Goal: Information Seeking & Learning: Learn about a topic

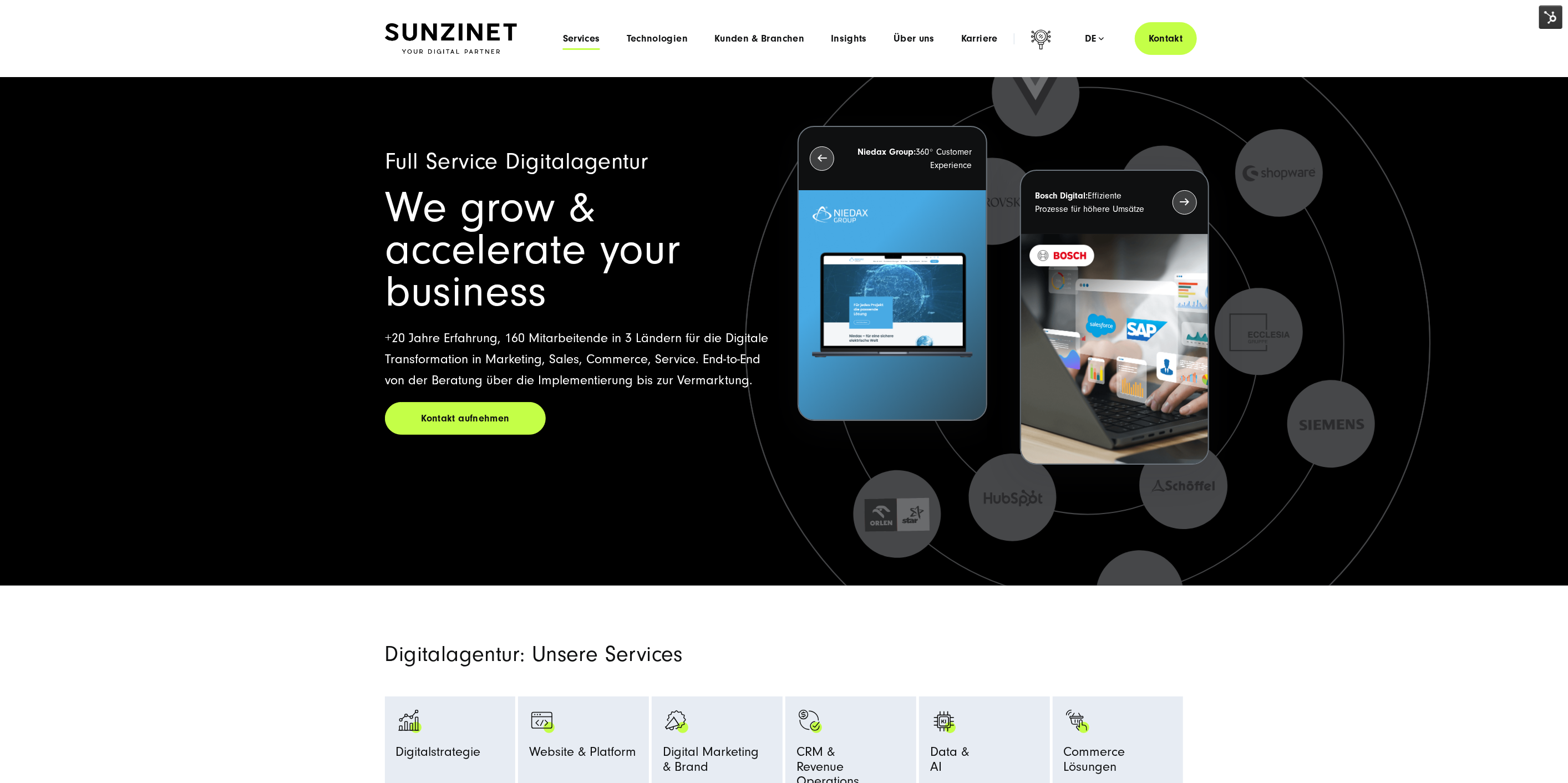
click at [588, 43] on span "Services" at bounding box center [582, 39] width 38 height 11
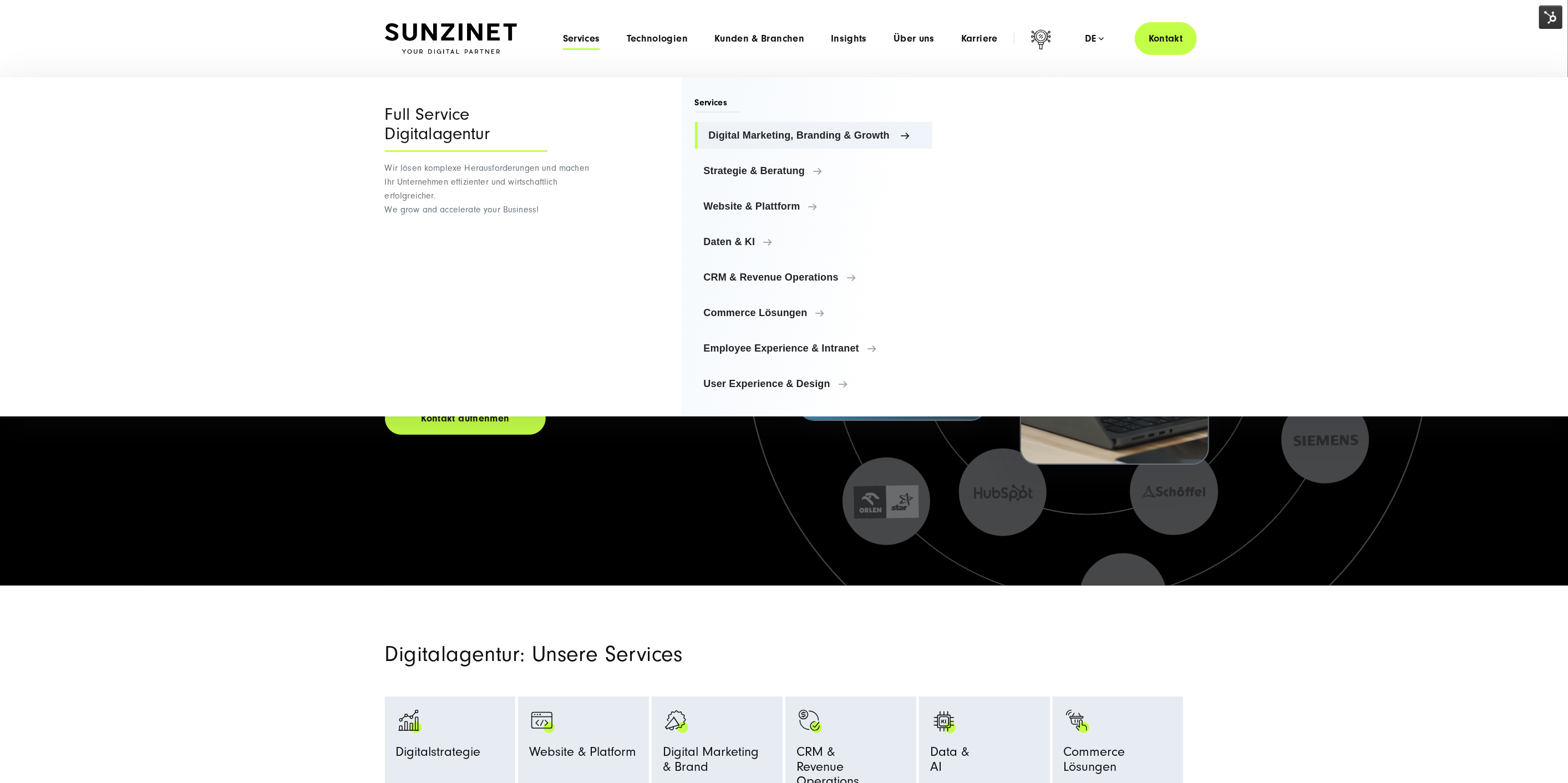
click at [800, 136] on span "Digital Marketing, Branding & Growth" at bounding box center [817, 134] width 215 height 11
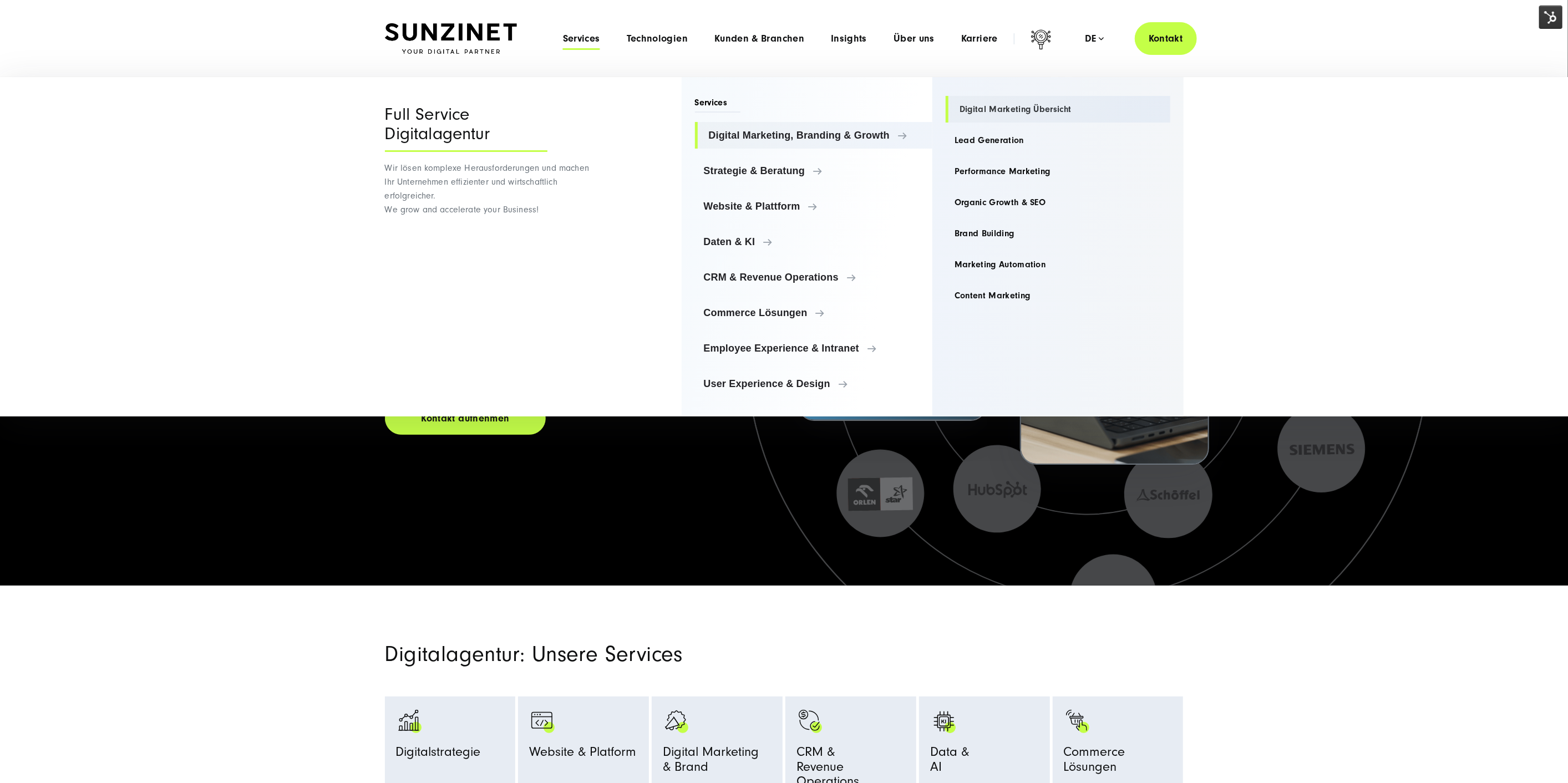
click at [1028, 113] on link "Digital Marketing Übersicht" at bounding box center [1058, 109] width 225 height 27
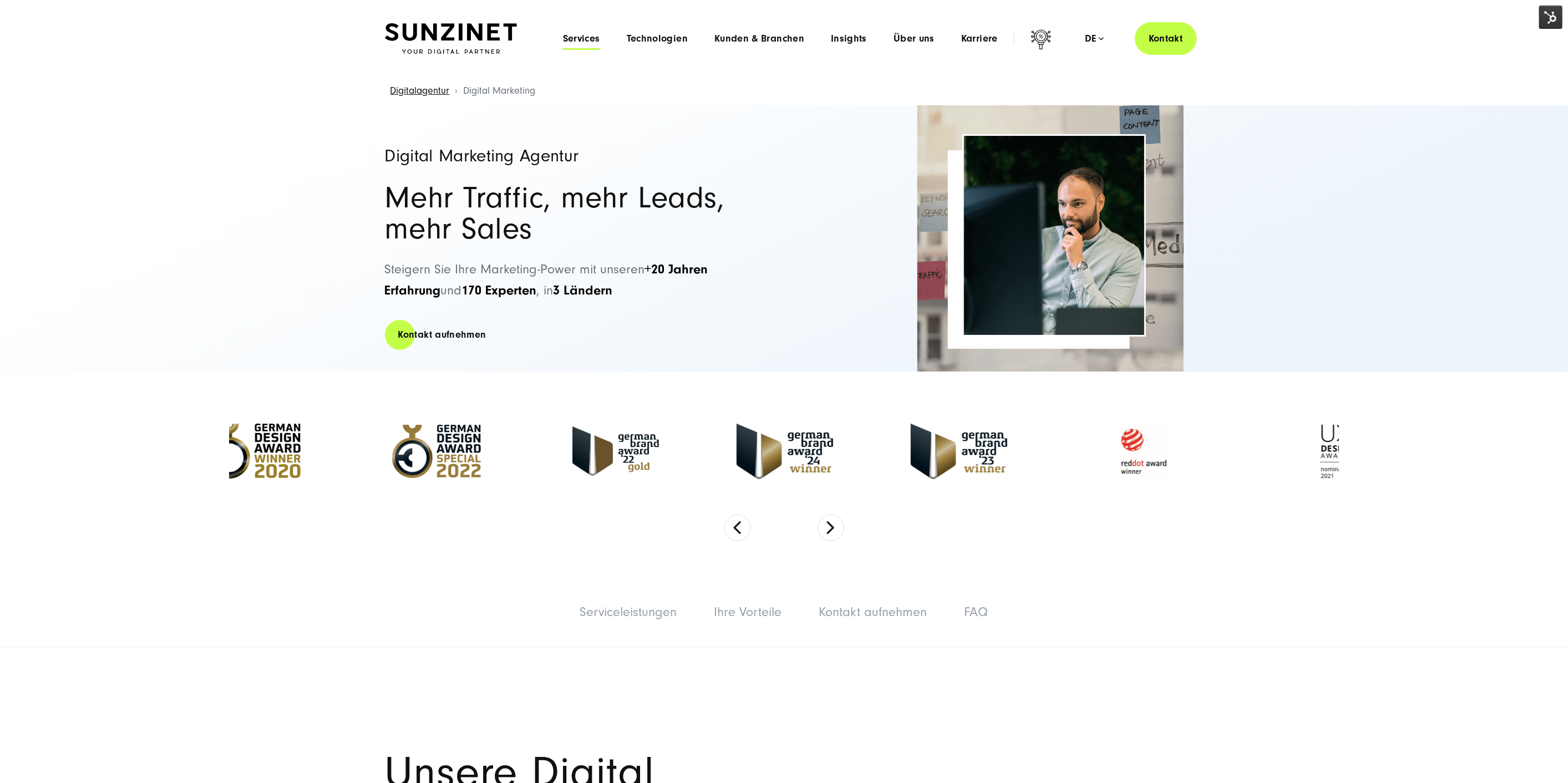
click at [582, 38] on span "Services" at bounding box center [582, 39] width 38 height 11
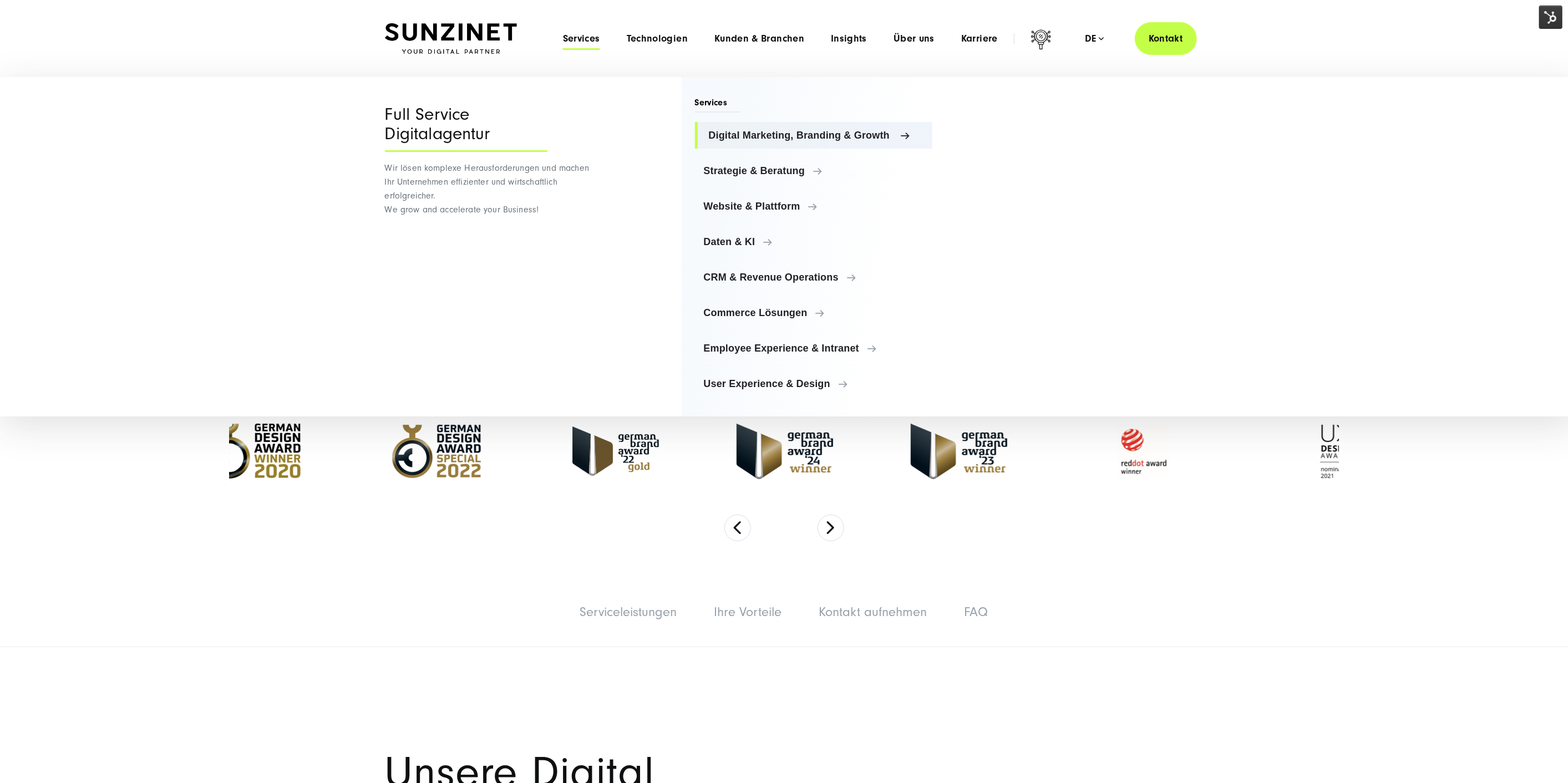
click at [788, 136] on span "Digital Marketing, Branding & Growth" at bounding box center [817, 134] width 215 height 11
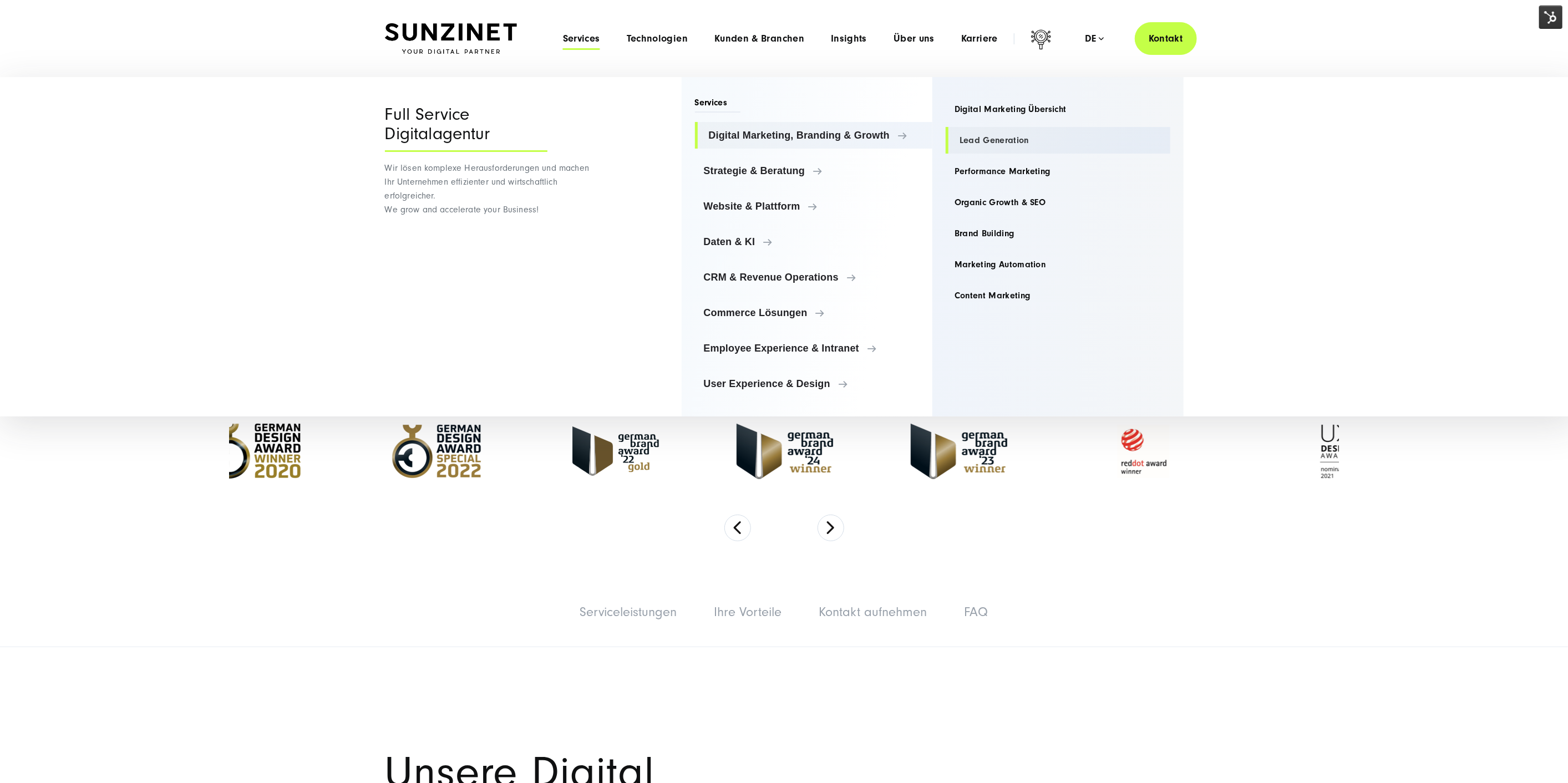
click at [1018, 141] on link "Lead Generation" at bounding box center [1058, 140] width 225 height 27
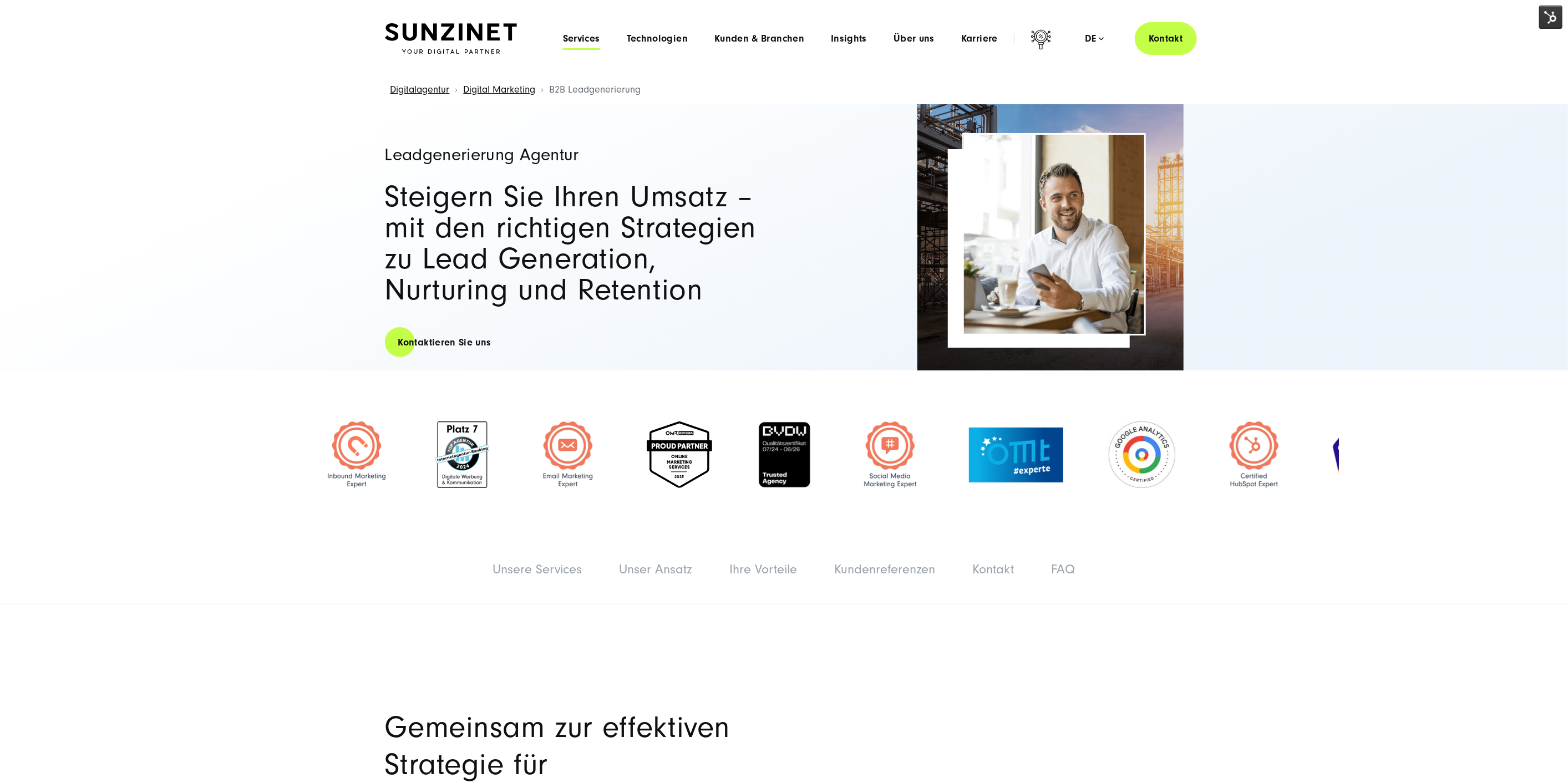
click at [589, 37] on span "Services" at bounding box center [582, 39] width 38 height 11
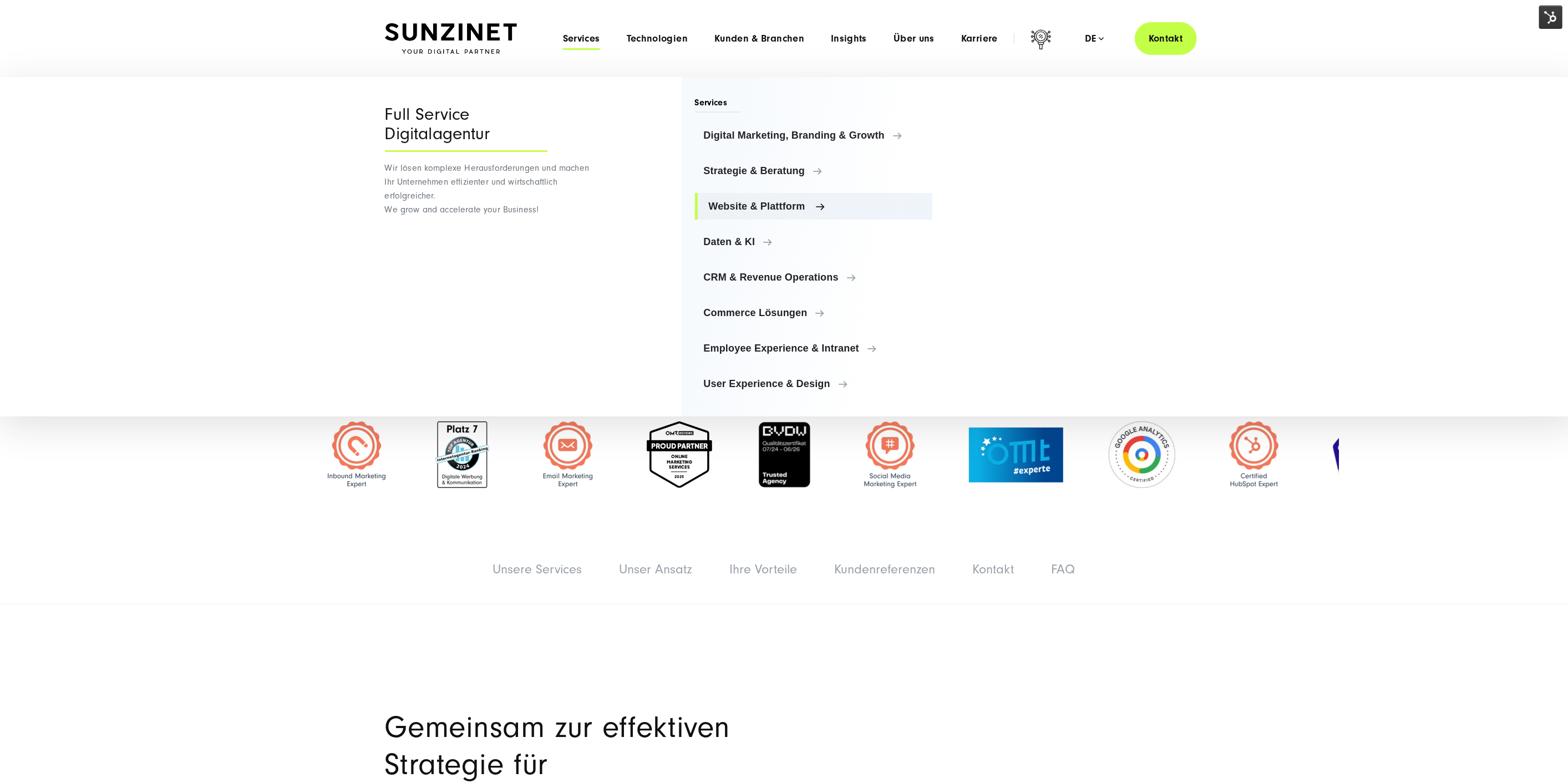
click at [787, 209] on span "Website & Plattform" at bounding box center [817, 205] width 215 height 11
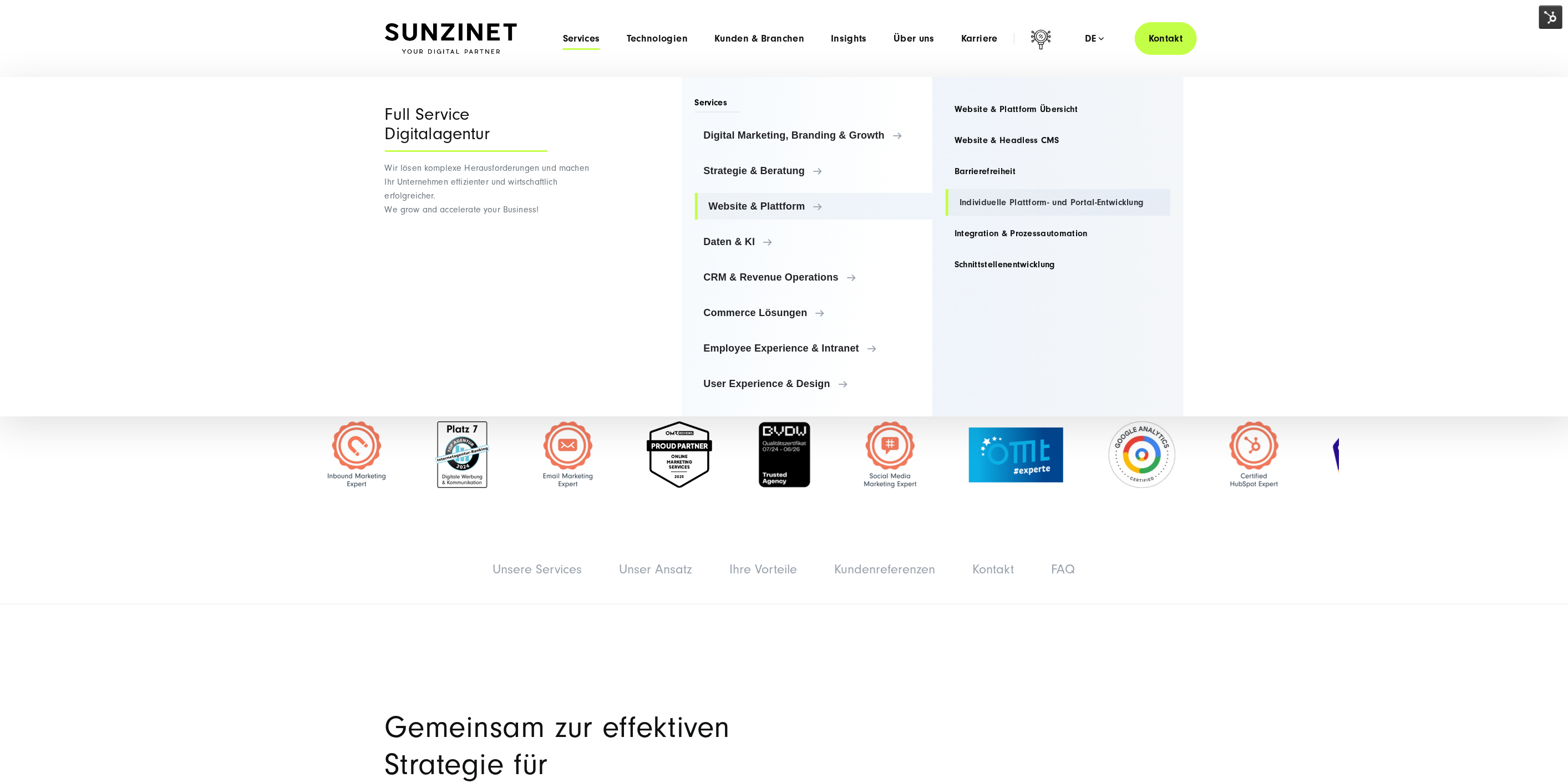
click at [989, 204] on link "Individuelle Plattform- und Portal-Entwicklung" at bounding box center [1058, 202] width 225 height 27
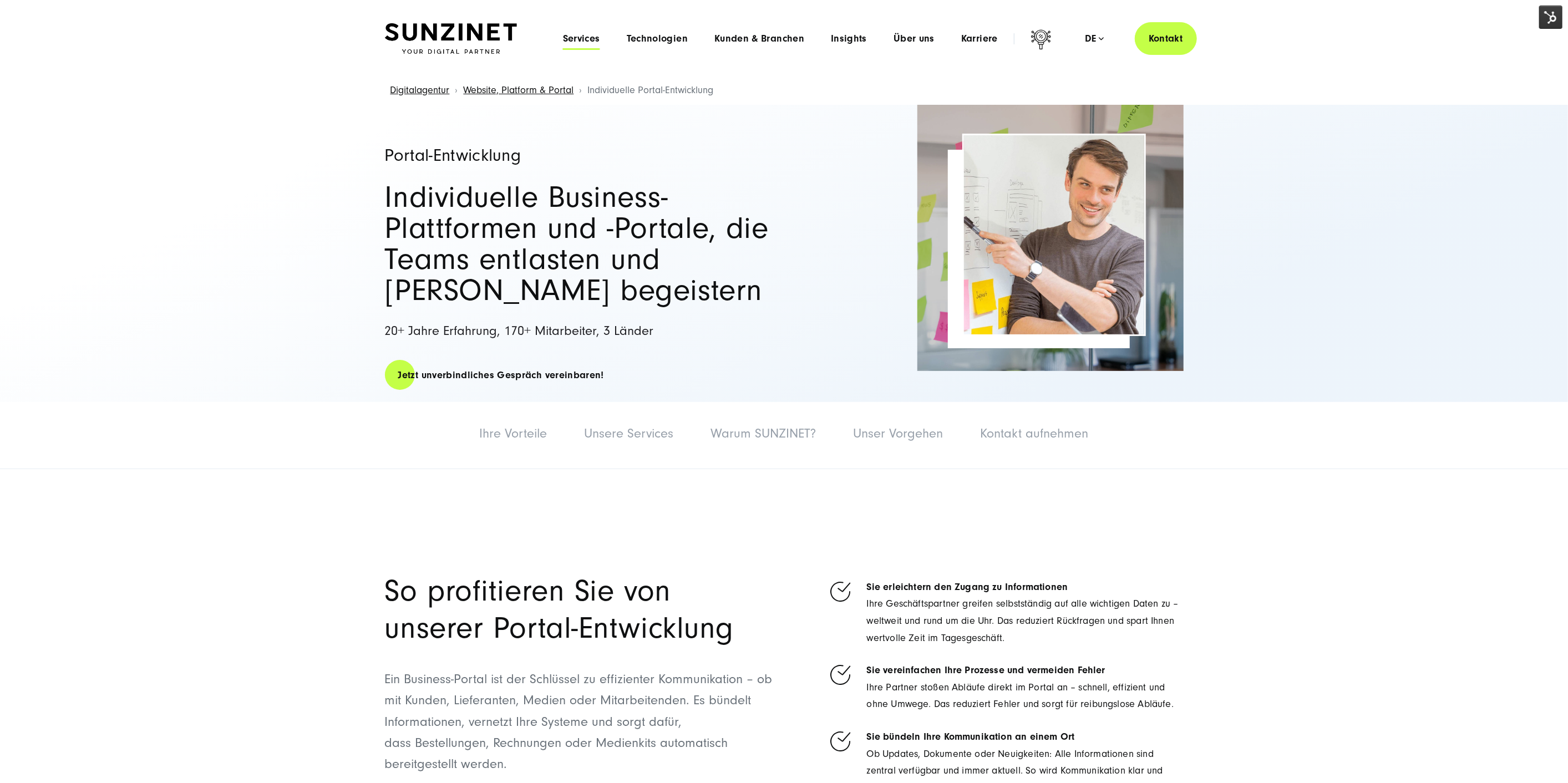
drag, startPoint x: 566, startPoint y: 43, endPoint x: 578, endPoint y: 59, distance: 20.0
click at [566, 44] on div "Menu Services Menu Full Service Digitalagentur Wir lösen komplexe Herausforderu…" at bounding box center [874, 38] width 648 height 33
click at [596, 39] on span "Services" at bounding box center [582, 39] width 38 height 11
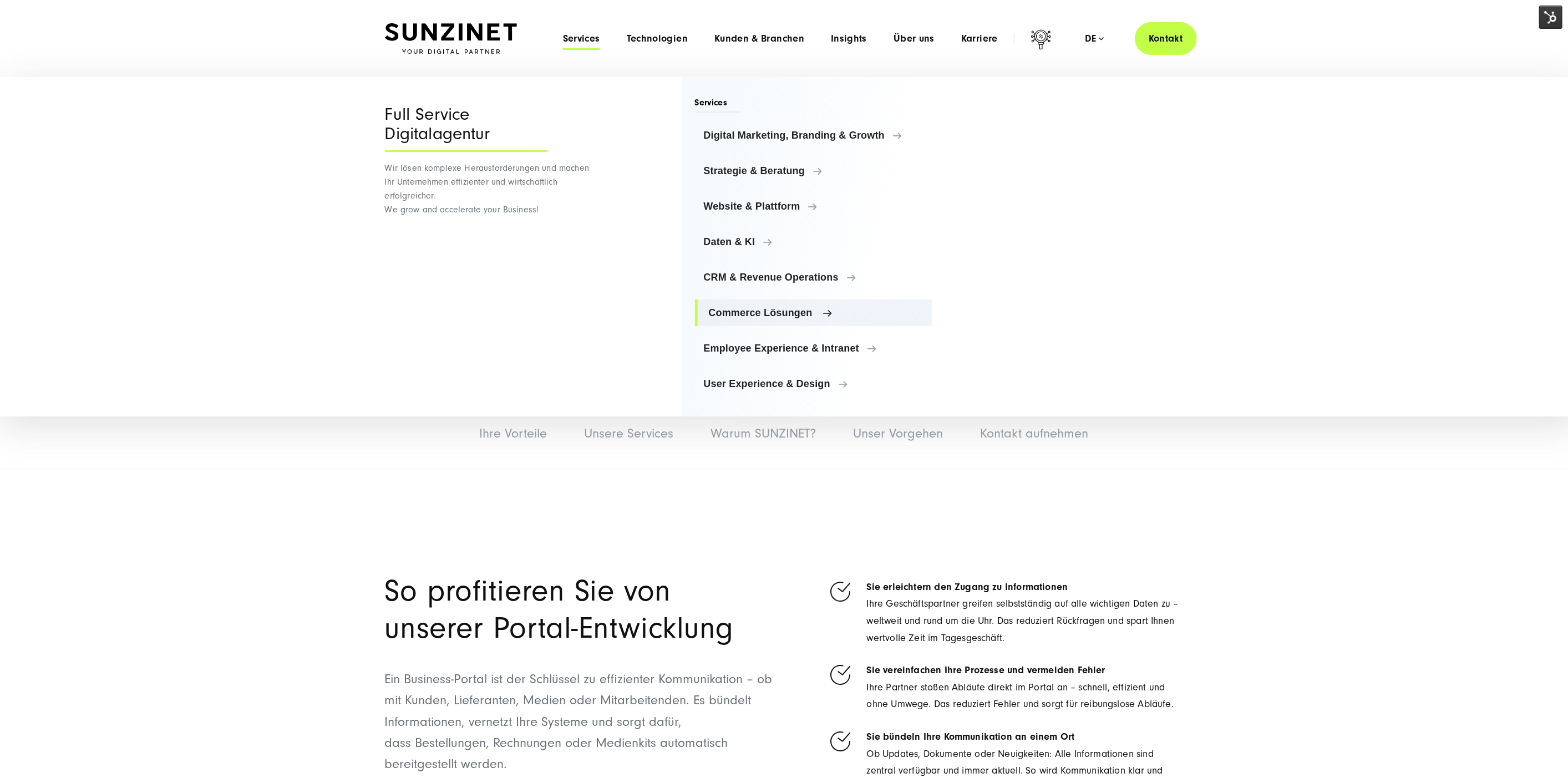
click at [747, 304] on link "Commerce Lösungen" at bounding box center [814, 312] width 238 height 27
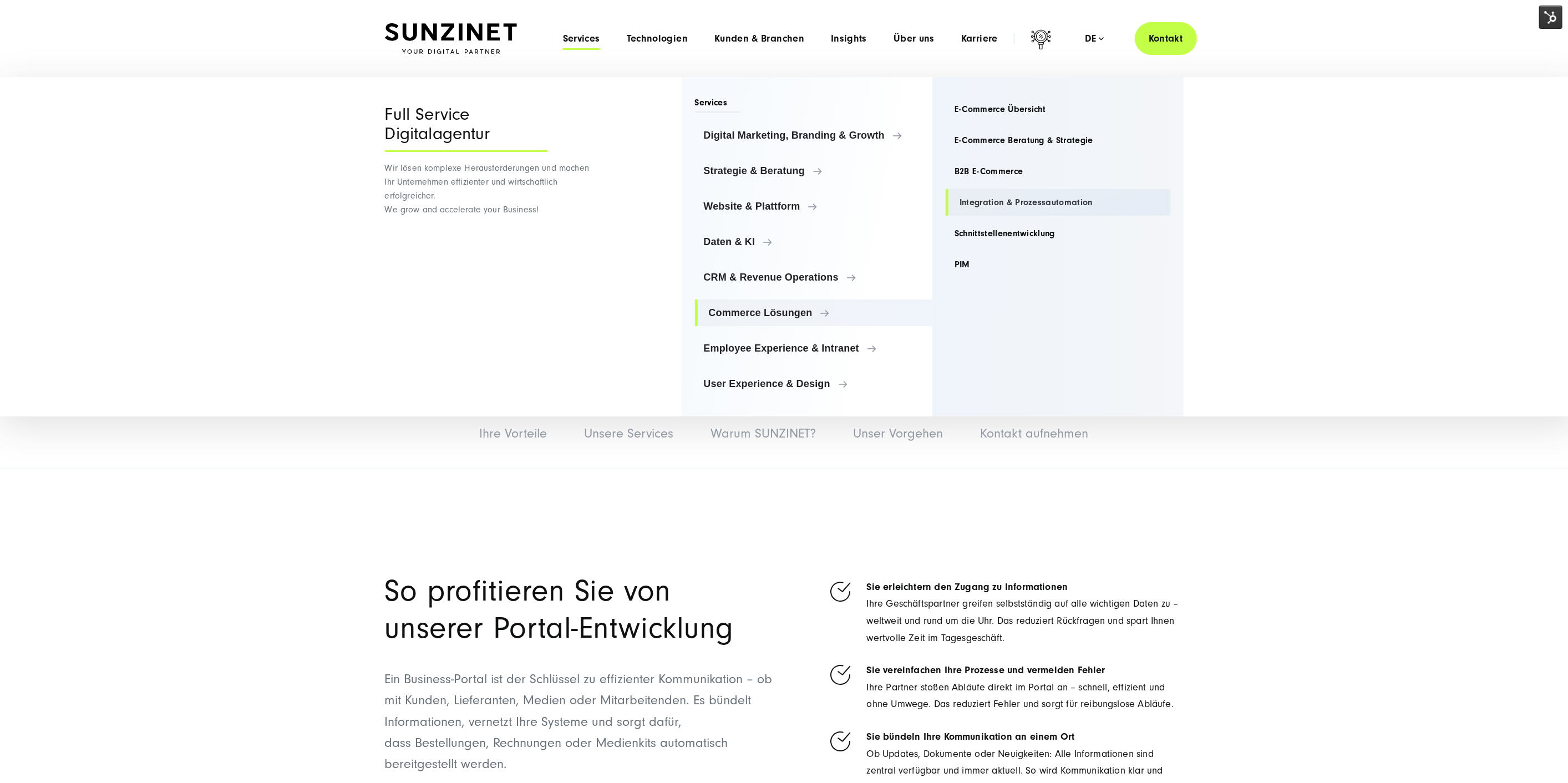
click at [1009, 196] on link "Integration & Prozessautomation" at bounding box center [1058, 202] width 225 height 27
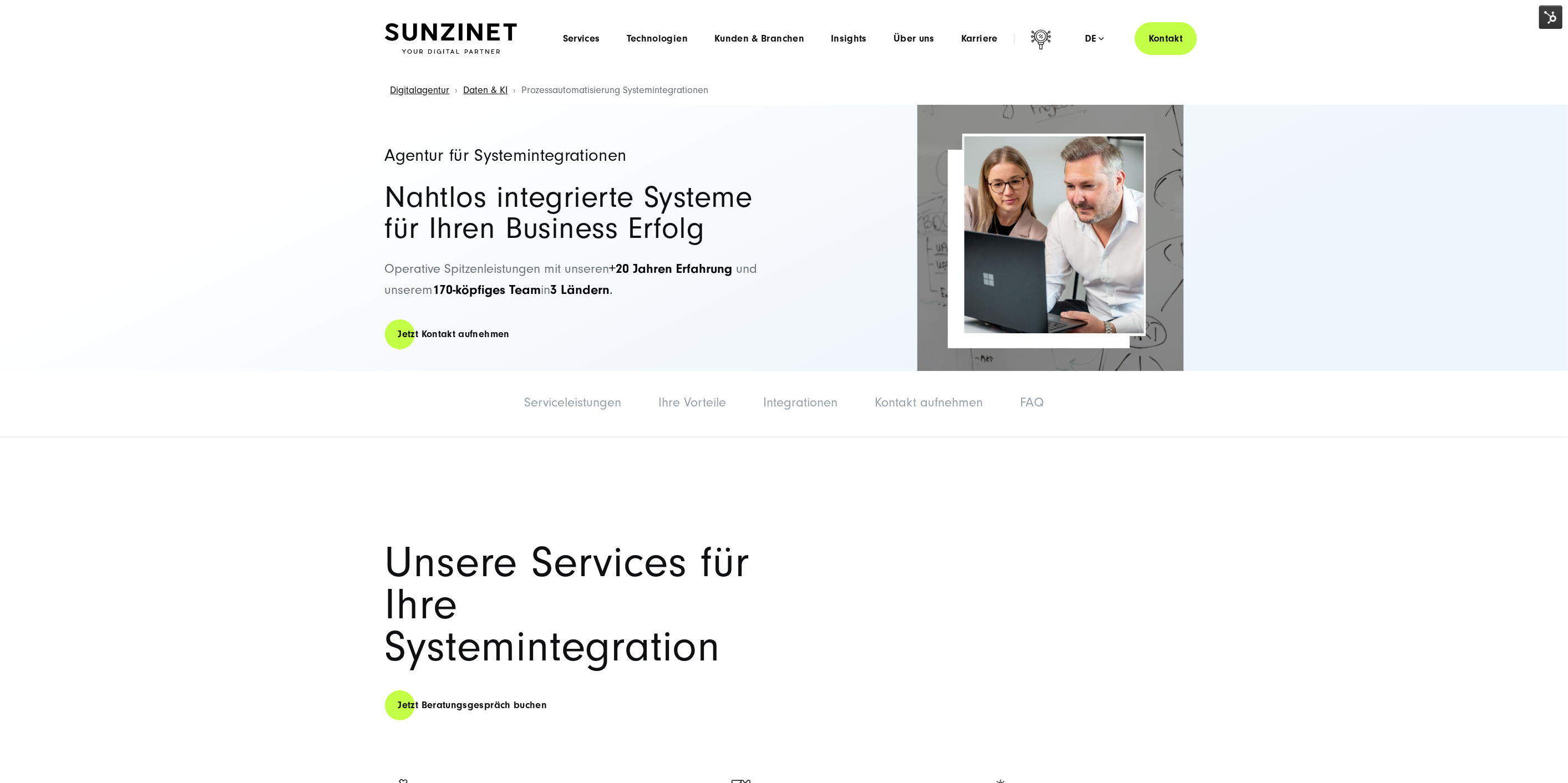
click at [595, 32] on div "Menu Services Menu Full Service Digitalagentur Wir lösen komplexe Herausforderu…" at bounding box center [874, 38] width 648 height 33
click at [588, 36] on span "Services" at bounding box center [582, 39] width 38 height 11
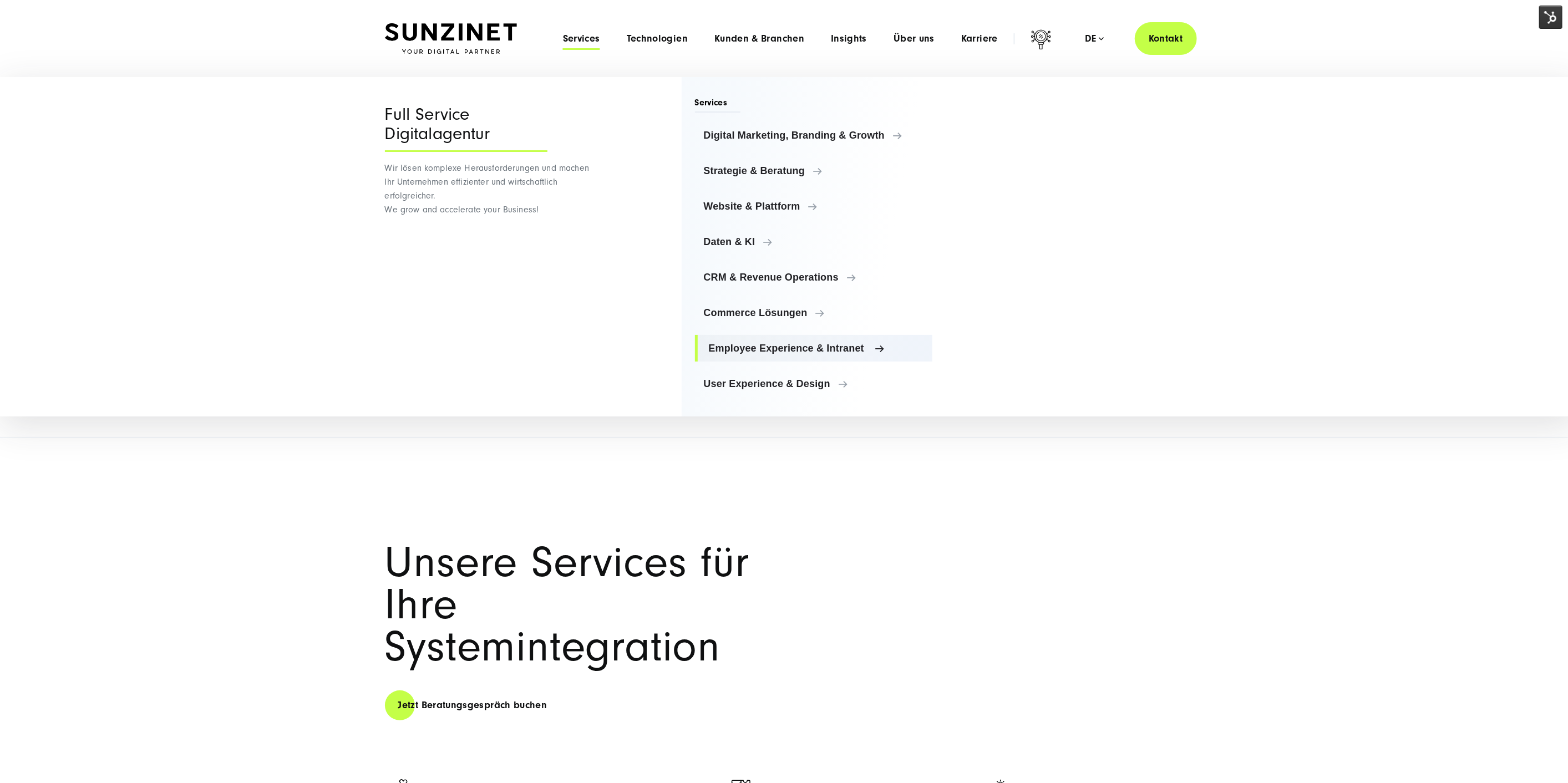
click at [772, 338] on link "Employee Experience & Intranet" at bounding box center [814, 348] width 238 height 27
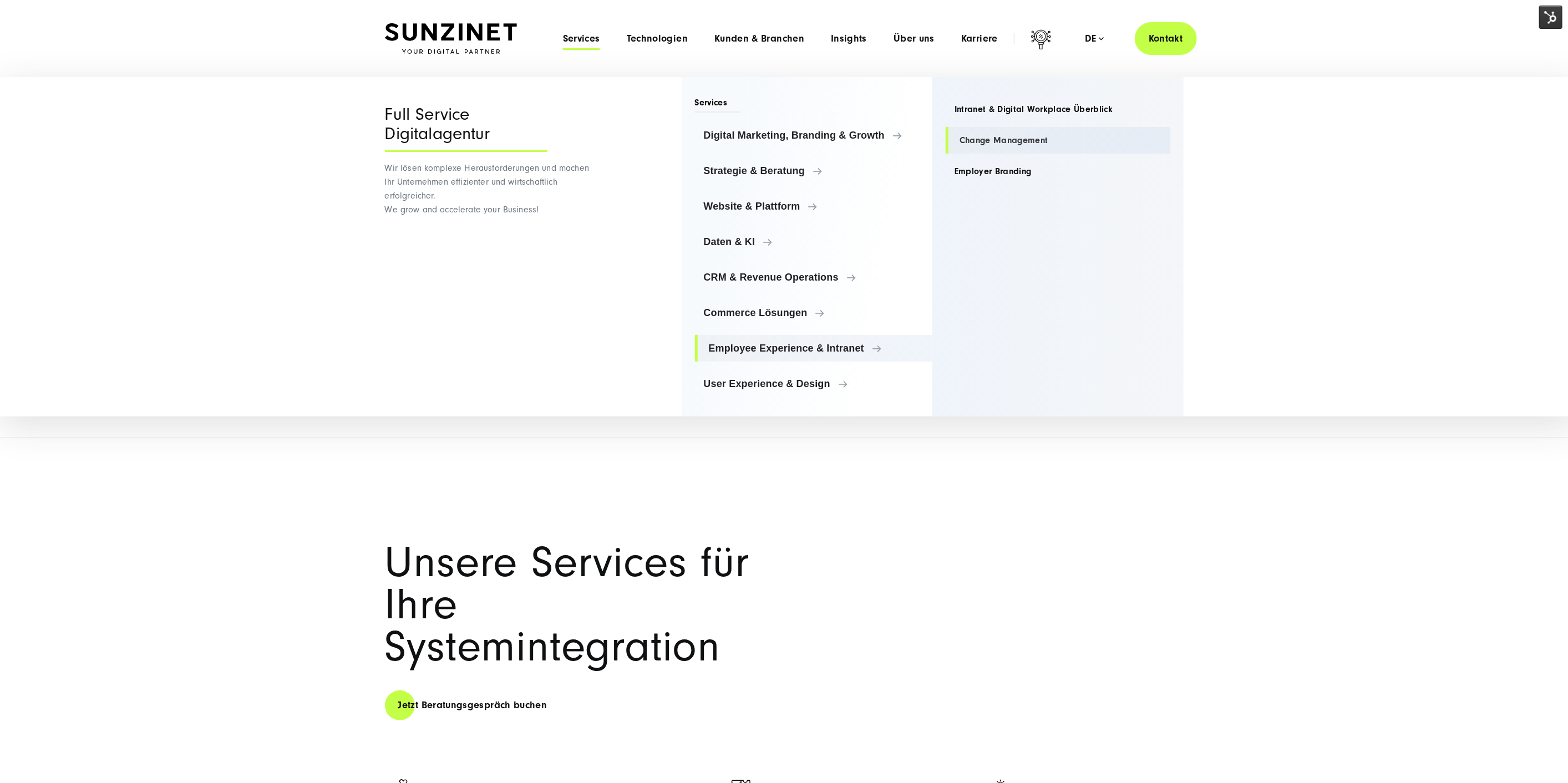
click at [991, 143] on link "Change Management" at bounding box center [1058, 140] width 225 height 27
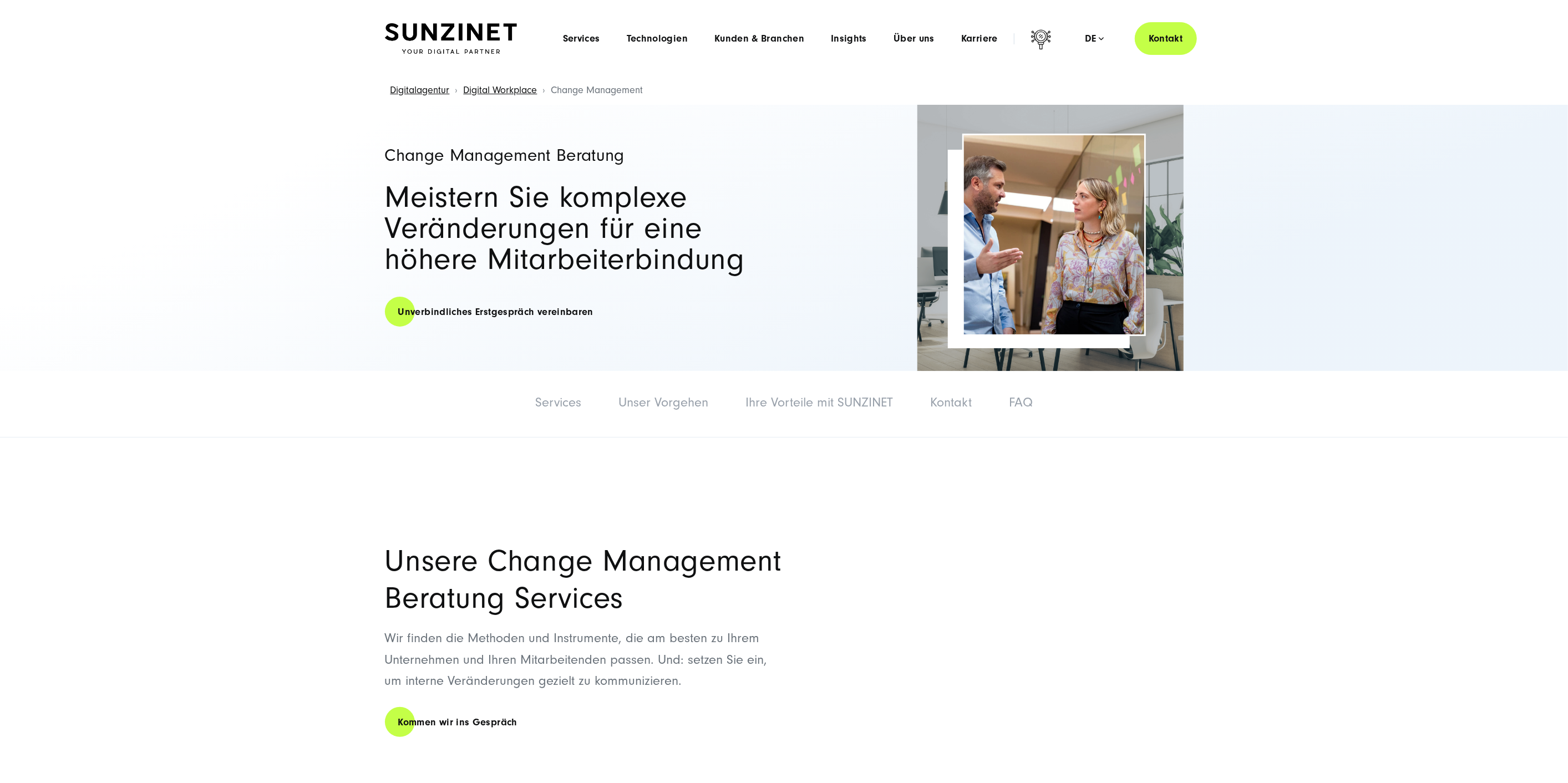
click at [602, 46] on div "Menu Services Menu Full Service Digitalagentur Wir lösen komplexe Herausforderu…" at bounding box center [874, 38] width 648 height 33
click at [598, 43] on span "Services" at bounding box center [582, 39] width 38 height 11
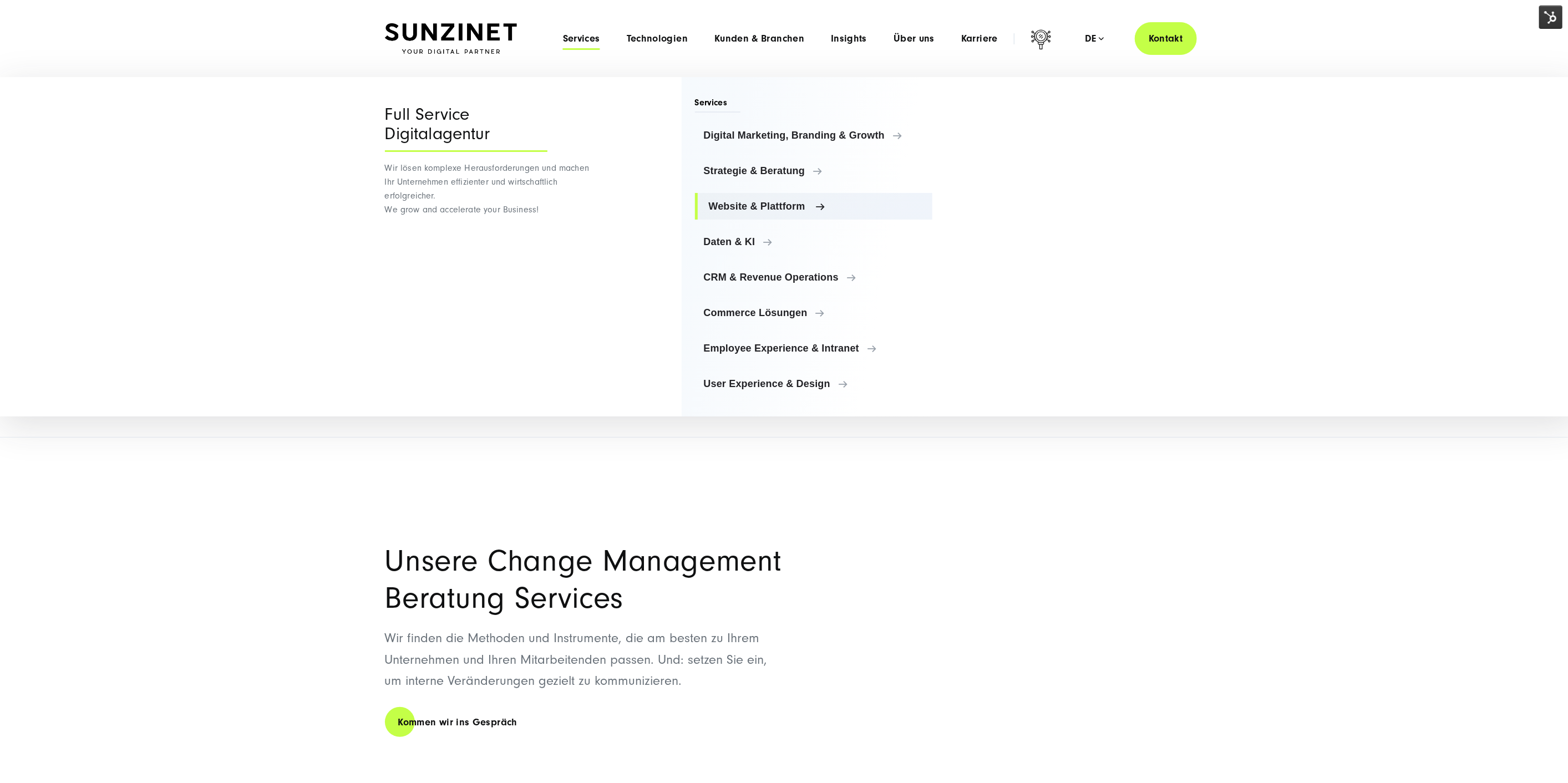
click at [769, 211] on link "Website & Plattform" at bounding box center [814, 206] width 238 height 27
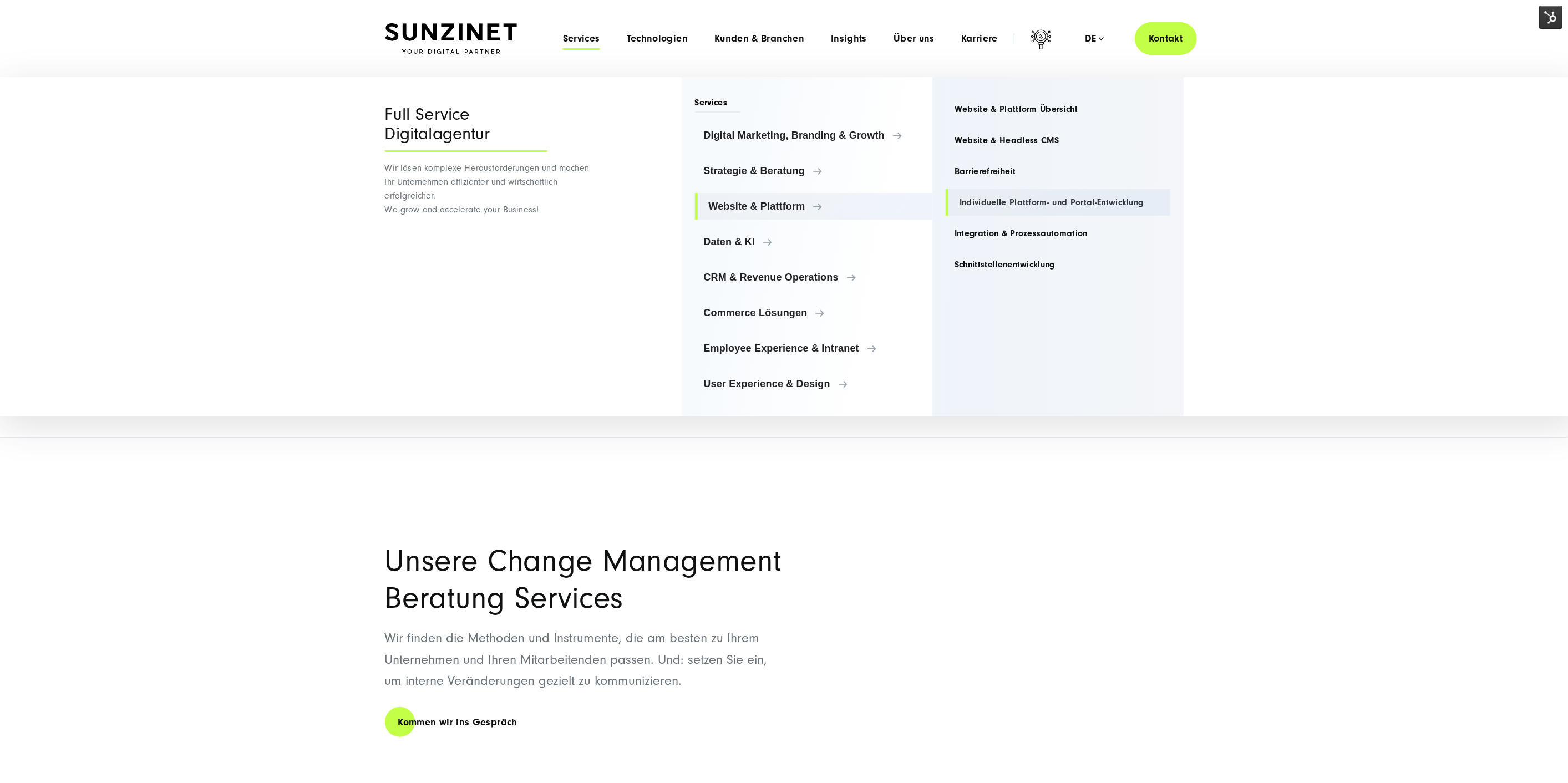
click at [971, 196] on link "Individuelle Plattform- und Portal-Entwicklung" at bounding box center [1058, 202] width 225 height 27
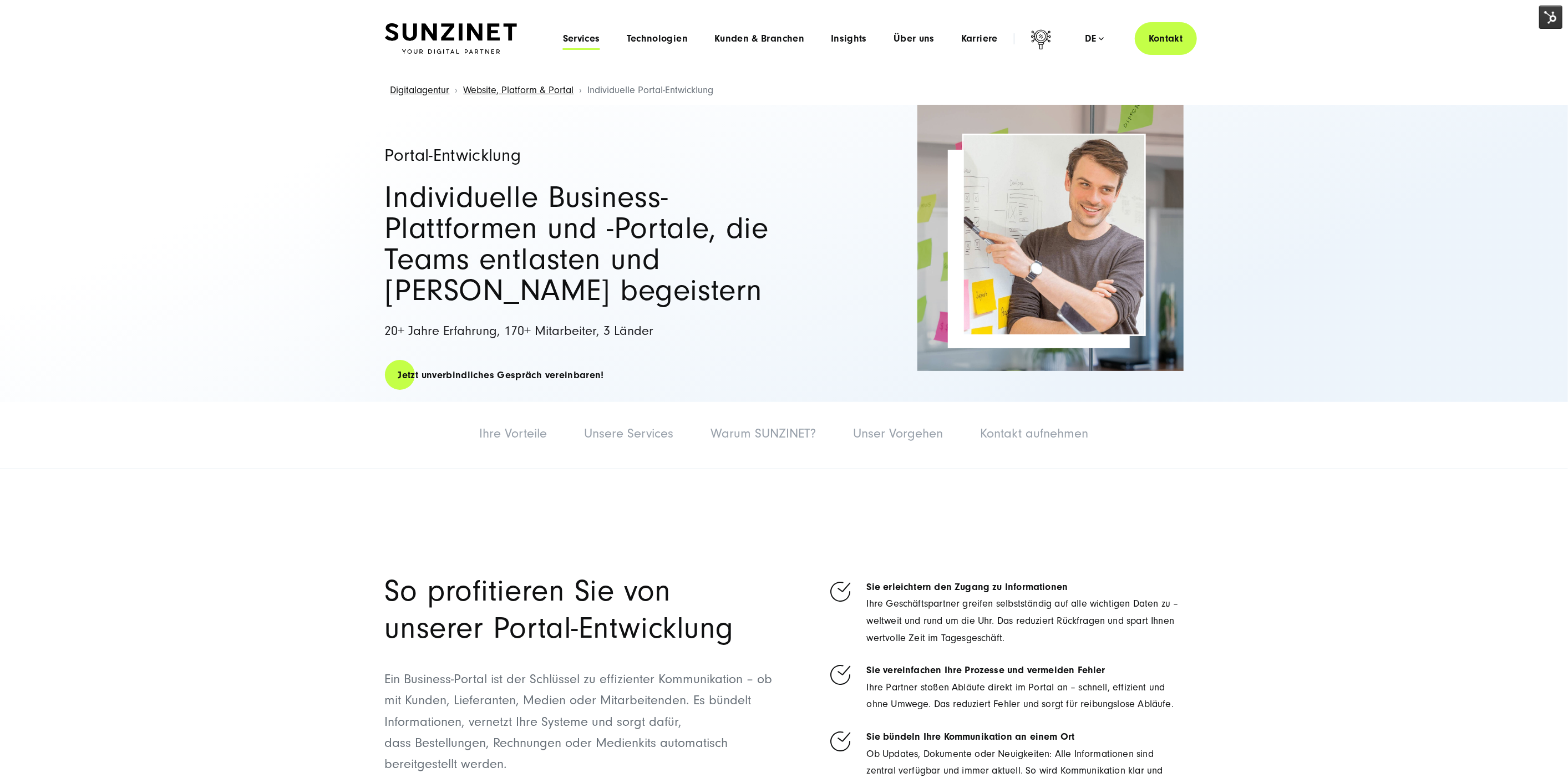
click at [576, 41] on span "Services" at bounding box center [582, 39] width 38 height 11
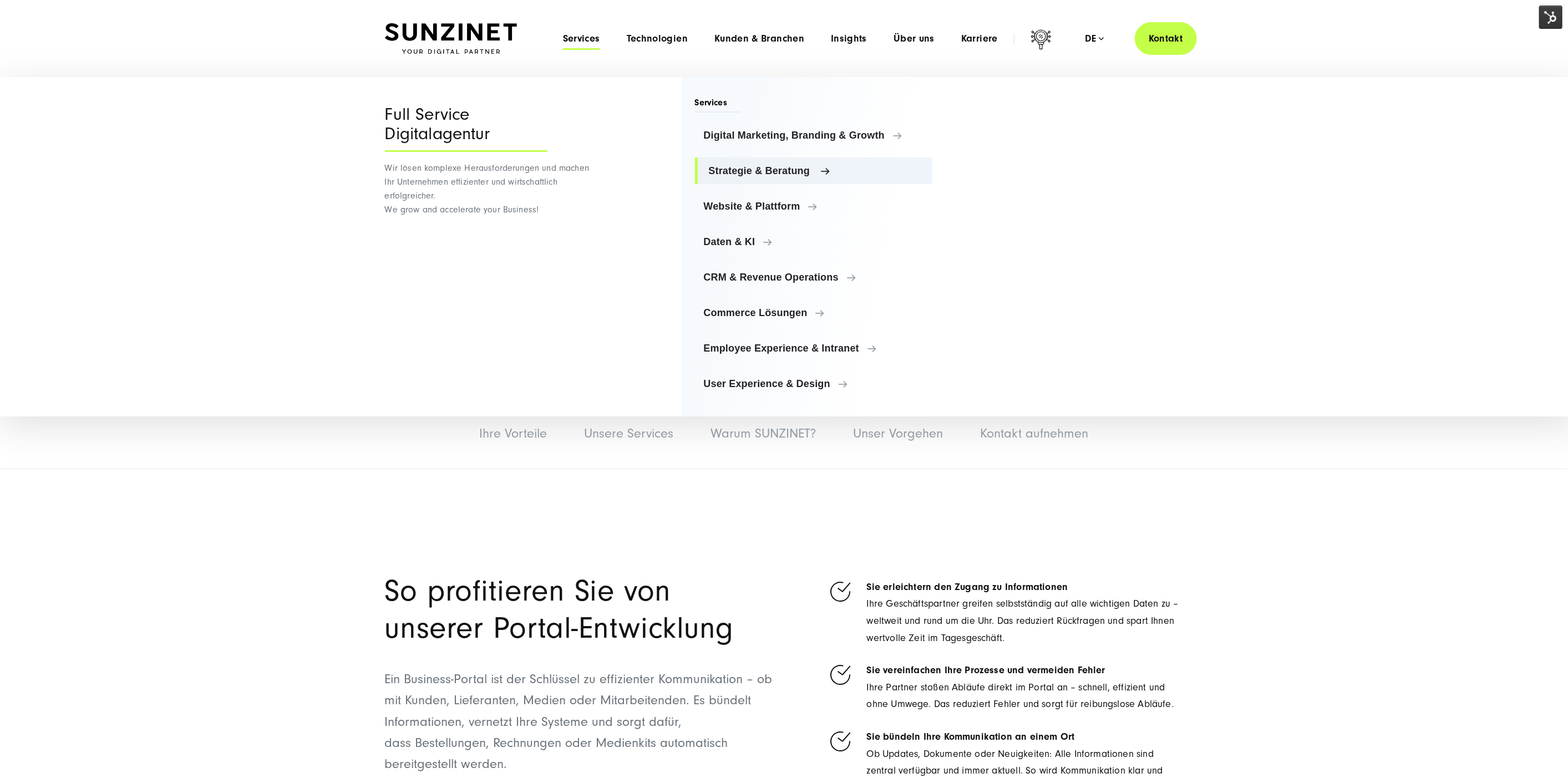
drag, startPoint x: 743, startPoint y: 164, endPoint x: 786, endPoint y: 162, distance: 43.0
click at [744, 165] on span "Strategie & Beratung" at bounding box center [817, 170] width 215 height 11
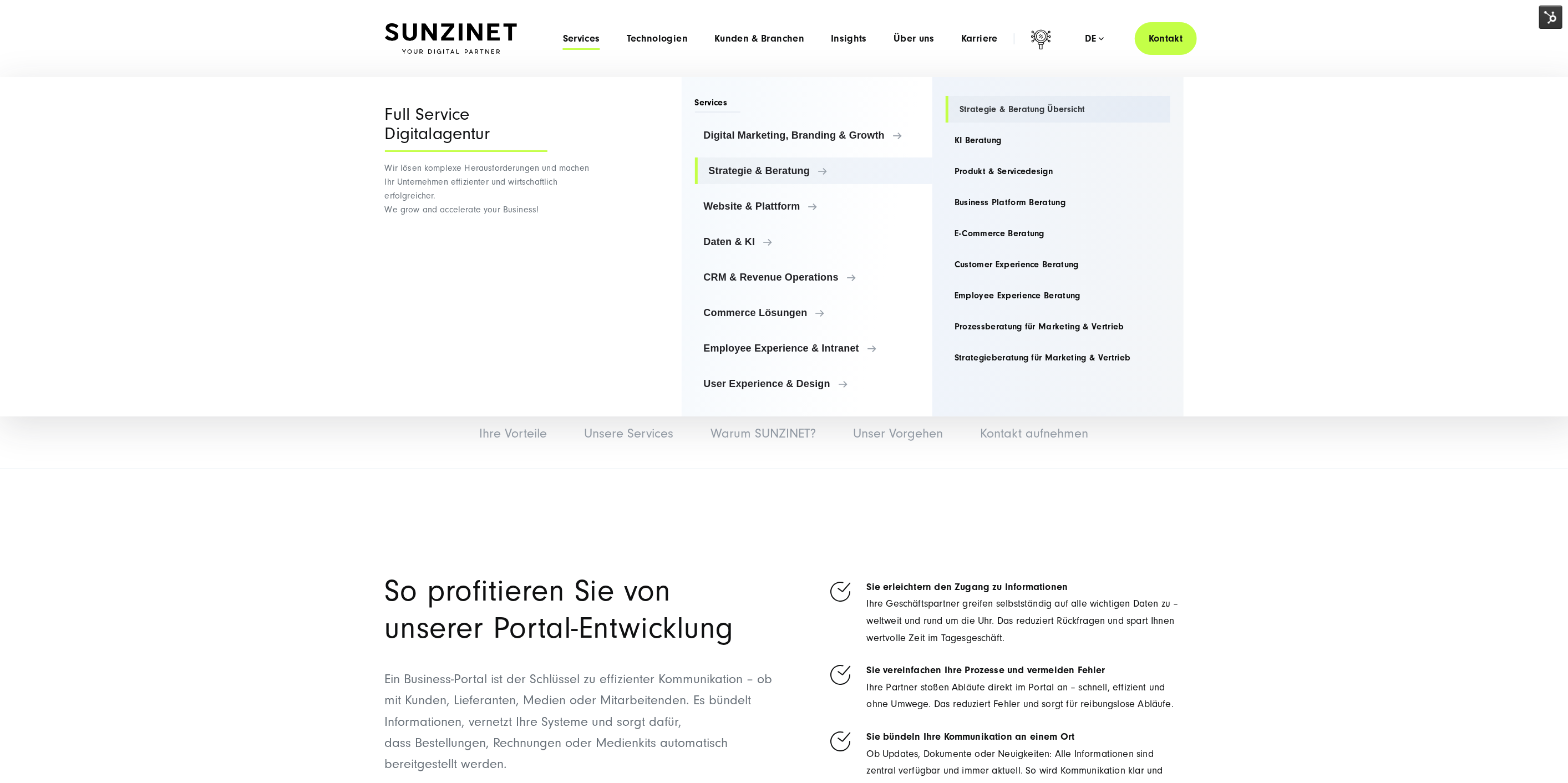
click at [988, 100] on link "Strategie & Beratung Übersicht" at bounding box center [1058, 109] width 225 height 27
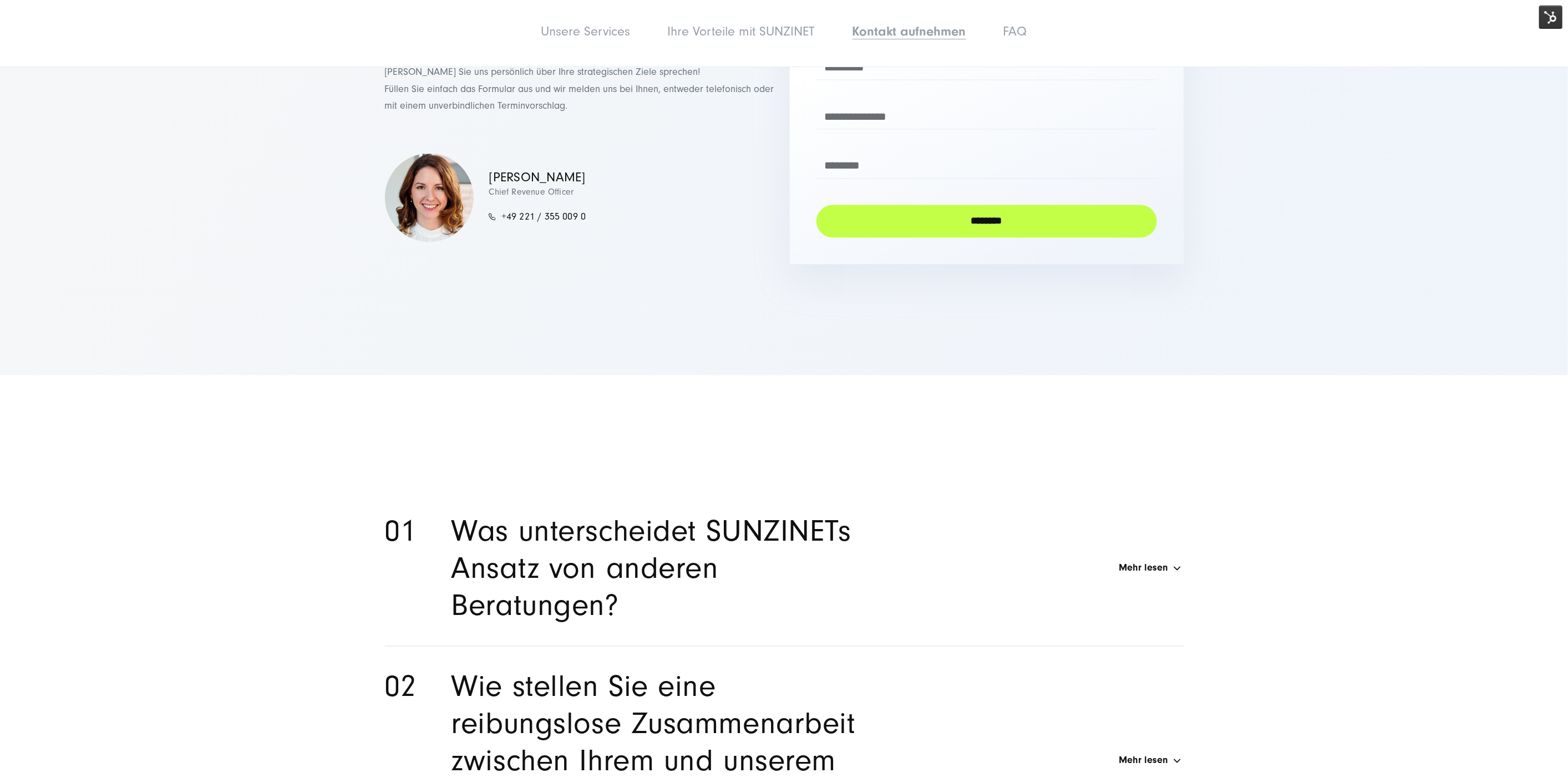
scroll to position [6102, 0]
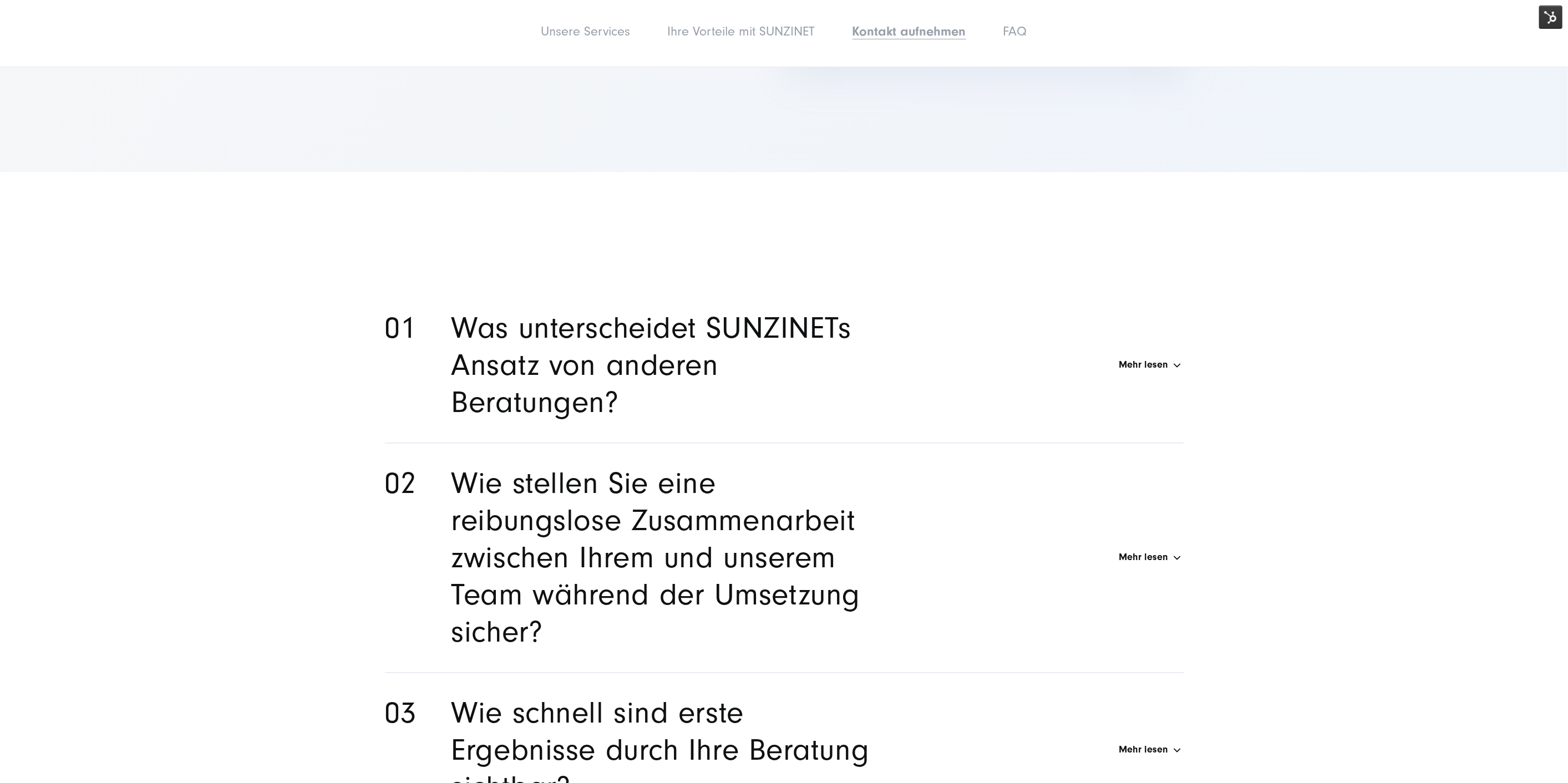
click at [684, 318] on h2 "Was unterscheidet SUNZINETs Ansatz von anderen Beratungen?" at bounding box center [670, 364] width 439 height 112
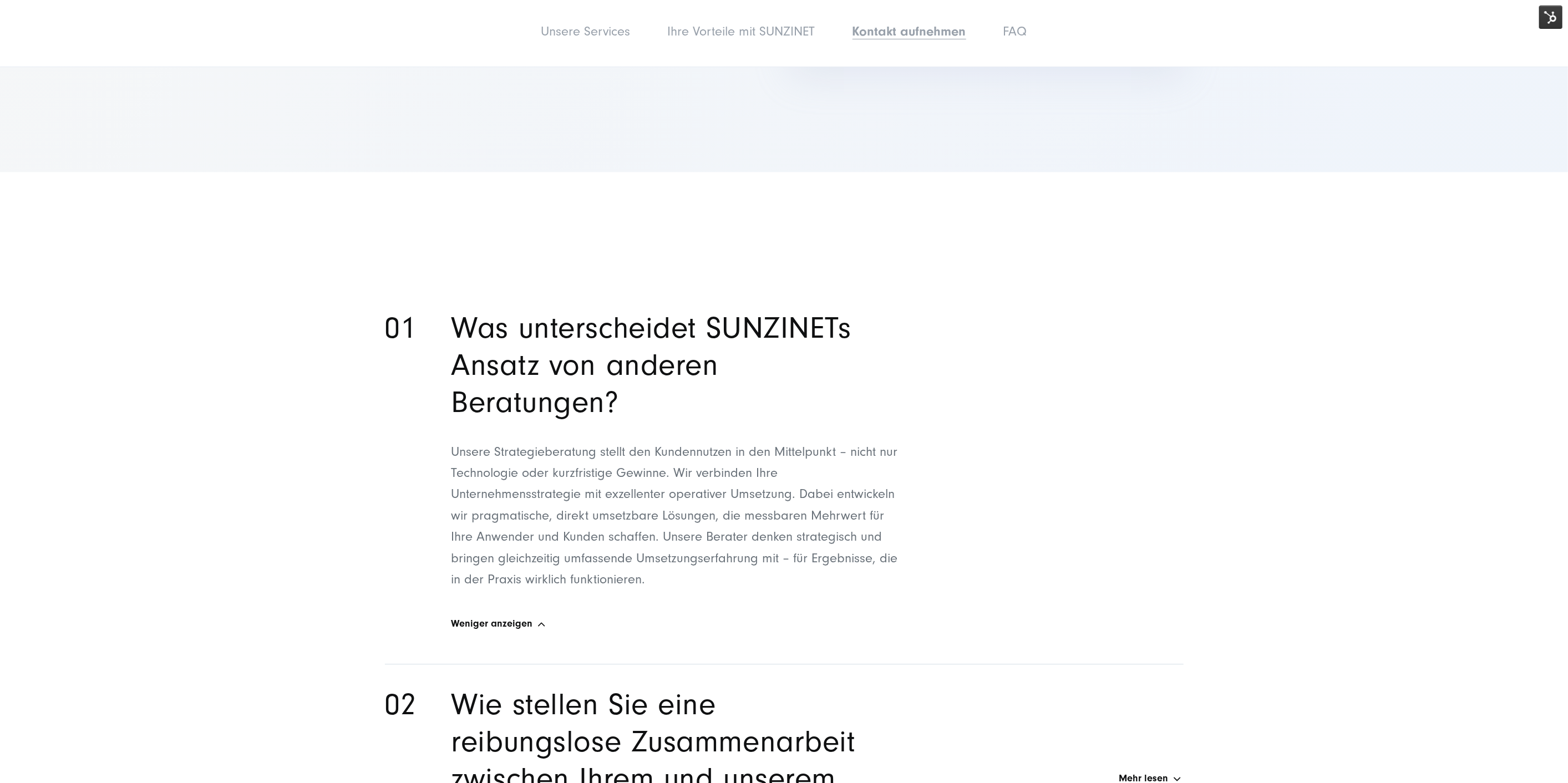
click at [684, 318] on h2 "Was unterscheidet SUNZINETs Ansatz von anderen Beratungen?" at bounding box center [670, 364] width 439 height 112
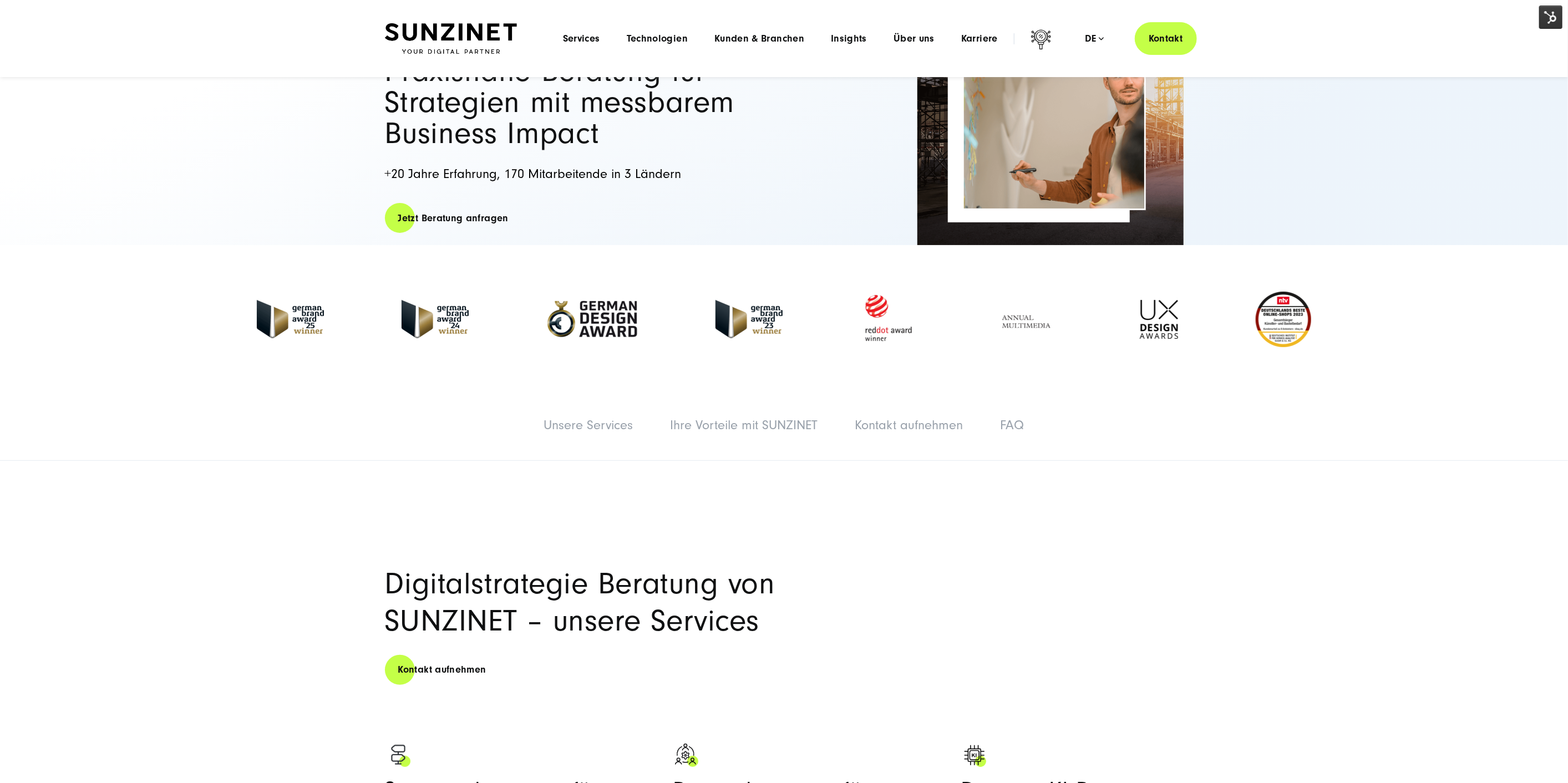
scroll to position [0, 0]
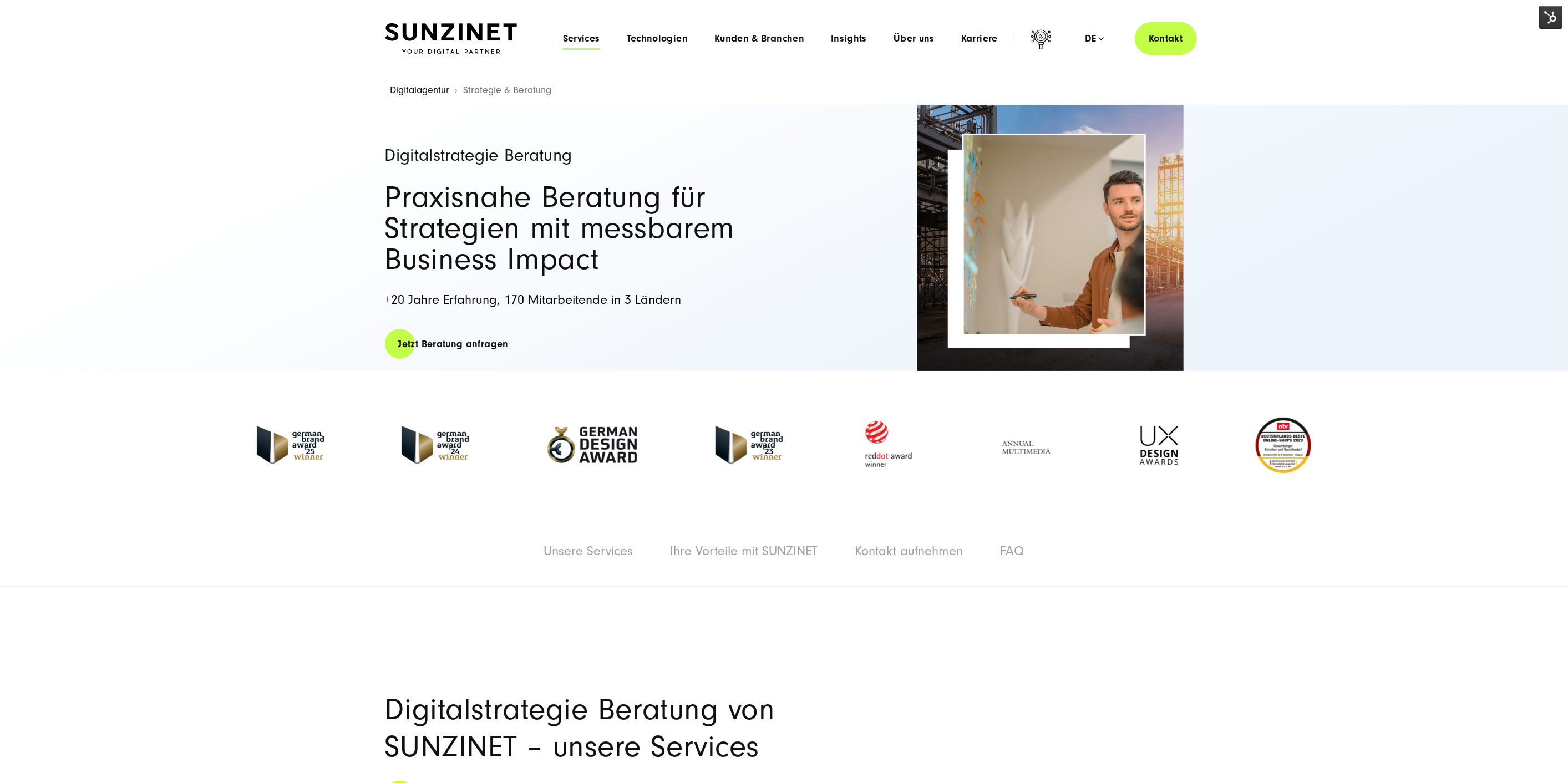
click at [592, 38] on span "Services" at bounding box center [582, 39] width 38 height 11
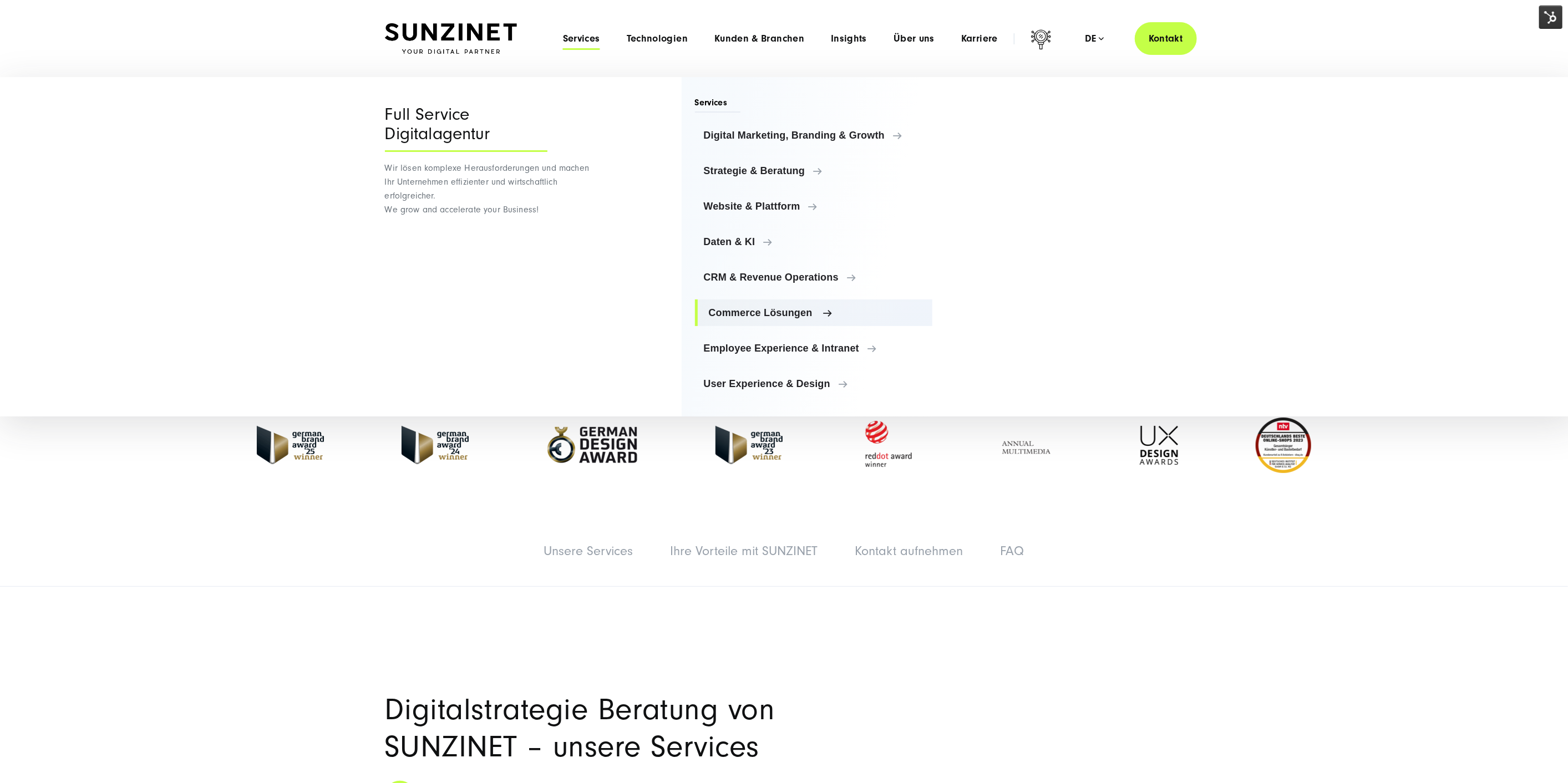
click at [773, 309] on span "Commerce Lösungen" at bounding box center [817, 312] width 215 height 11
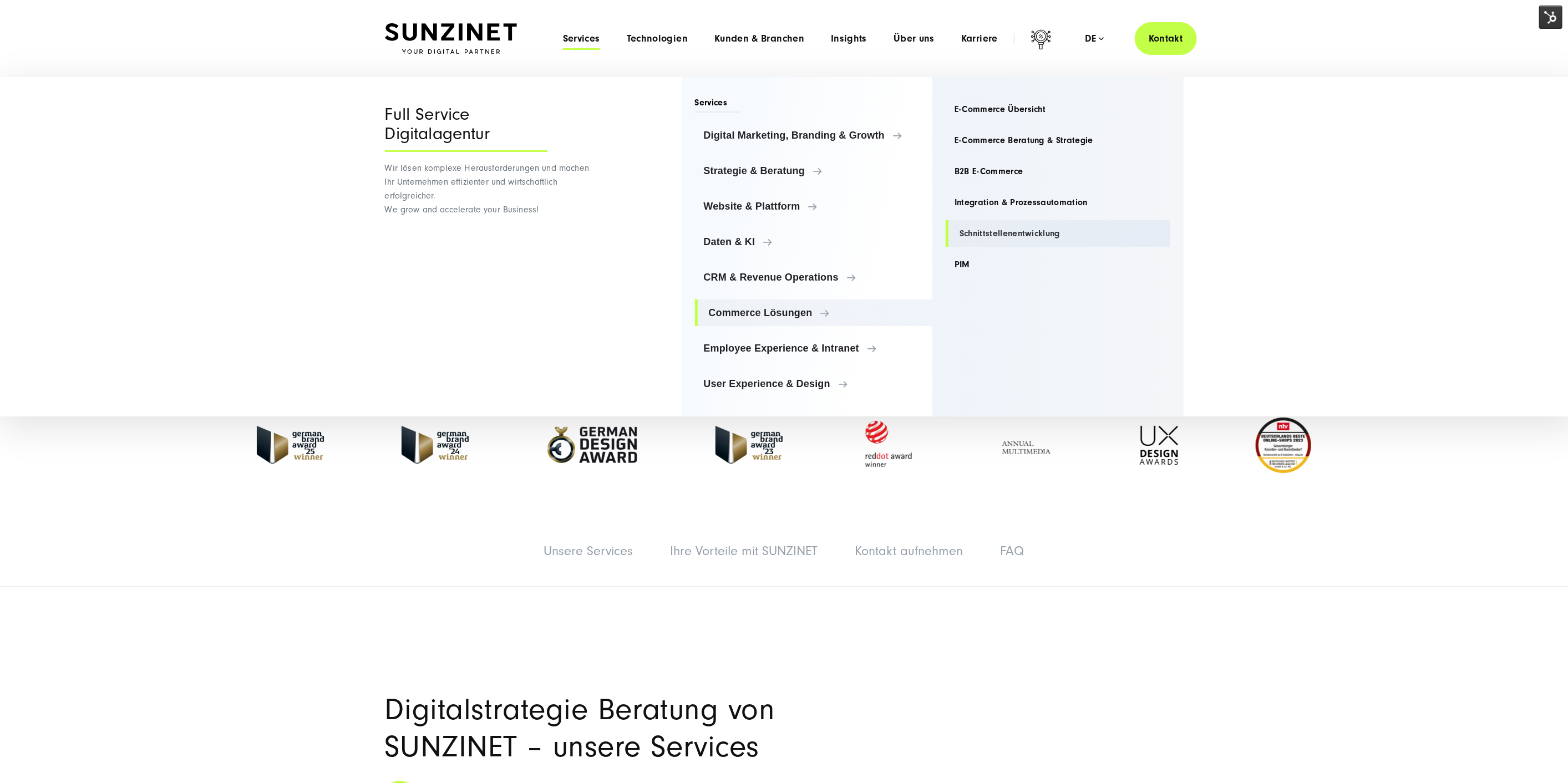
click at [994, 230] on link "Schnittstellenentwicklung" at bounding box center [1058, 233] width 225 height 27
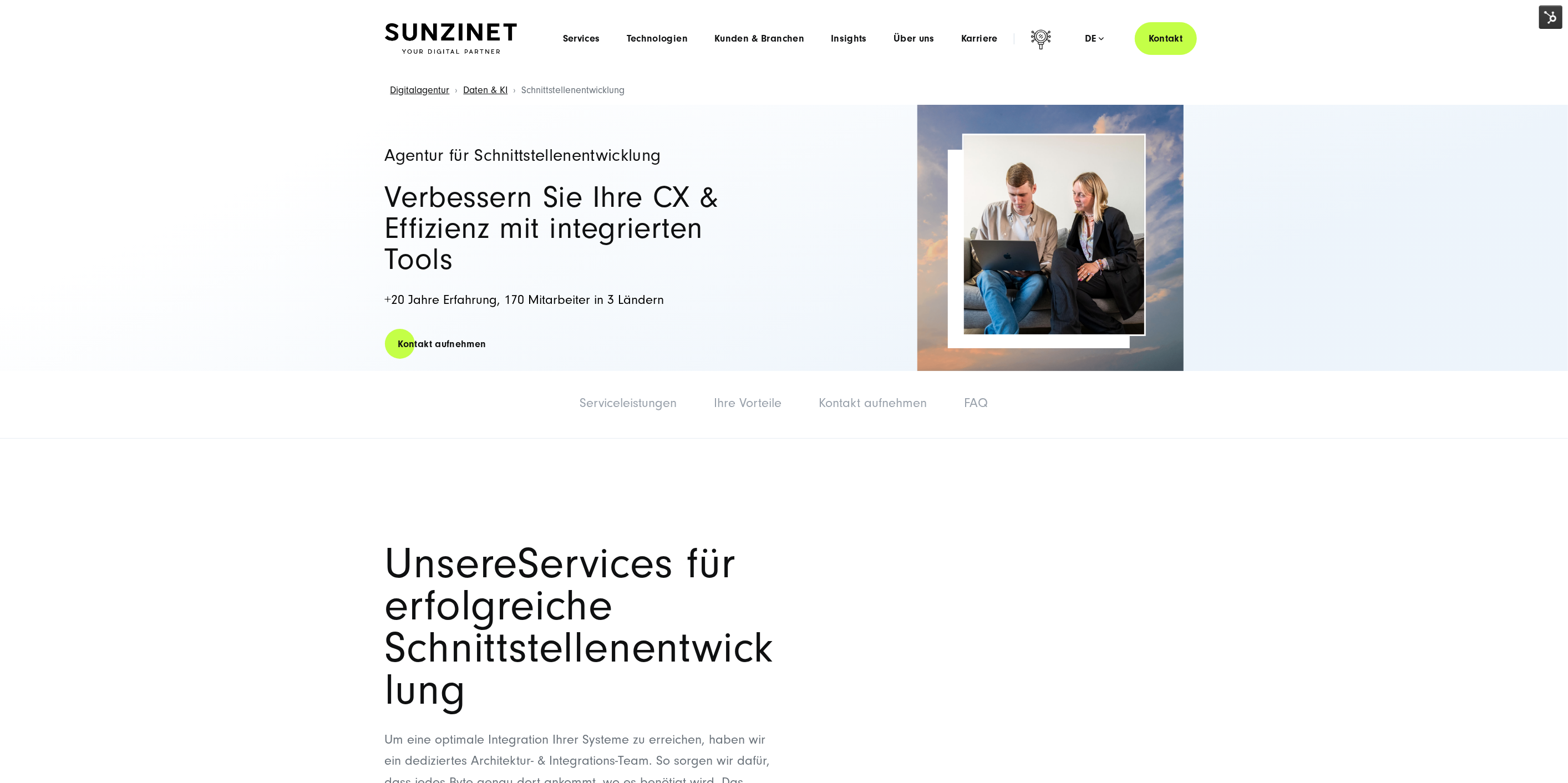
click at [587, 31] on div "Menu Services Menu Full Service Digitalagentur Wir lösen komplexe Herausforderu…" at bounding box center [874, 38] width 648 height 33
click at [595, 44] on div "Menu Services Menu Full Service Digitalagentur Wir lösen komplexe Herausforderu…" at bounding box center [874, 38] width 648 height 33
click at [593, 42] on span "Services" at bounding box center [582, 39] width 38 height 11
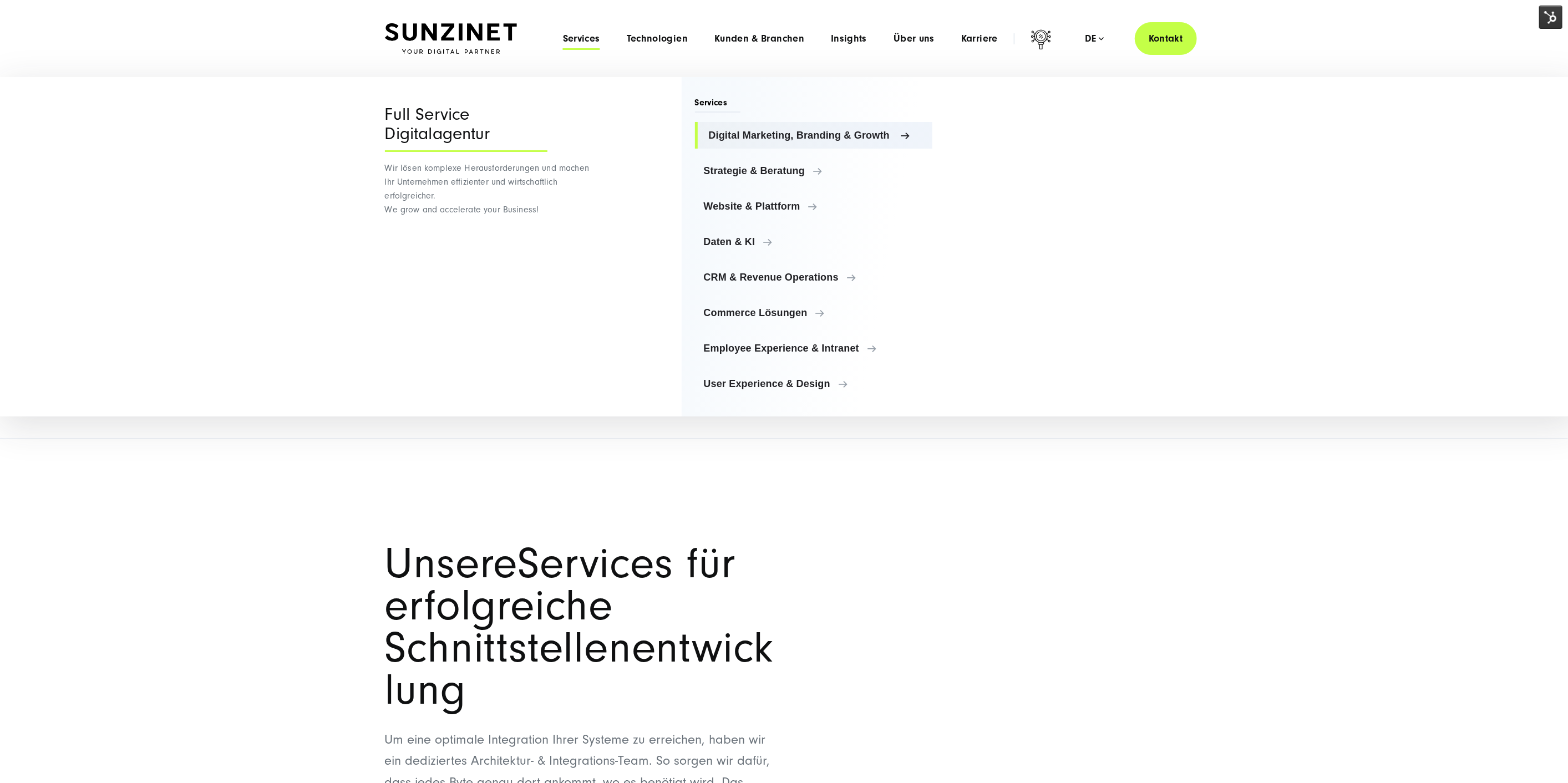
drag, startPoint x: 823, startPoint y: 129, endPoint x: 895, endPoint y: 127, distance: 72.0
click at [824, 129] on span "Digital Marketing, Branding & Growth" at bounding box center [817, 134] width 215 height 11
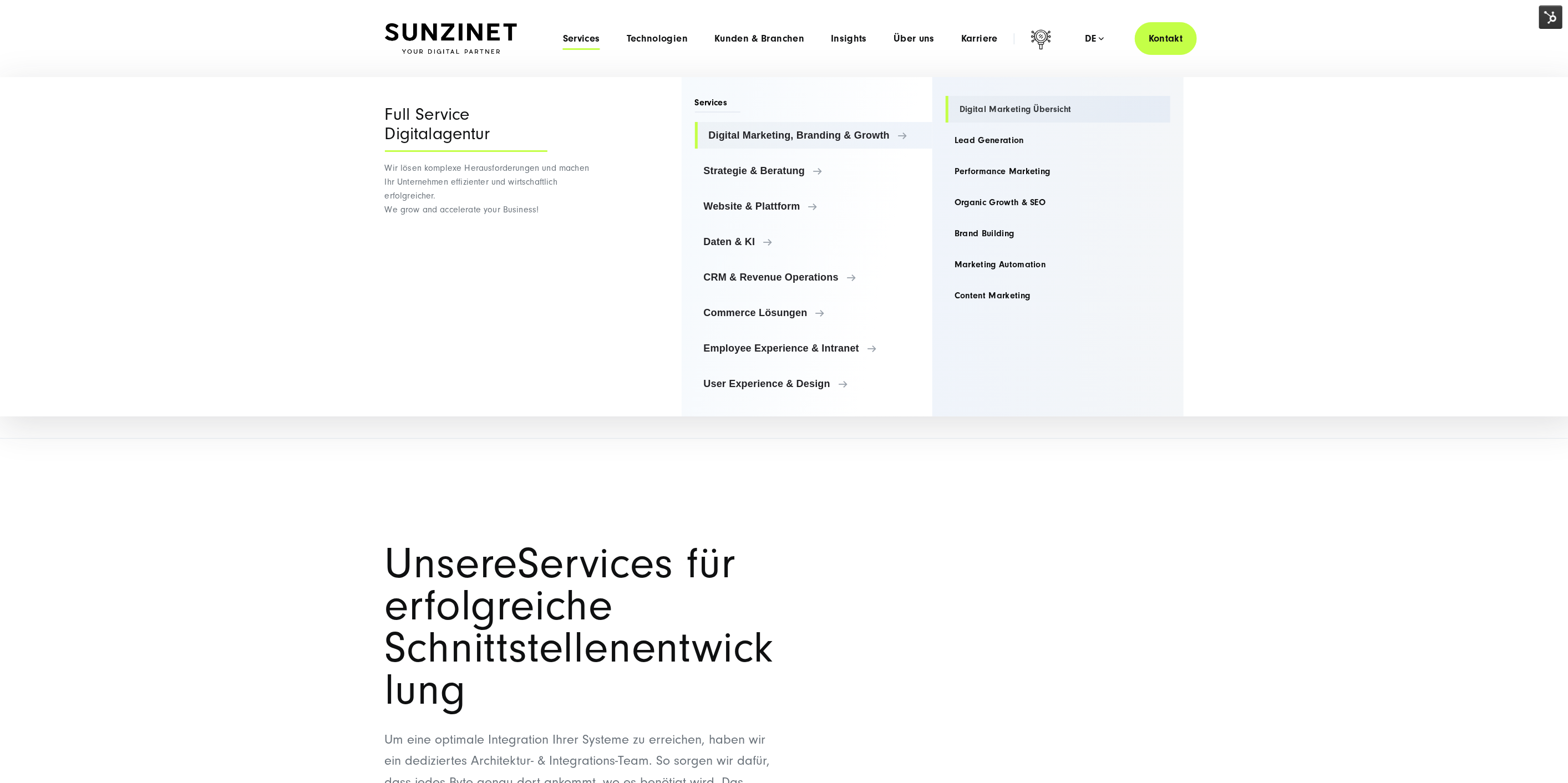
click at [1022, 109] on link "Digital Marketing Übersicht" at bounding box center [1058, 109] width 225 height 27
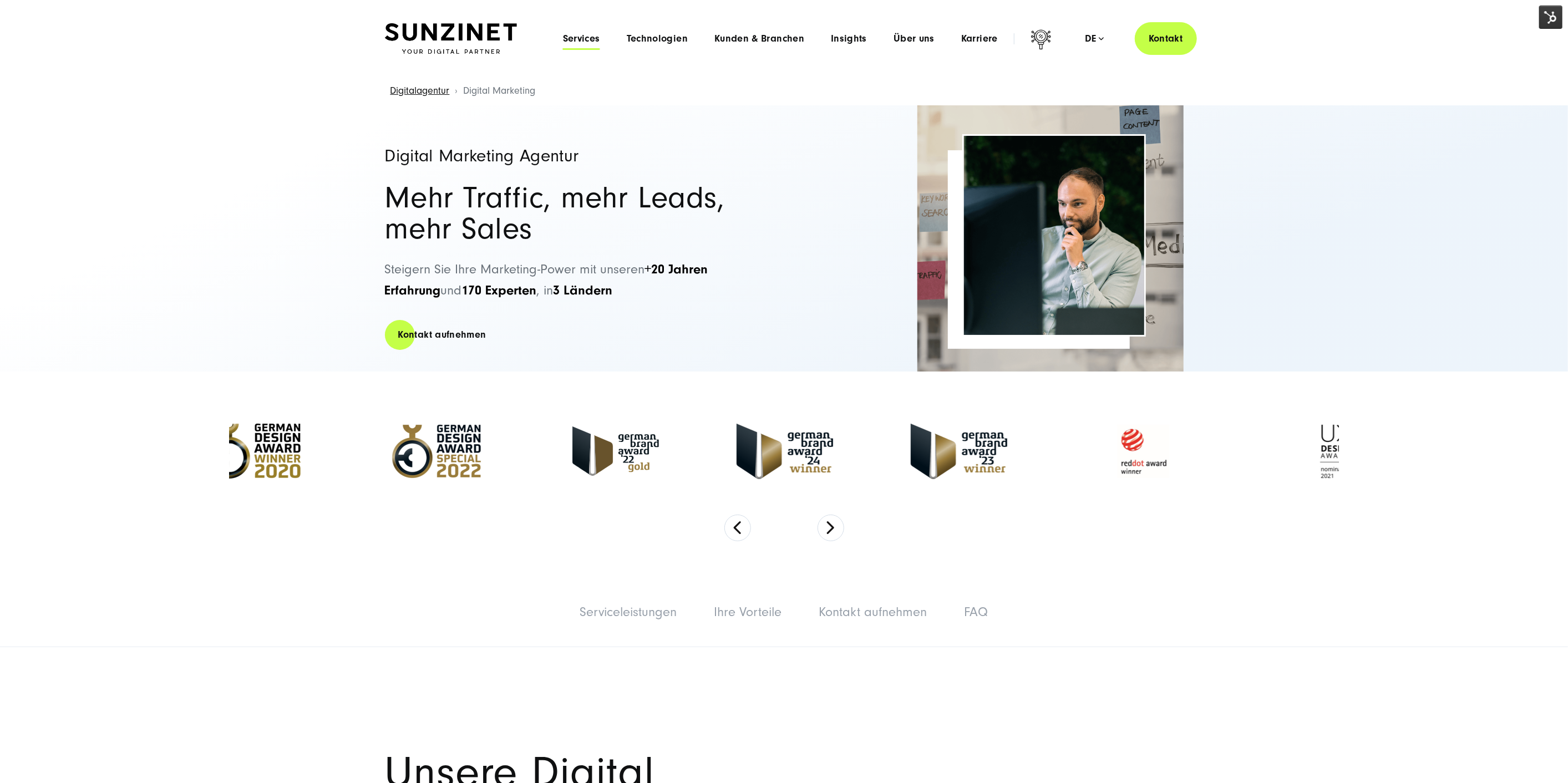
click at [578, 37] on span "Services" at bounding box center [582, 39] width 38 height 11
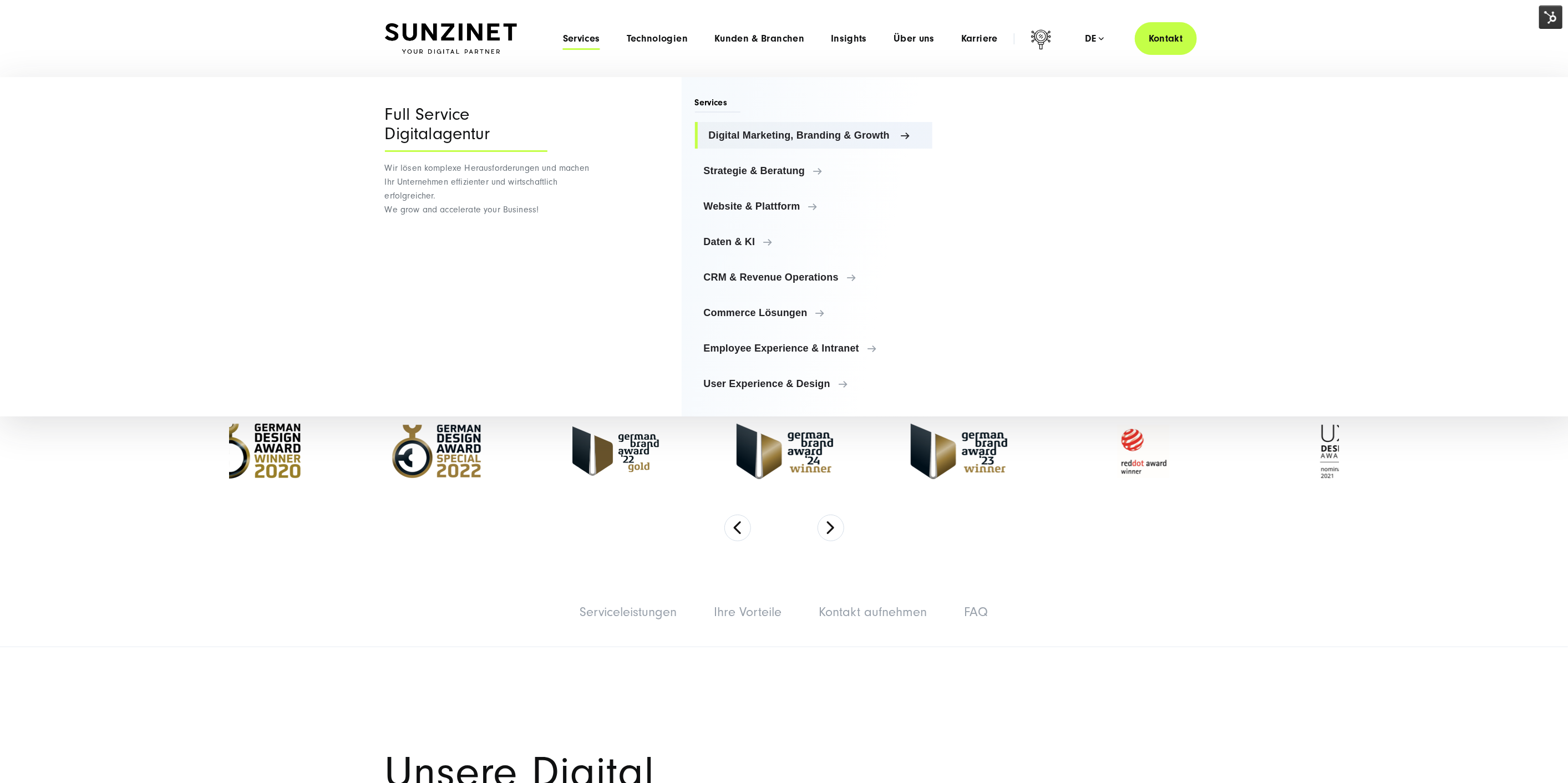
click at [769, 125] on link "Digital Marketing, Branding & Growth" at bounding box center [814, 135] width 238 height 27
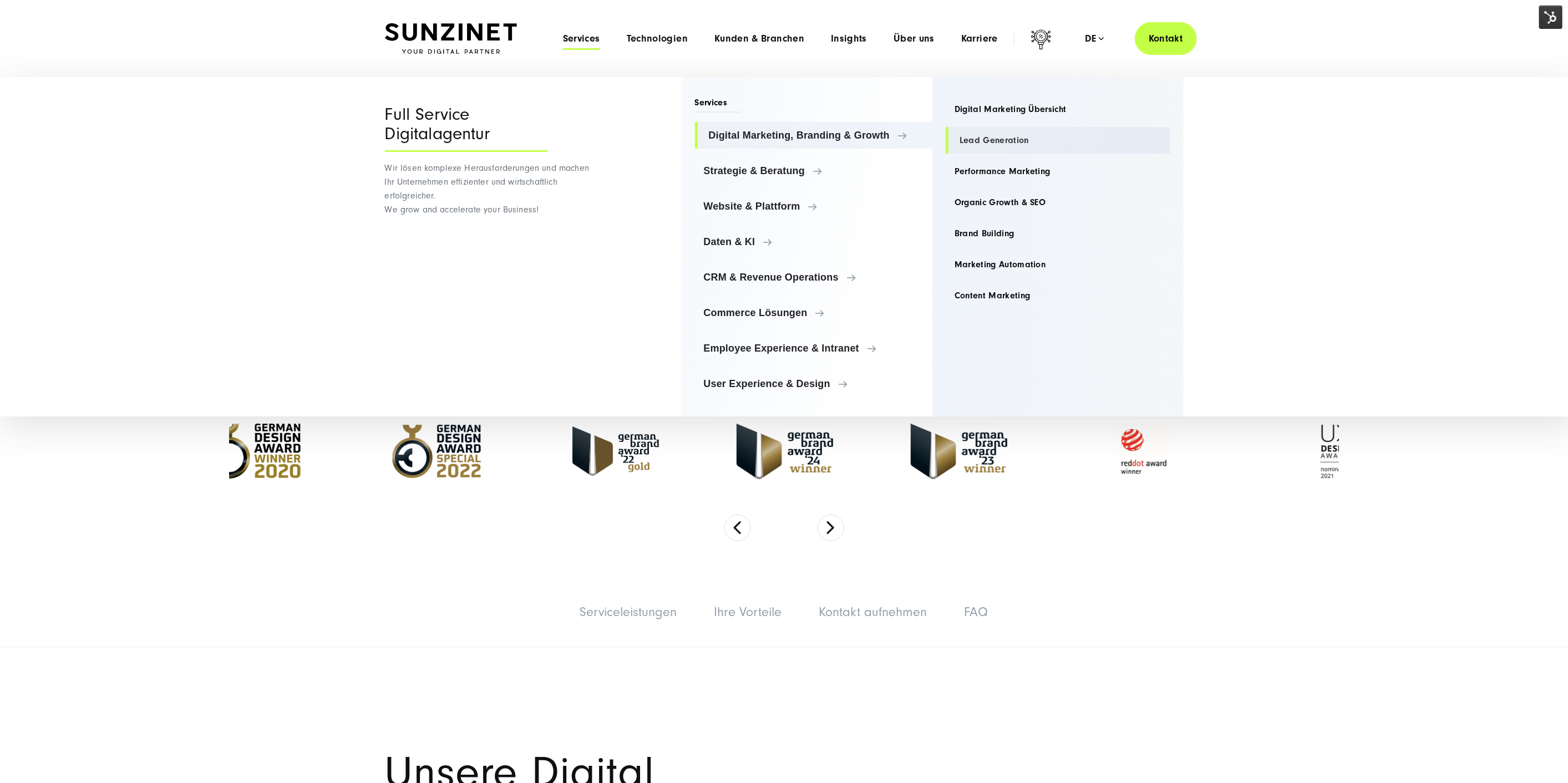
click at [994, 140] on link "Lead Generation" at bounding box center [1058, 140] width 225 height 27
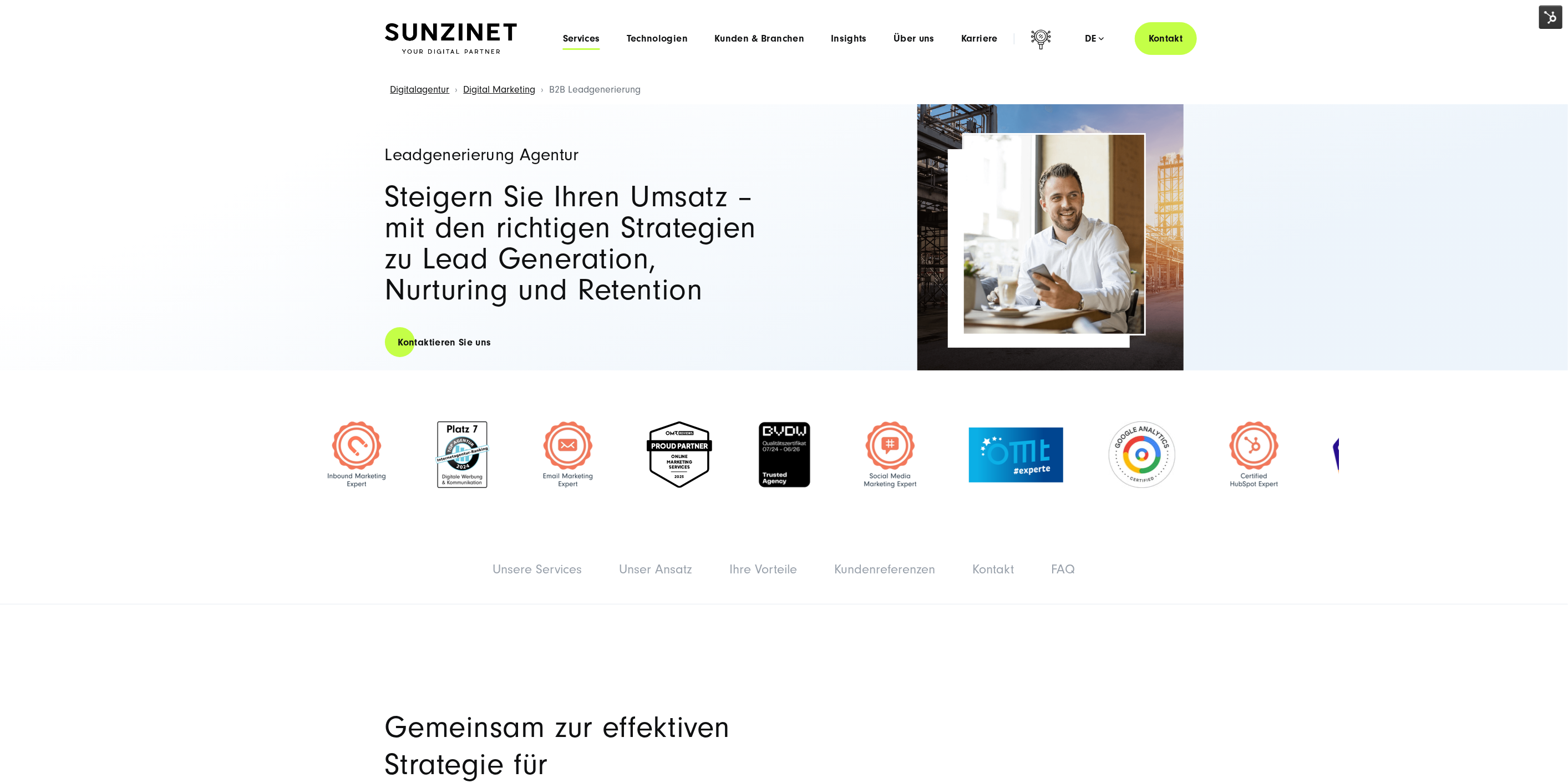
click at [574, 42] on span "Services" at bounding box center [582, 39] width 38 height 11
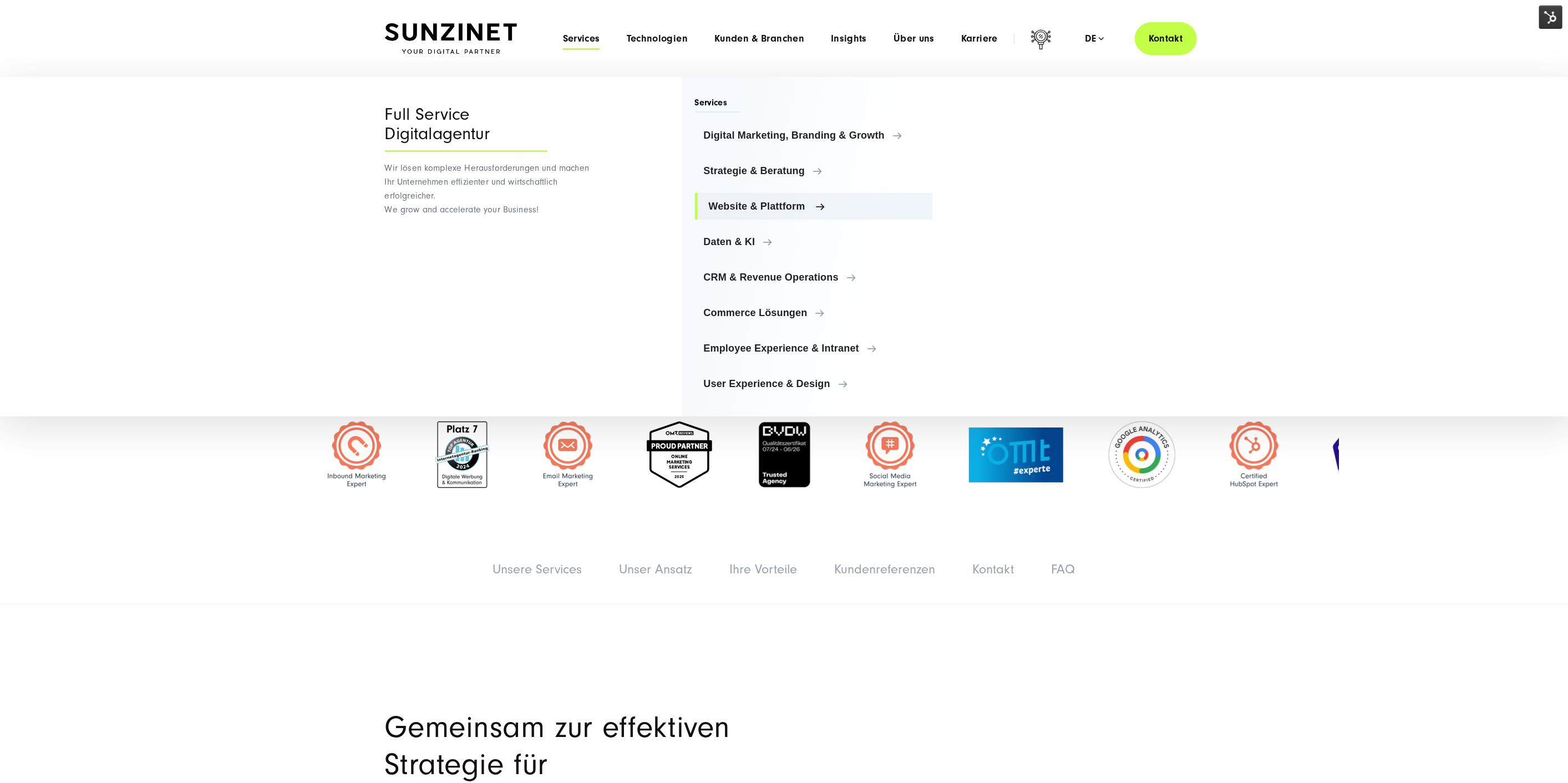
click at [775, 200] on span "Website & Plattform" at bounding box center [817, 205] width 215 height 11
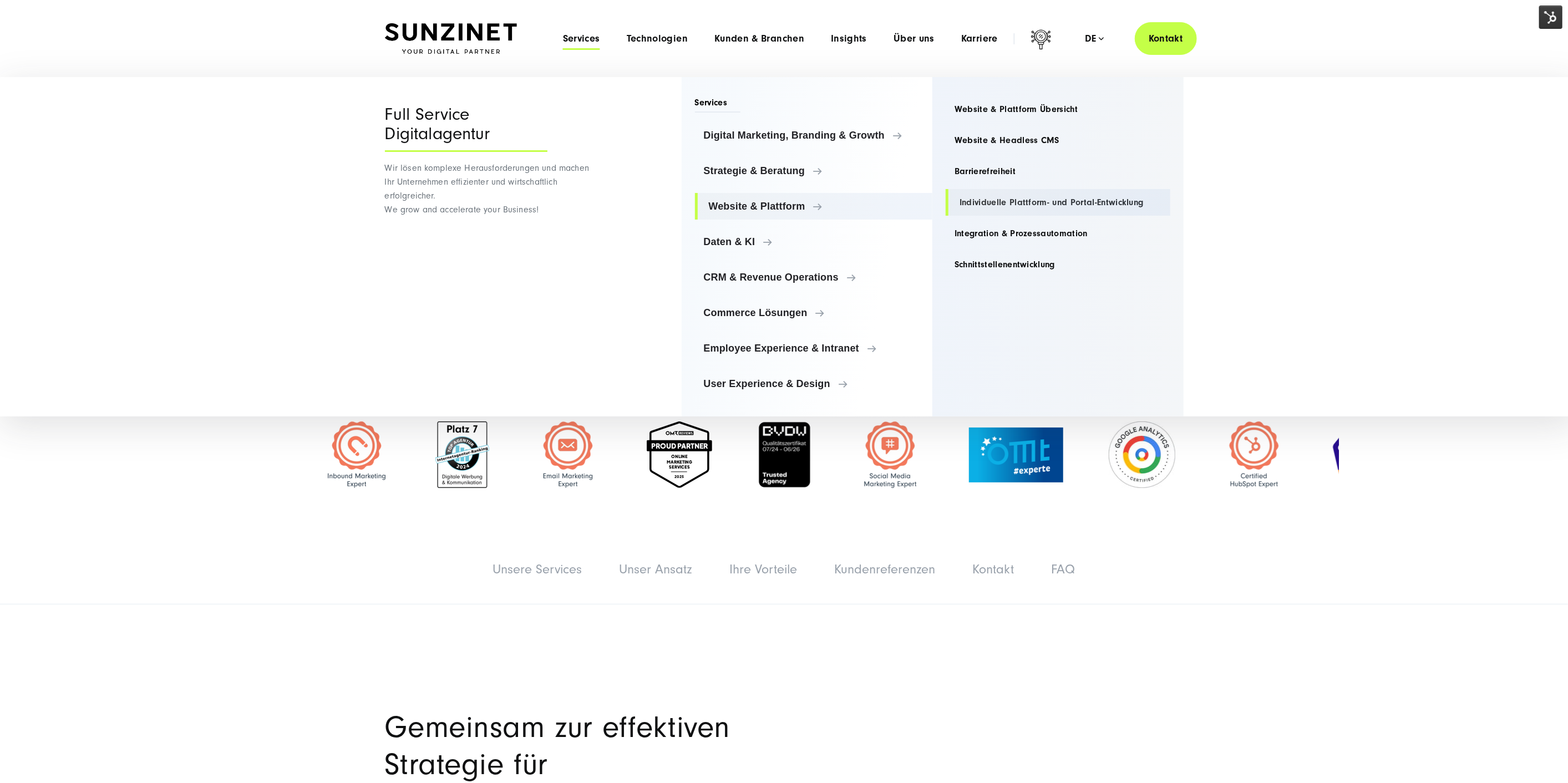
click at [1001, 203] on link "Individuelle Plattform- und Portal-Entwicklung" at bounding box center [1058, 202] width 225 height 27
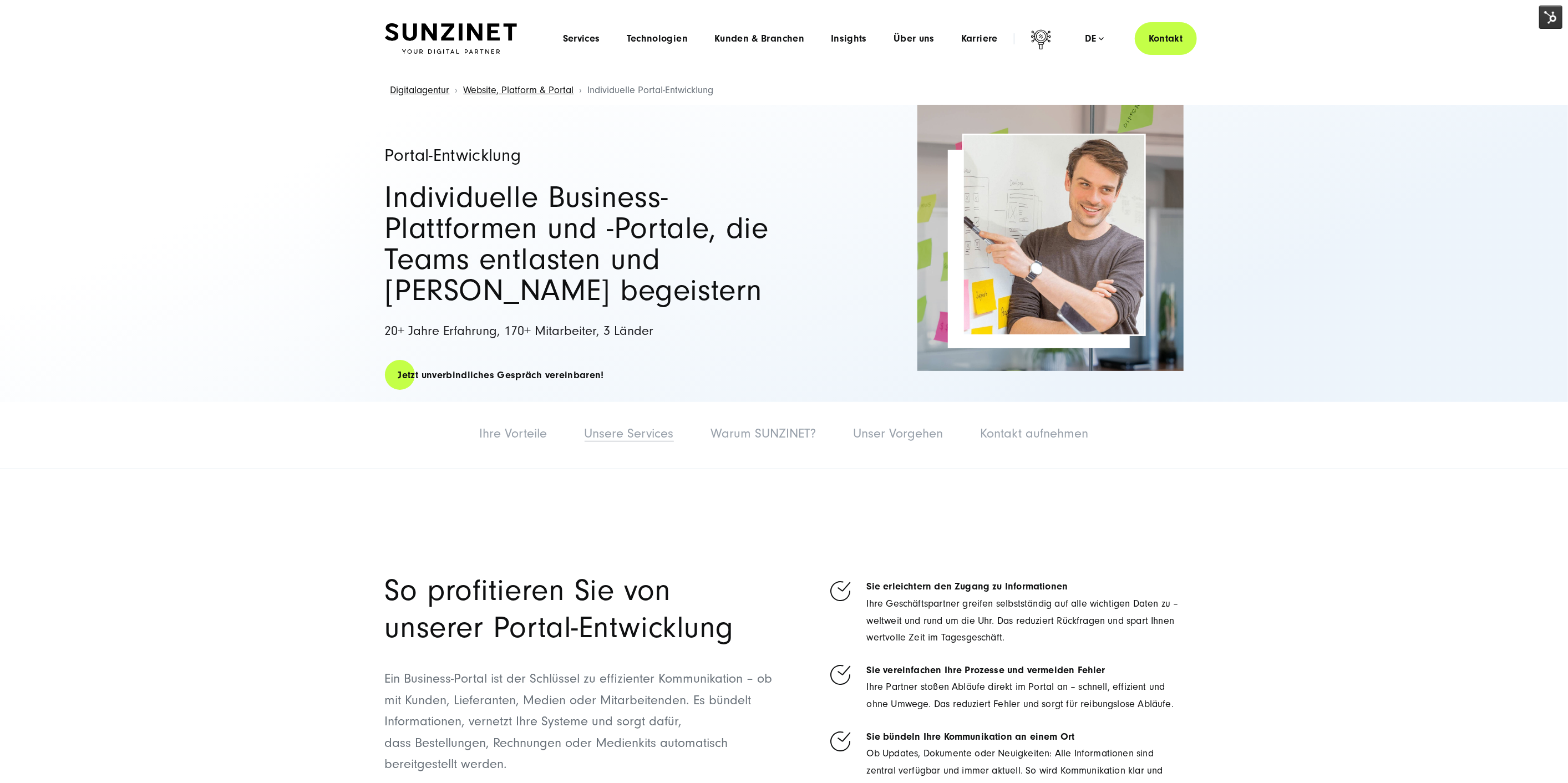
click at [625, 434] on link "Unsere Services" at bounding box center [629, 432] width 89 height 15
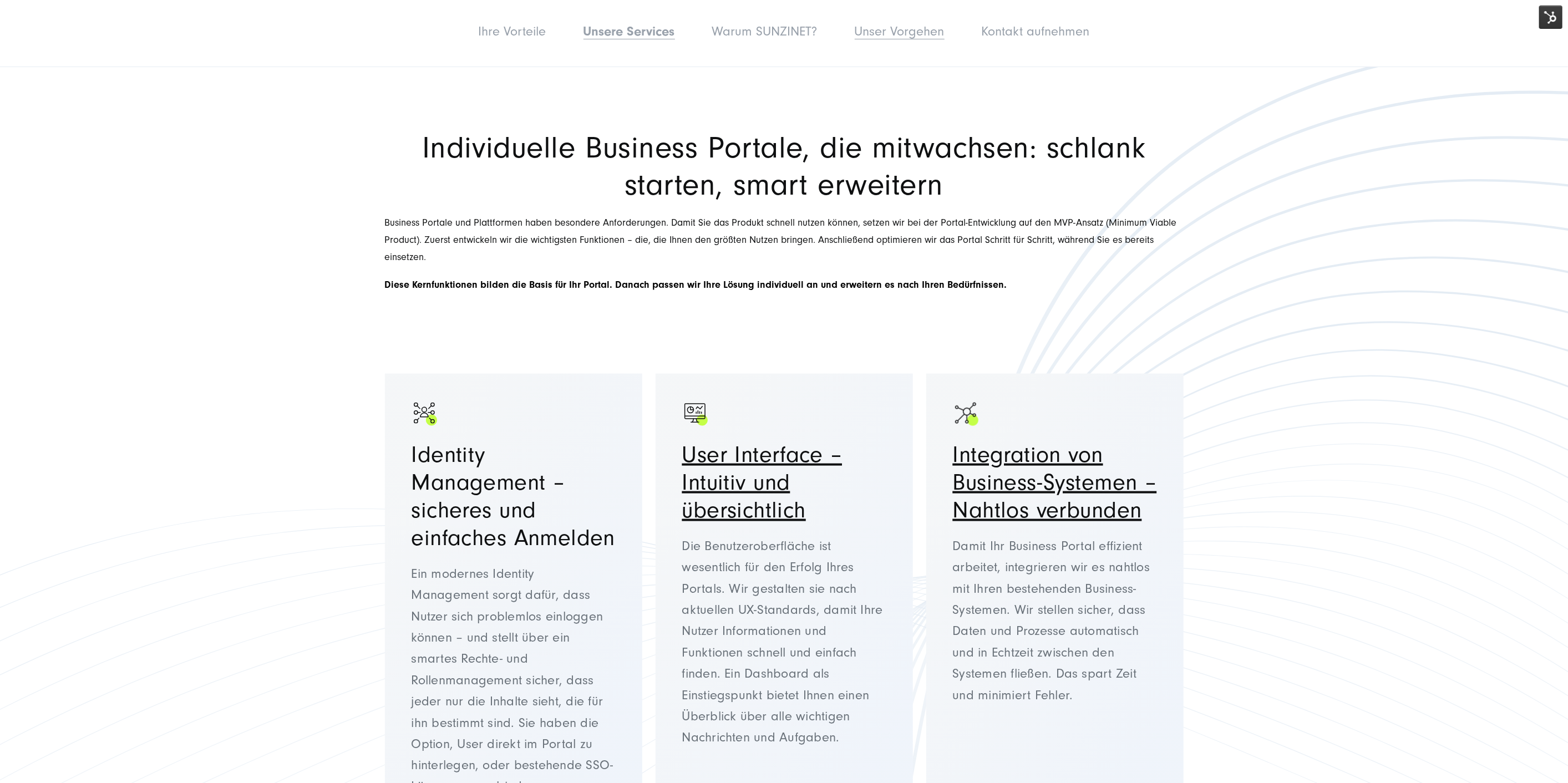
click at [923, 27] on link "Unser Vorgehen" at bounding box center [900, 31] width 90 height 15
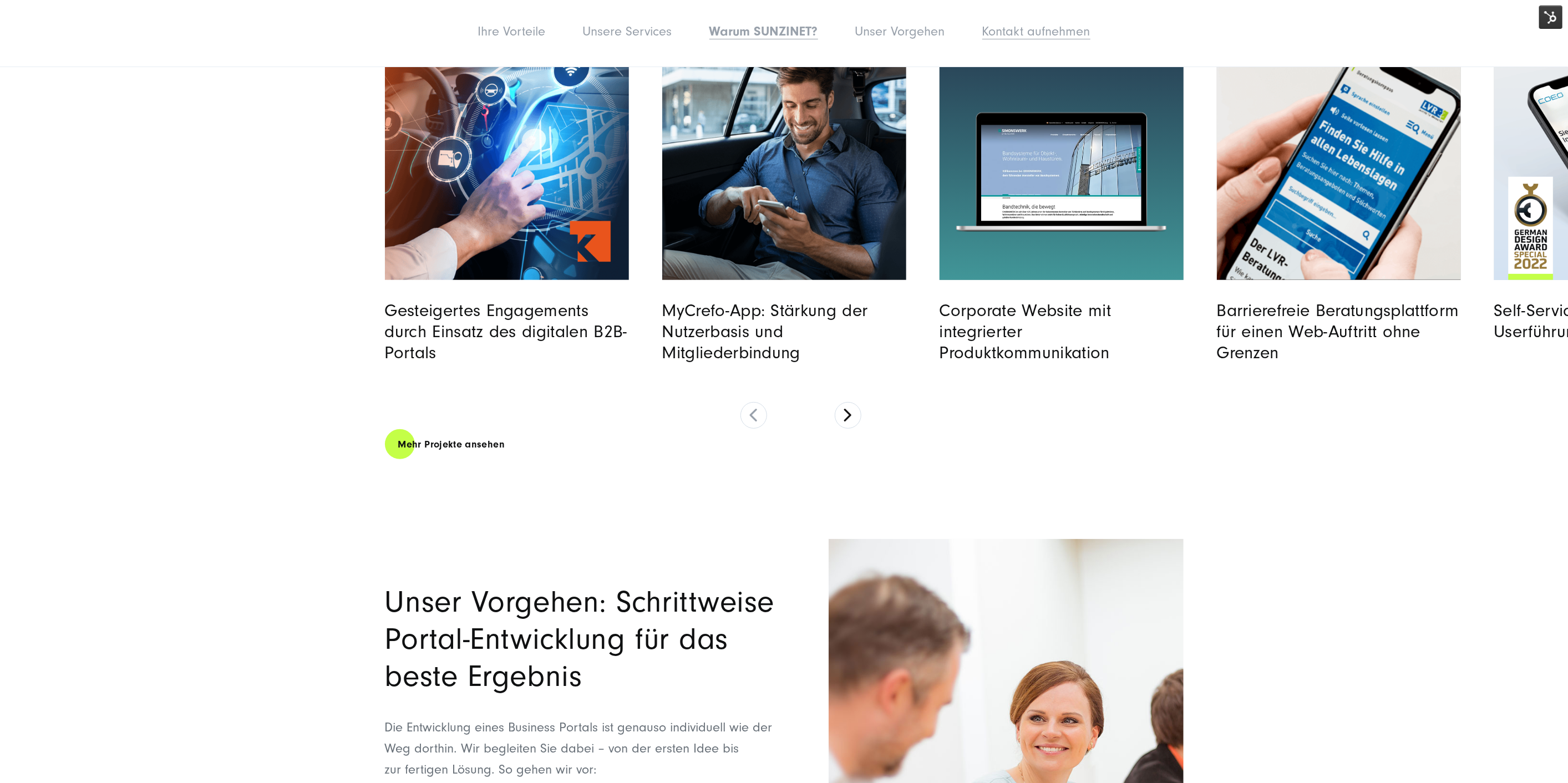
click at [1018, 33] on link "Kontakt aufnehmen" at bounding box center [1037, 31] width 109 height 15
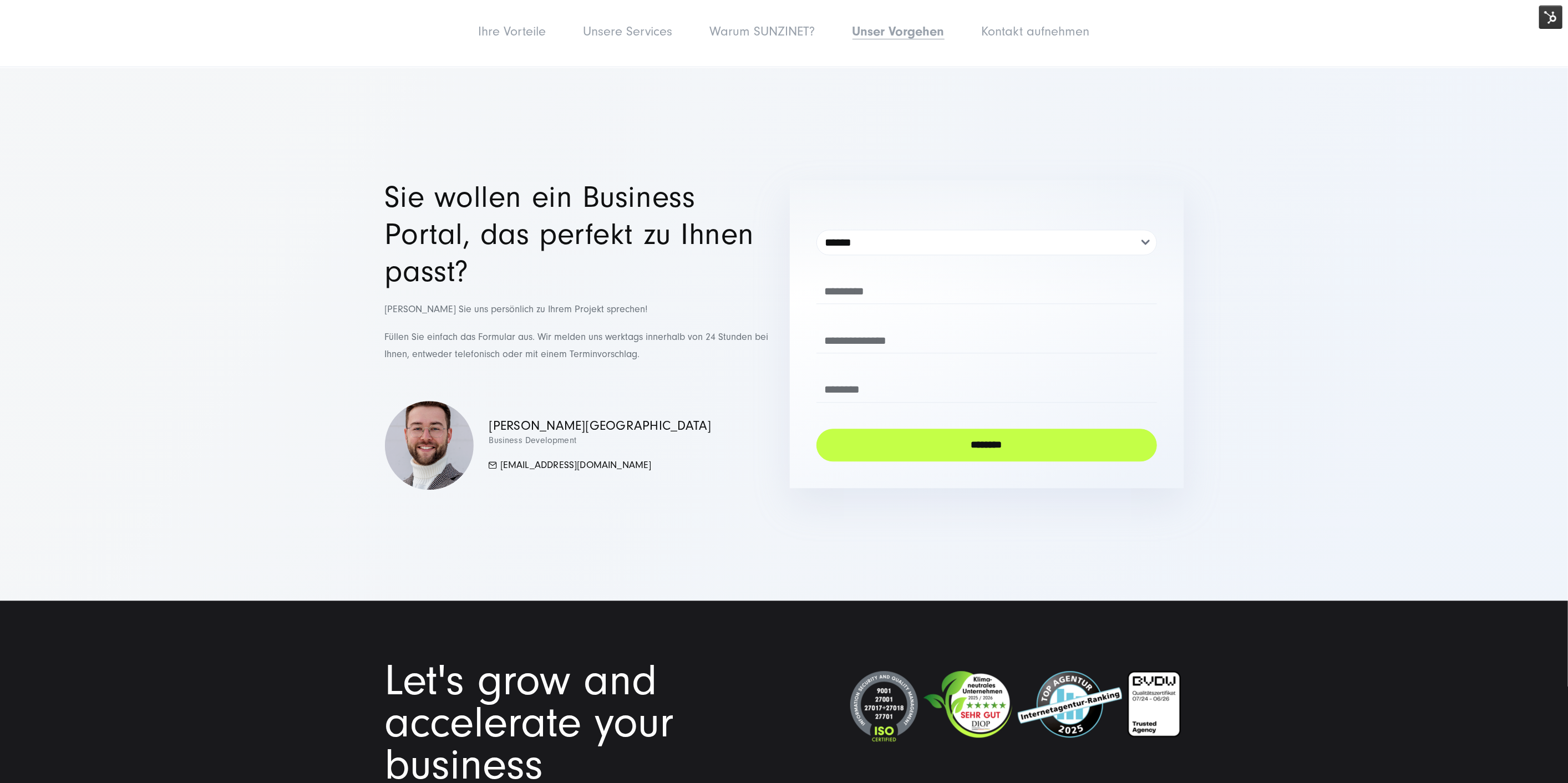
click at [742, 39] on li "Warum SUNZINET?" at bounding box center [762, 33] width 138 height 28
click at [733, 30] on link "Warum SUNZINET?" at bounding box center [760, 31] width 106 height 15
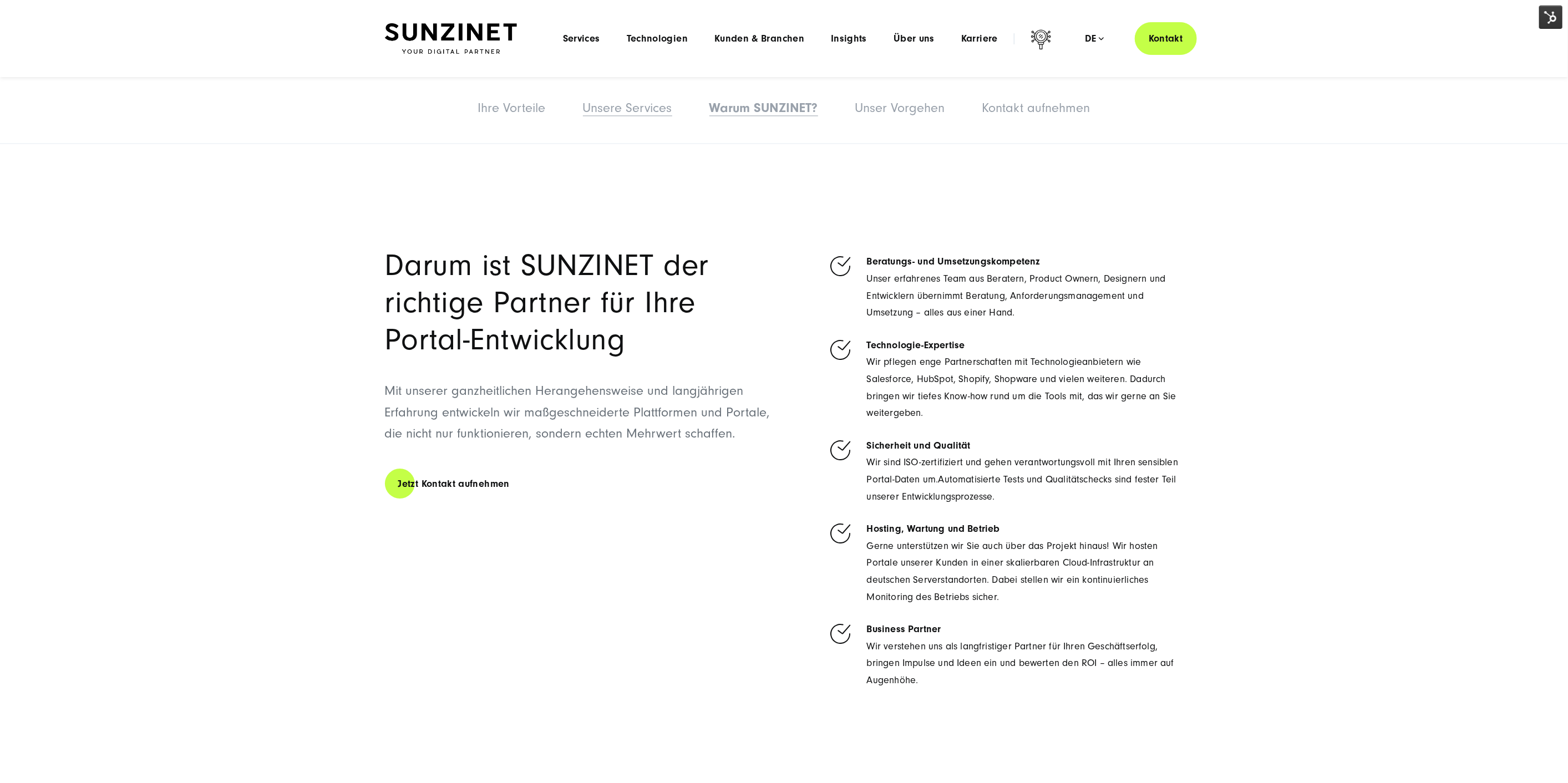
click at [627, 110] on link "Unsere Services" at bounding box center [627, 108] width 89 height 15
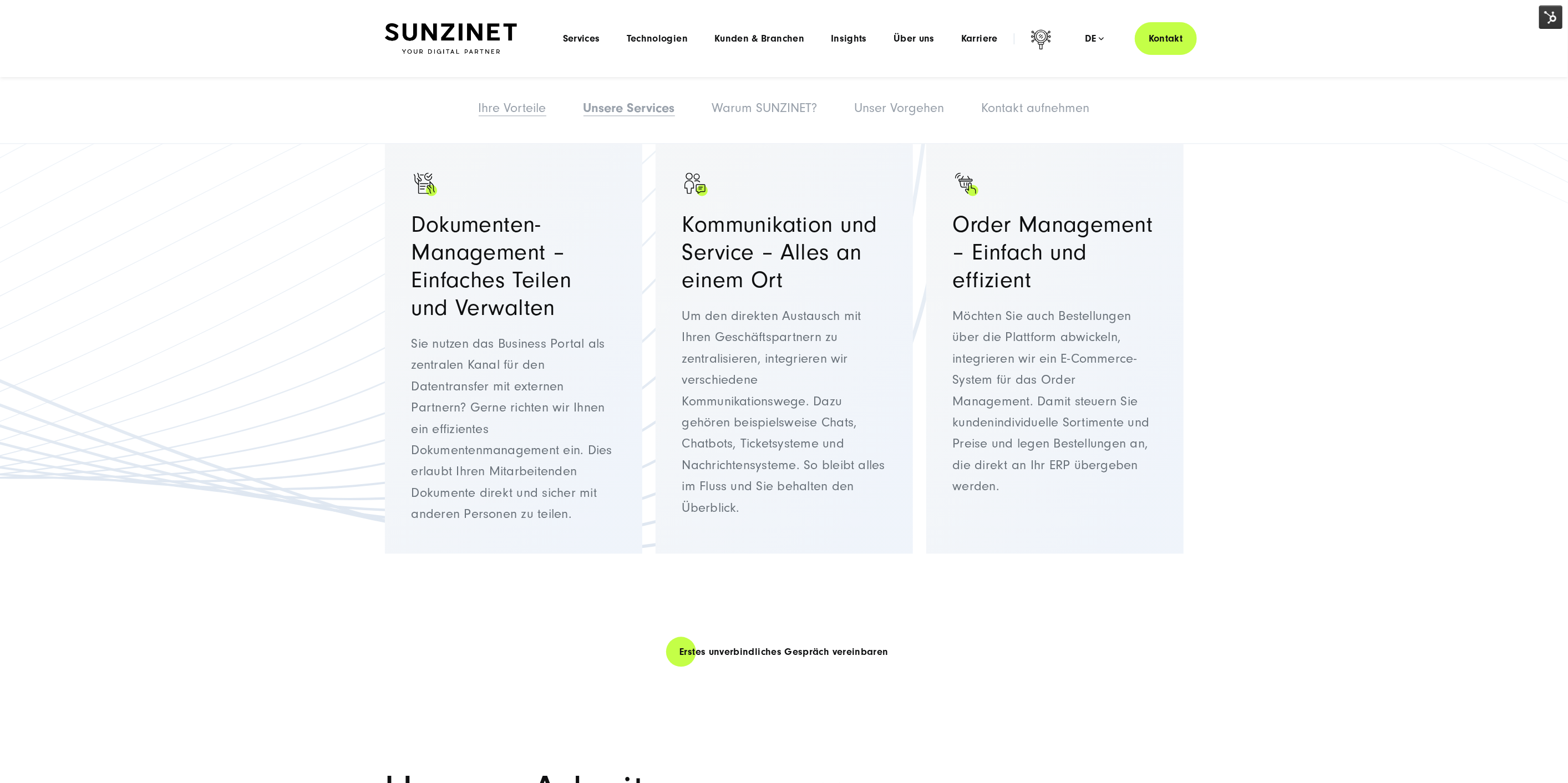
click at [534, 114] on link "Ihre Vorteile" at bounding box center [512, 108] width 68 height 15
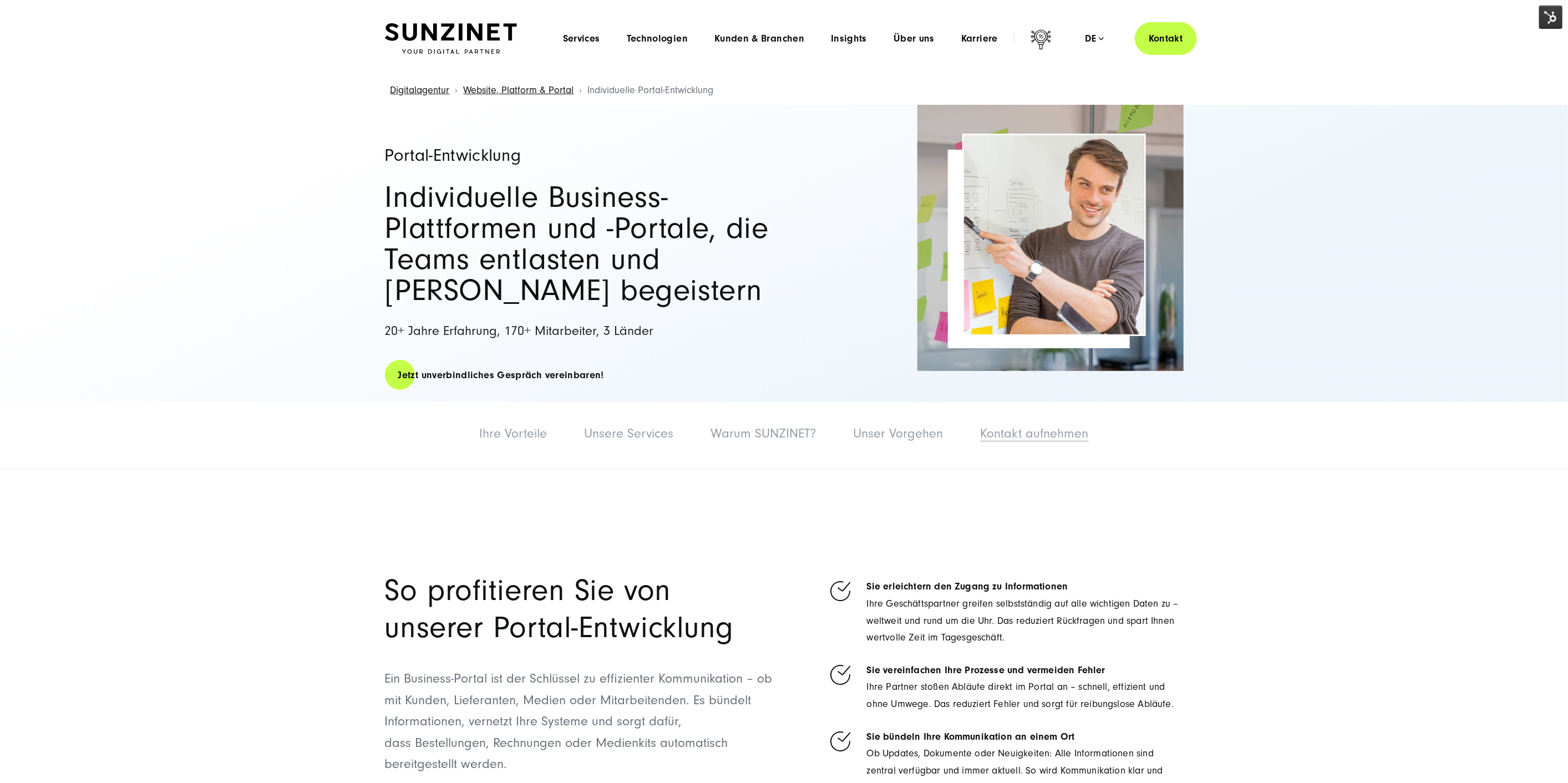
click at [1027, 430] on link "Kontakt aufnehmen" at bounding box center [1035, 432] width 109 height 15
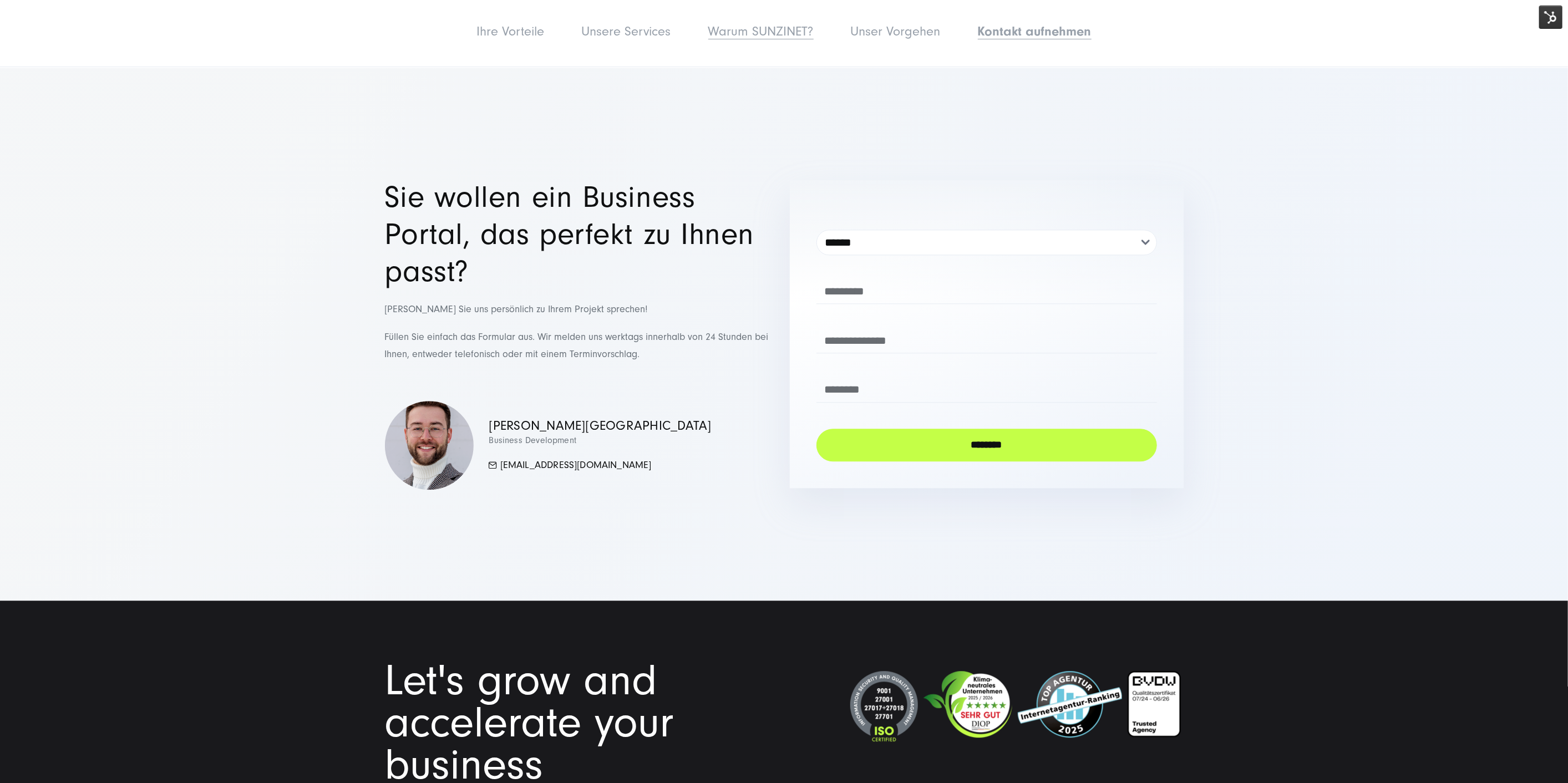
click at [766, 35] on link "Warum SUNZINET?" at bounding box center [760, 31] width 106 height 15
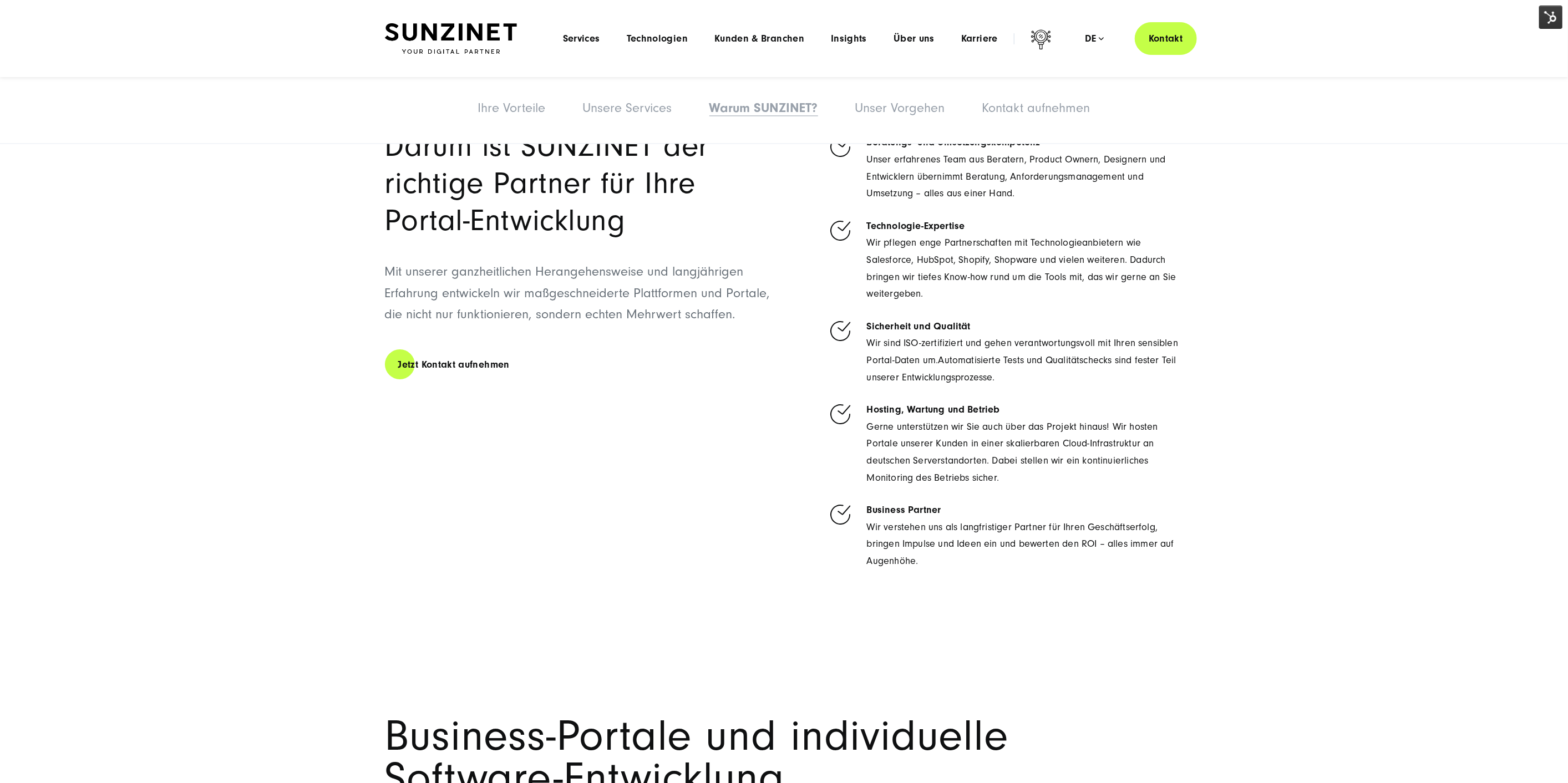
click at [598, 121] on li "Unsere Services" at bounding box center [628, 109] width 122 height 28
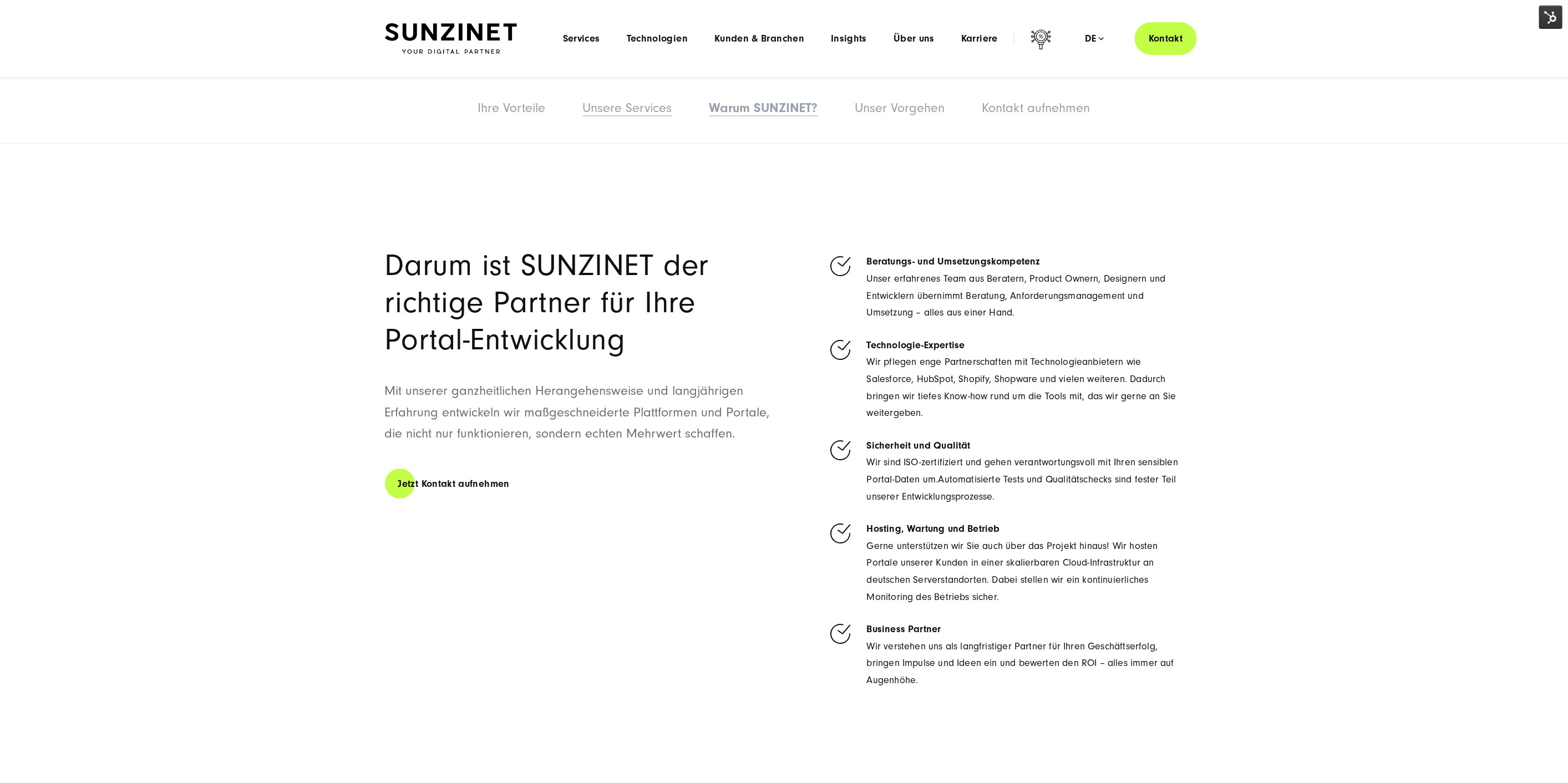
click at [597, 115] on link "Unsere Services" at bounding box center [627, 108] width 89 height 15
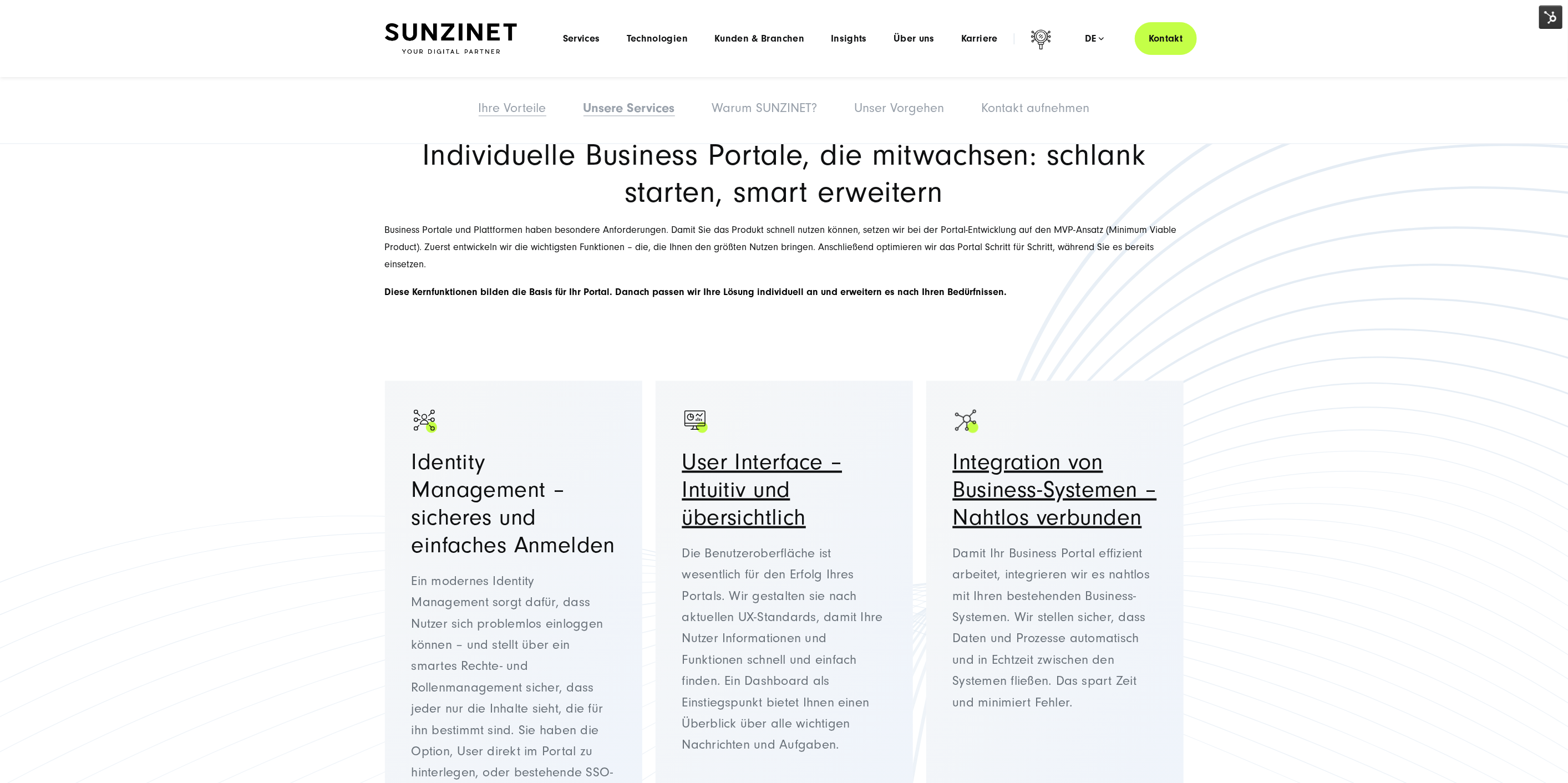
click at [509, 109] on link "Ihre Vorteile" at bounding box center [512, 108] width 68 height 15
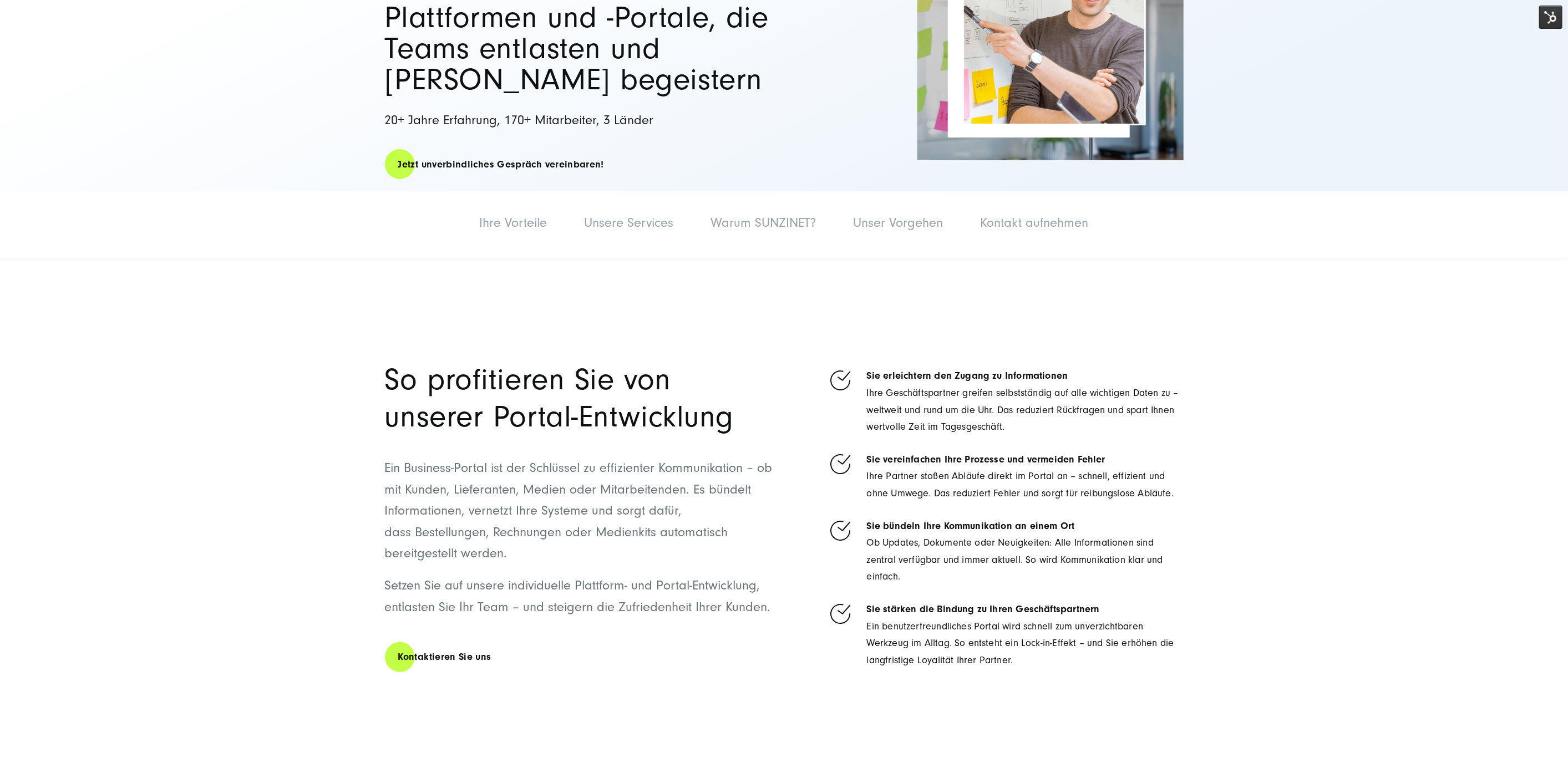
scroll to position [308, 0]
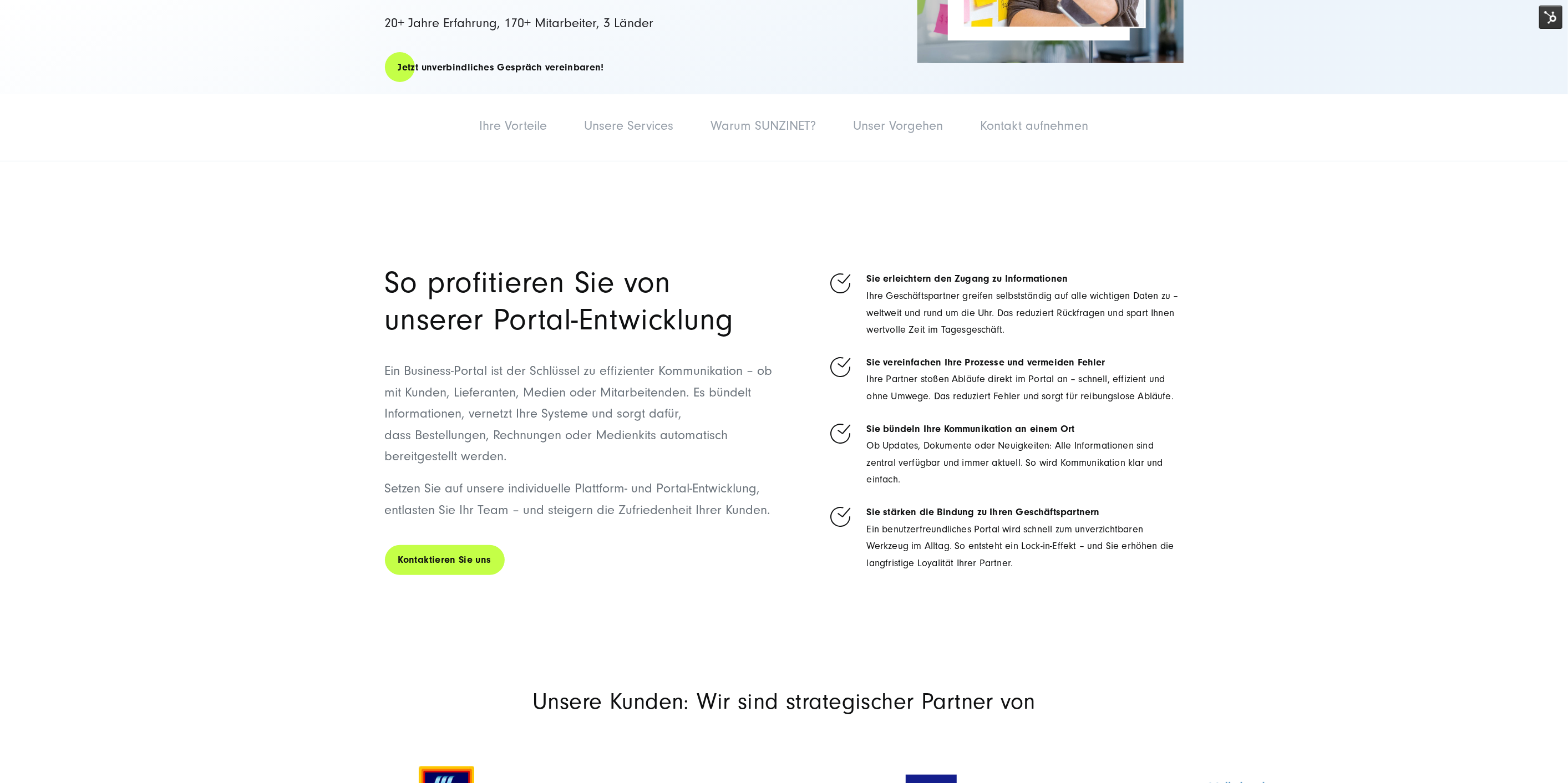
click at [428, 559] on link "Kontaktieren Sie uns" at bounding box center [444, 560] width 119 height 32
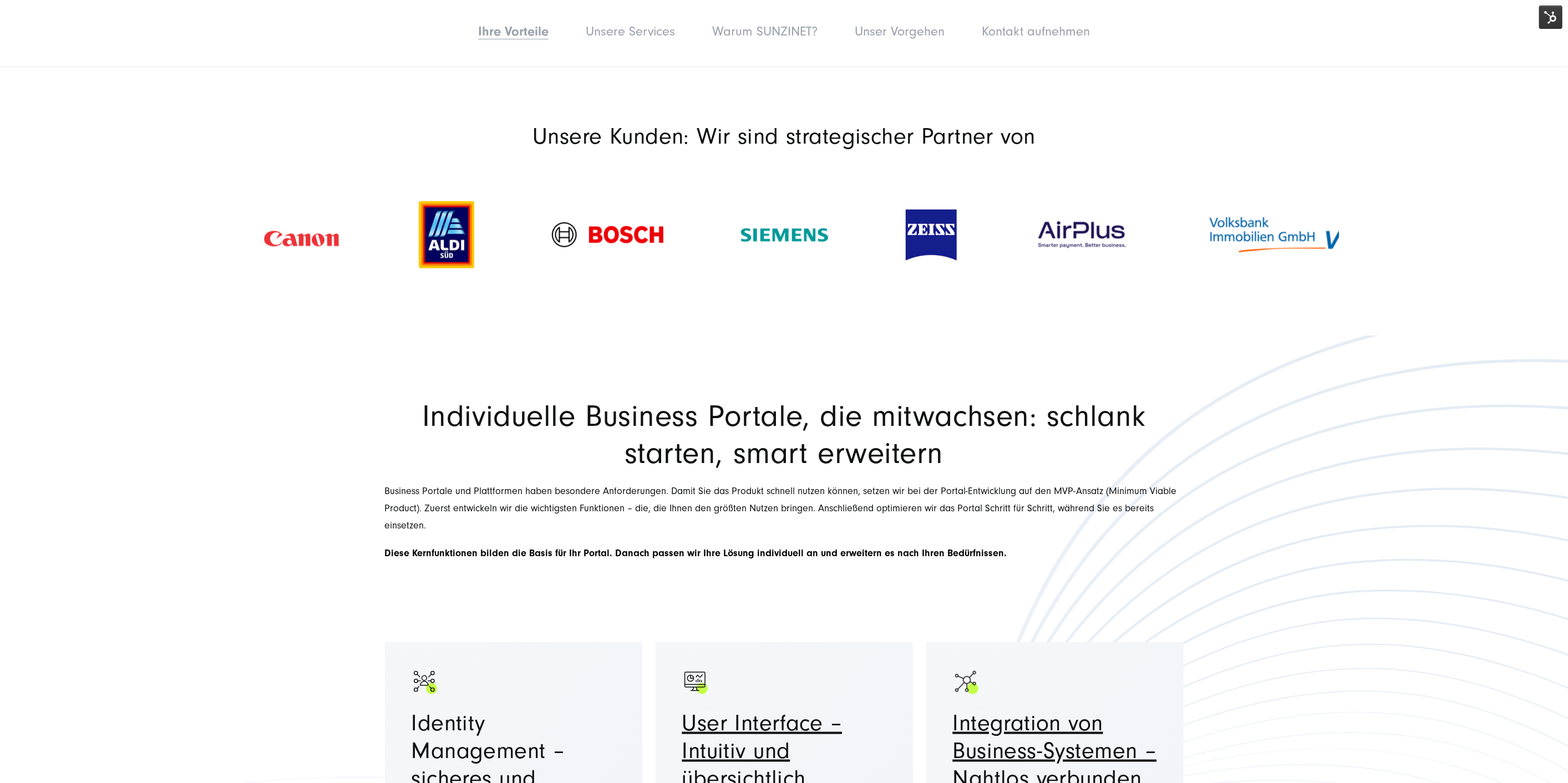
scroll to position [1110, 0]
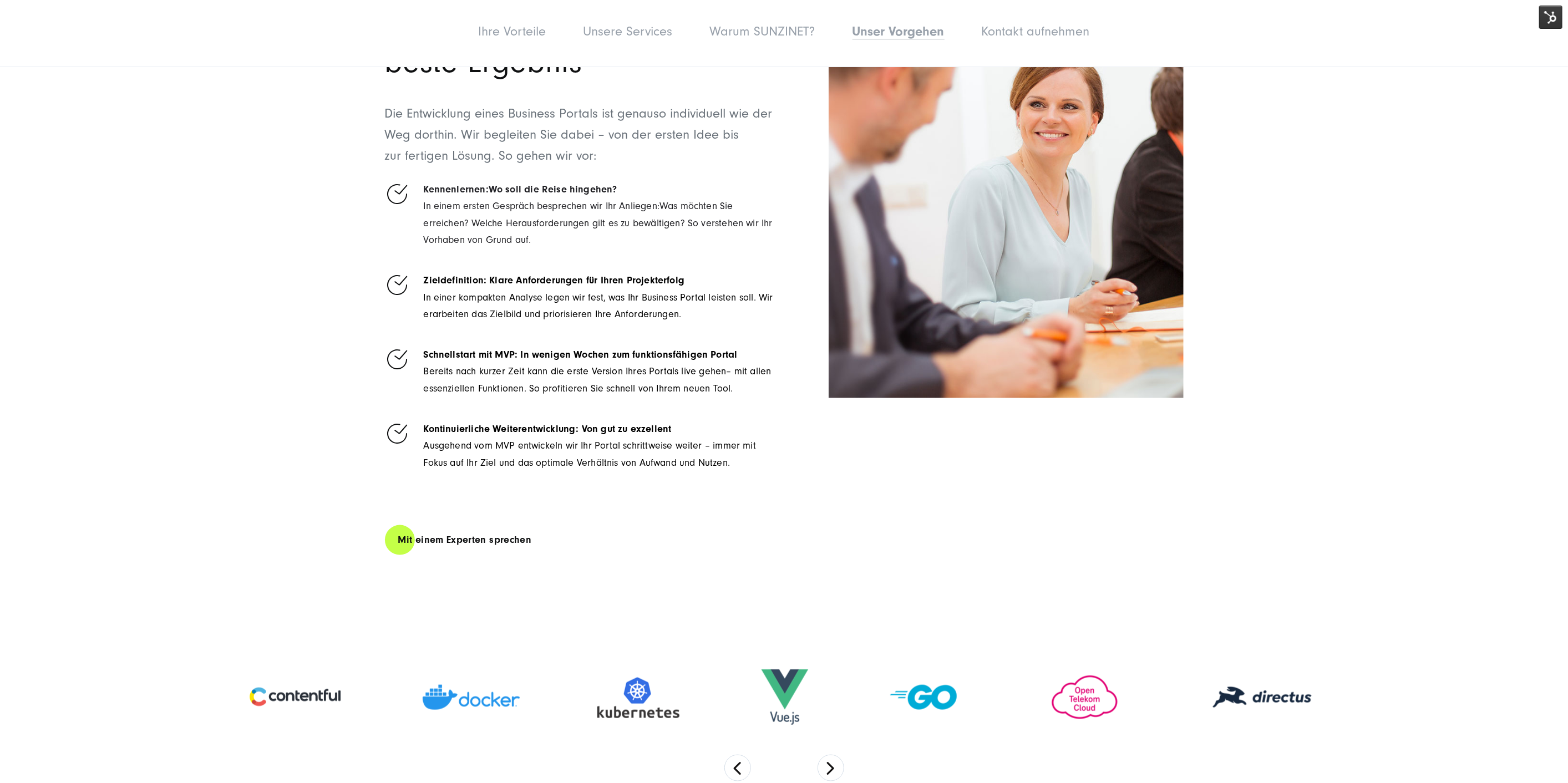
drag, startPoint x: 766, startPoint y: 531, endPoint x: 756, endPoint y: 526, distance: 11.2
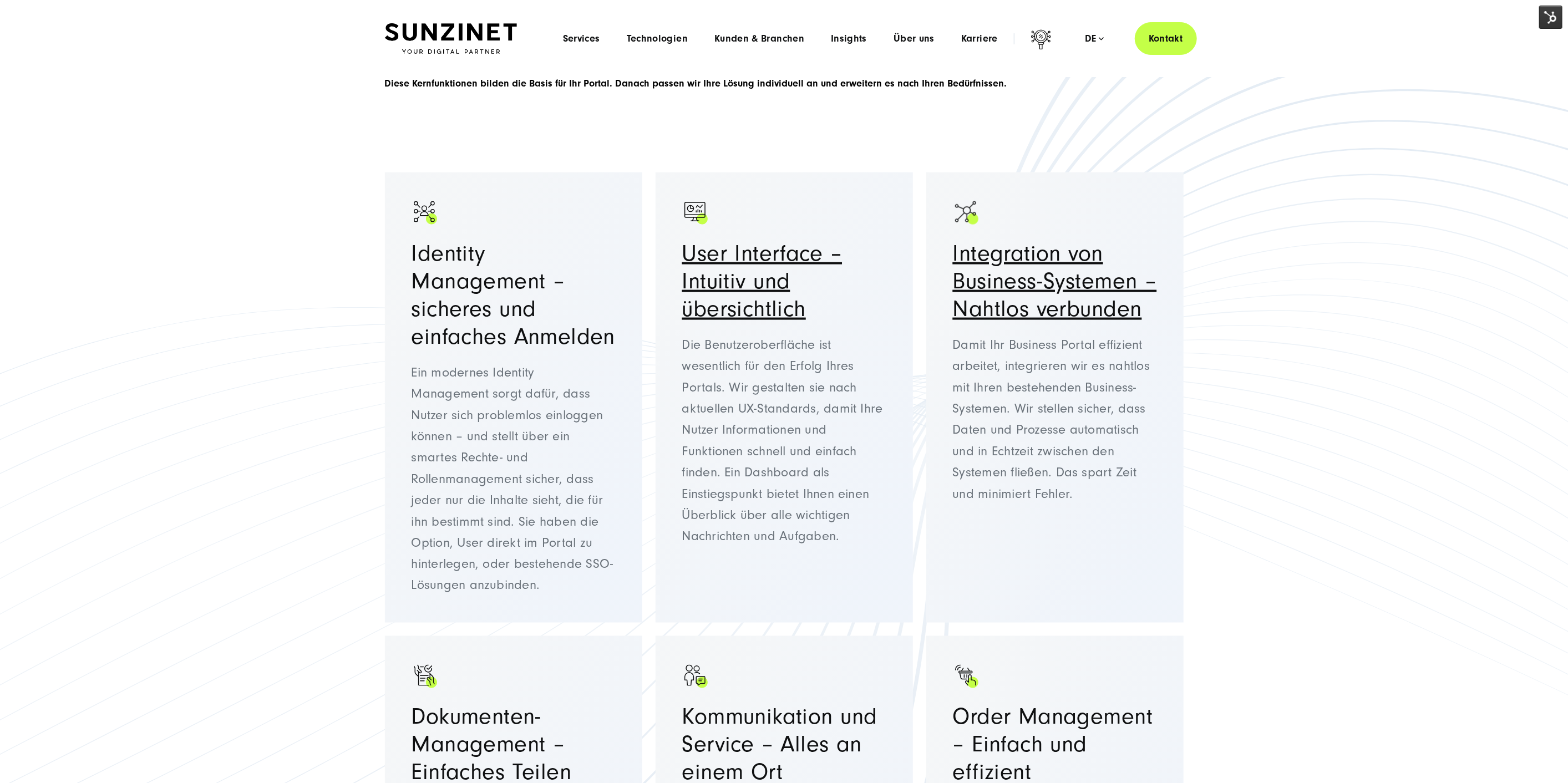
scroll to position [0, 0]
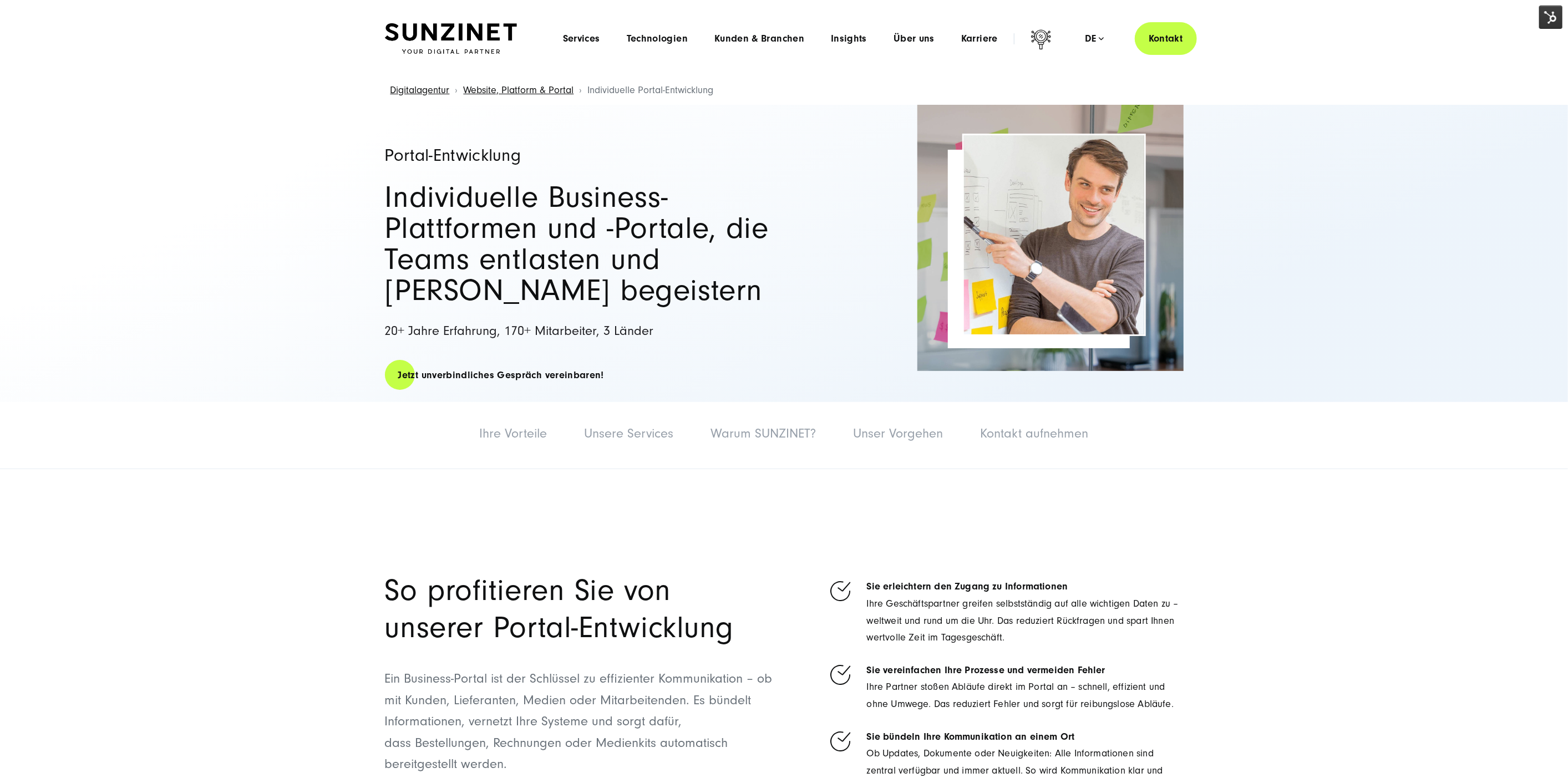
click at [709, 284] on h2 "Individuelle Business-Plattformen und -Portale, die Teams entlasten und Kunden …" at bounding box center [579, 244] width 388 height 124
click at [639, 34] on span "Technologien" at bounding box center [658, 39] width 61 height 11
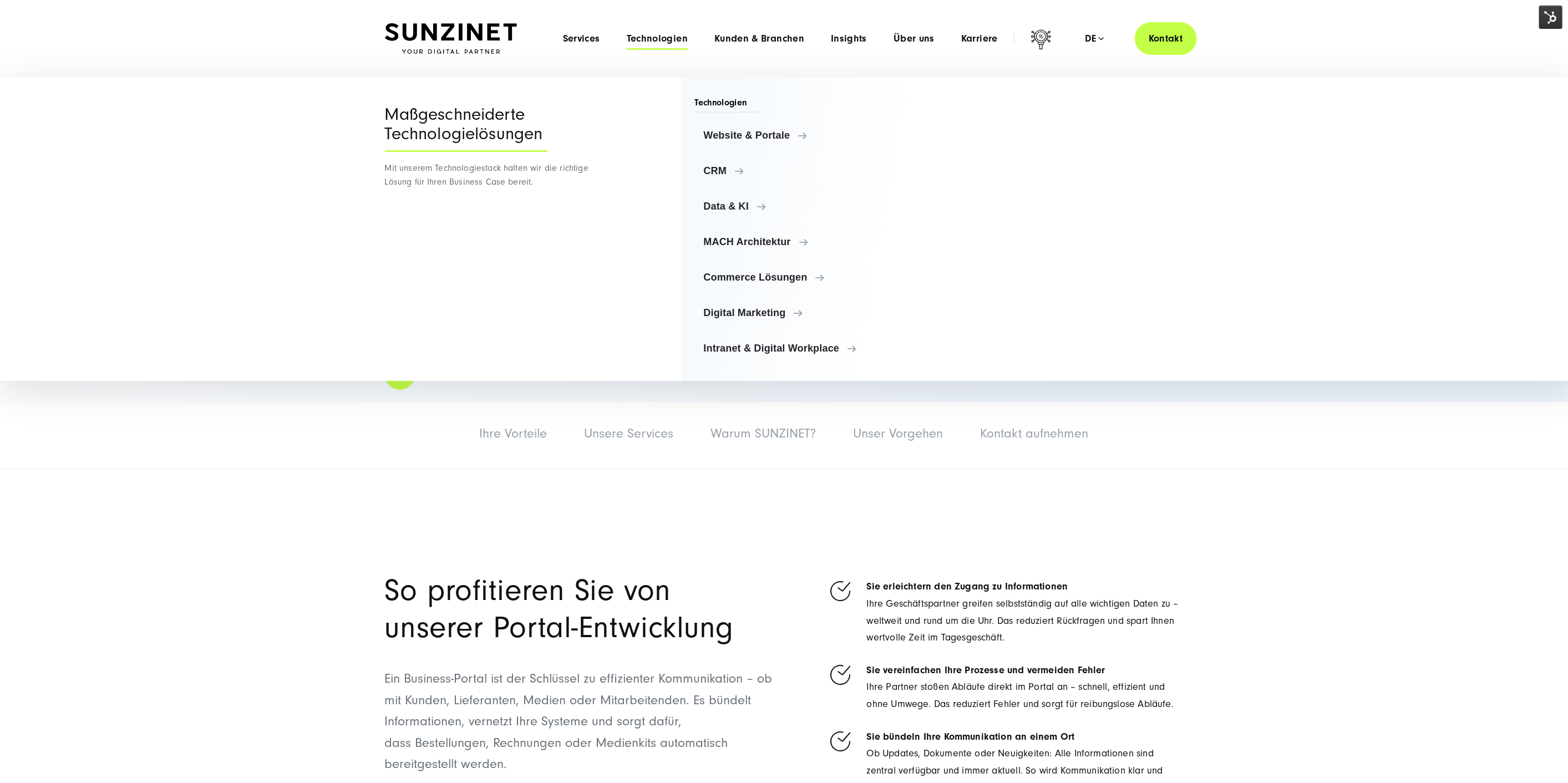
click at [751, 150] on ul "Website & Portale Website & Portale TYPO3 Storyblok Contentful CRM" at bounding box center [814, 242] width 238 height 240
click at [762, 127] on link "Website & Portale" at bounding box center [814, 135] width 238 height 27
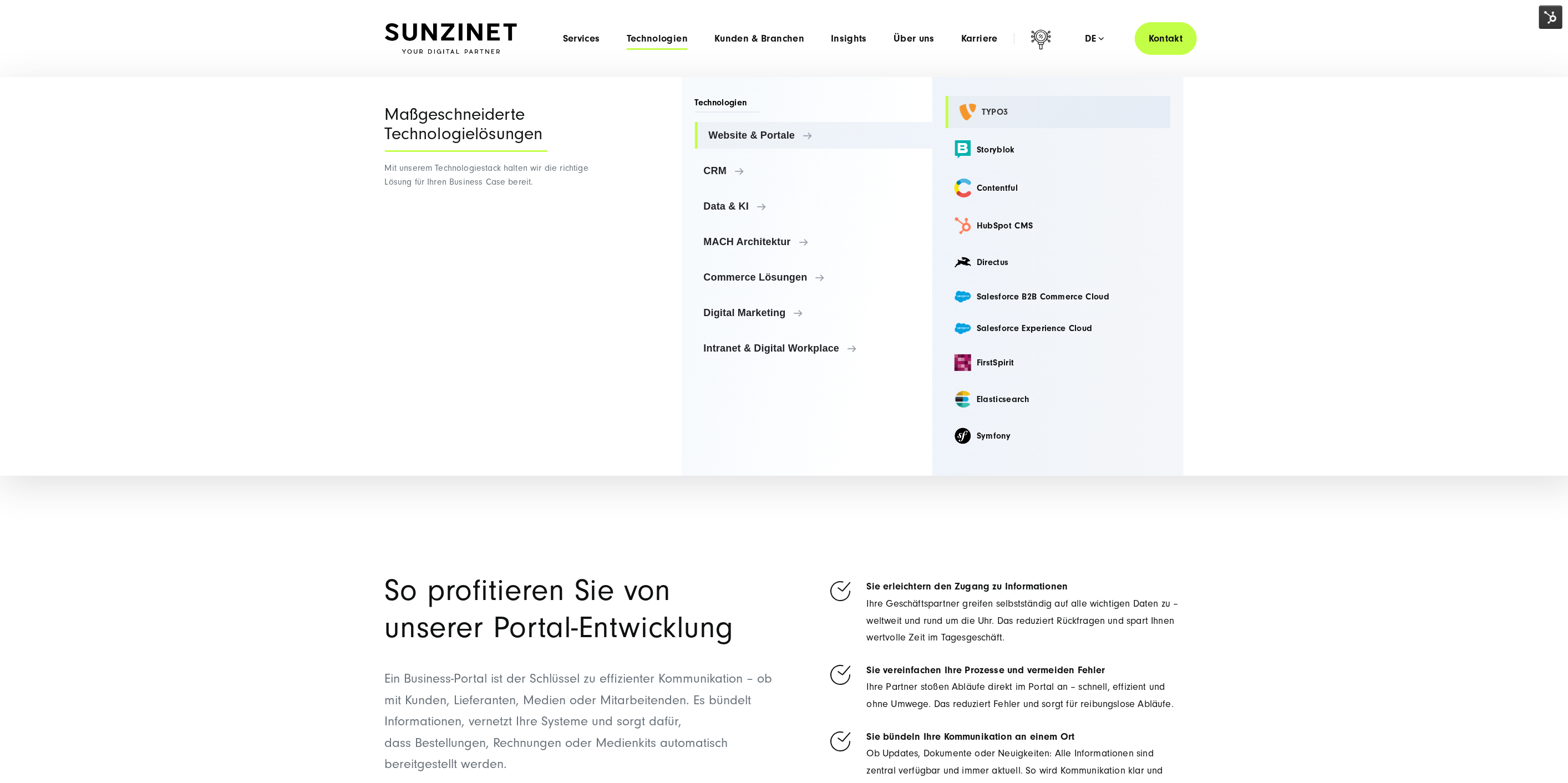
click at [994, 106] on link "TYPO3" at bounding box center [1058, 112] width 225 height 33
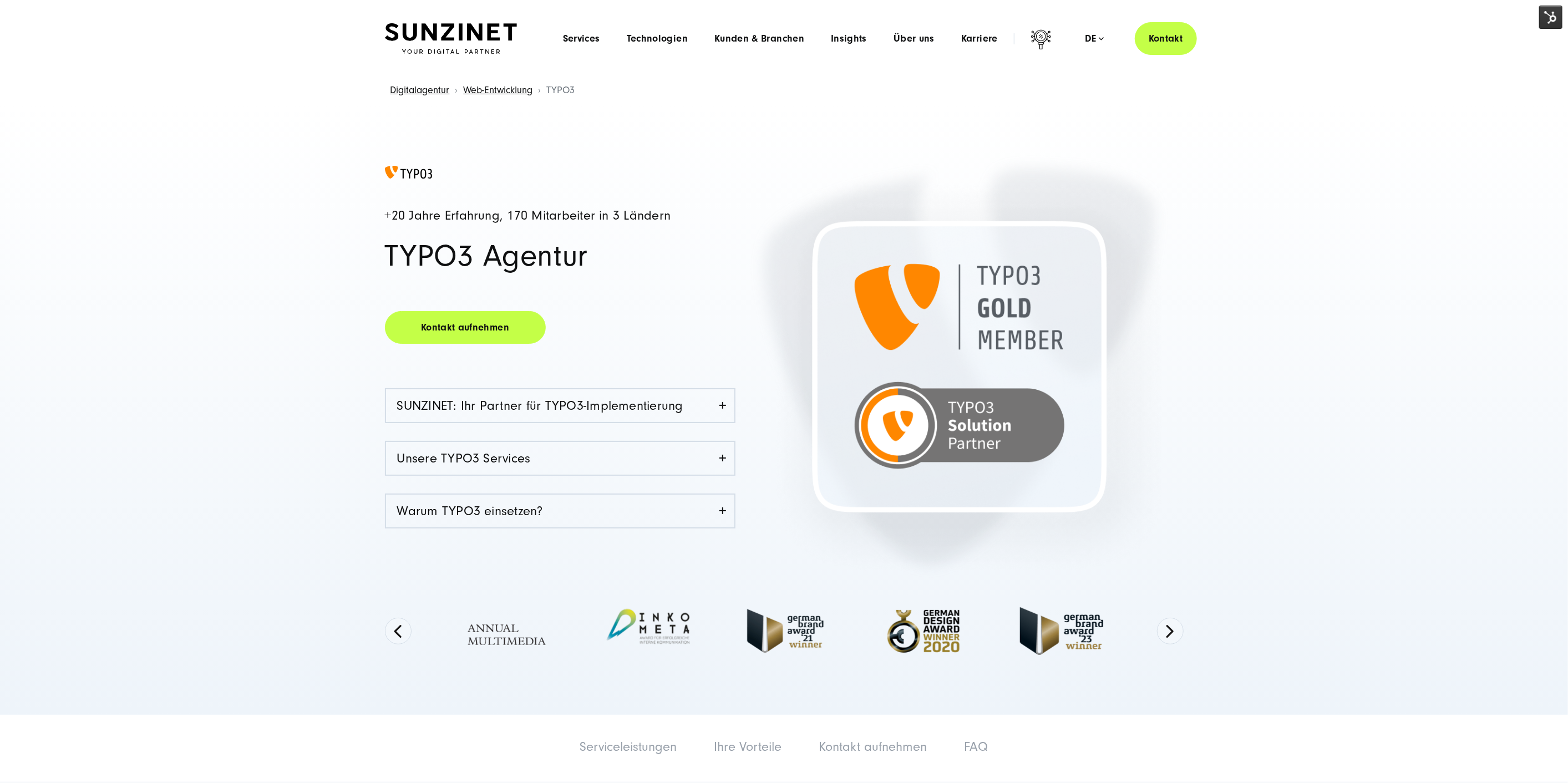
click at [659, 32] on div "Menu Services Menu Full Service Digitalagentur Wir lösen komplexe Herausforderu…" at bounding box center [874, 38] width 648 height 33
click at [666, 38] on span "Technologien" at bounding box center [658, 39] width 61 height 11
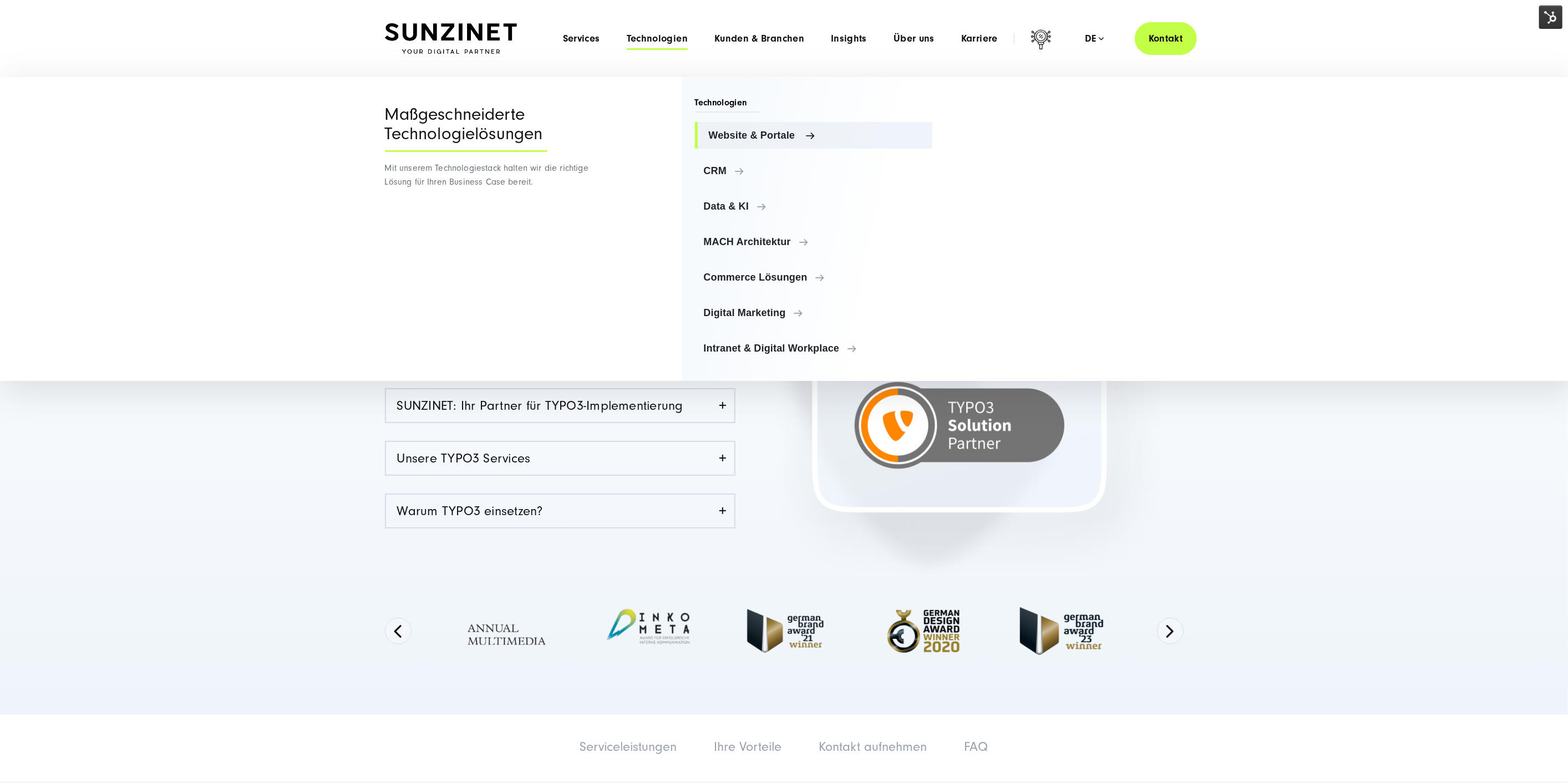
click at [768, 137] on span "Website & Portale" at bounding box center [817, 134] width 215 height 11
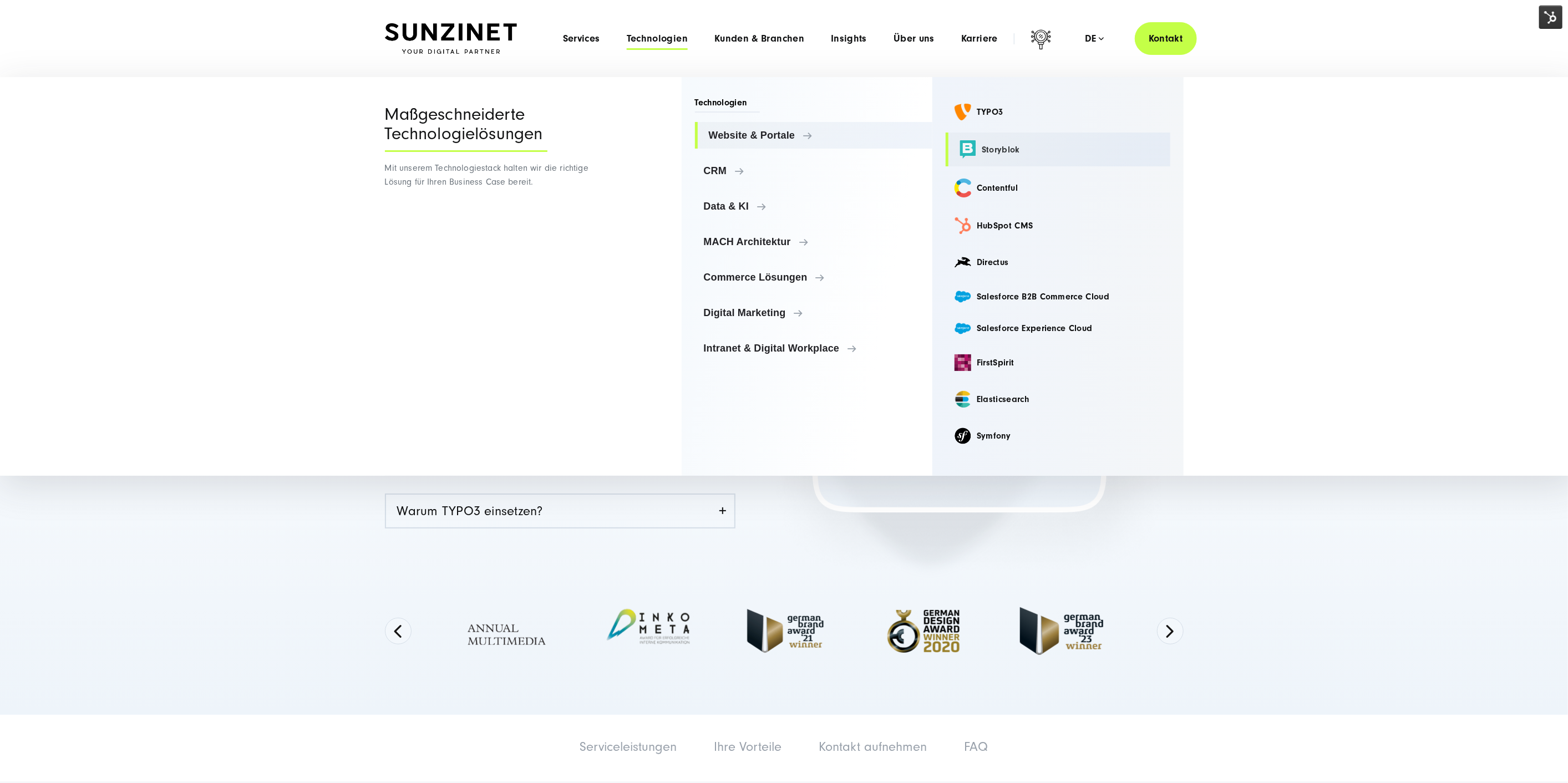
click at [980, 147] on link "Storyblok" at bounding box center [1058, 149] width 225 height 34
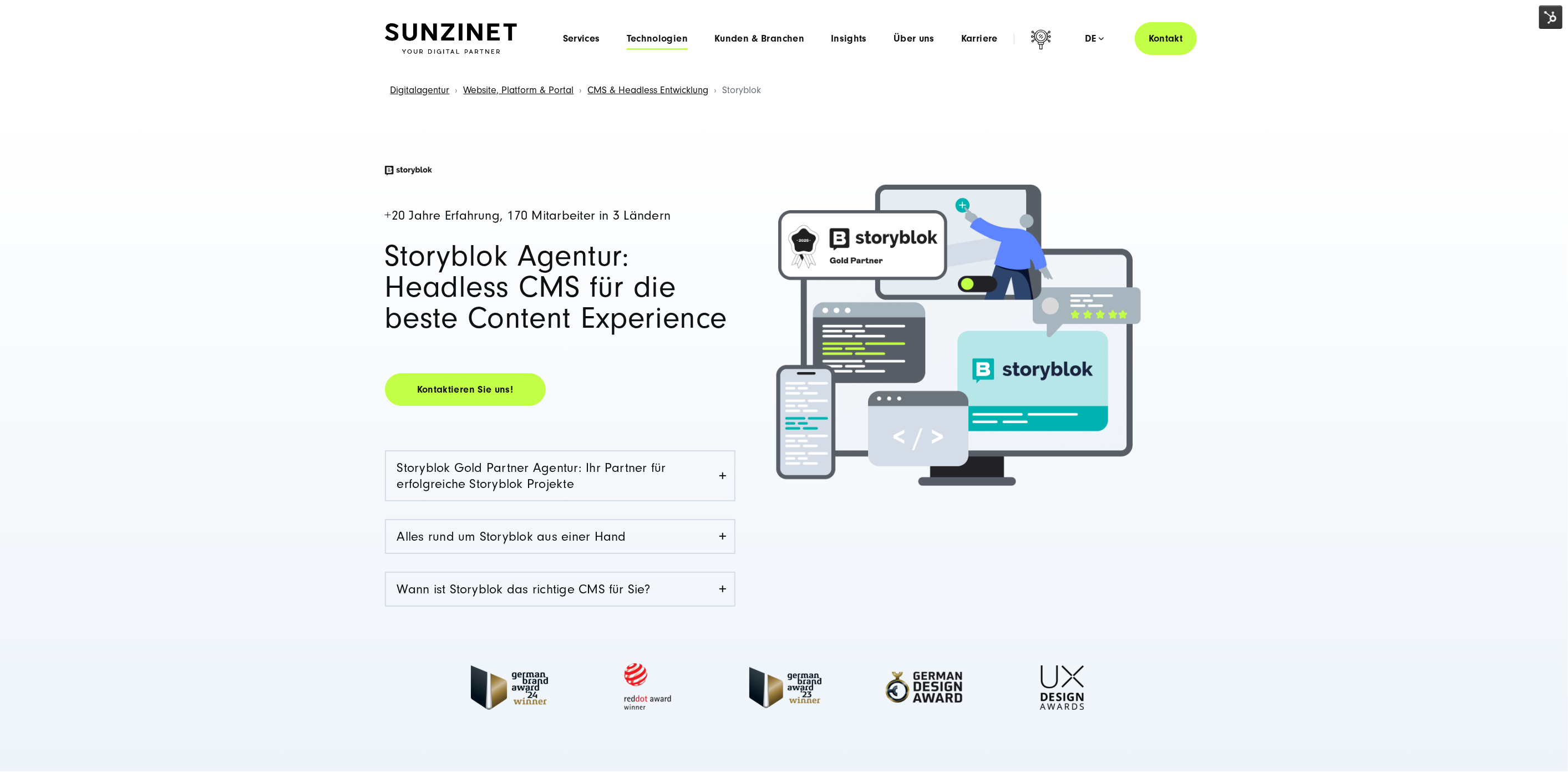
click at [664, 41] on span "Technologien" at bounding box center [658, 39] width 61 height 11
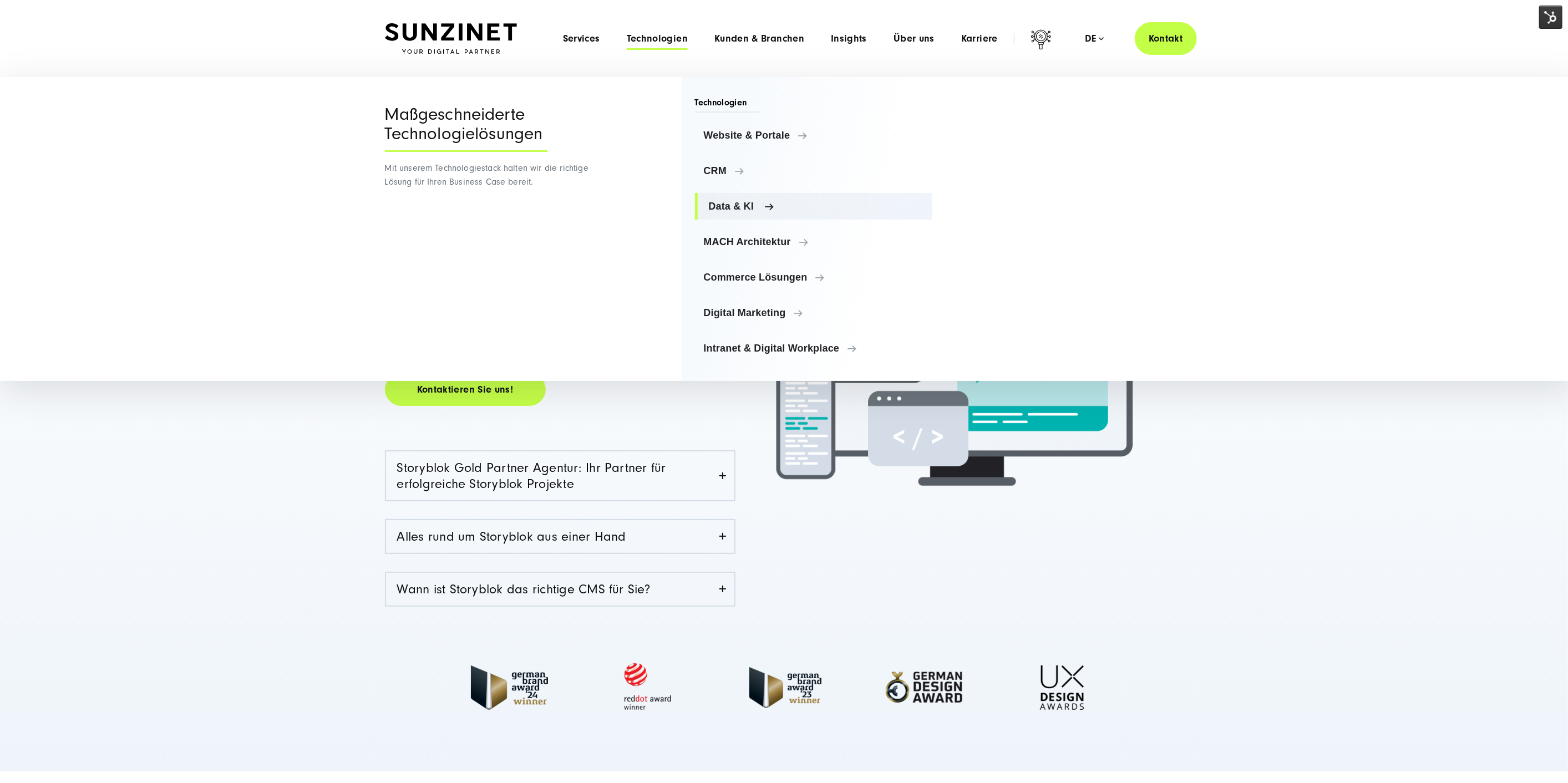
click at [734, 204] on span "Data & KI" at bounding box center [817, 205] width 215 height 11
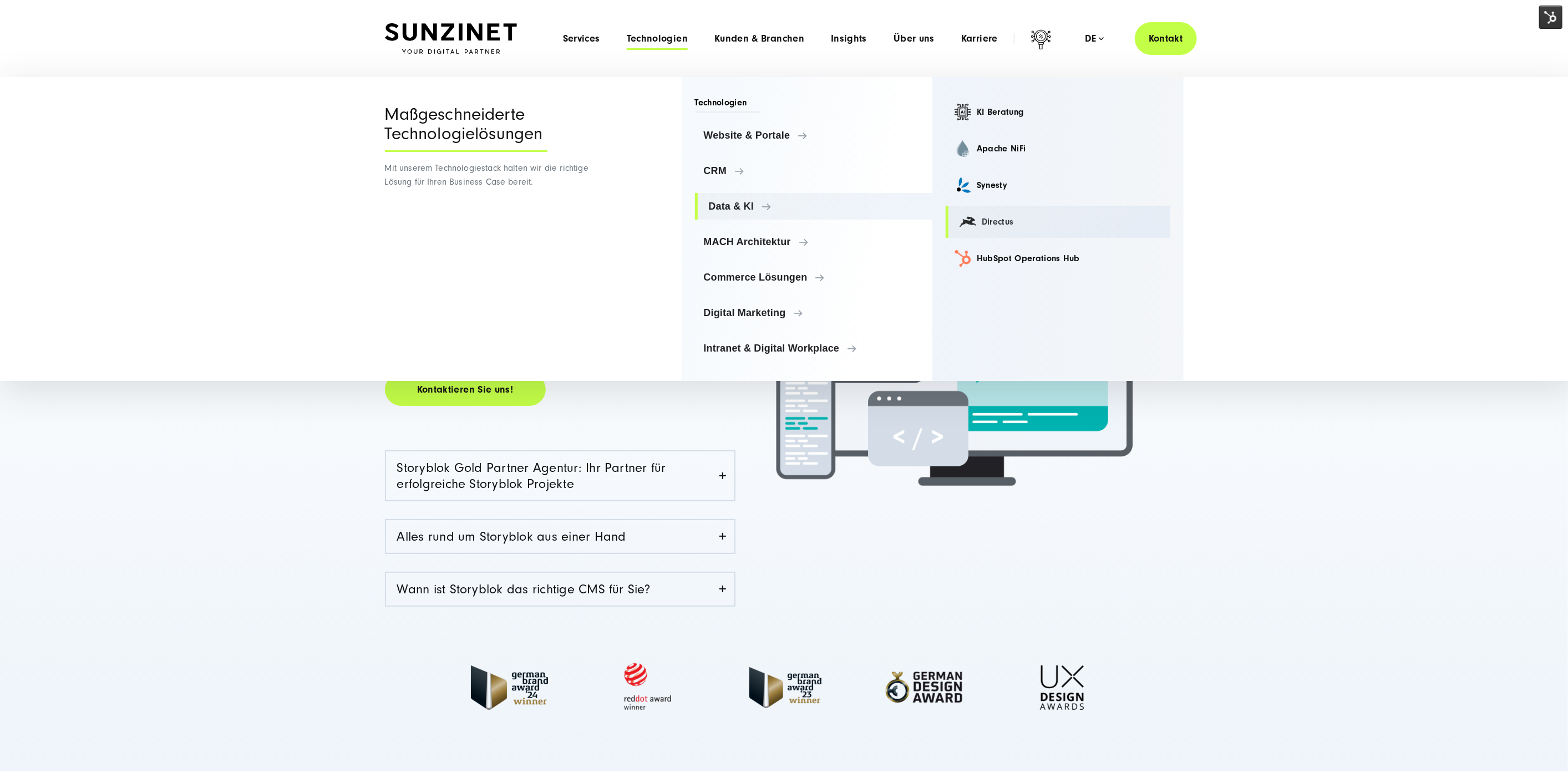
click at [999, 220] on link "Directus" at bounding box center [1058, 221] width 225 height 33
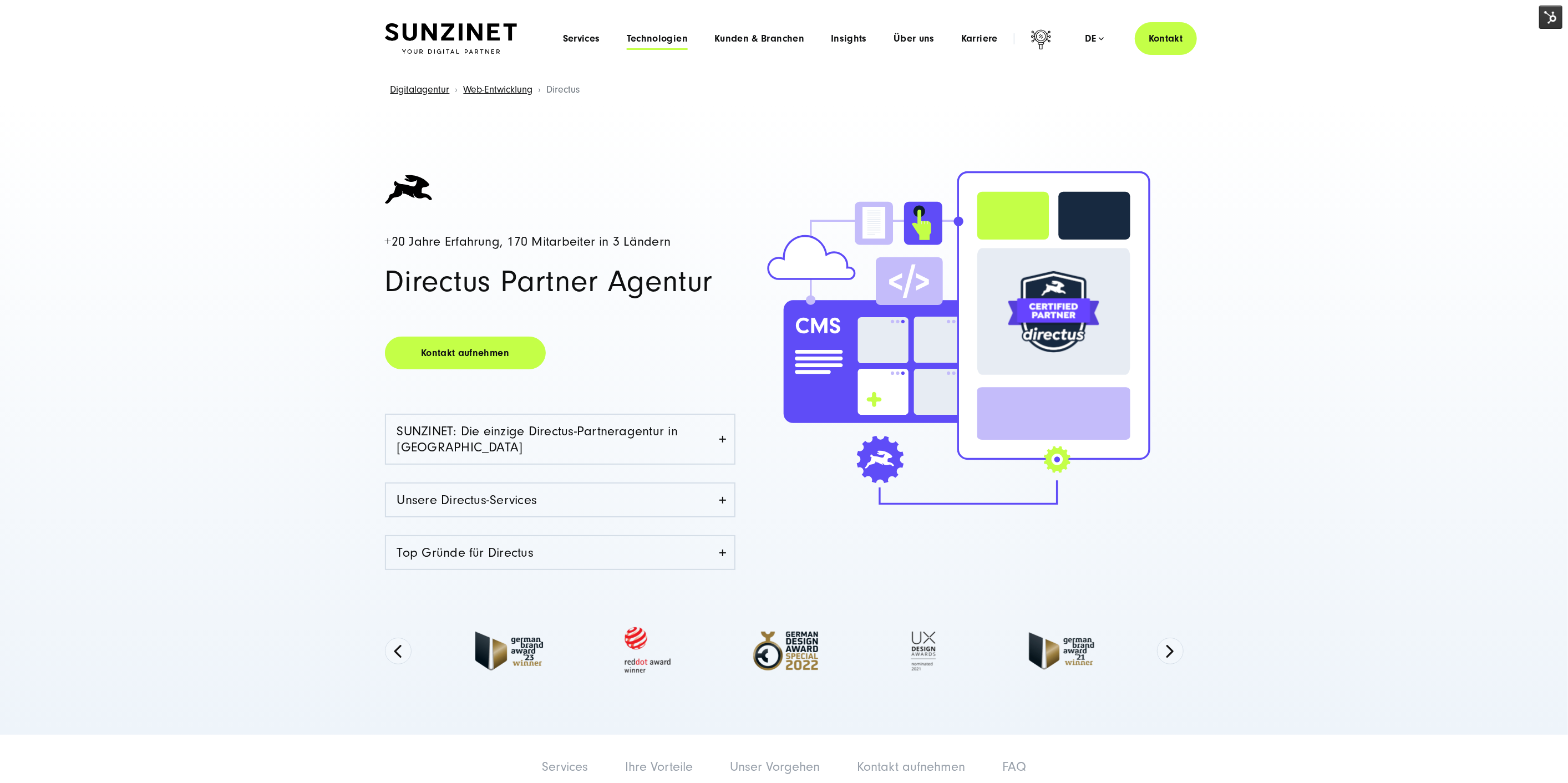
click at [658, 41] on span "Technologien" at bounding box center [658, 39] width 61 height 11
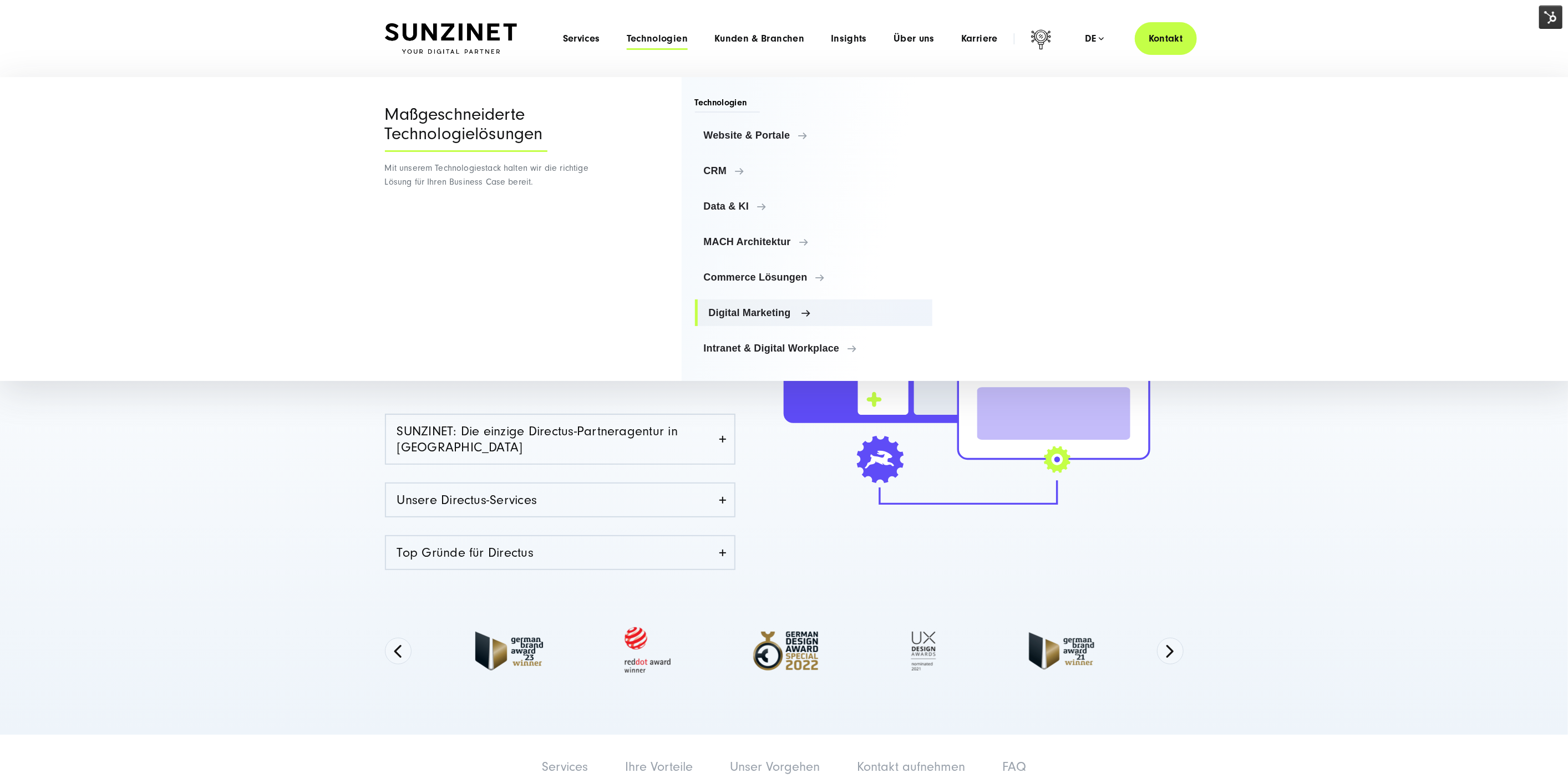
click at [803, 312] on span "Digital Marketing" at bounding box center [817, 312] width 215 height 11
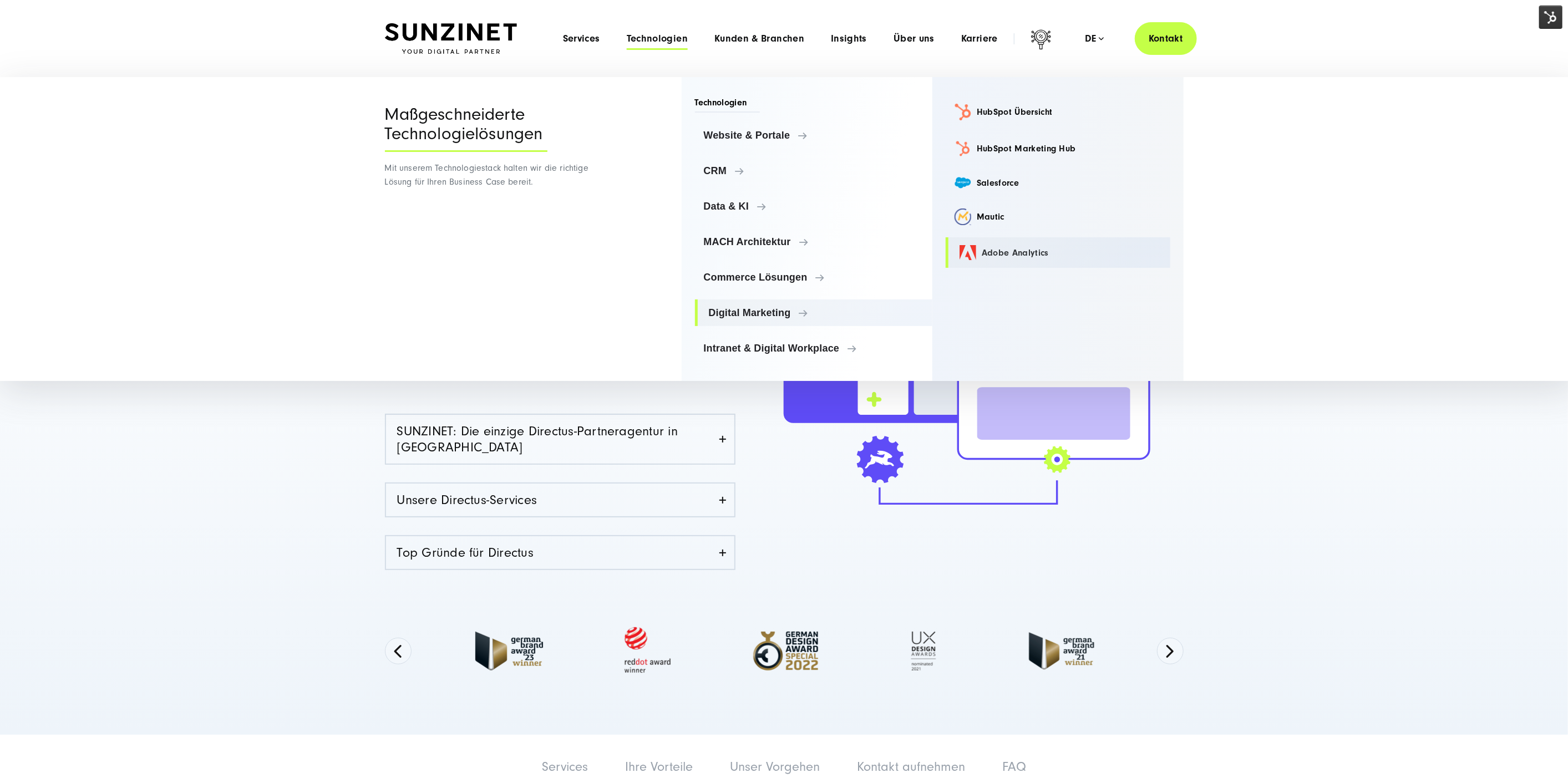
click at [990, 254] on link "Adobe Analytics" at bounding box center [1058, 252] width 225 height 31
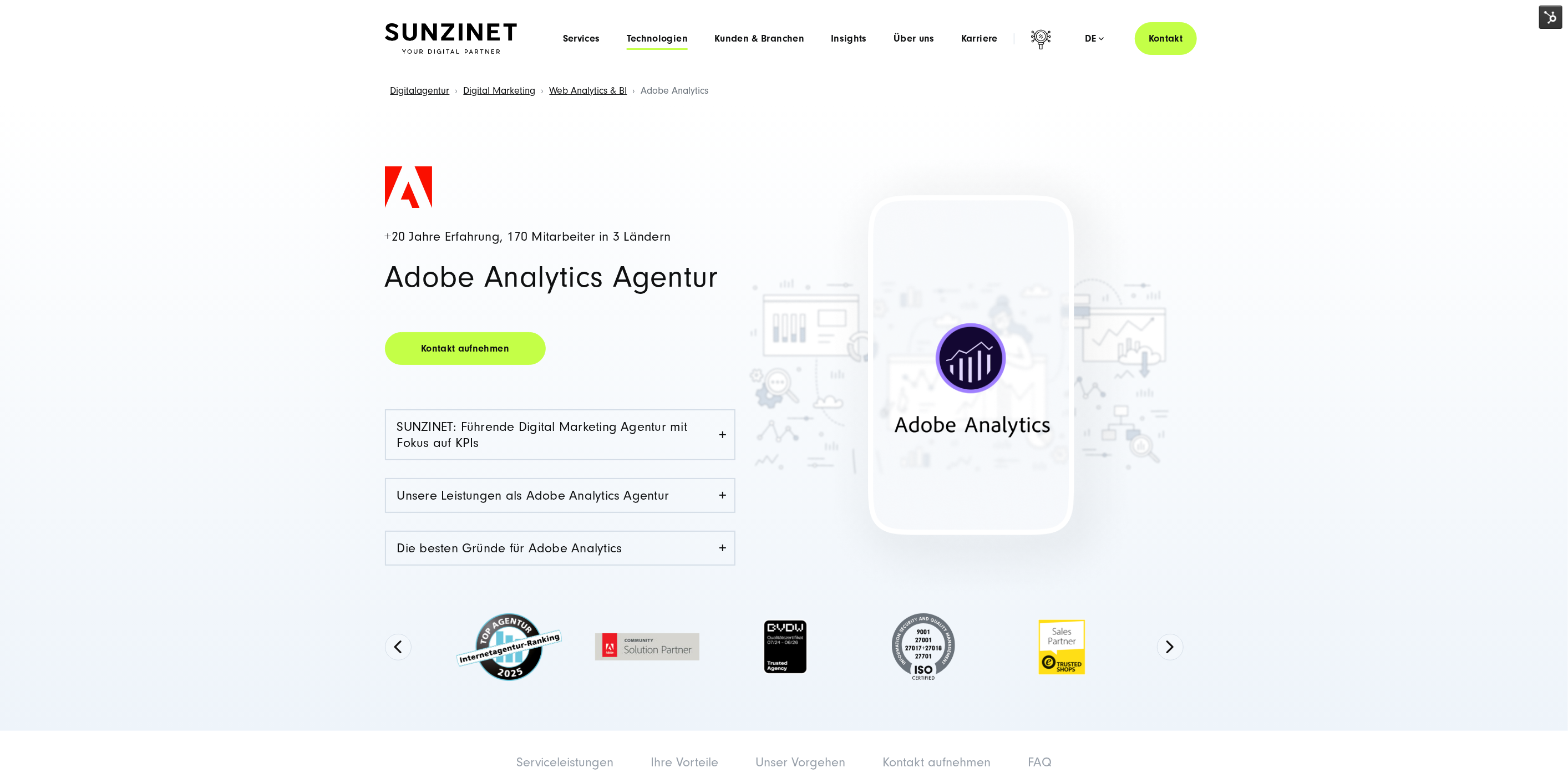
click at [655, 36] on span "Technologien" at bounding box center [658, 39] width 61 height 11
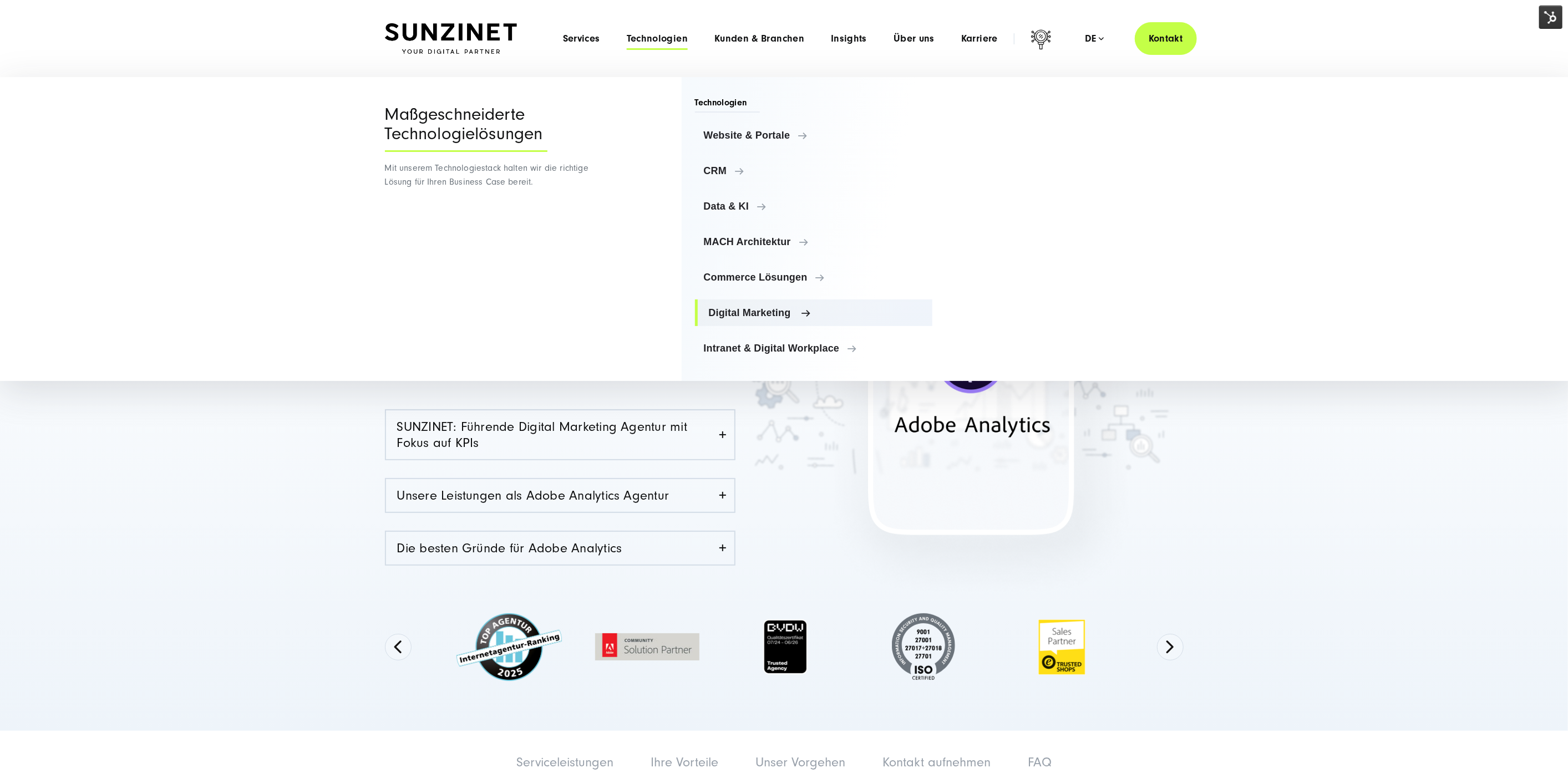
click at [752, 320] on link "Digital Marketing" at bounding box center [814, 312] width 238 height 27
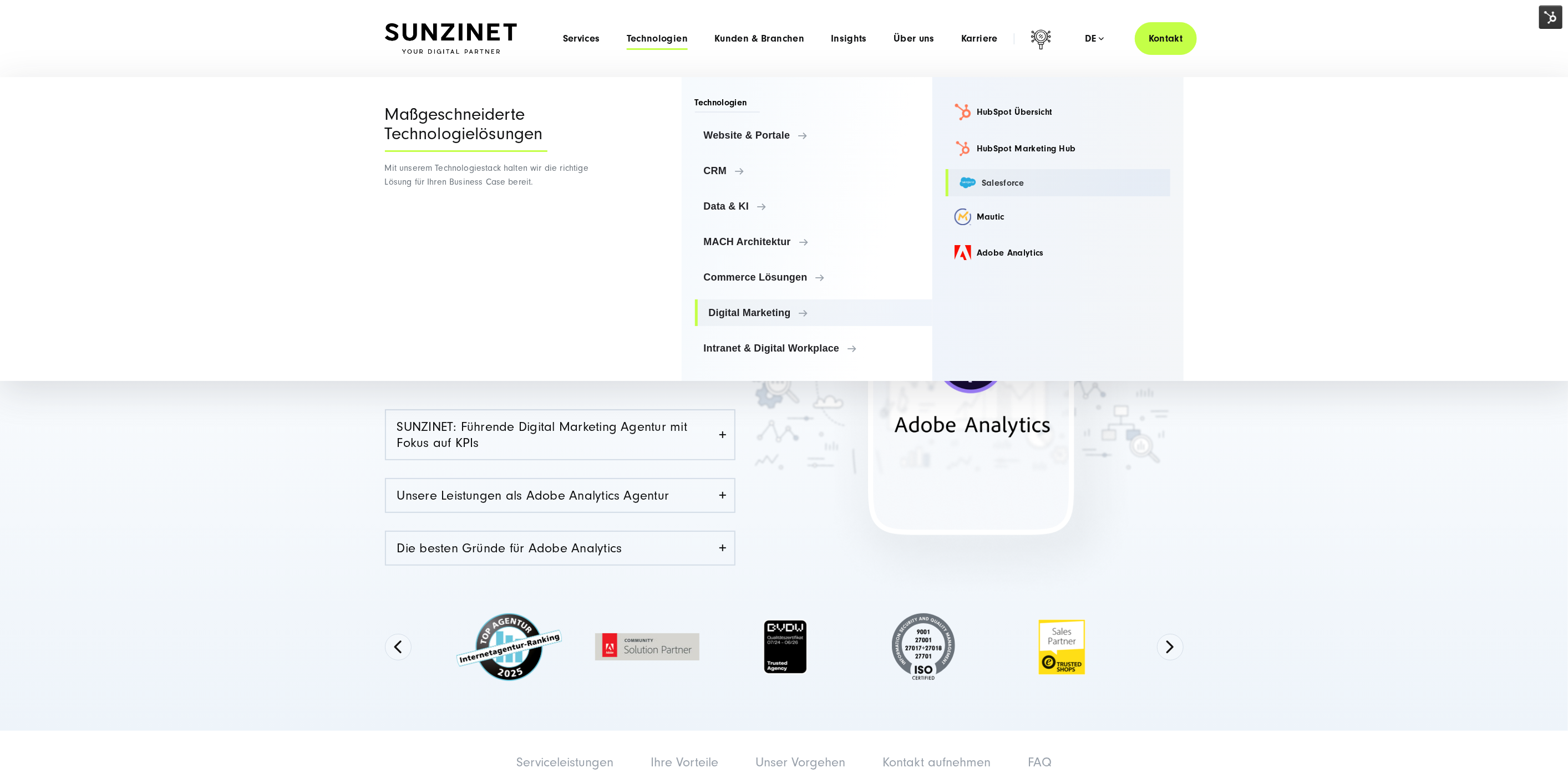
click at [978, 181] on link "Salesforce" at bounding box center [1058, 183] width 225 height 28
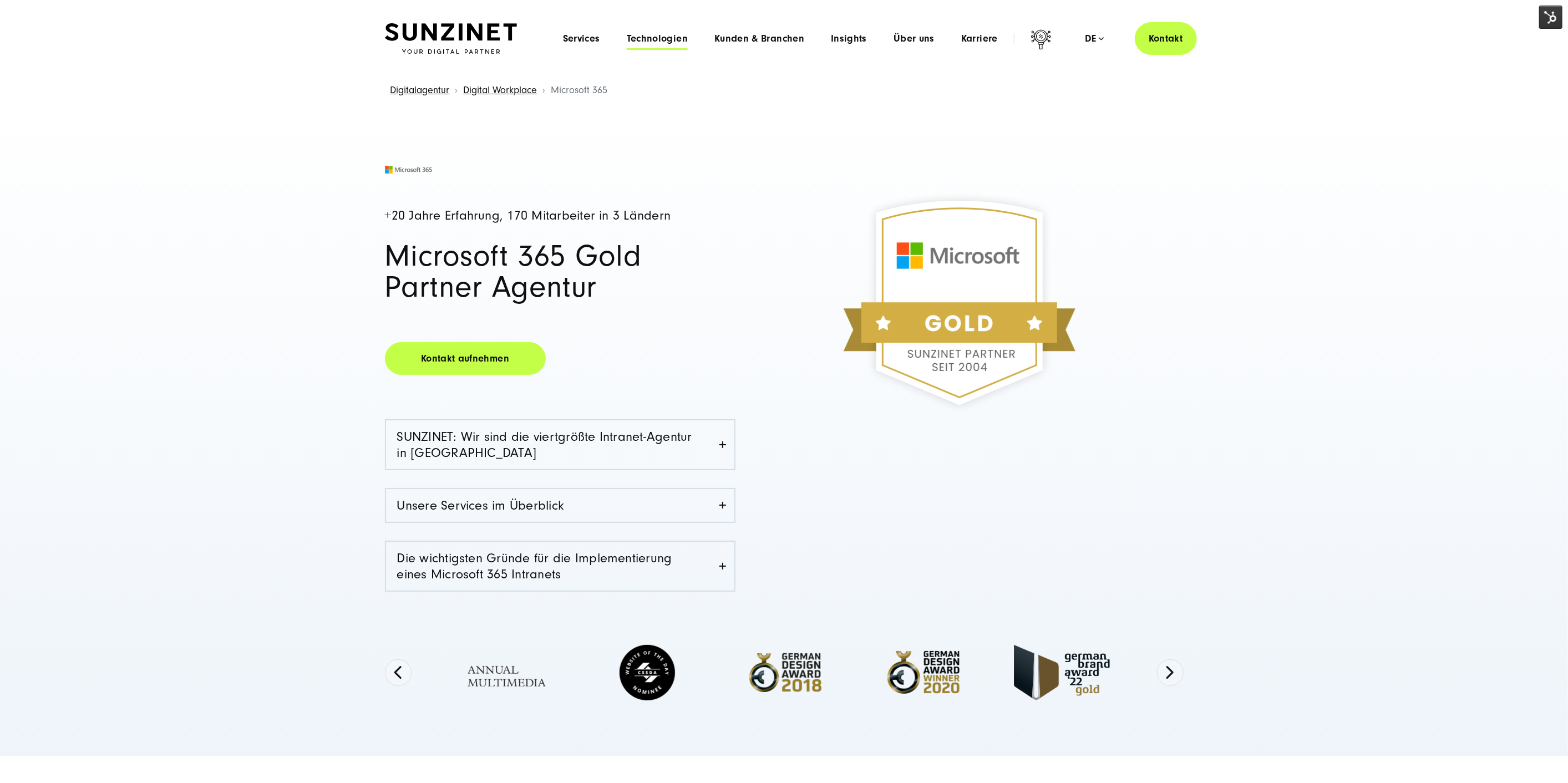
click at [663, 39] on span "Technologien" at bounding box center [658, 39] width 61 height 11
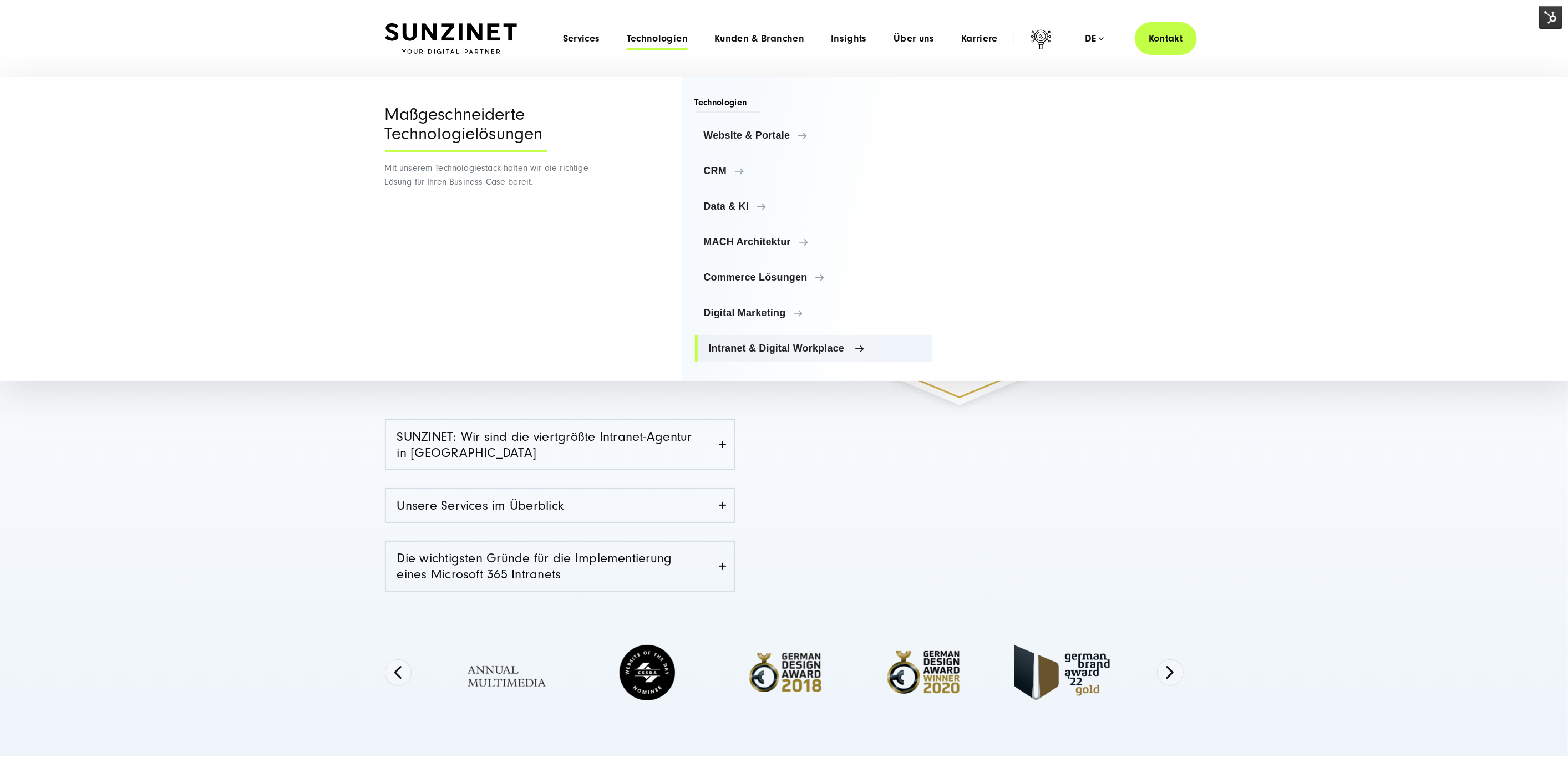
click at [765, 342] on link "Intranet & Digital Workplace" at bounding box center [814, 348] width 238 height 27
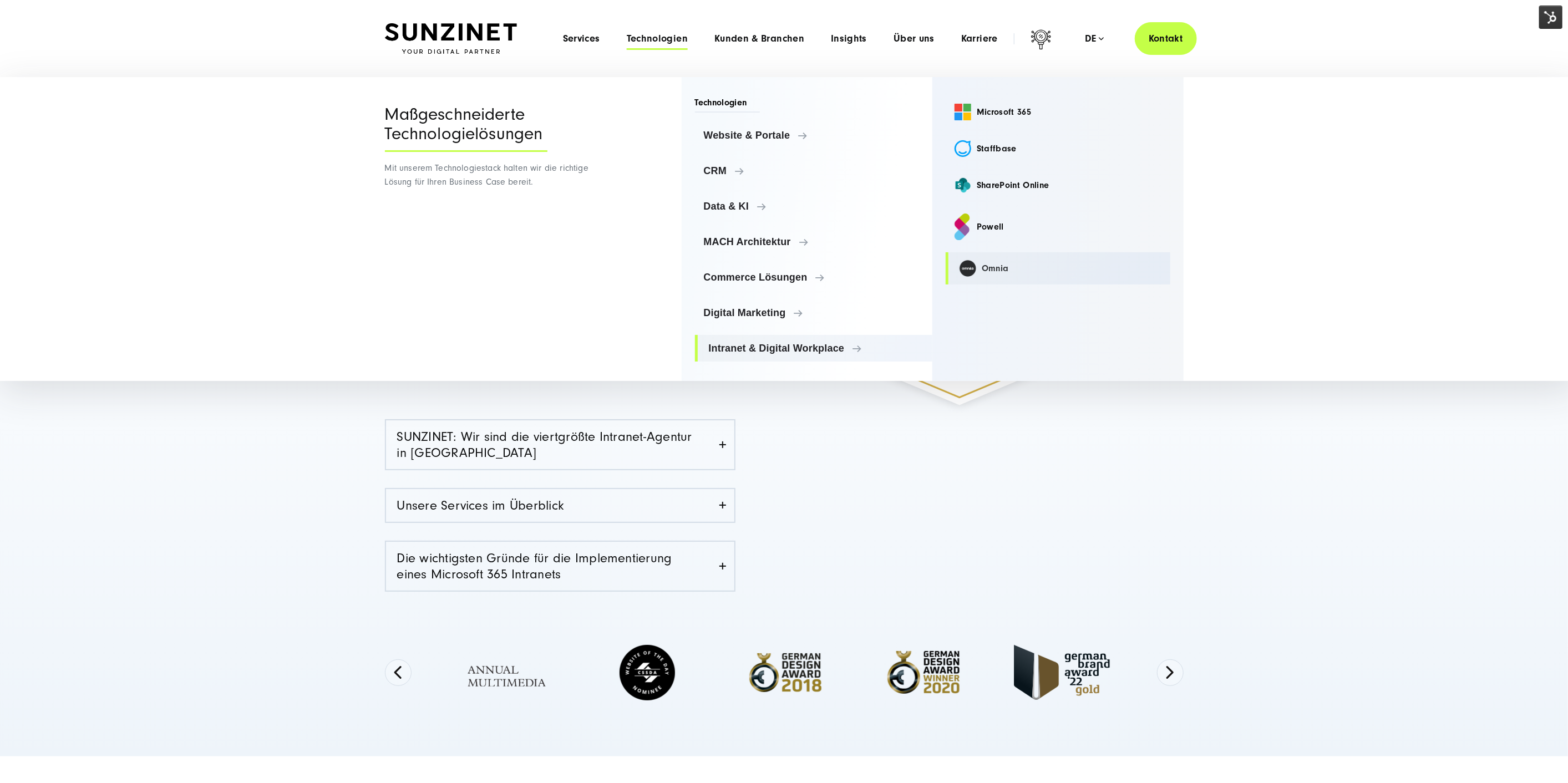
click at [969, 268] on link "Omnia" at bounding box center [1058, 269] width 225 height 33
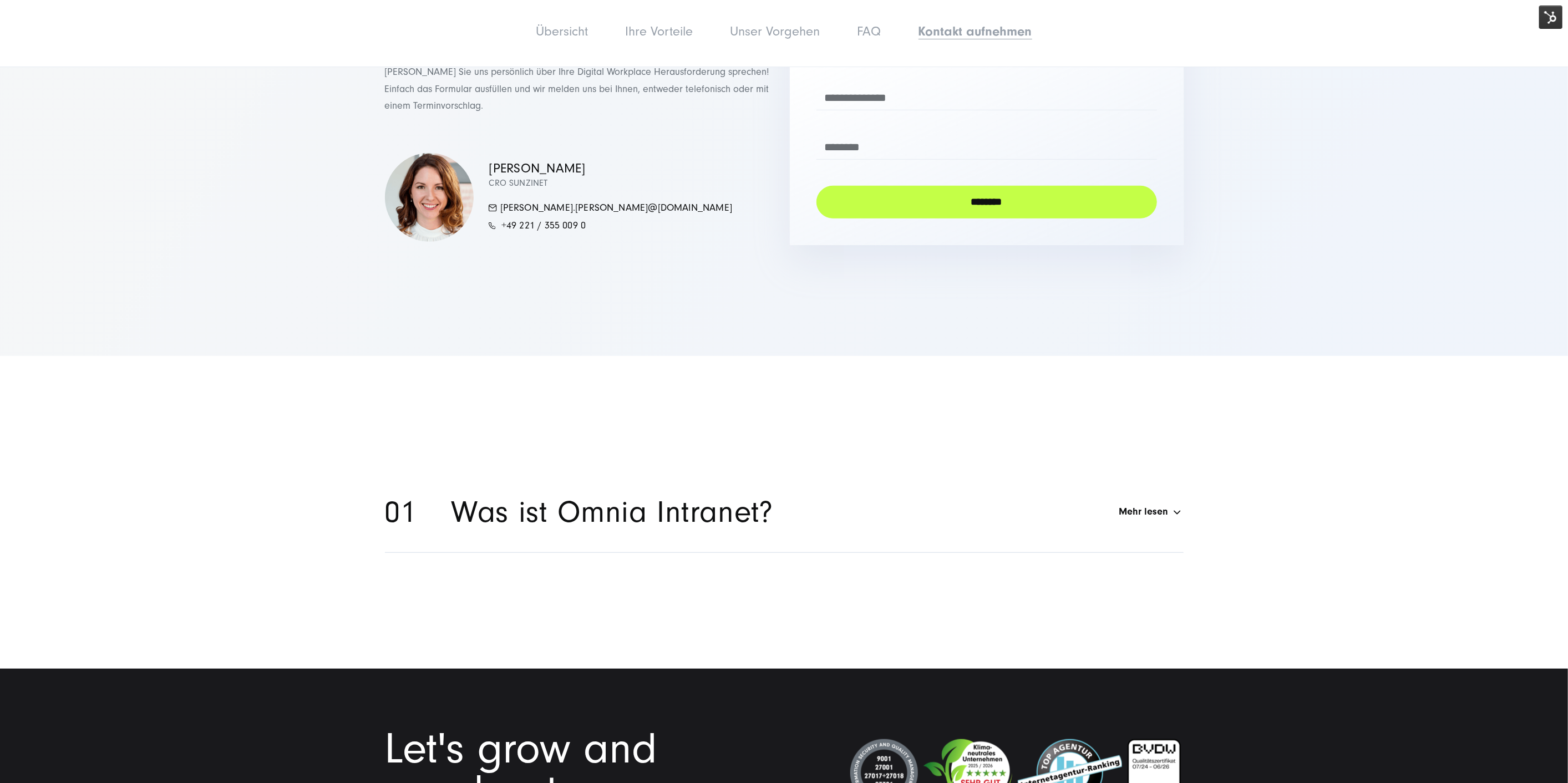
scroll to position [4576, 0]
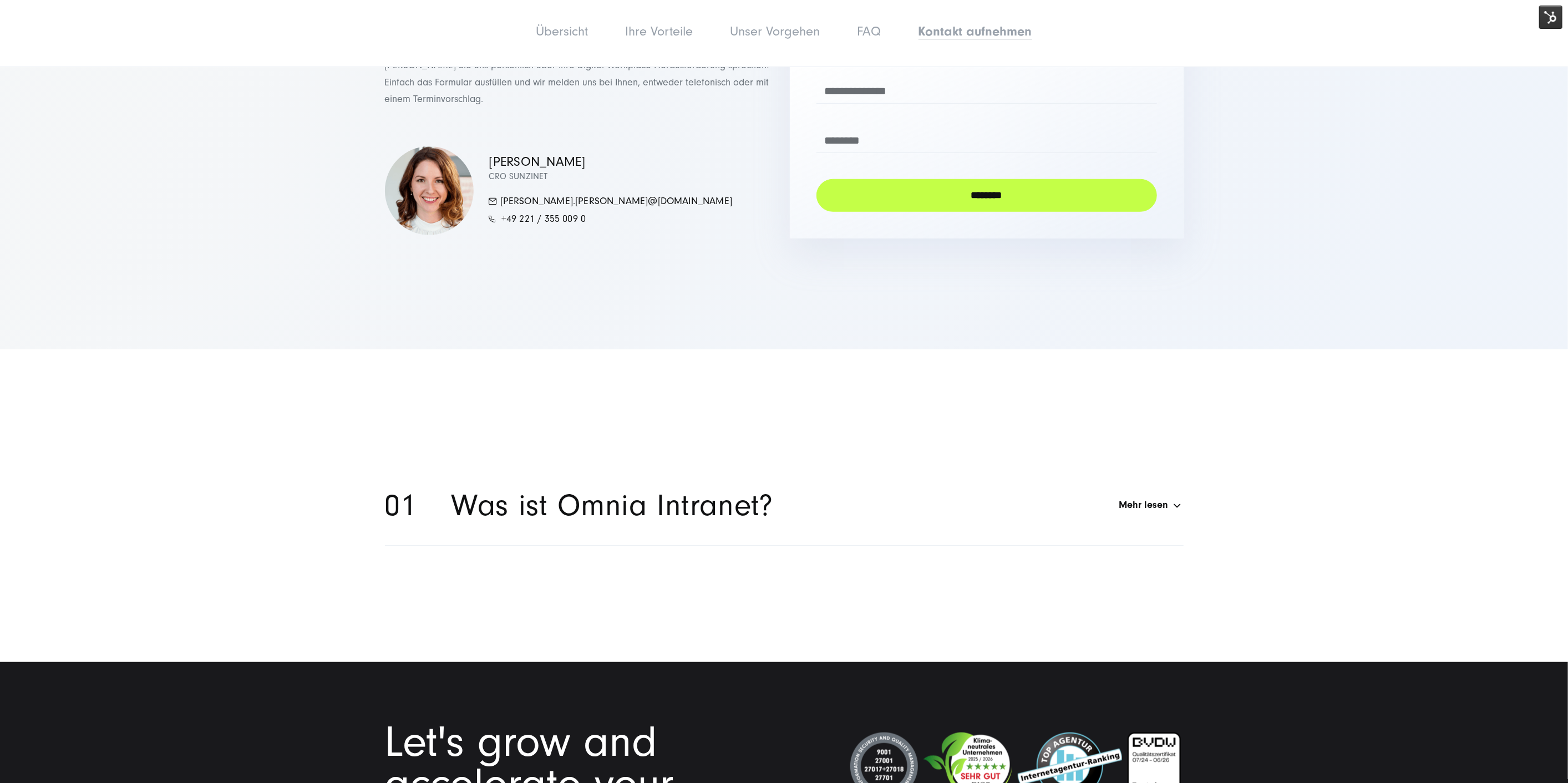
click at [636, 465] on li "Was ist Omnia Intranet? Mehr lesen Omnia Intranet ist ein Add-on für SharePoint…" at bounding box center [784, 506] width 799 height 81
click at [641, 487] on h2 "Was ist Omnia Intranet?" at bounding box center [612, 506] width 322 height 38
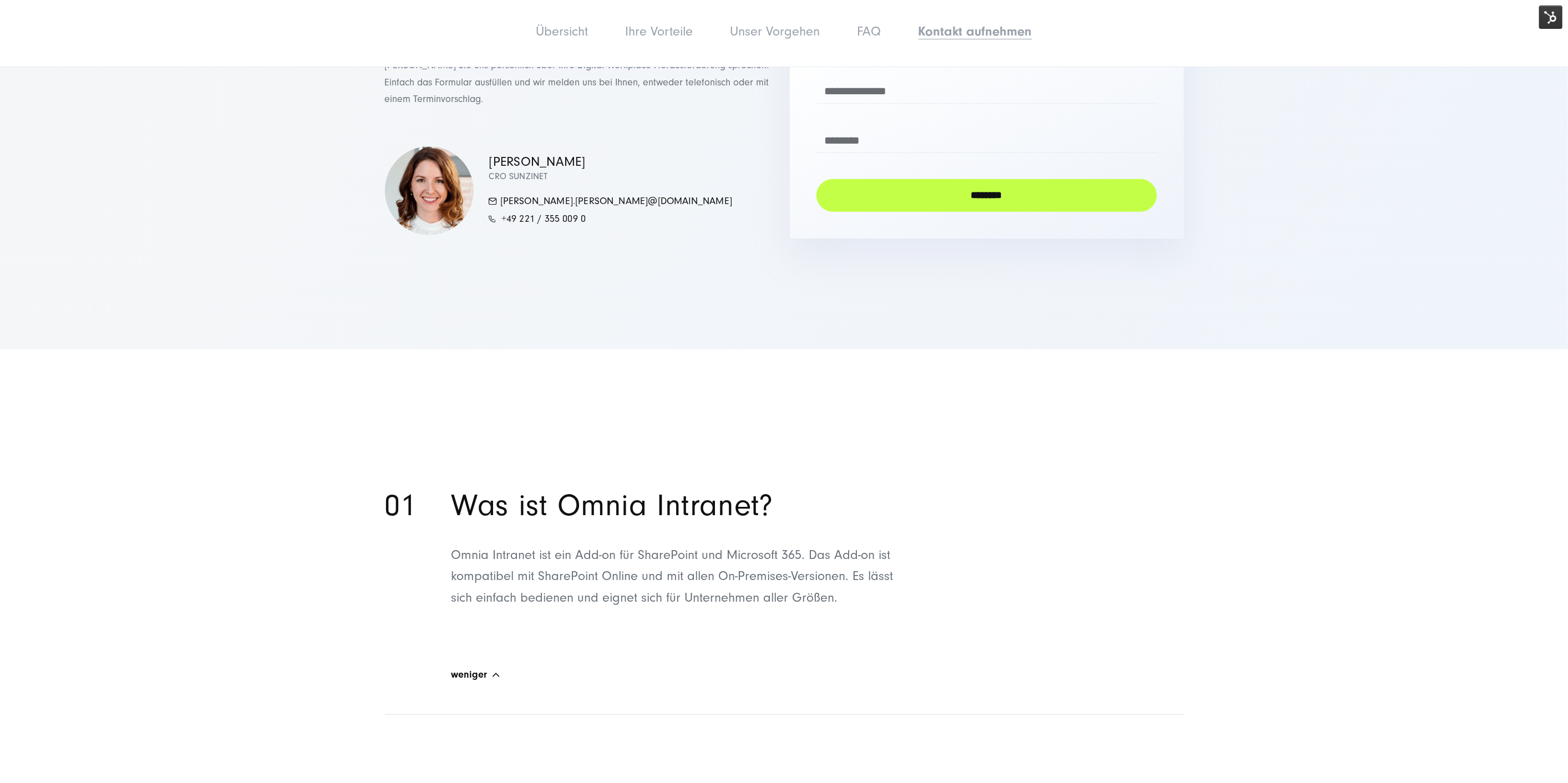
click at [641, 487] on h2 "Was ist Omnia Intranet?" at bounding box center [612, 506] width 322 height 38
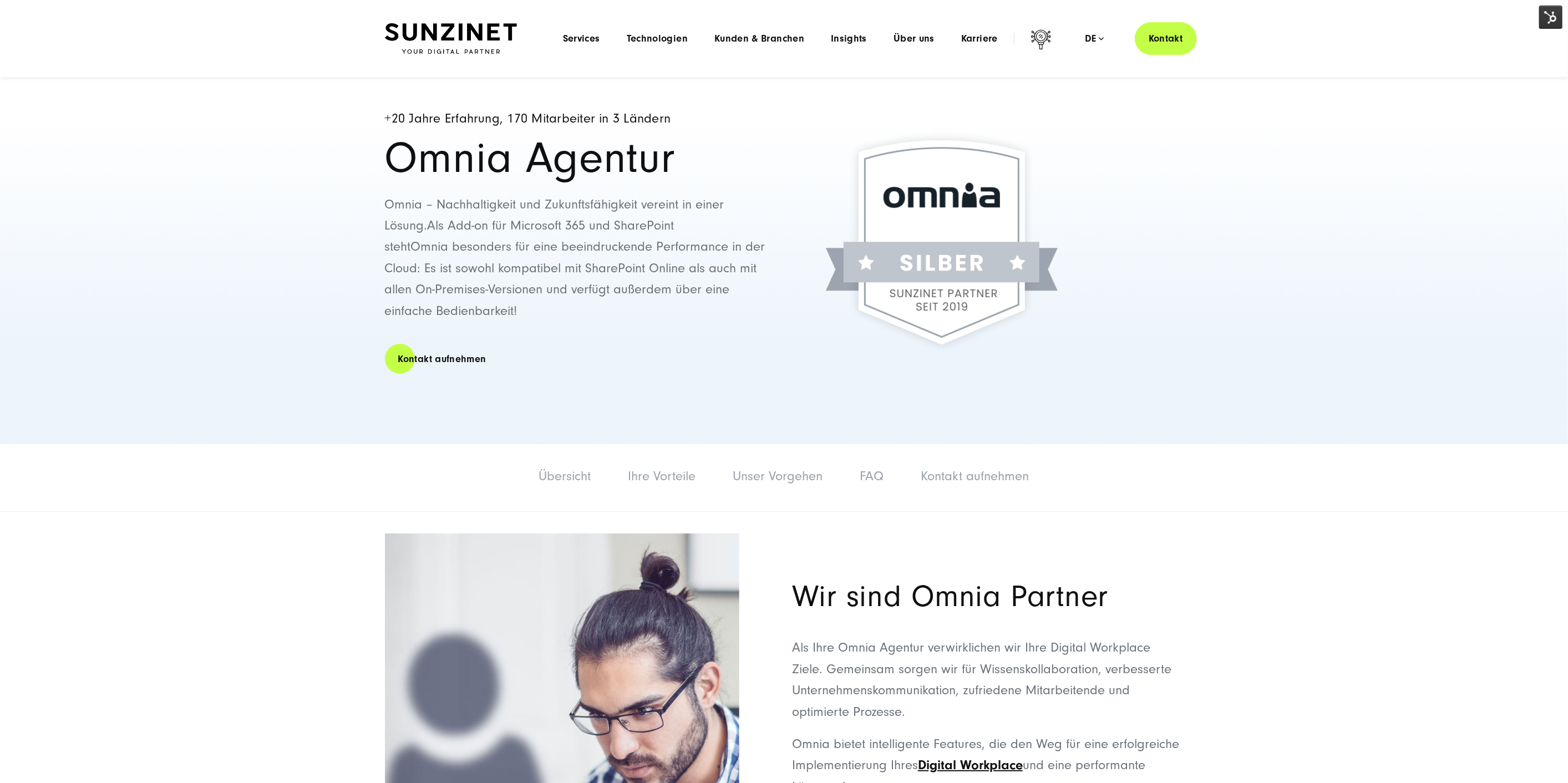
scroll to position [0, 0]
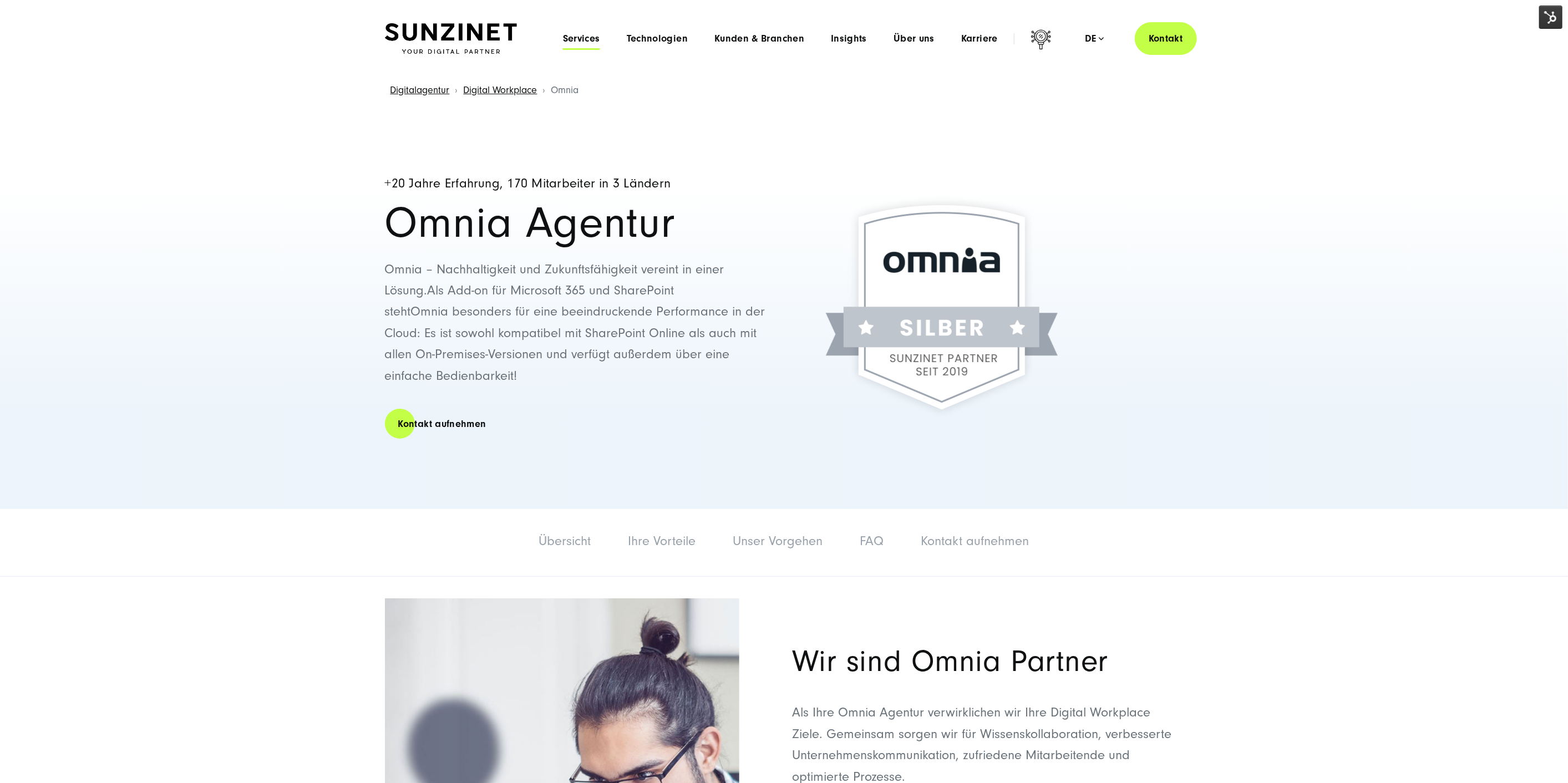
click at [574, 37] on span "Services" at bounding box center [582, 39] width 38 height 11
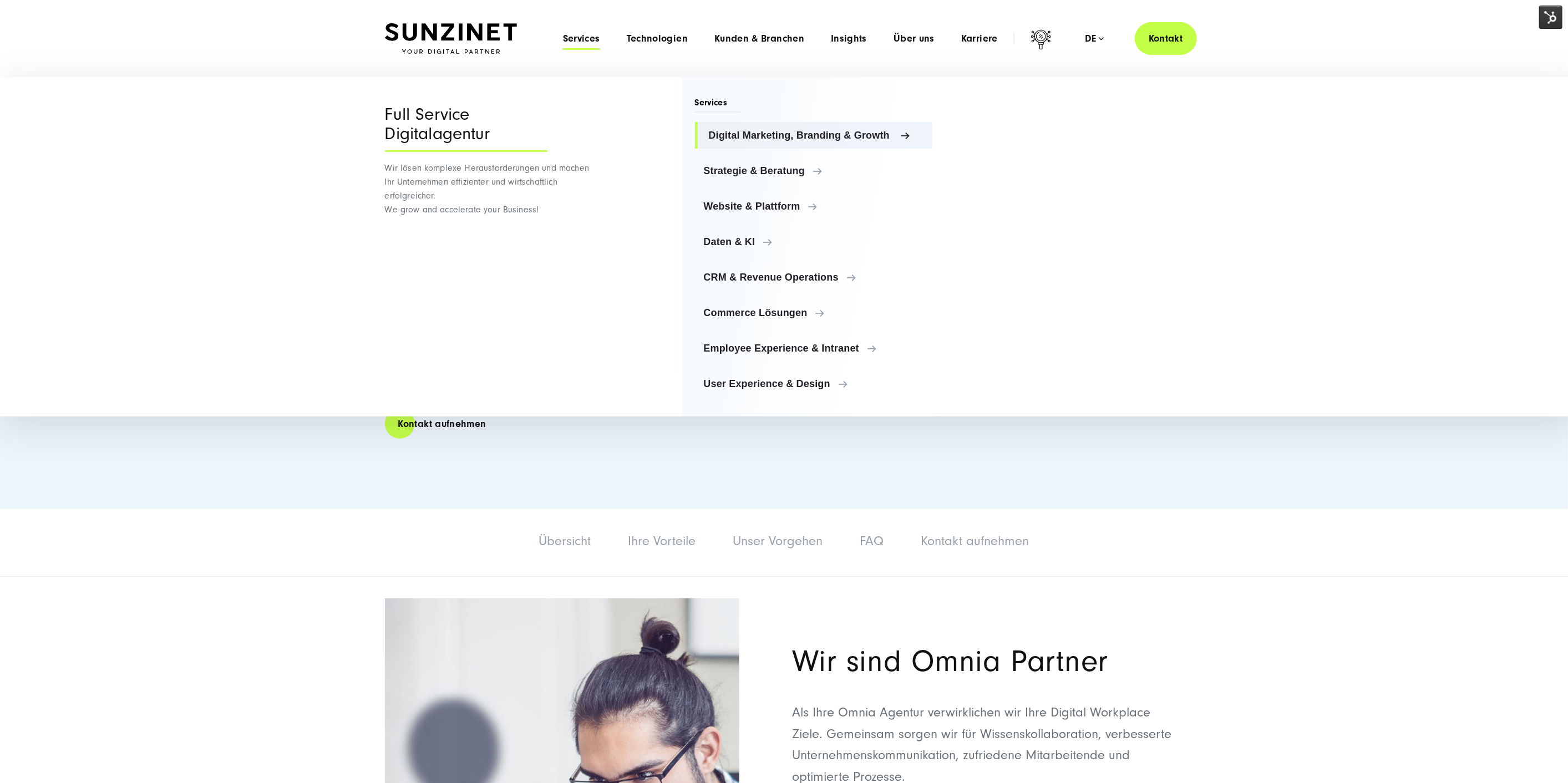
click at [840, 131] on span "Digital Marketing, Branding & Growth" at bounding box center [817, 134] width 215 height 11
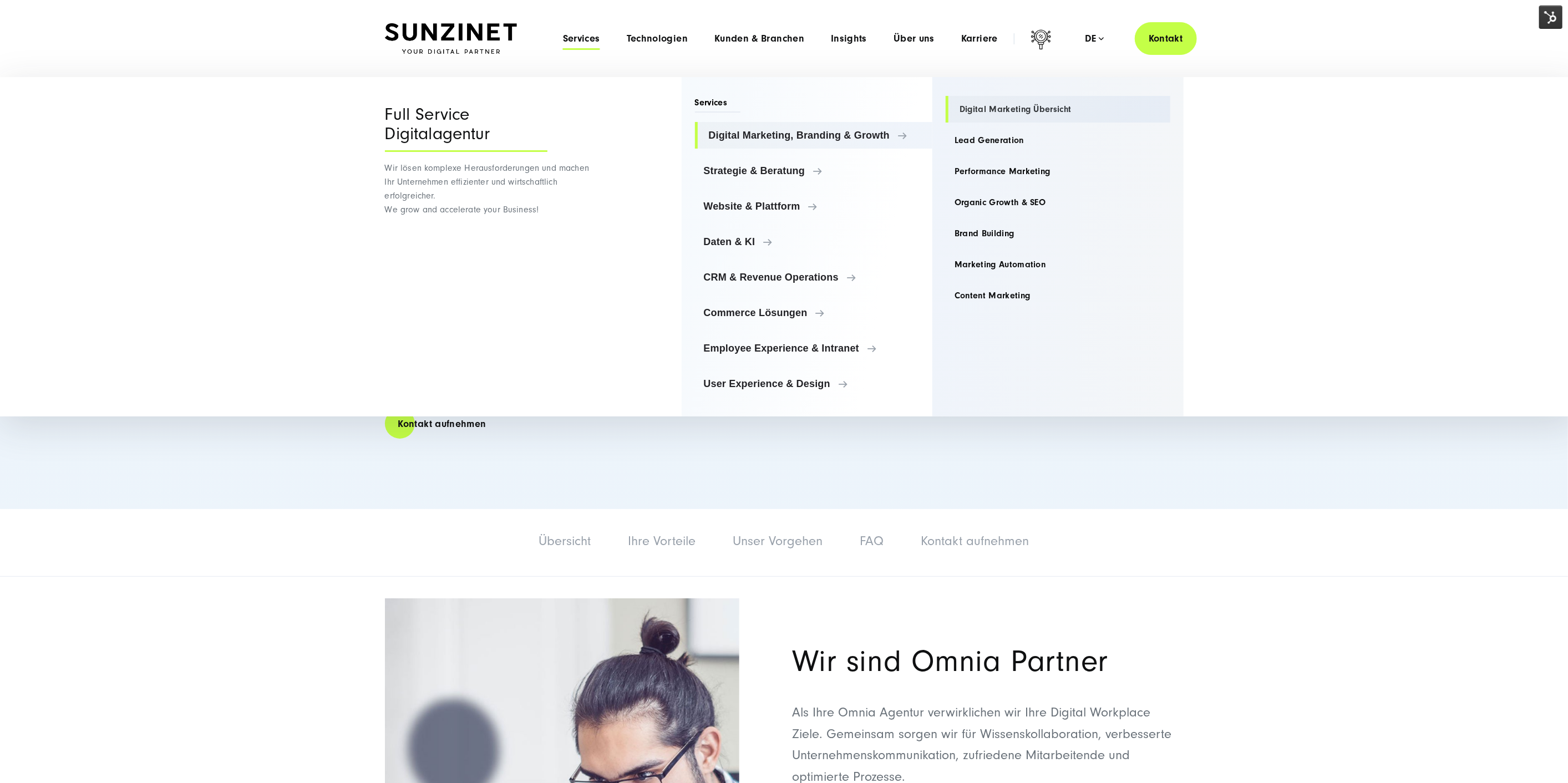
click at [1041, 112] on link "Digital Marketing Übersicht" at bounding box center [1058, 109] width 225 height 27
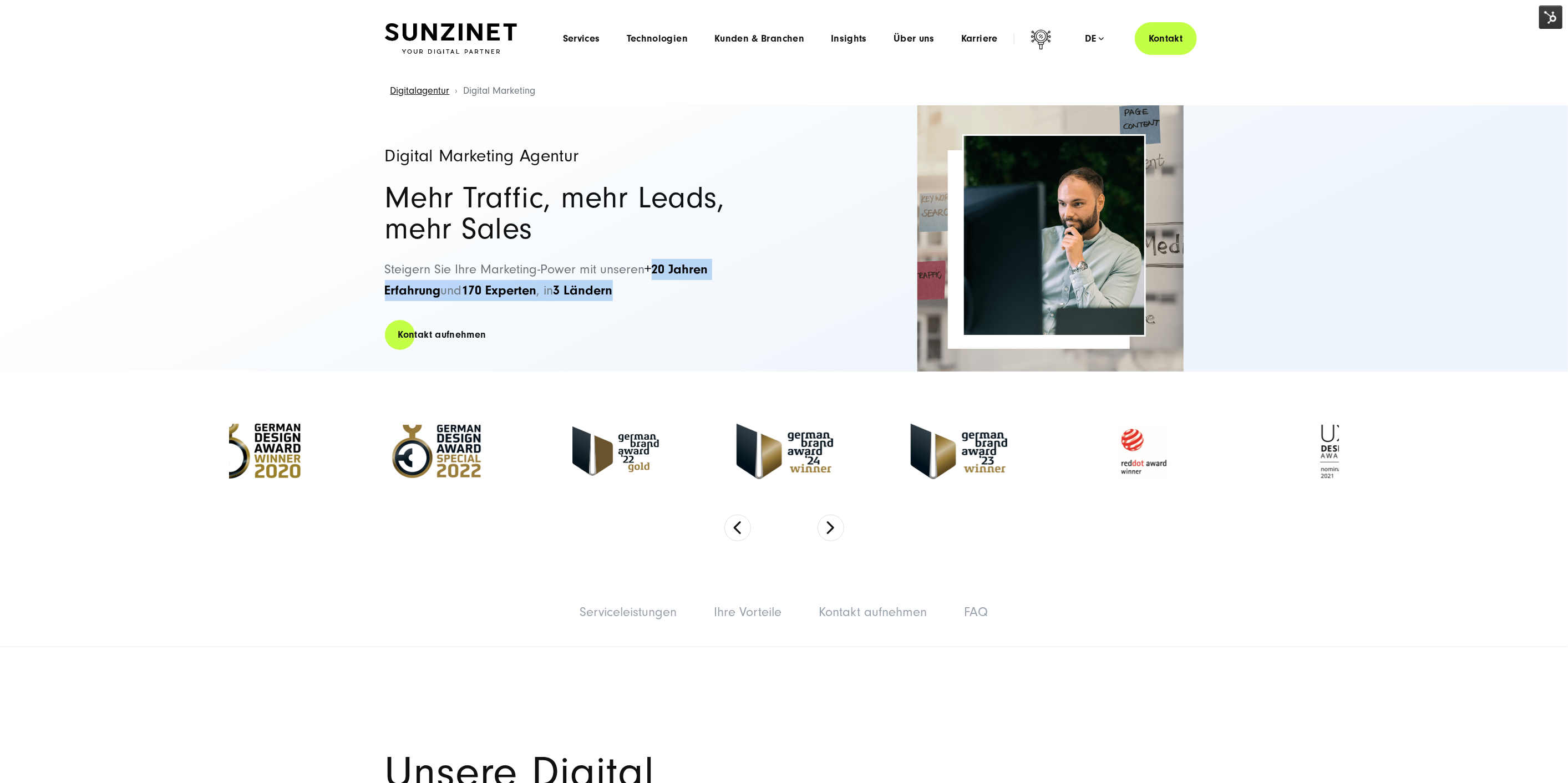
drag, startPoint x: 655, startPoint y: 273, endPoint x: 744, endPoint y: 299, distance: 92.7
click at [744, 299] on p "Steigern Sie Ihre Marketing-Power mit unseren +20 Jahren Erfahrung und 170 Expe…" at bounding box center [579, 279] width 388 height 42
copy span "20 Jahren Erfahrung und 170 Experten , in 3 Ländern"
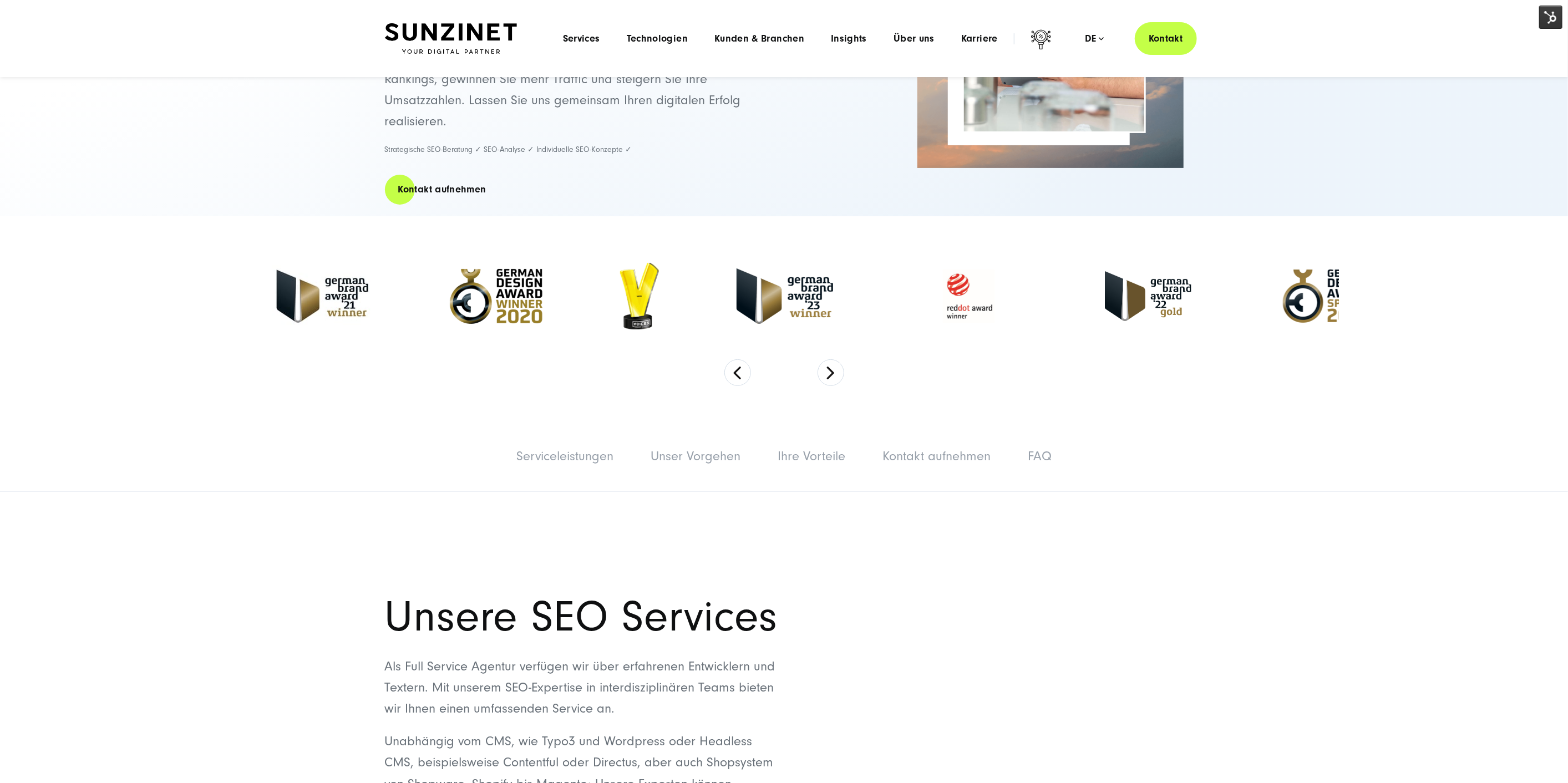
scroll to position [61, 0]
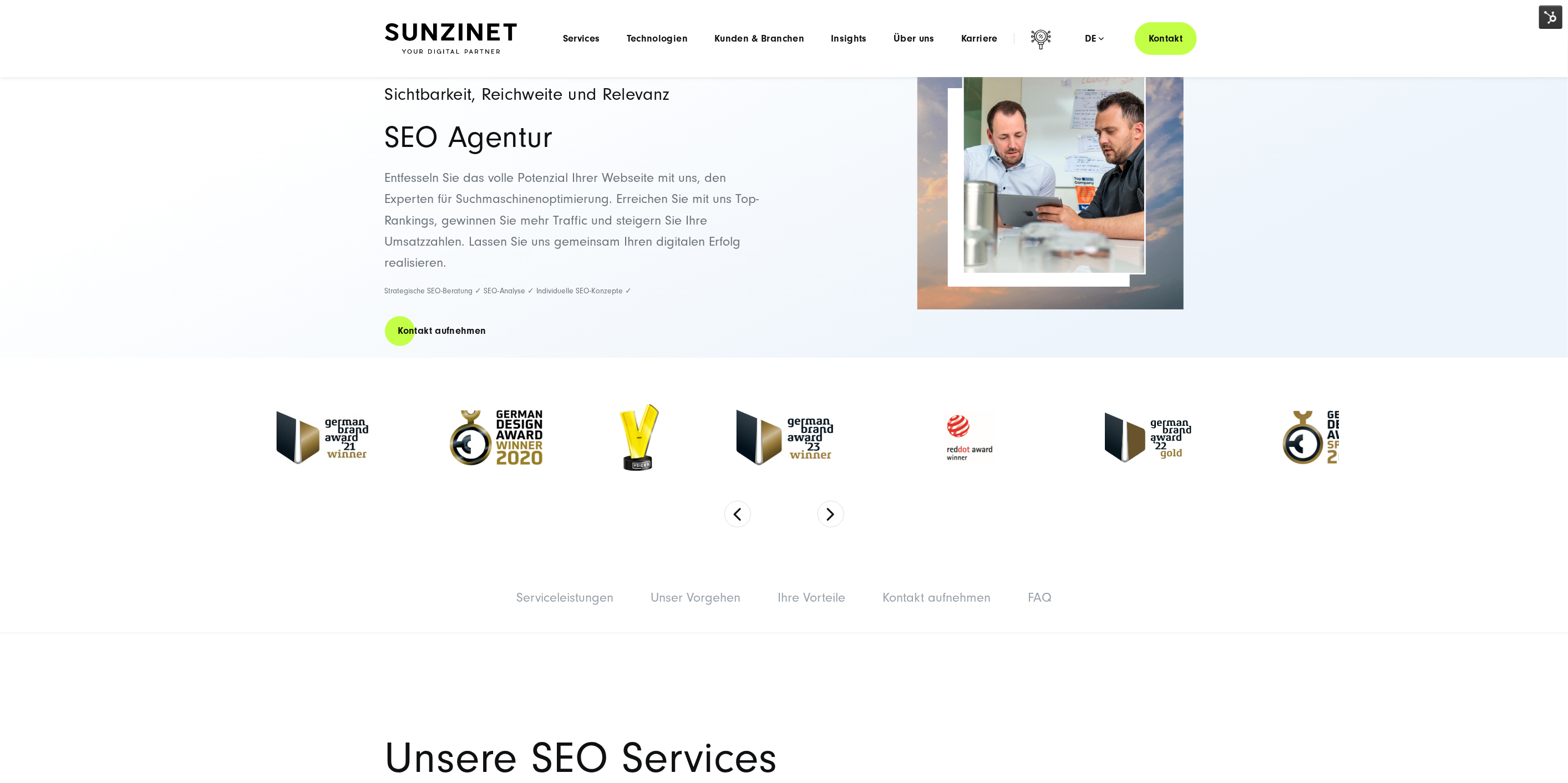
click at [591, 48] on div "Menu Services Menu Full Service Digitalagentur Wir lösen komplexe Herausforderu…" at bounding box center [874, 38] width 648 height 33
click at [589, 43] on span "Services" at bounding box center [582, 39] width 38 height 11
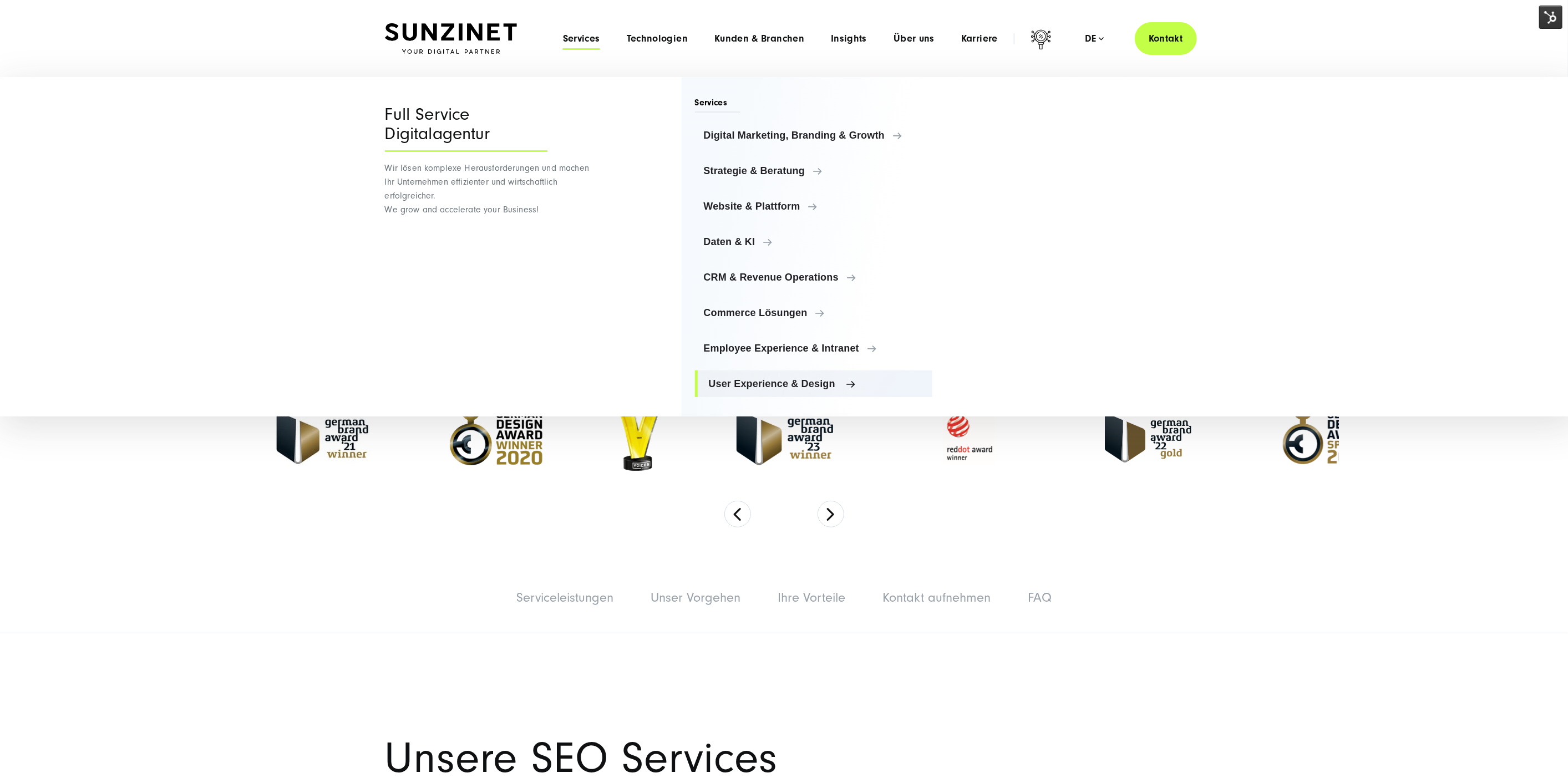
click at [755, 383] on span "User Experience & Design" at bounding box center [817, 383] width 215 height 11
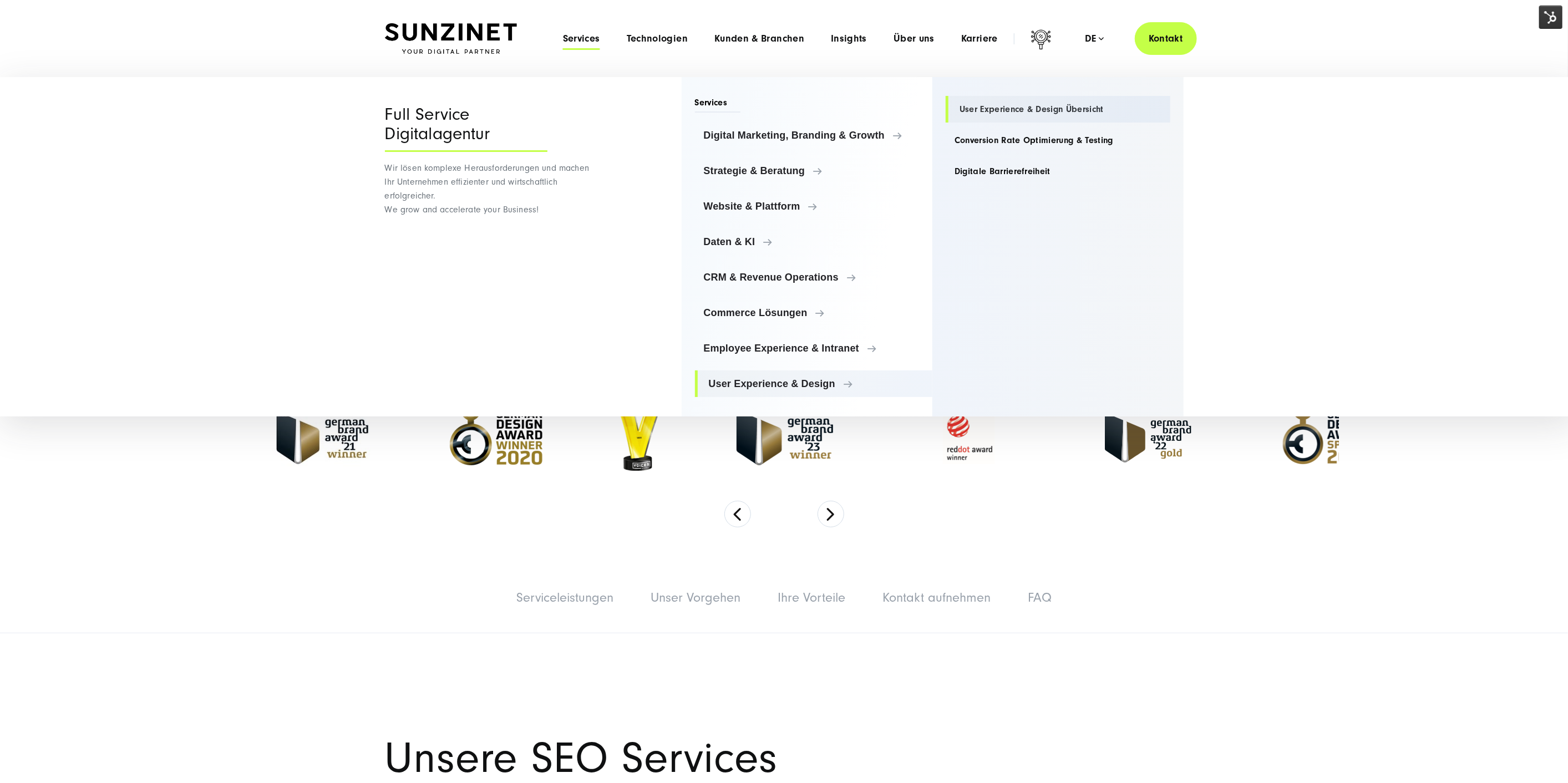
click at [1009, 106] on link "User Experience & Design Übersicht" at bounding box center [1058, 109] width 225 height 27
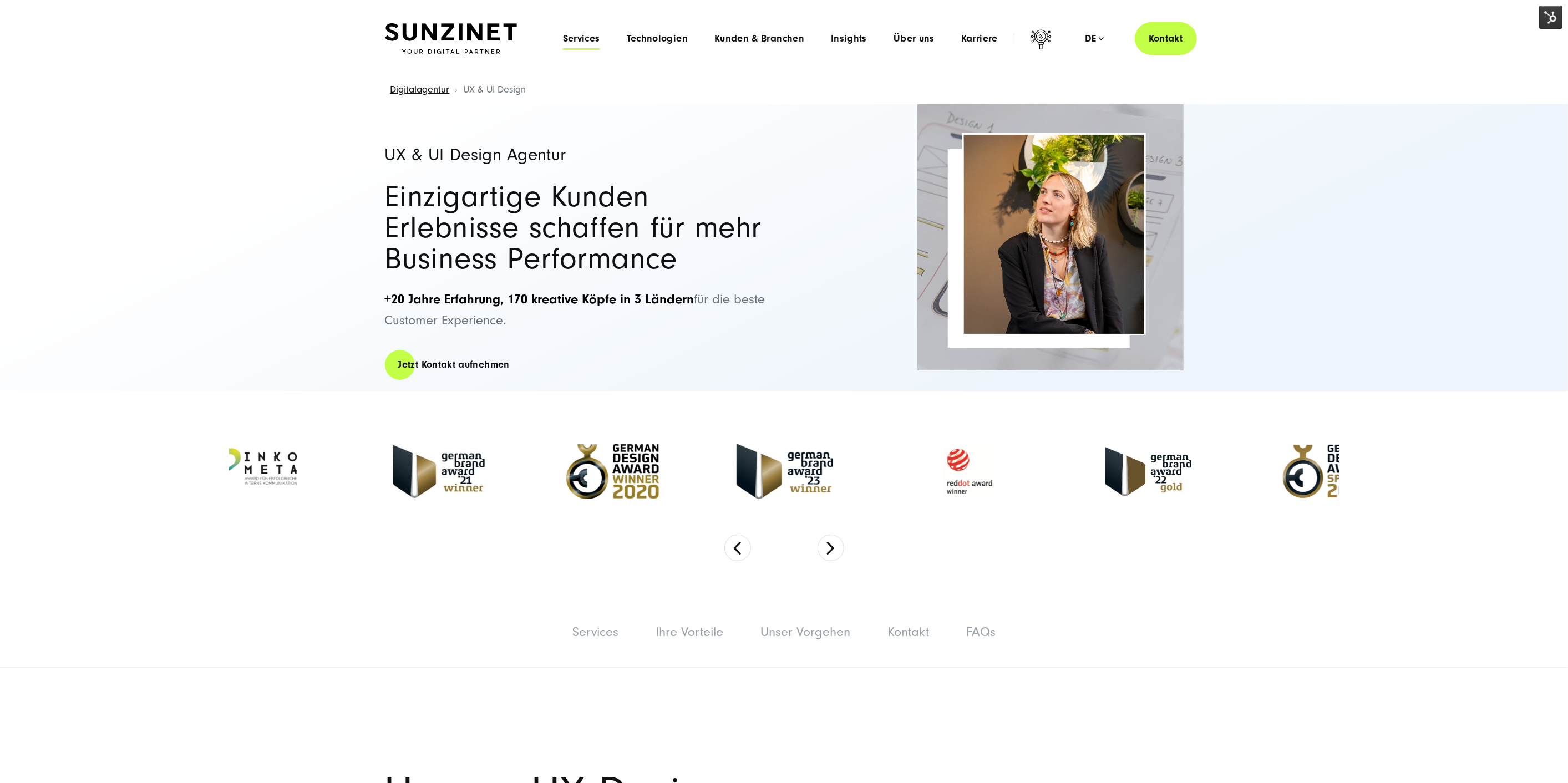
click at [588, 34] on span "Services" at bounding box center [582, 39] width 38 height 11
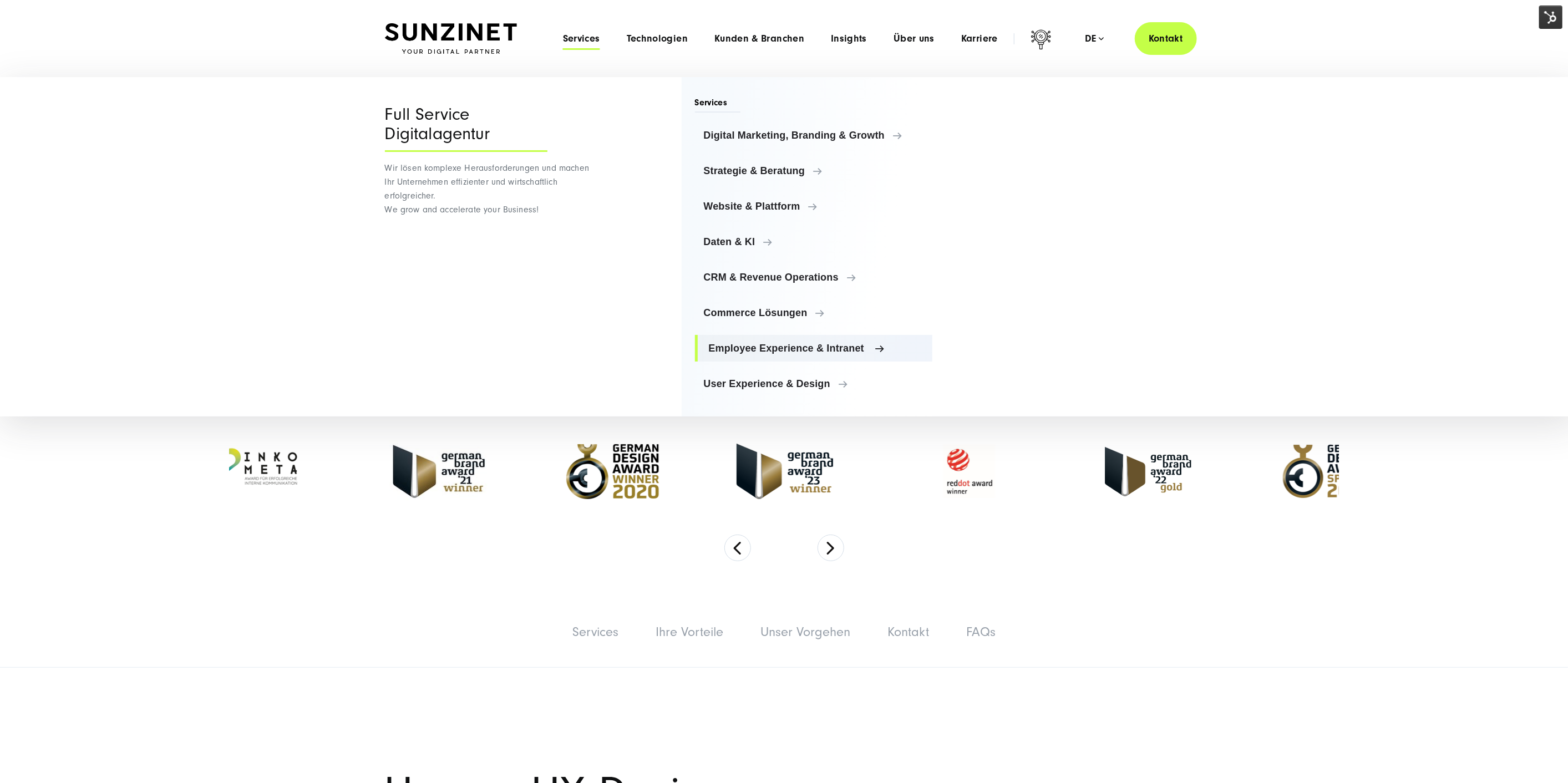
click at [765, 347] on span "Employee Experience & Intranet" at bounding box center [817, 348] width 215 height 11
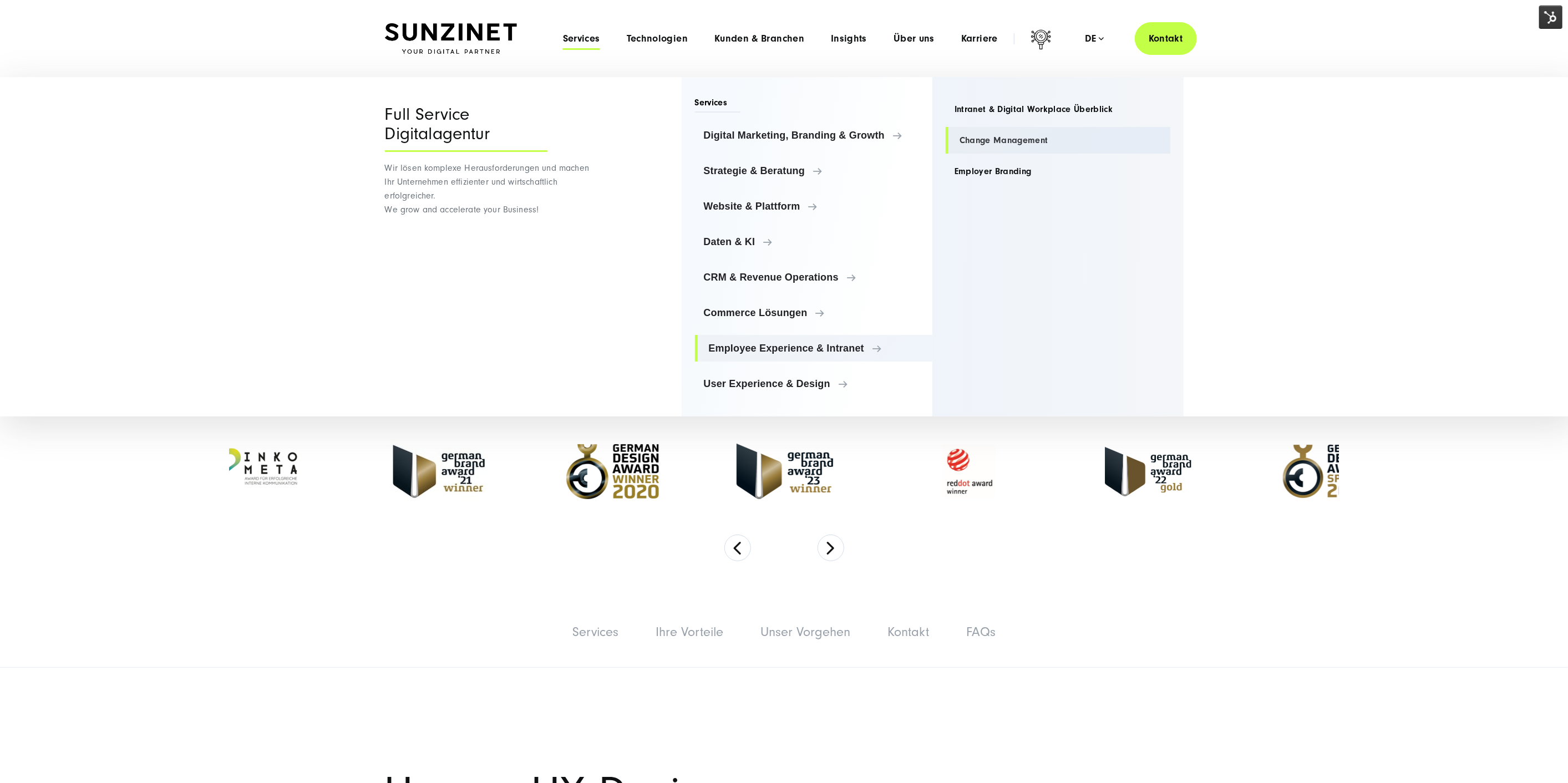
click at [998, 133] on link "Change Management" at bounding box center [1058, 140] width 225 height 27
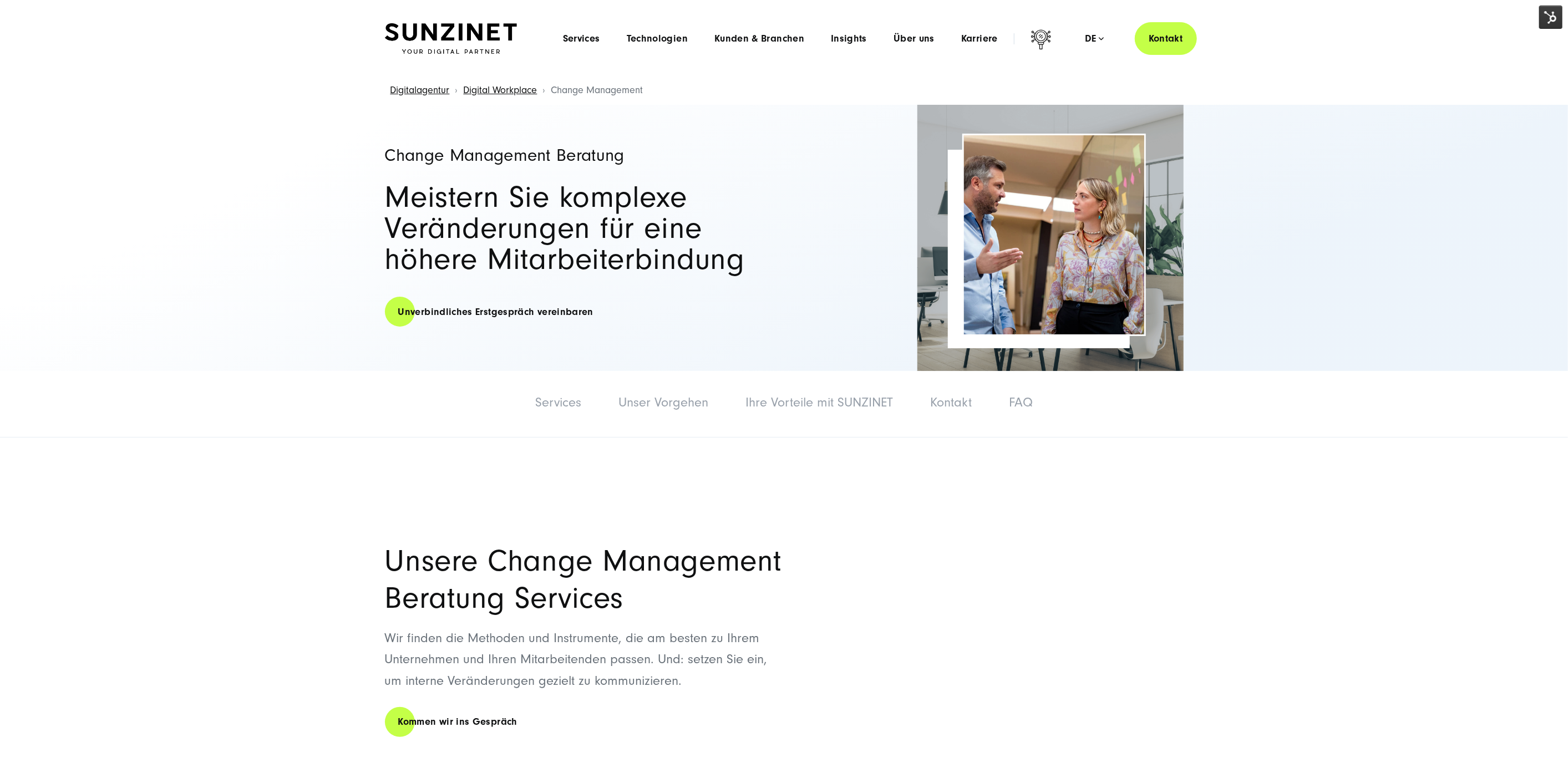
click at [571, 31] on div "Menu Services Menu Full Service Digitalagentur Wir lösen komplexe Herausforderu…" at bounding box center [874, 38] width 648 height 33
click at [576, 34] on span "Services" at bounding box center [582, 39] width 38 height 11
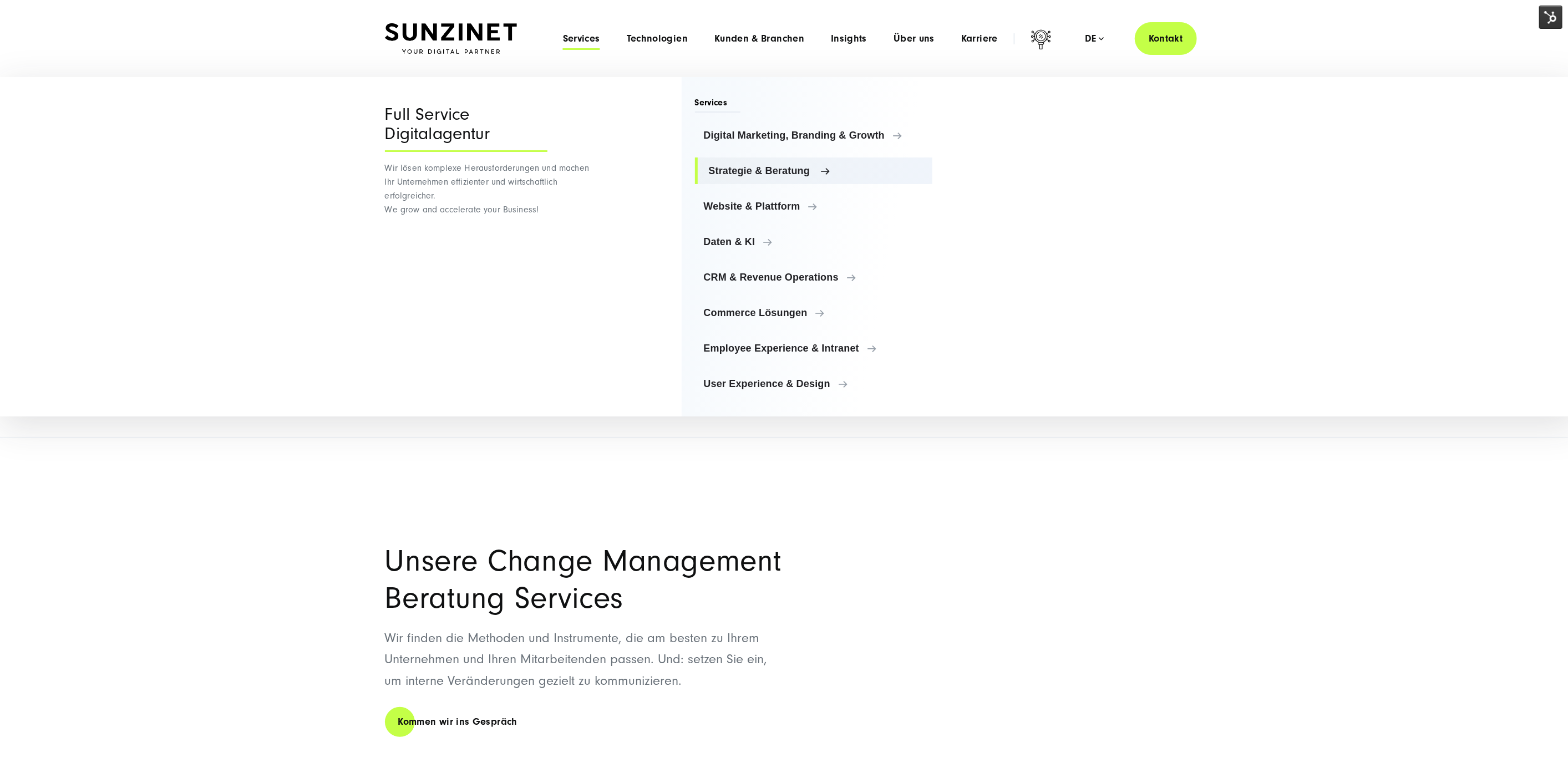
click at [744, 160] on link "Strategie & Beratung" at bounding box center [814, 171] width 238 height 27
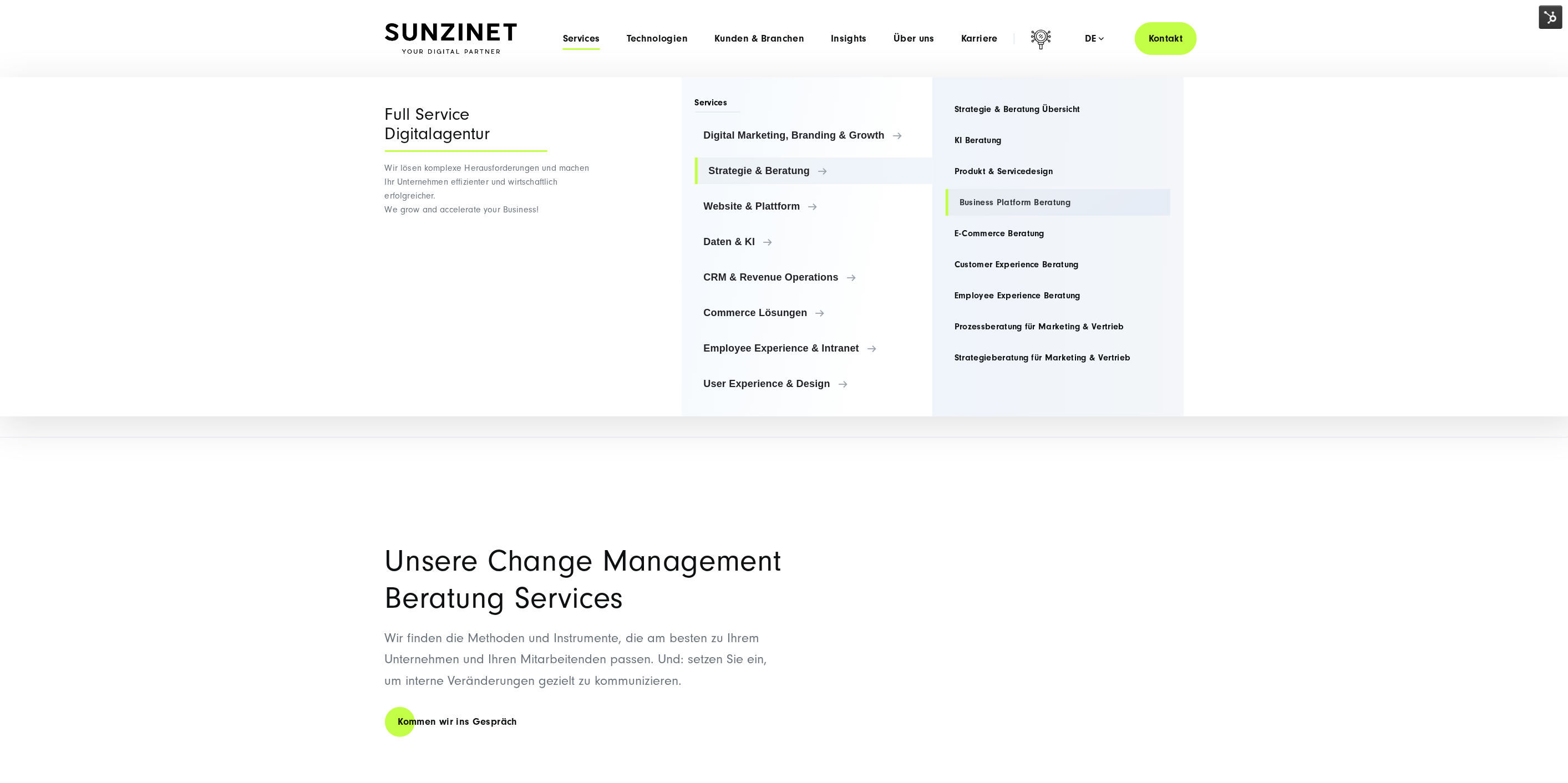
click at [1002, 201] on link "Business Platform Beratung" at bounding box center [1058, 202] width 225 height 27
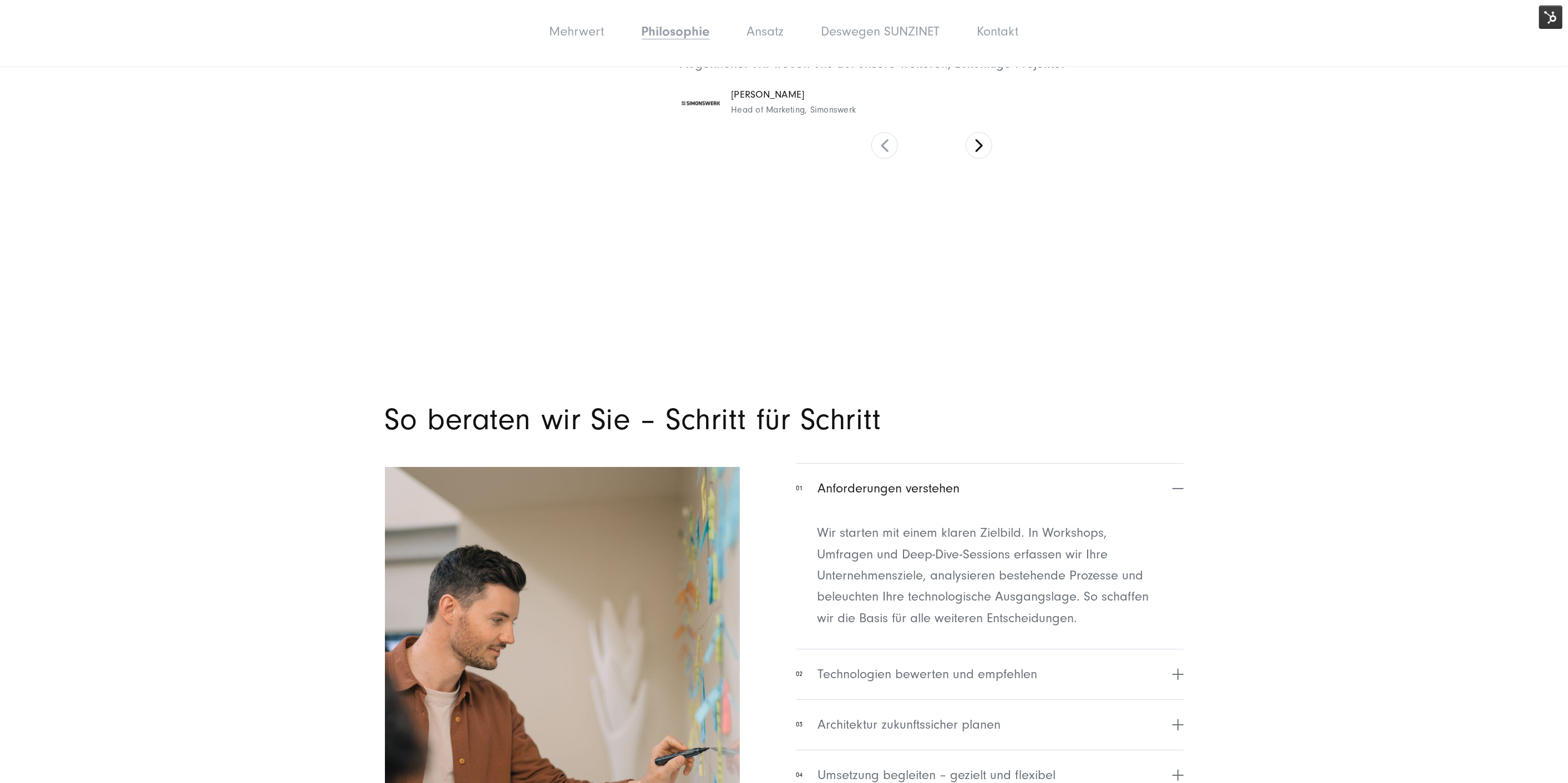
scroll to position [3266, 0]
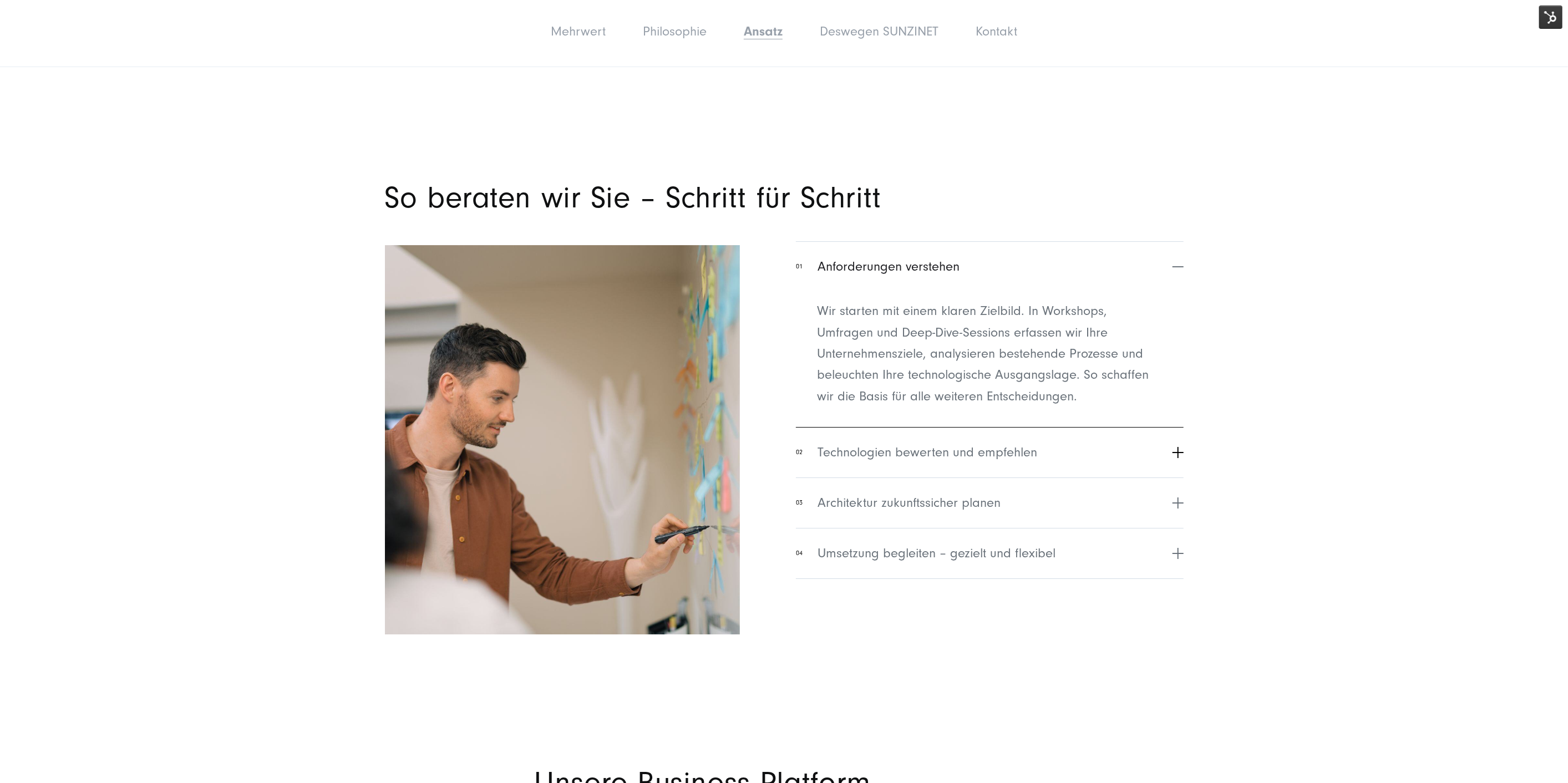
click at [935, 442] on span "Technologien bewerten und empfehlen" at bounding box center [927, 452] width 219 height 20
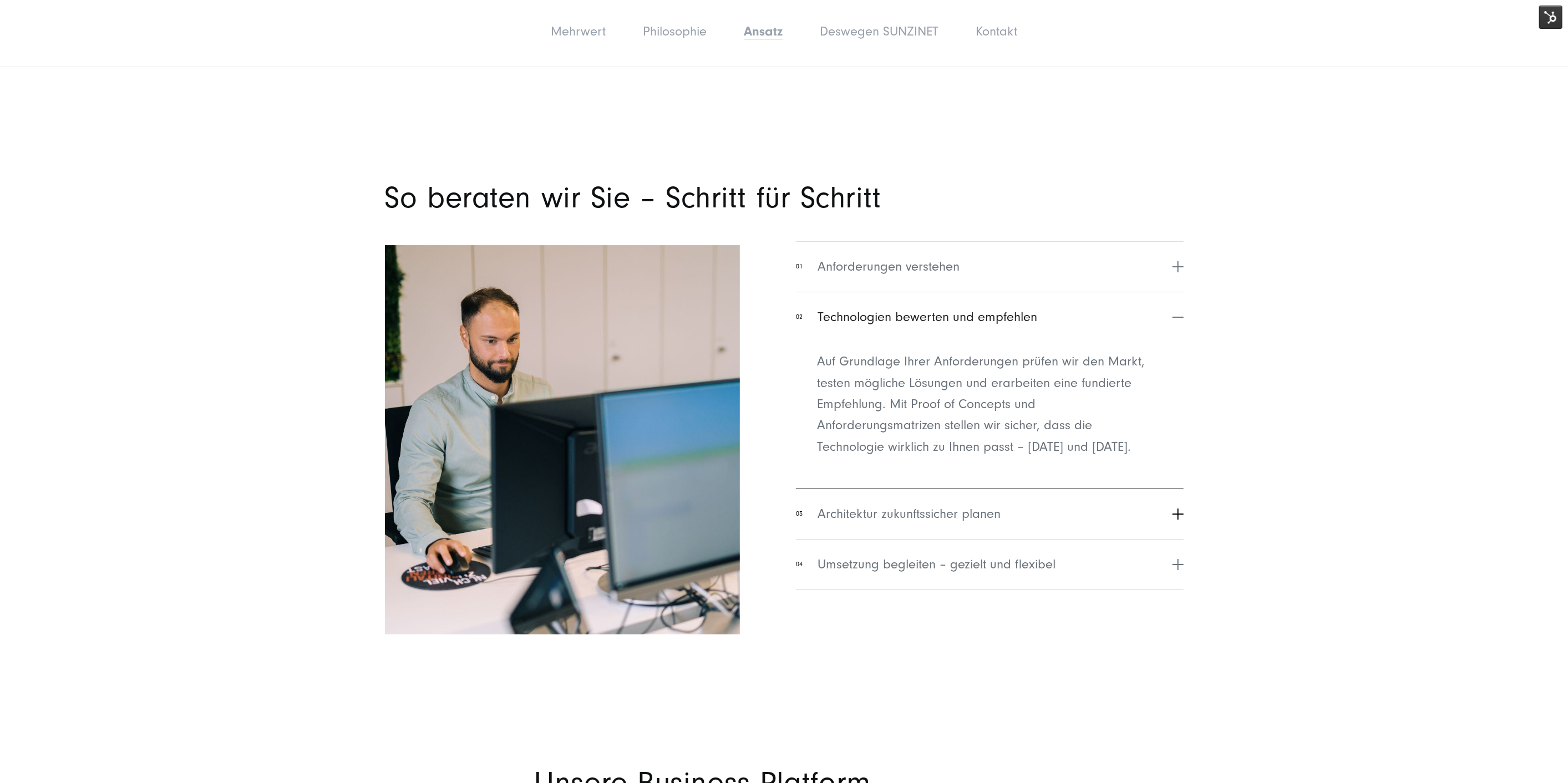
click at [938, 505] on span "Architektur zukunftssicher planen" at bounding box center [908, 514] width 183 height 20
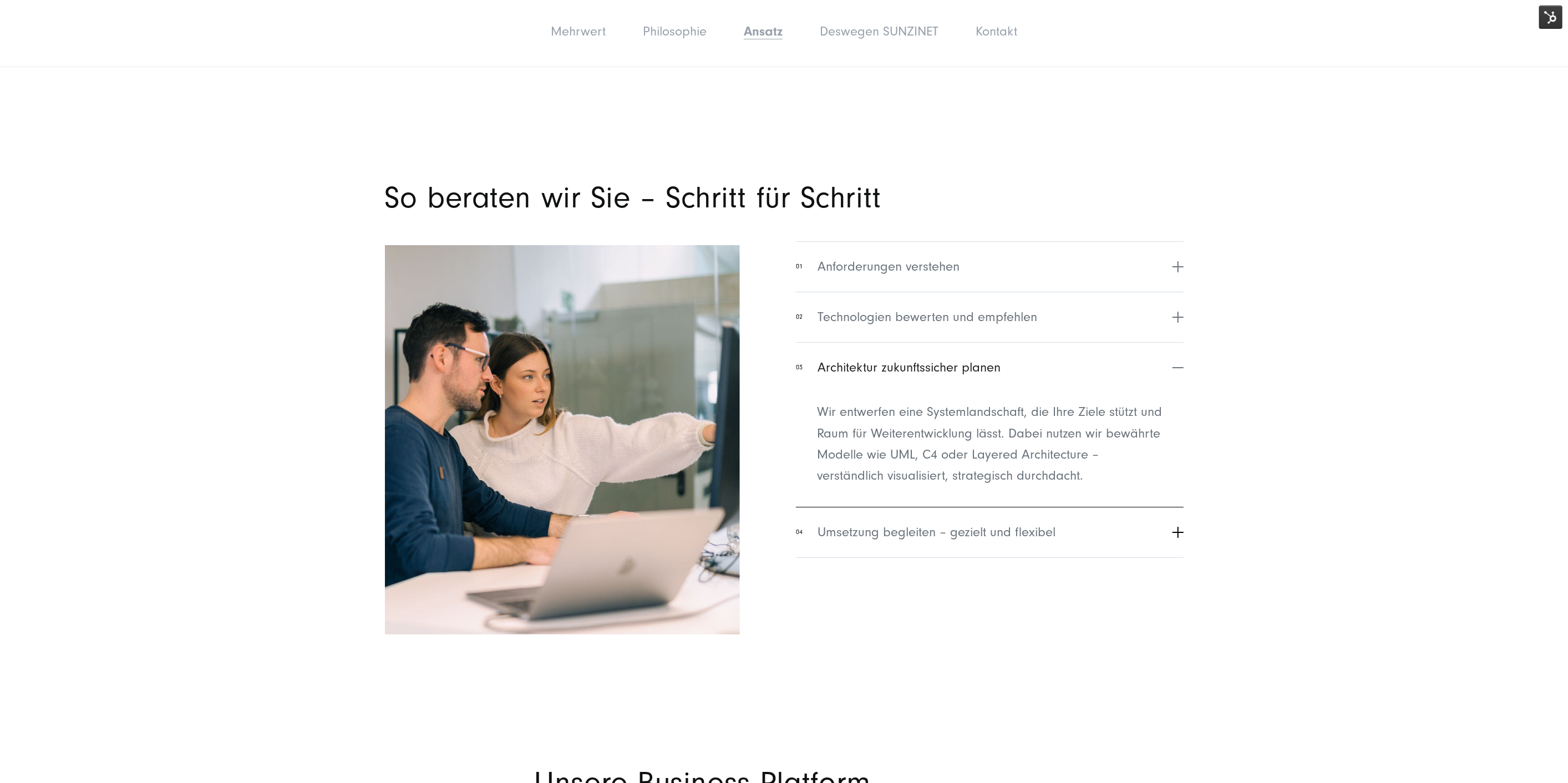
click at [940, 525] on button "04 Umsetzung begleiten – gezielt und flexibel" at bounding box center [989, 531] width 387 height 50
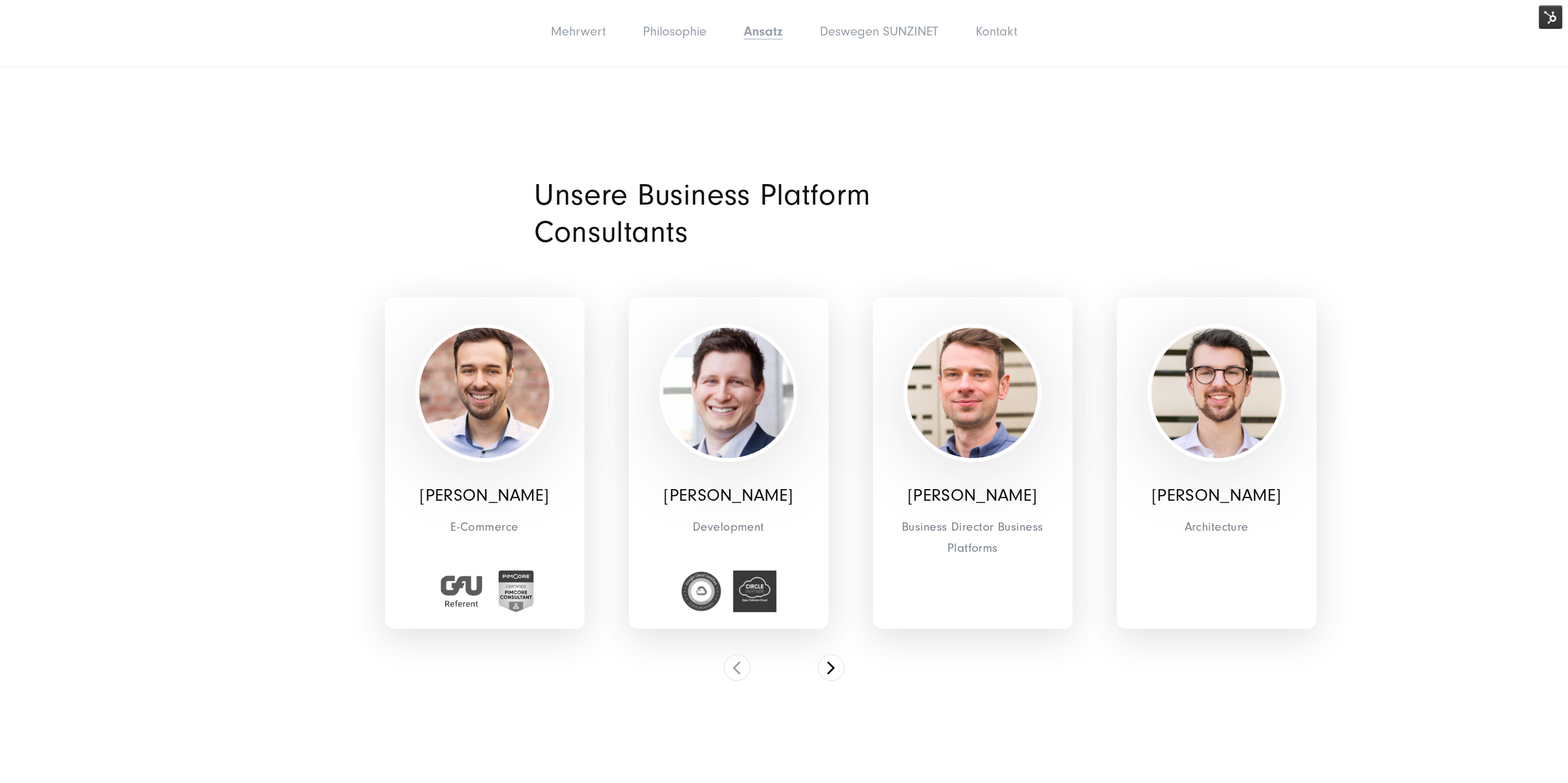
scroll to position [3945, 0]
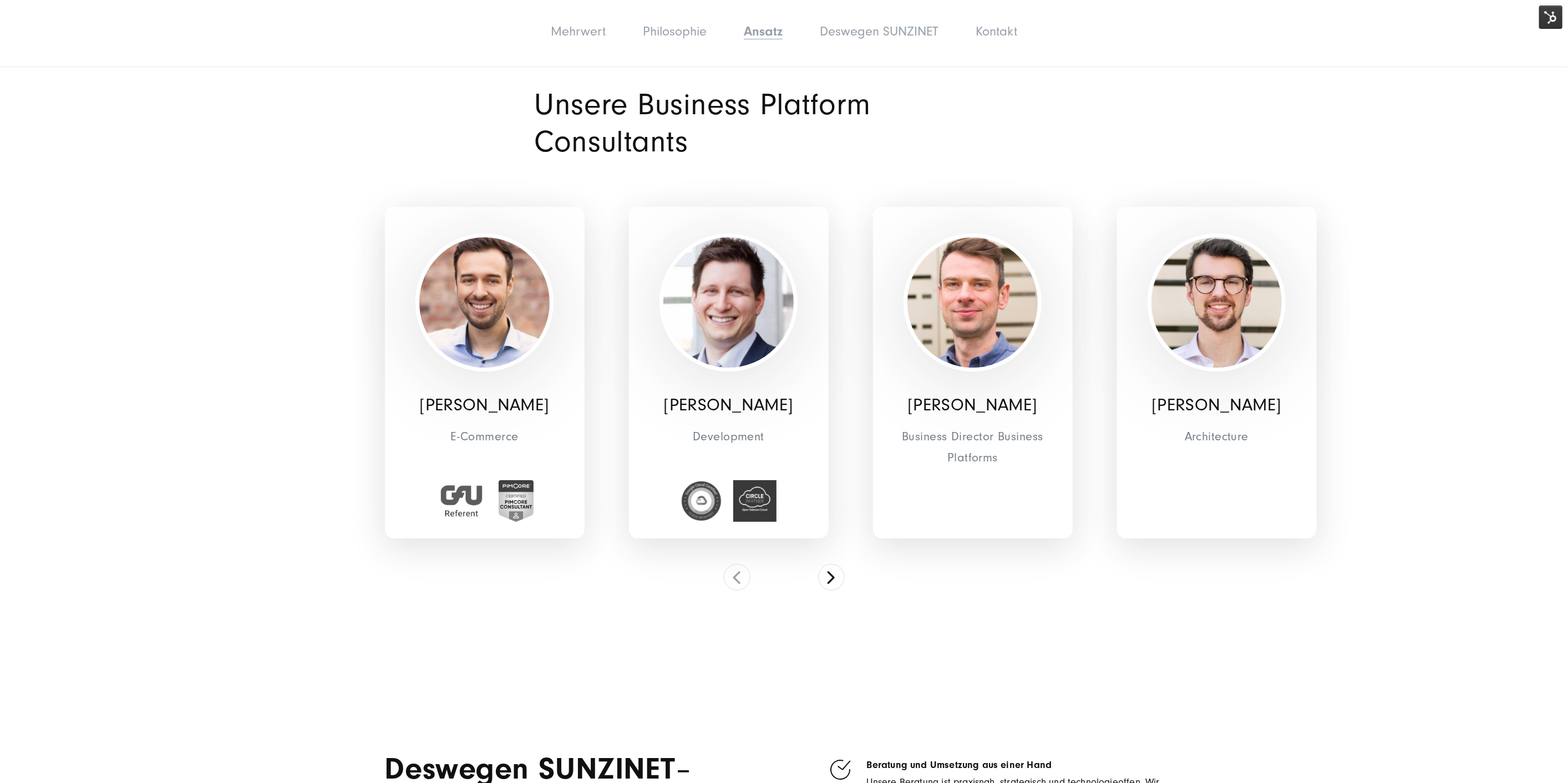
click at [829, 501] on div "Kevin Szabò Development" at bounding box center [729, 373] width 244 height 403
click at [836, 564] on button at bounding box center [831, 577] width 27 height 27
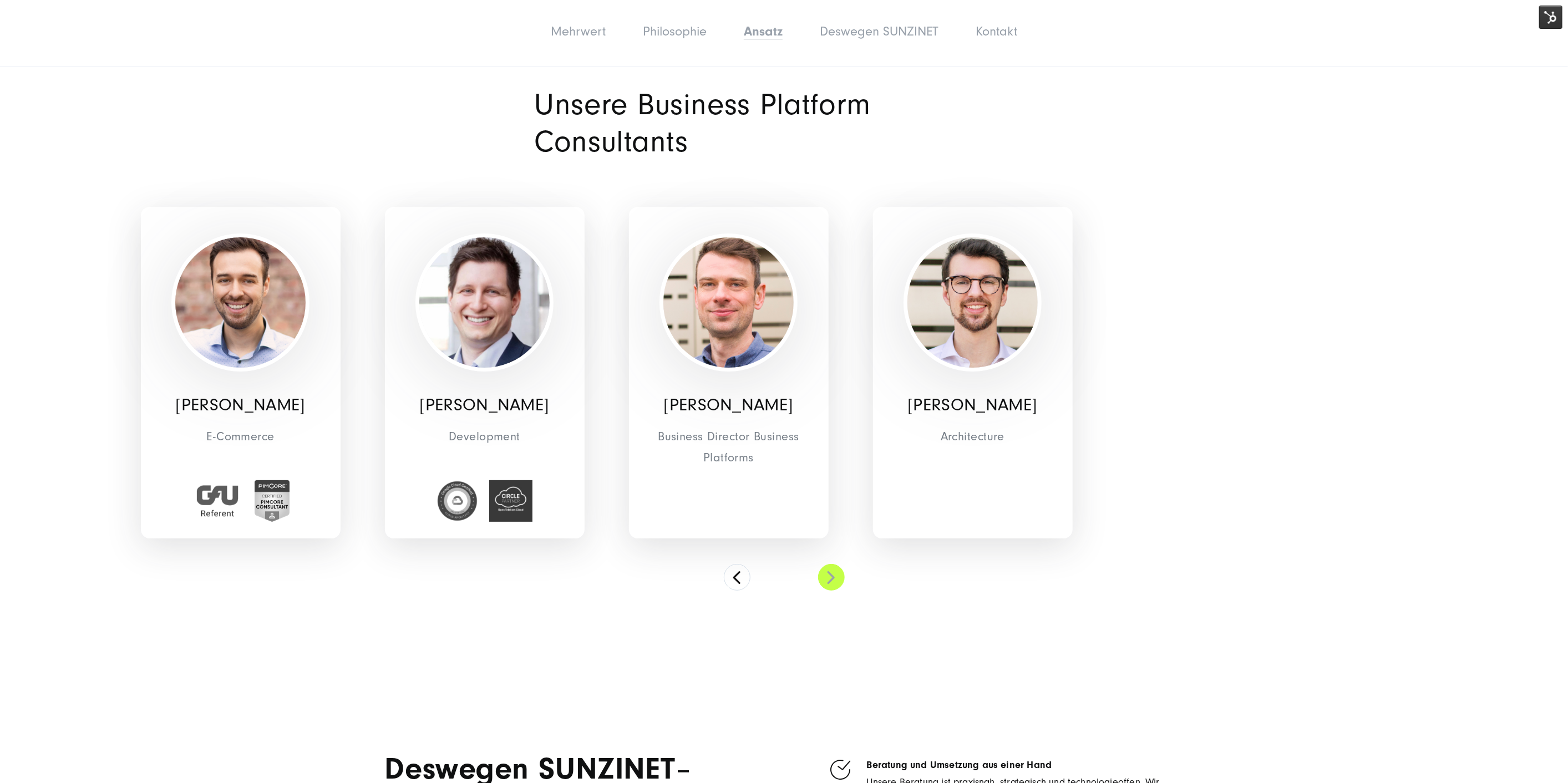
click at [836, 564] on button at bounding box center [831, 577] width 27 height 27
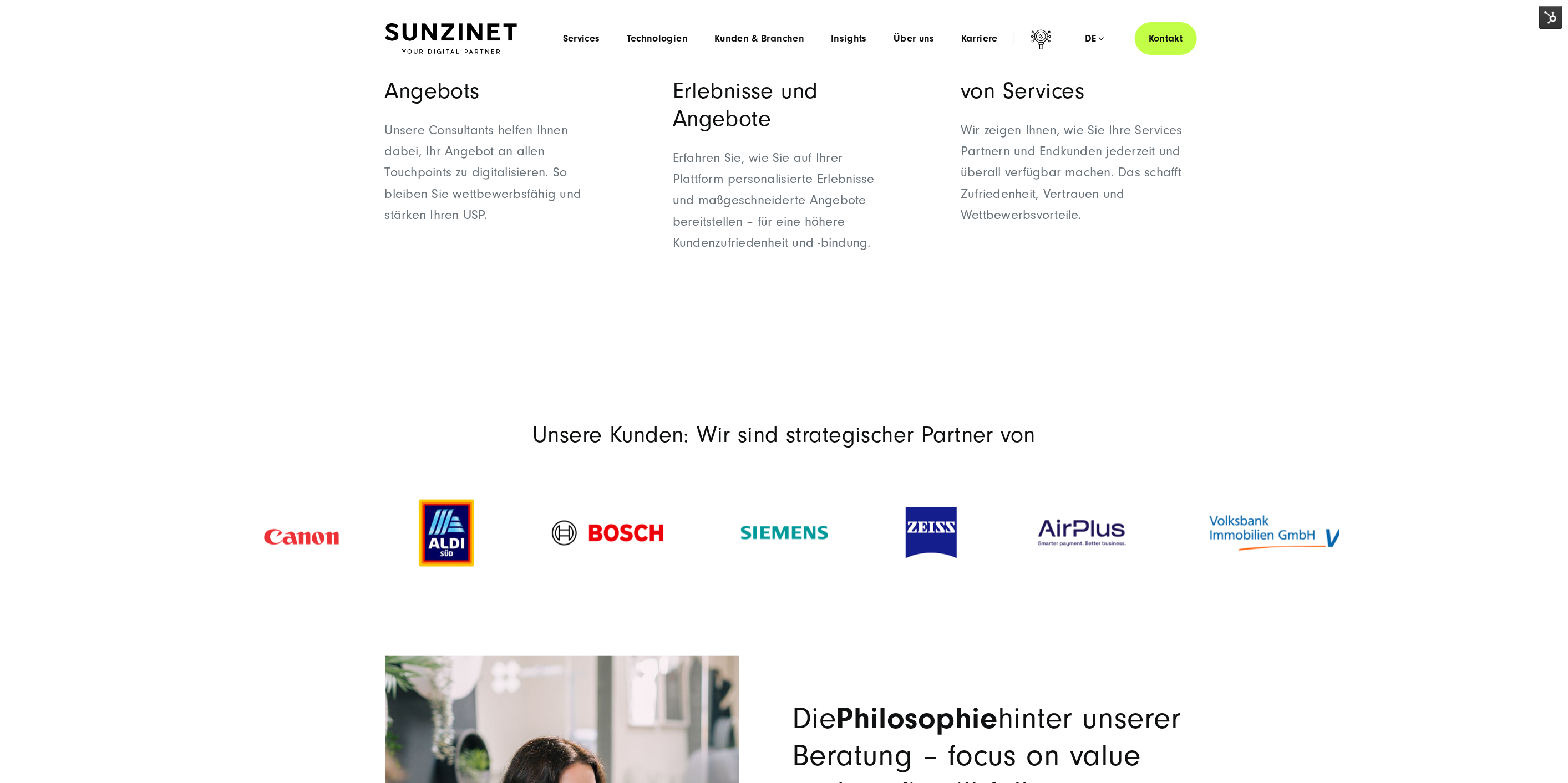
scroll to position [0, 0]
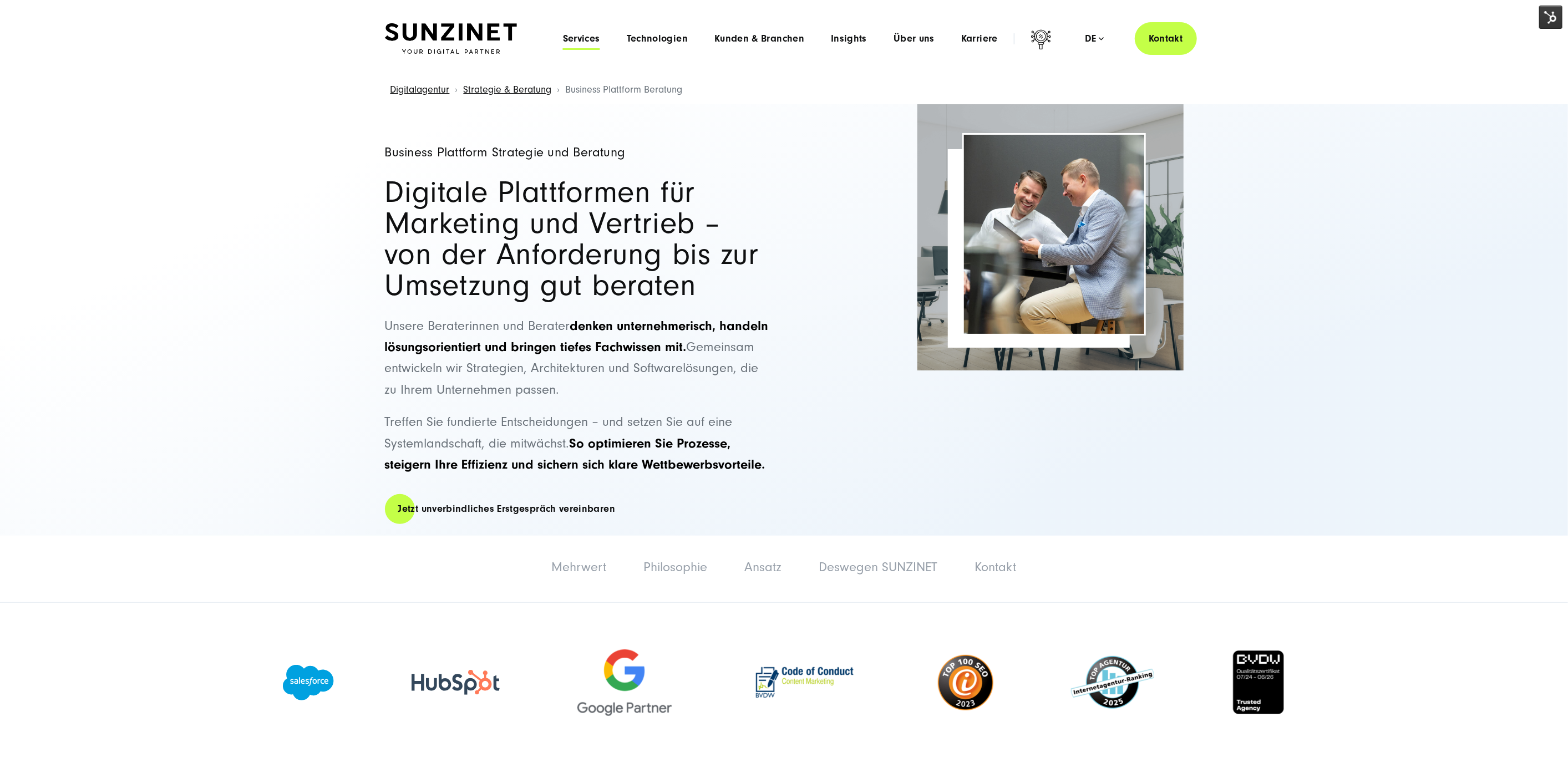
click at [597, 43] on span "Services" at bounding box center [582, 39] width 38 height 11
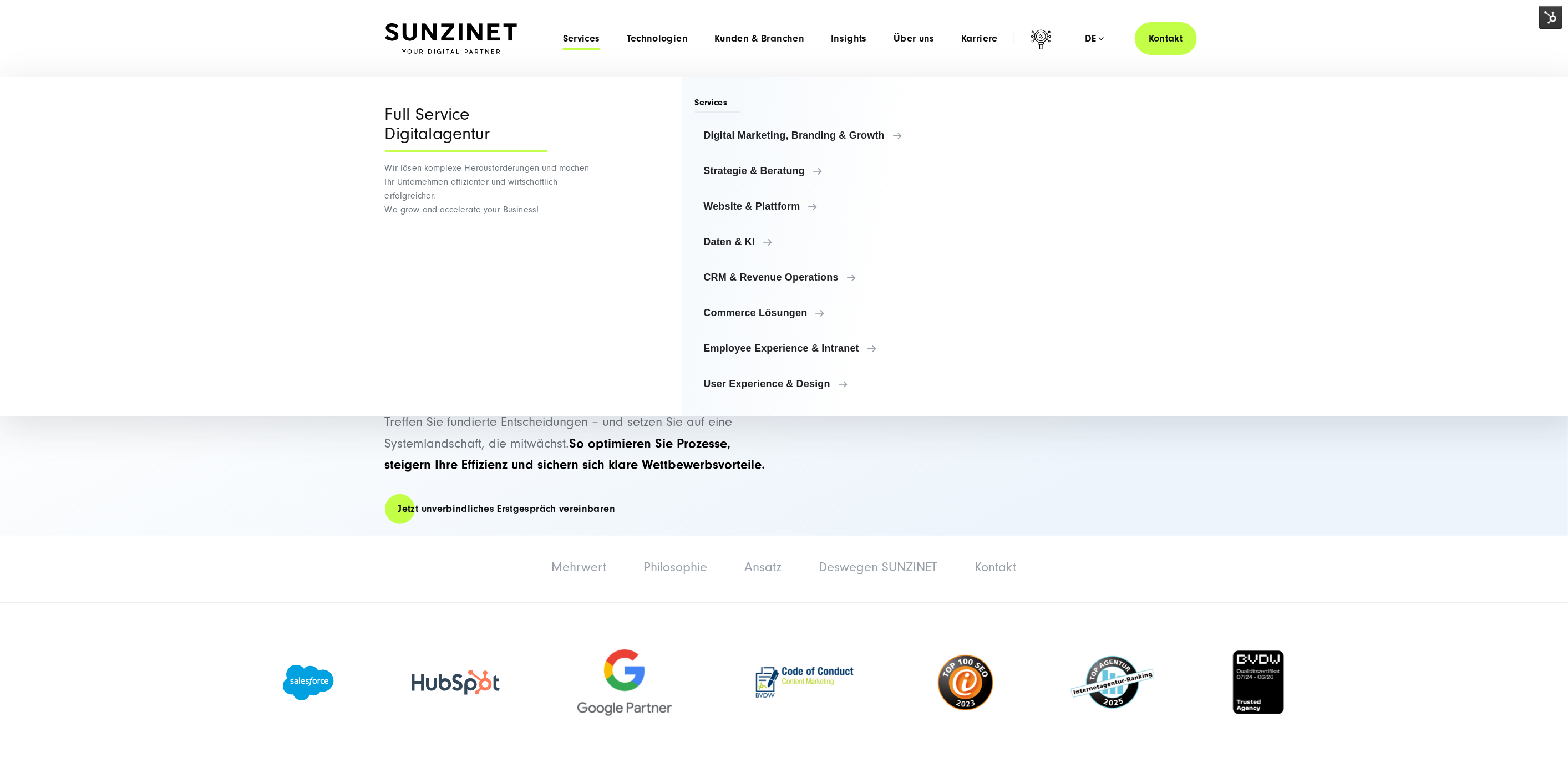
click at [597, 43] on span "Services" at bounding box center [582, 39] width 38 height 11
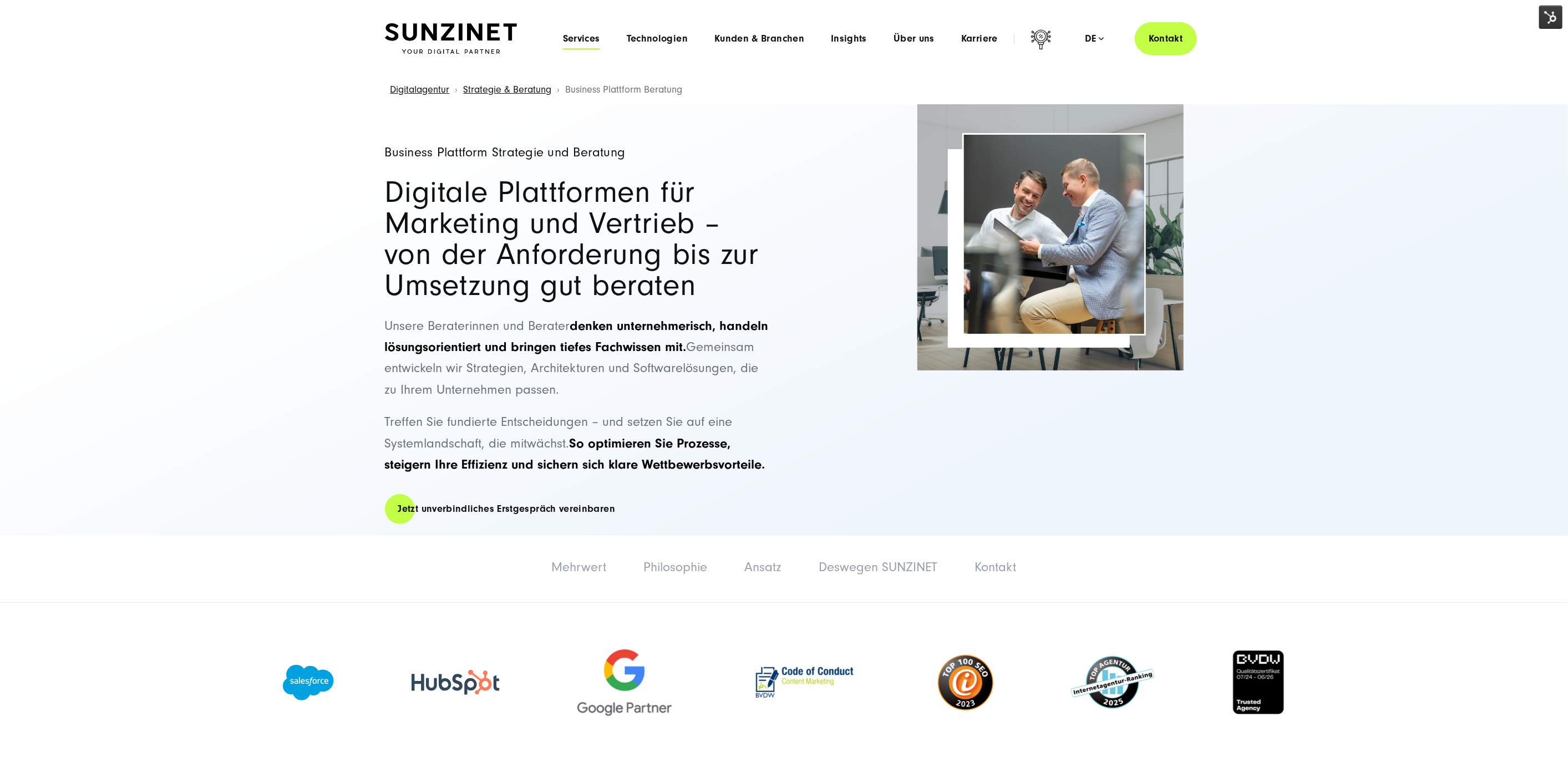
click at [596, 43] on span "Services" at bounding box center [582, 39] width 38 height 11
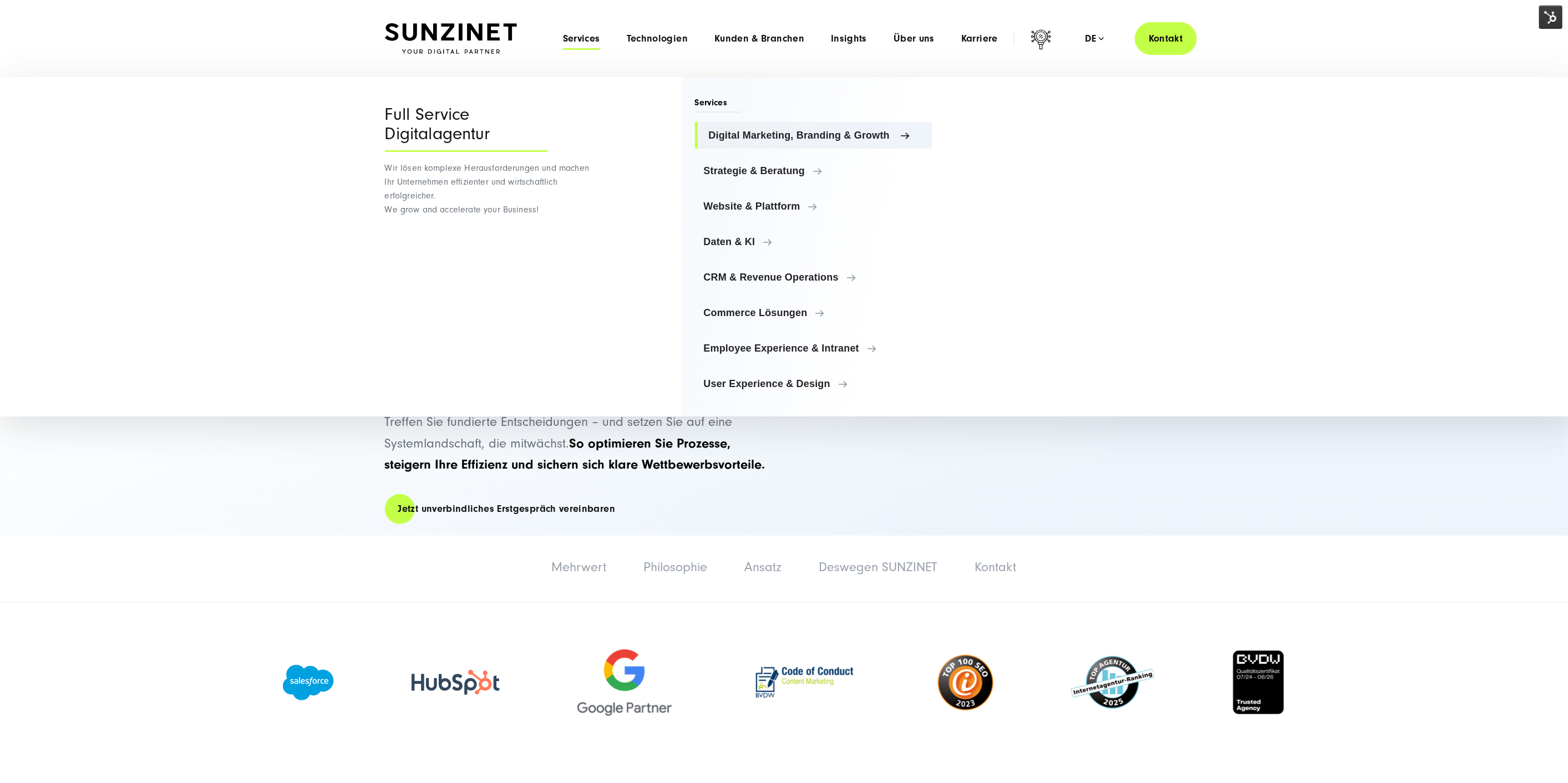
click at [779, 139] on span "Digital Marketing, Branding & Growth" at bounding box center [817, 134] width 215 height 11
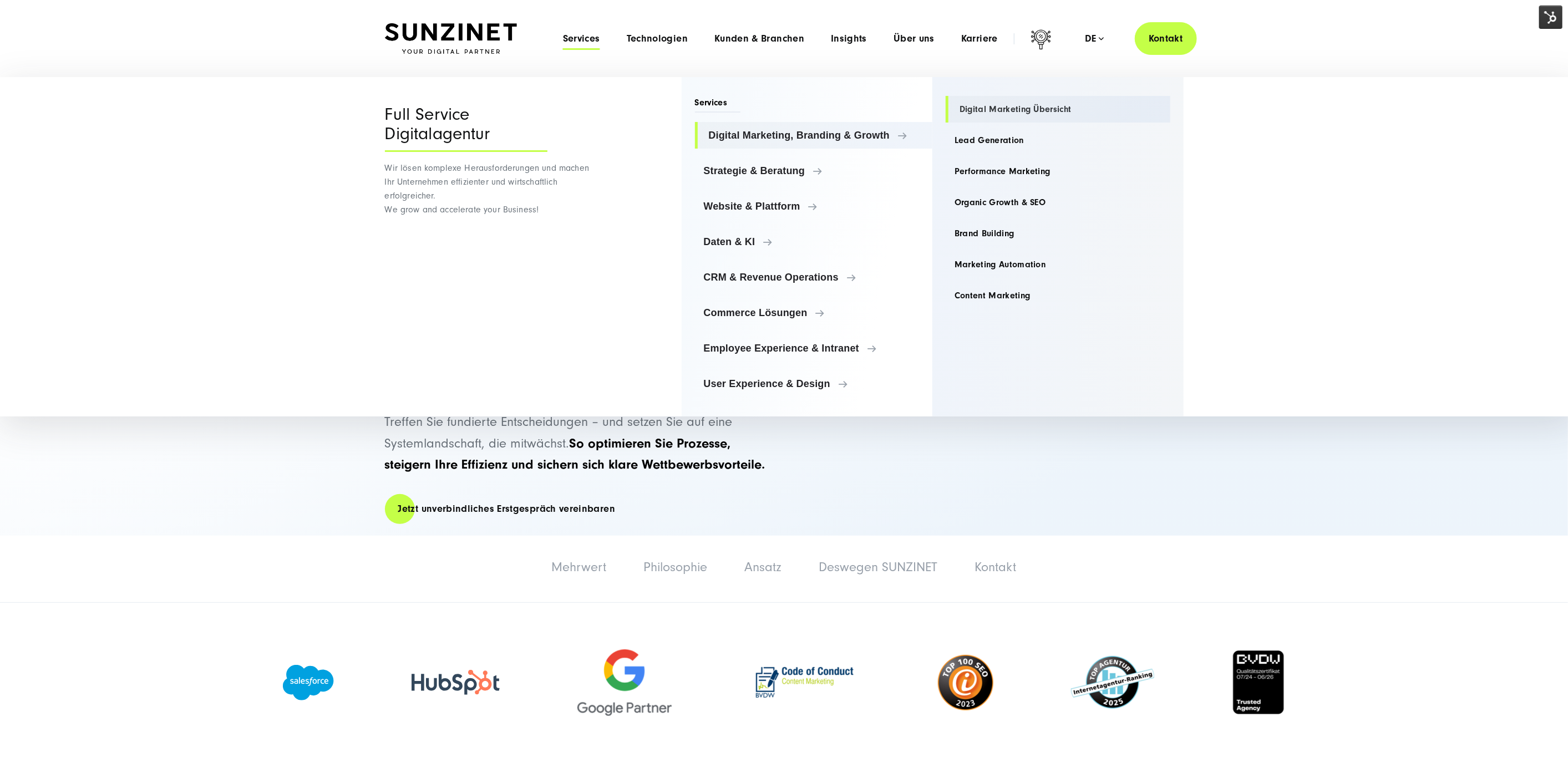
click at [992, 111] on link "Digital Marketing Übersicht" at bounding box center [1058, 109] width 225 height 27
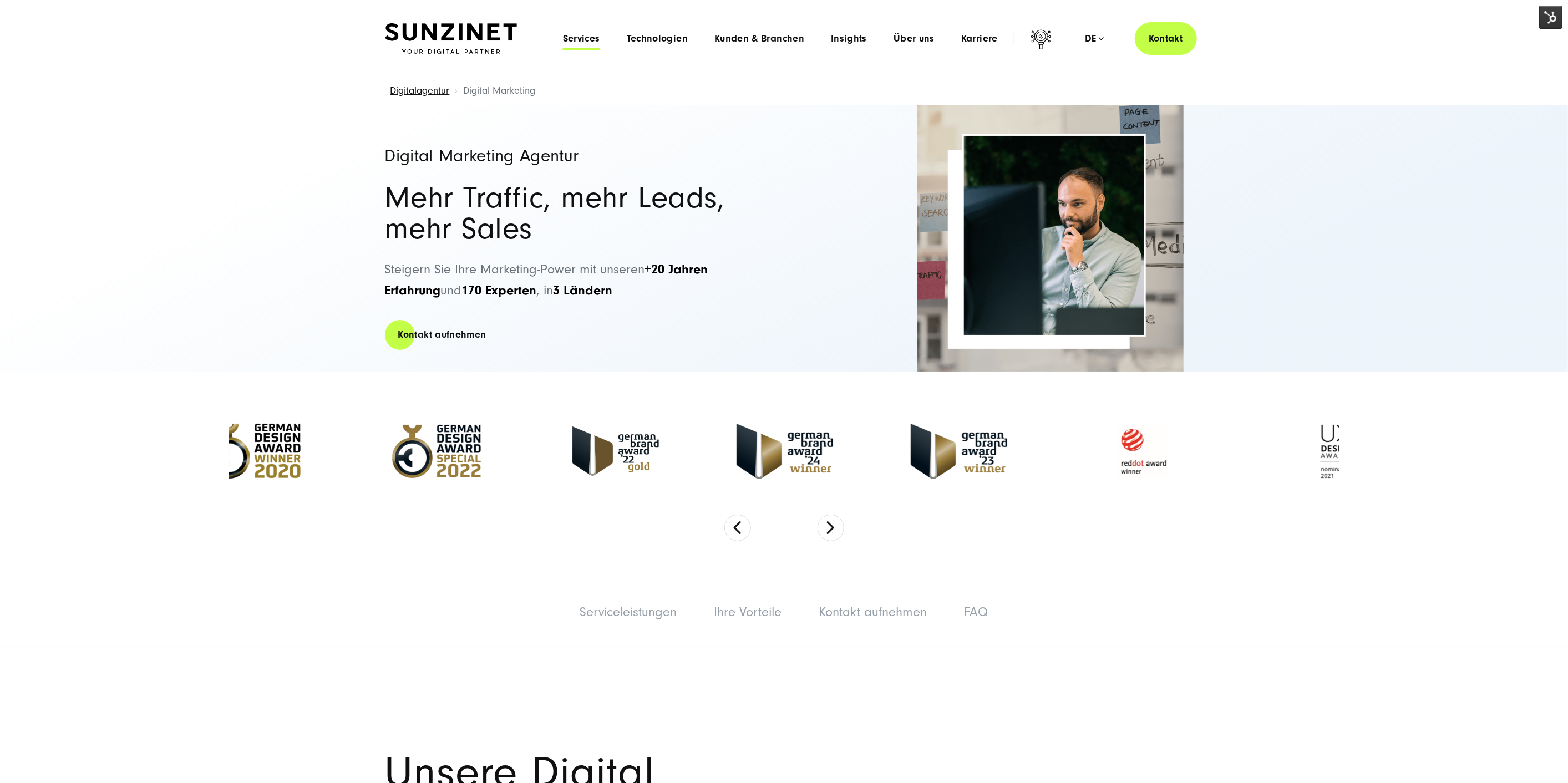
click at [588, 42] on span "Services" at bounding box center [582, 39] width 38 height 11
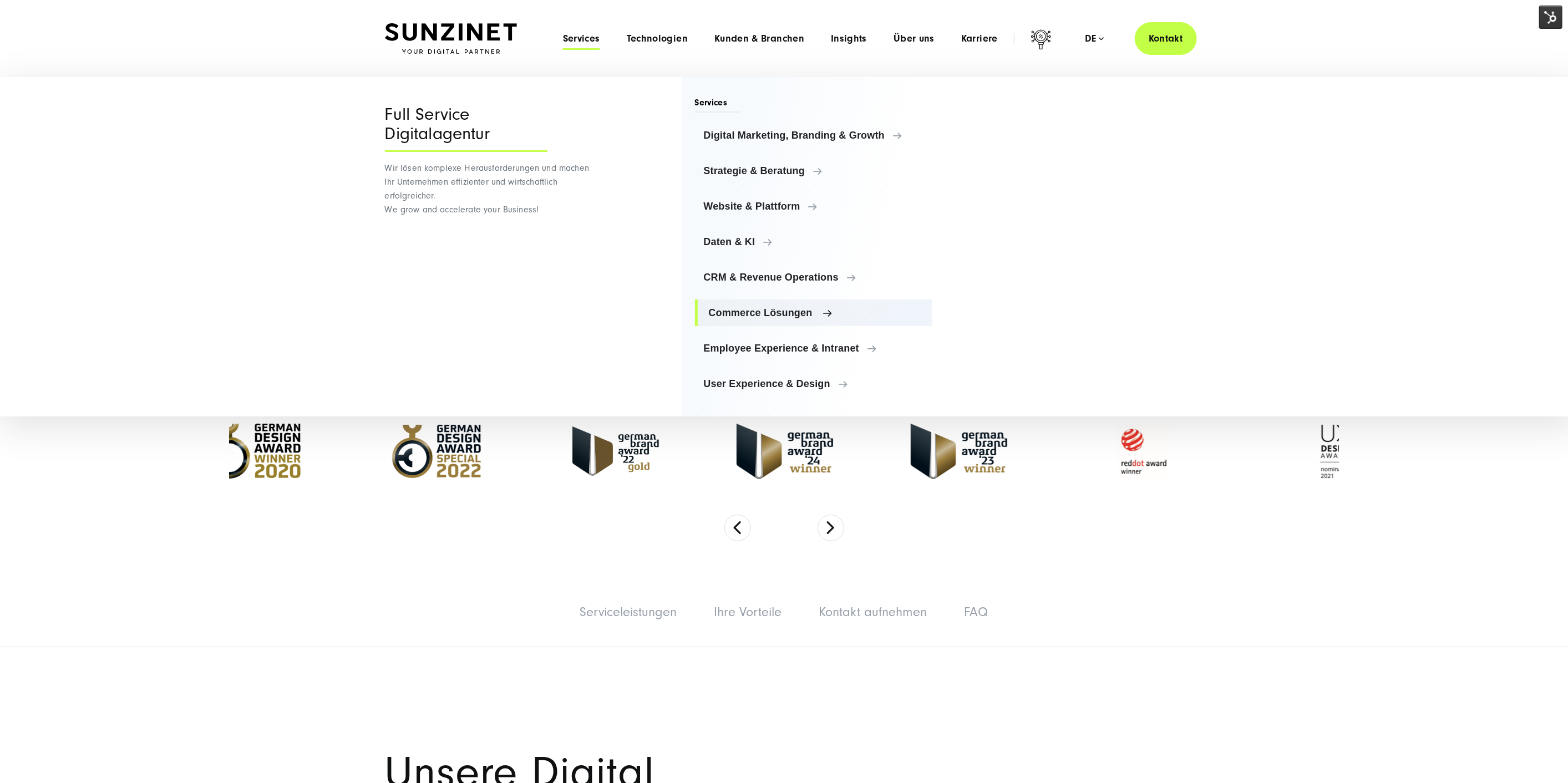
click at [797, 303] on link "Commerce Lösungen" at bounding box center [814, 312] width 238 height 27
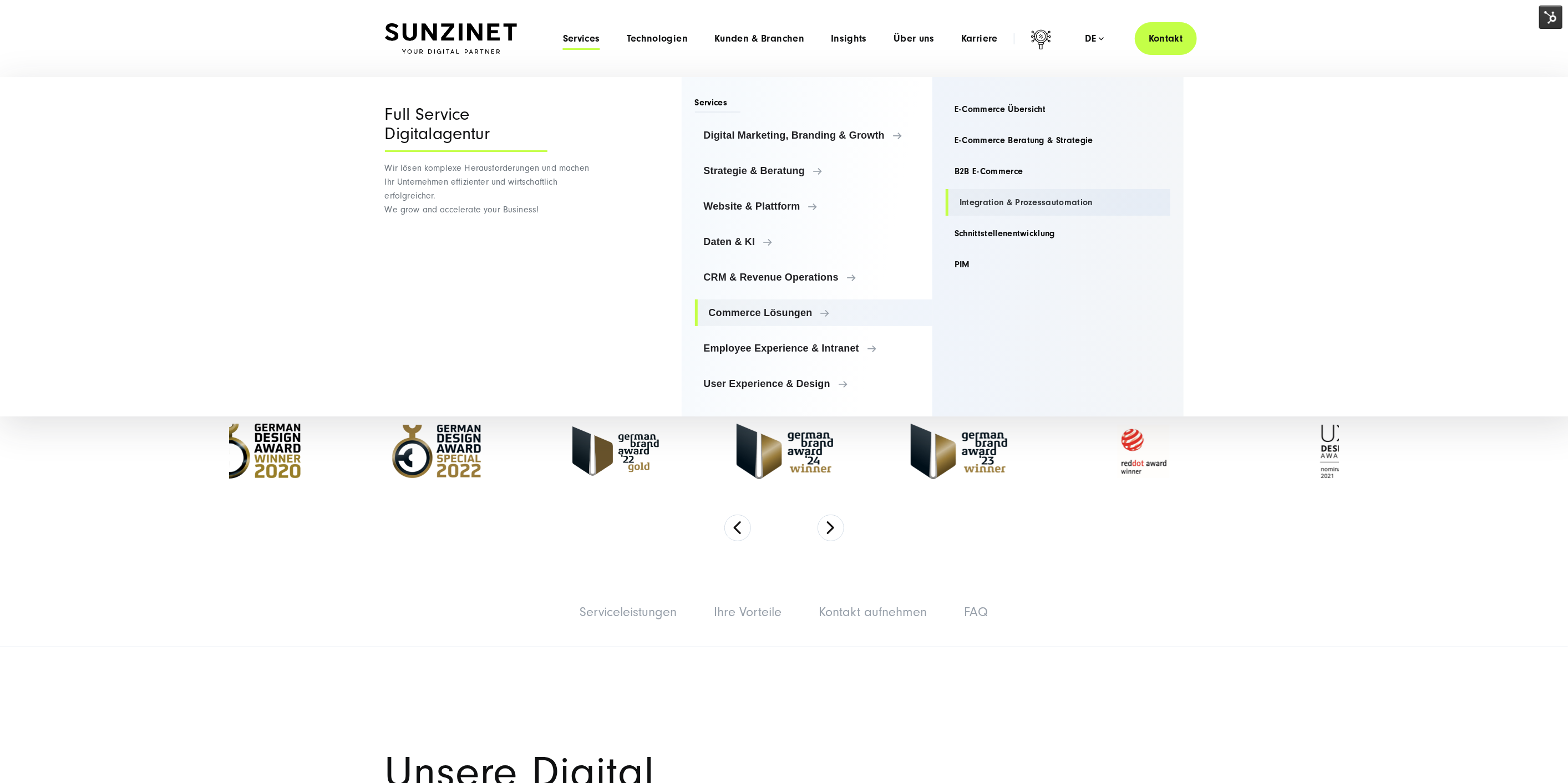
click at [985, 196] on link "Integration & Prozessautomation" at bounding box center [1058, 202] width 225 height 27
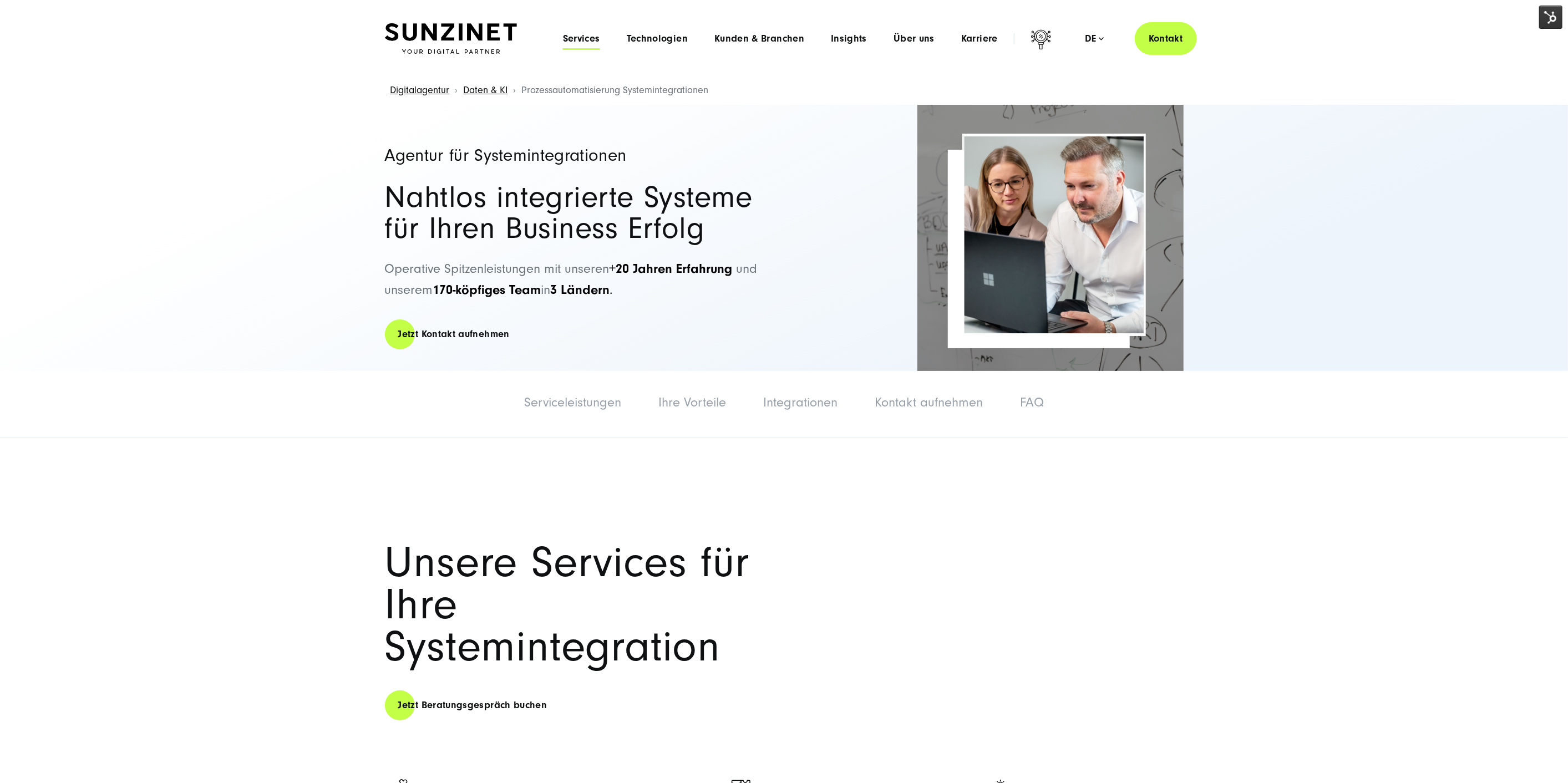
click at [590, 34] on span "Services" at bounding box center [582, 39] width 38 height 11
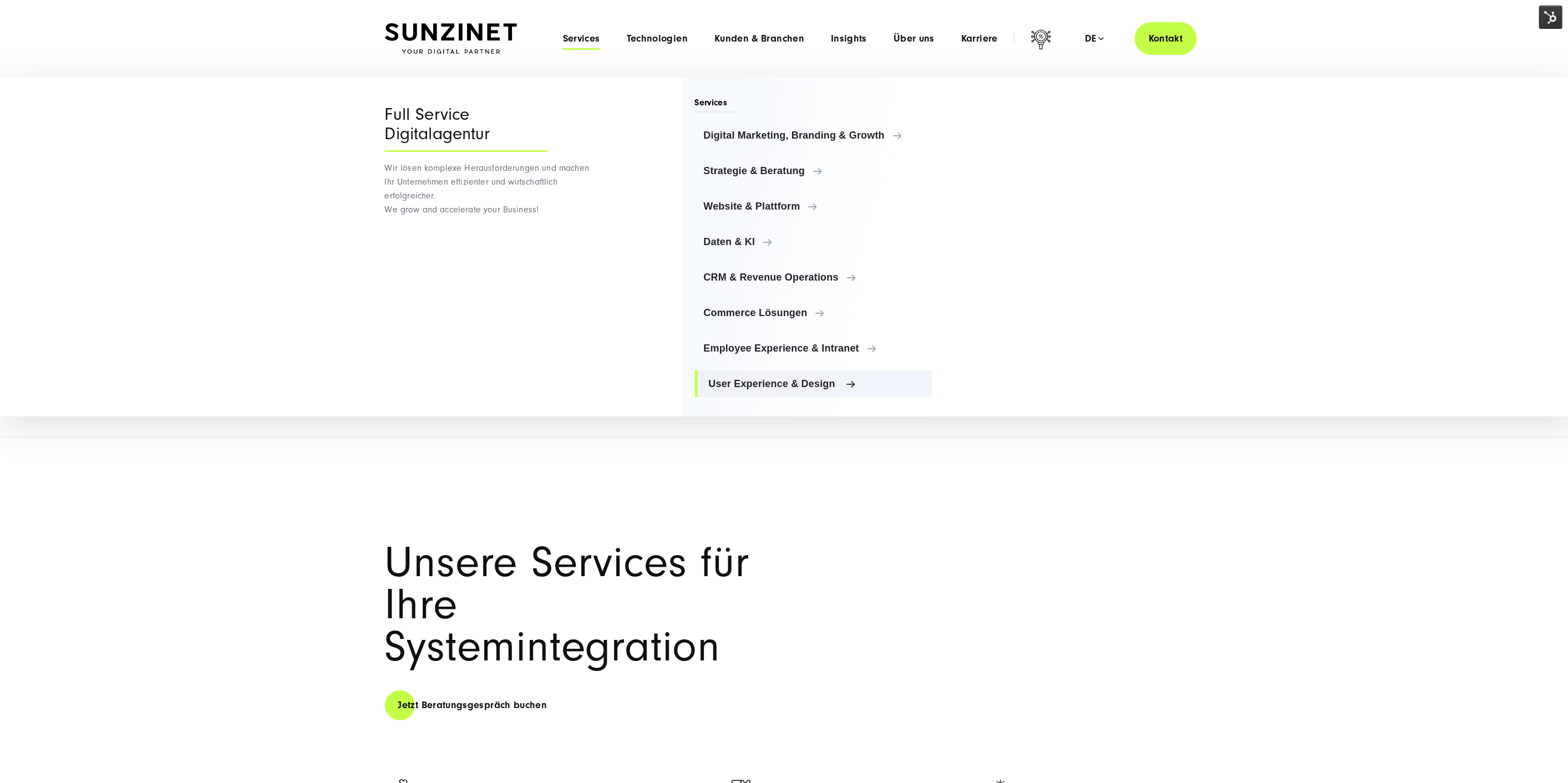
click at [792, 383] on span "User Experience & Design" at bounding box center [817, 383] width 215 height 11
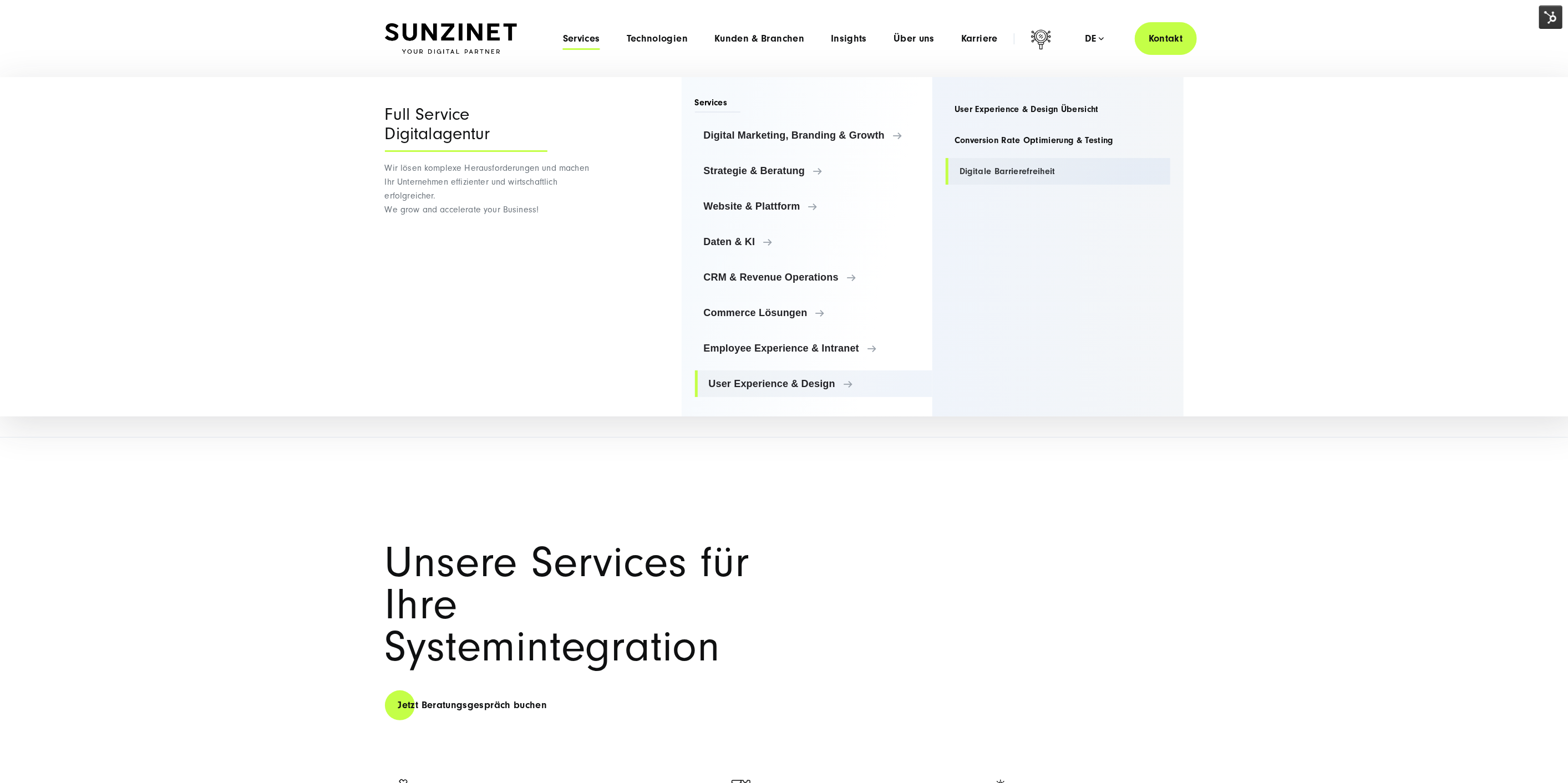
click at [1012, 165] on link "Digitale Barrierefreiheit" at bounding box center [1058, 171] width 225 height 27
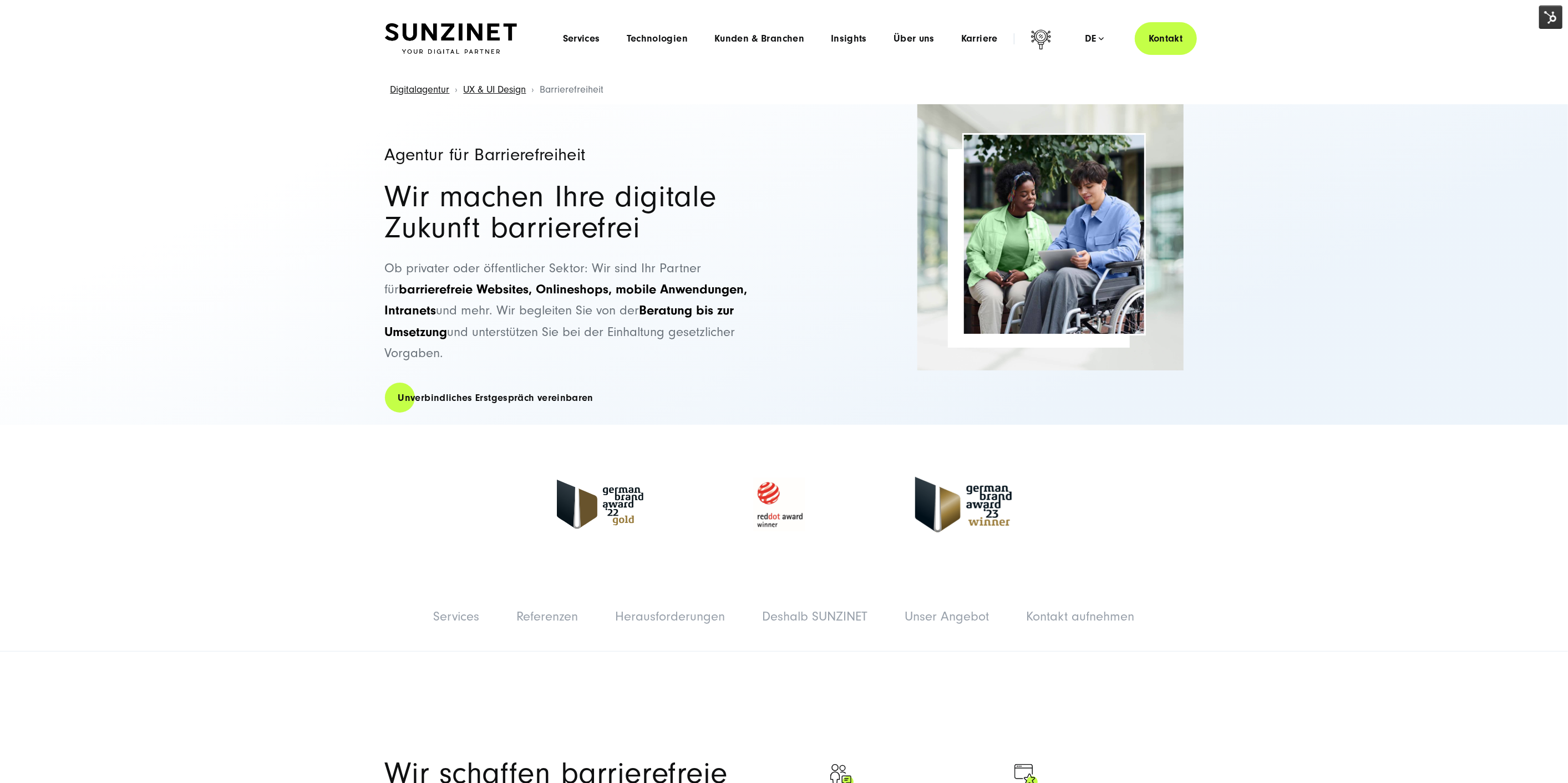
click at [588, 27] on div "Menu Services Menu Full Service Digitalagentur Wir lösen komplexe Herausforderu…" at bounding box center [874, 38] width 648 height 33
click at [588, 34] on span "Services" at bounding box center [582, 39] width 38 height 11
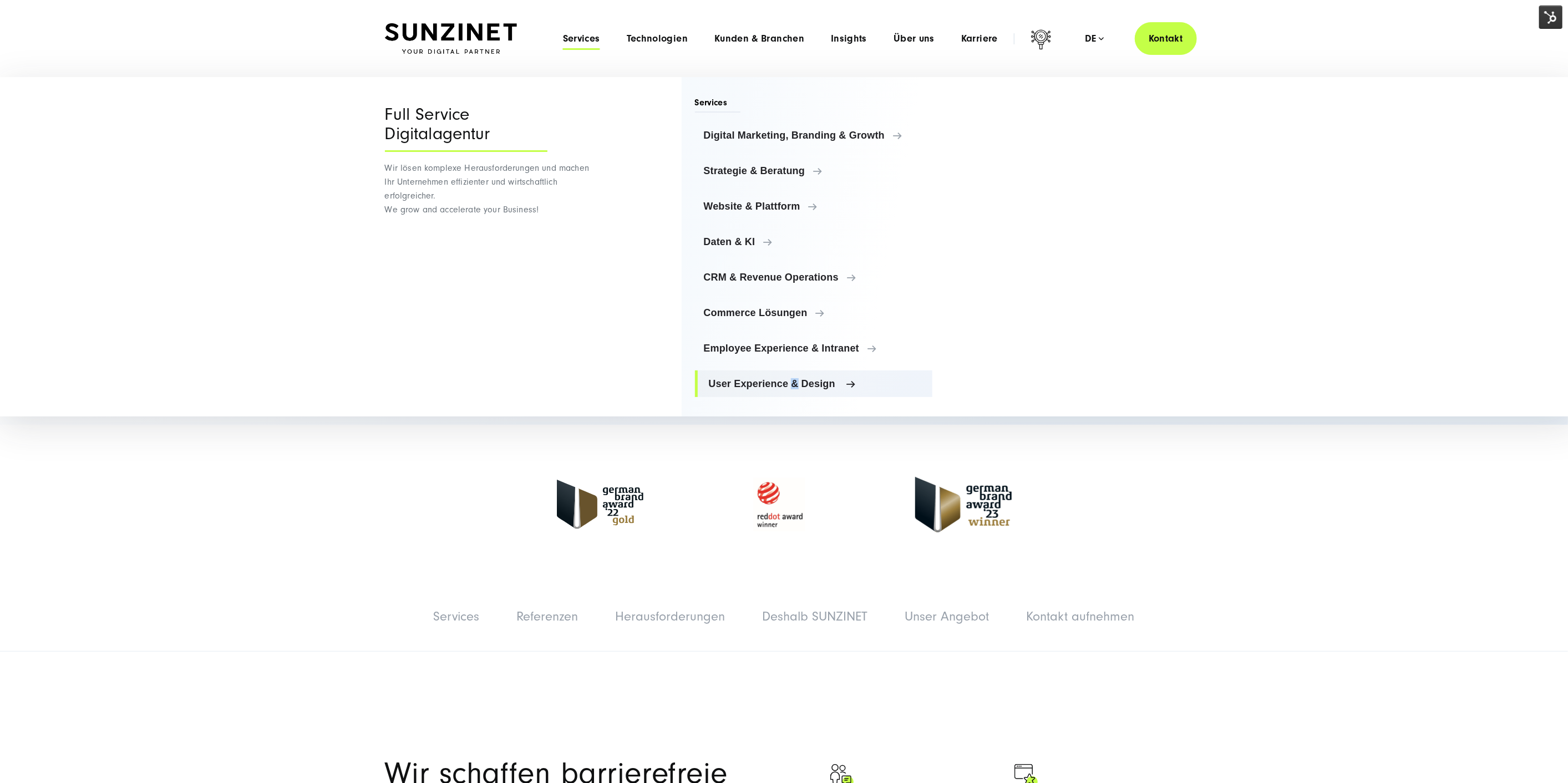
drag, startPoint x: 790, startPoint y: 402, endPoint x: 792, endPoint y: 394, distance: 8.2
click at [789, 402] on div "Services Digital Marketing, Branding & Growth Digital Marketing, Branding & Gro…" at bounding box center [807, 247] width 251 height 340
click at [794, 390] on link "User Experience & Design" at bounding box center [814, 383] width 238 height 27
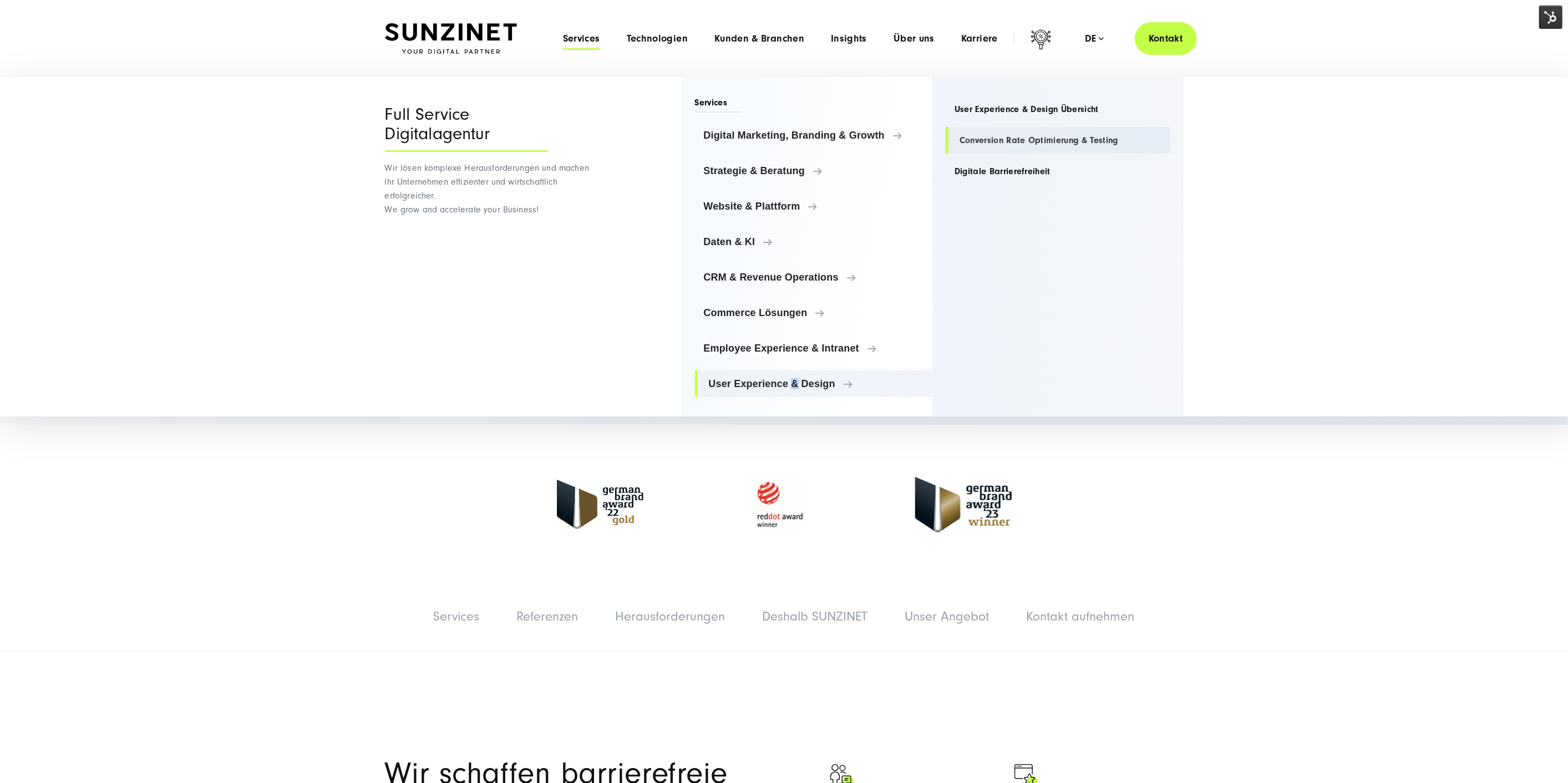
click at [1015, 138] on link "Conversion Rate Optimierung & Testing" at bounding box center [1058, 140] width 225 height 27
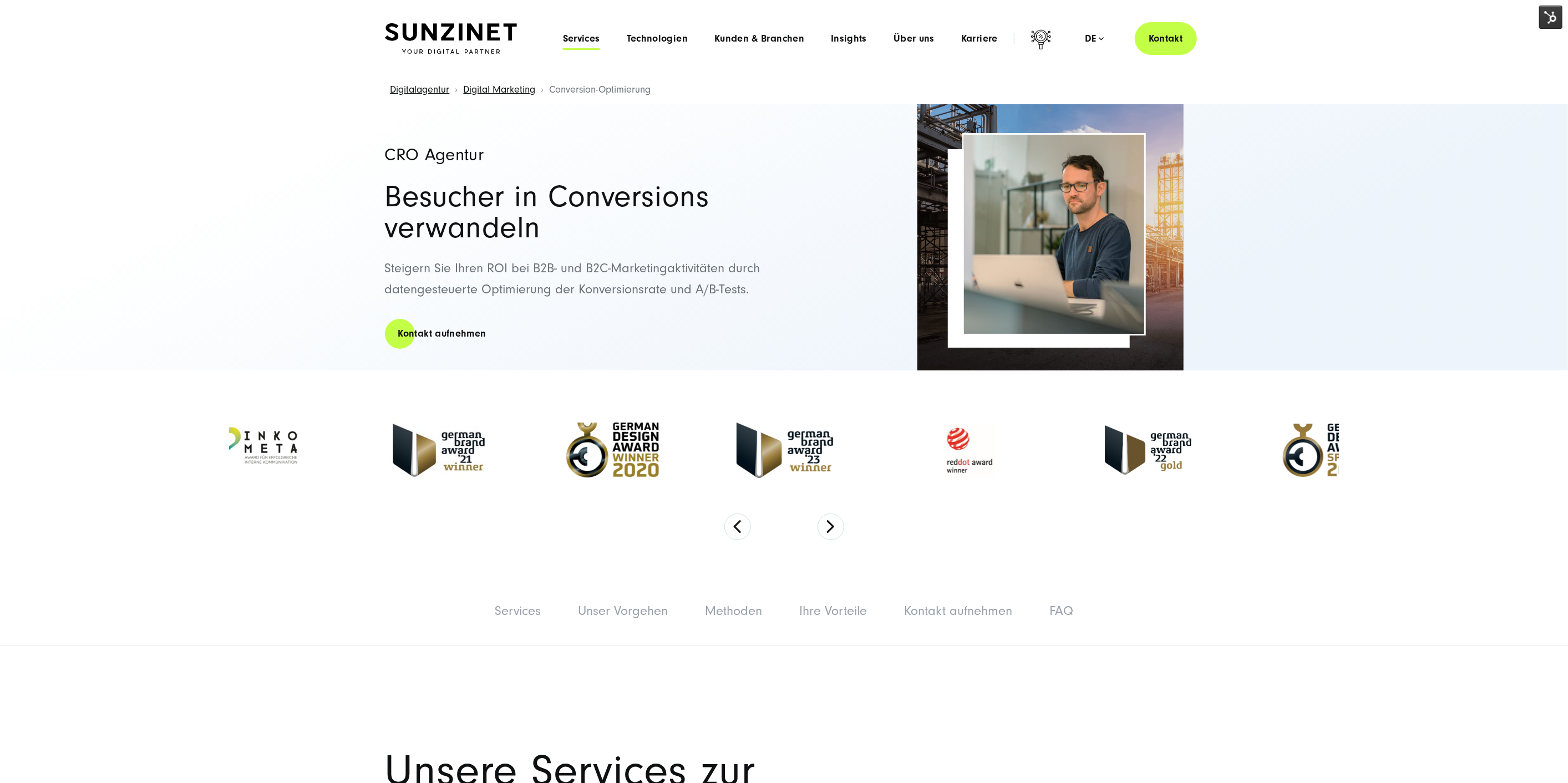
click at [578, 38] on span "Services" at bounding box center [582, 39] width 38 height 11
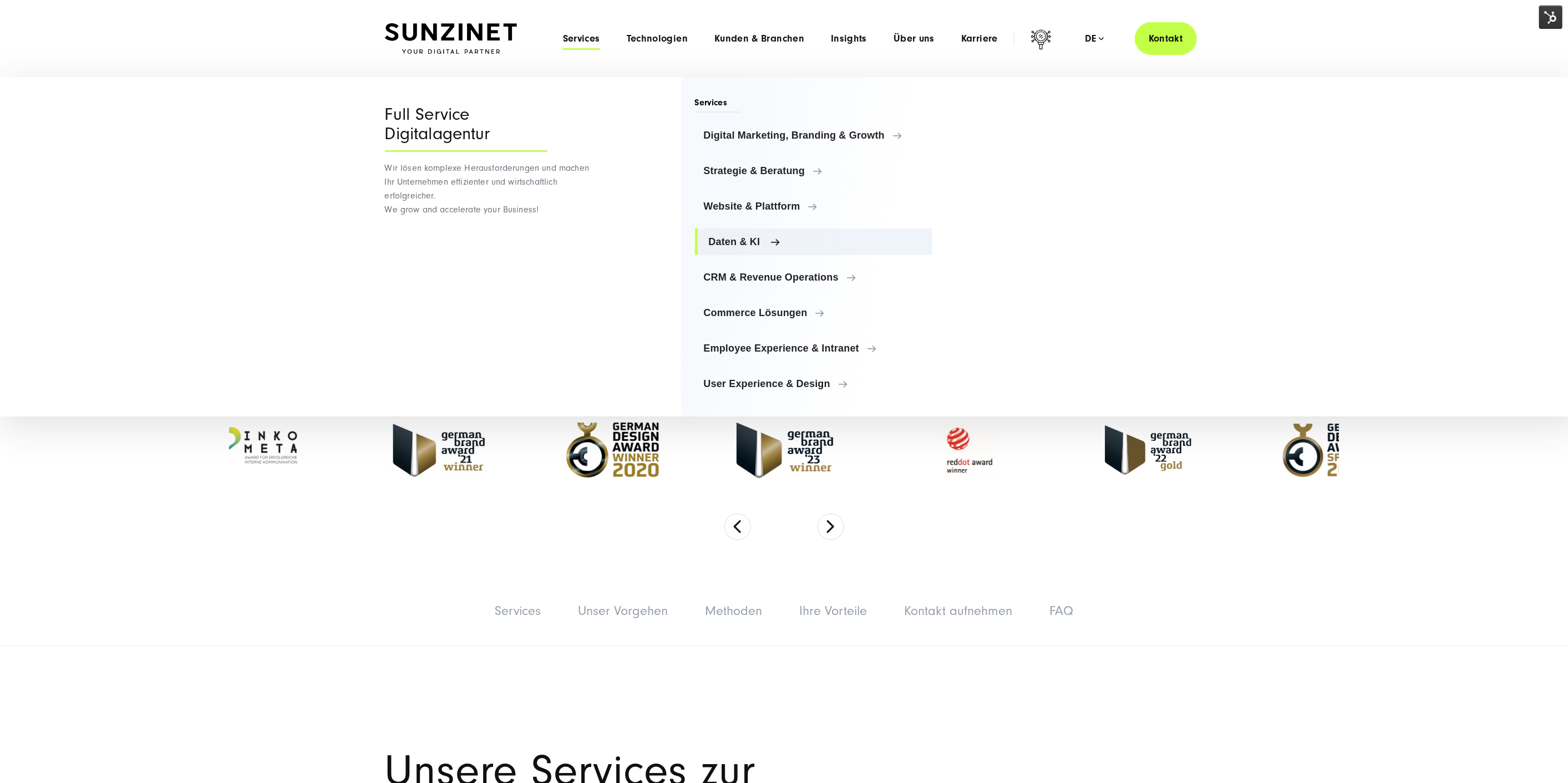
click at [747, 234] on link "Daten & KI" at bounding box center [814, 241] width 238 height 27
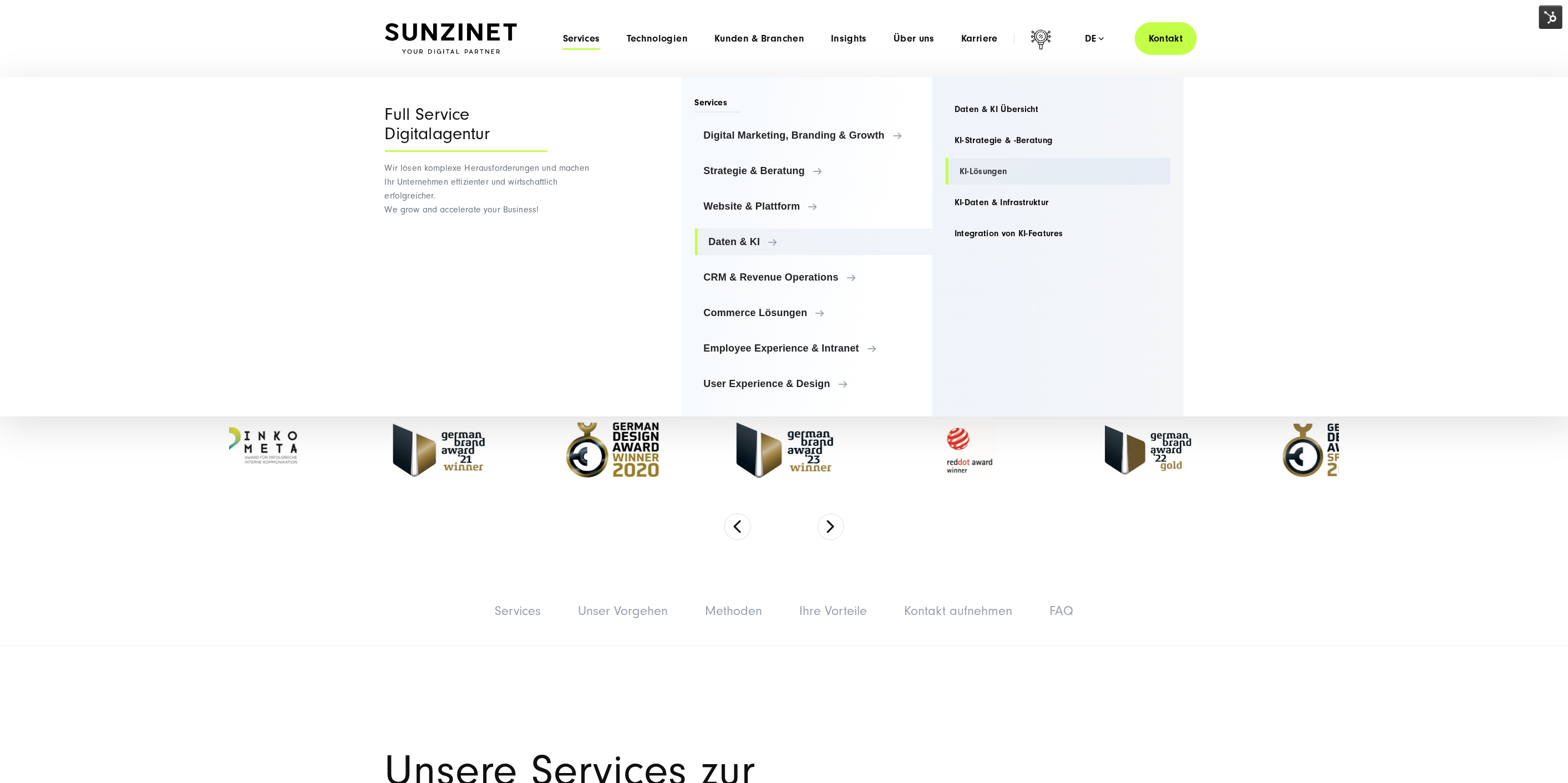
click at [980, 159] on link "KI-Lösungen" at bounding box center [1058, 171] width 225 height 27
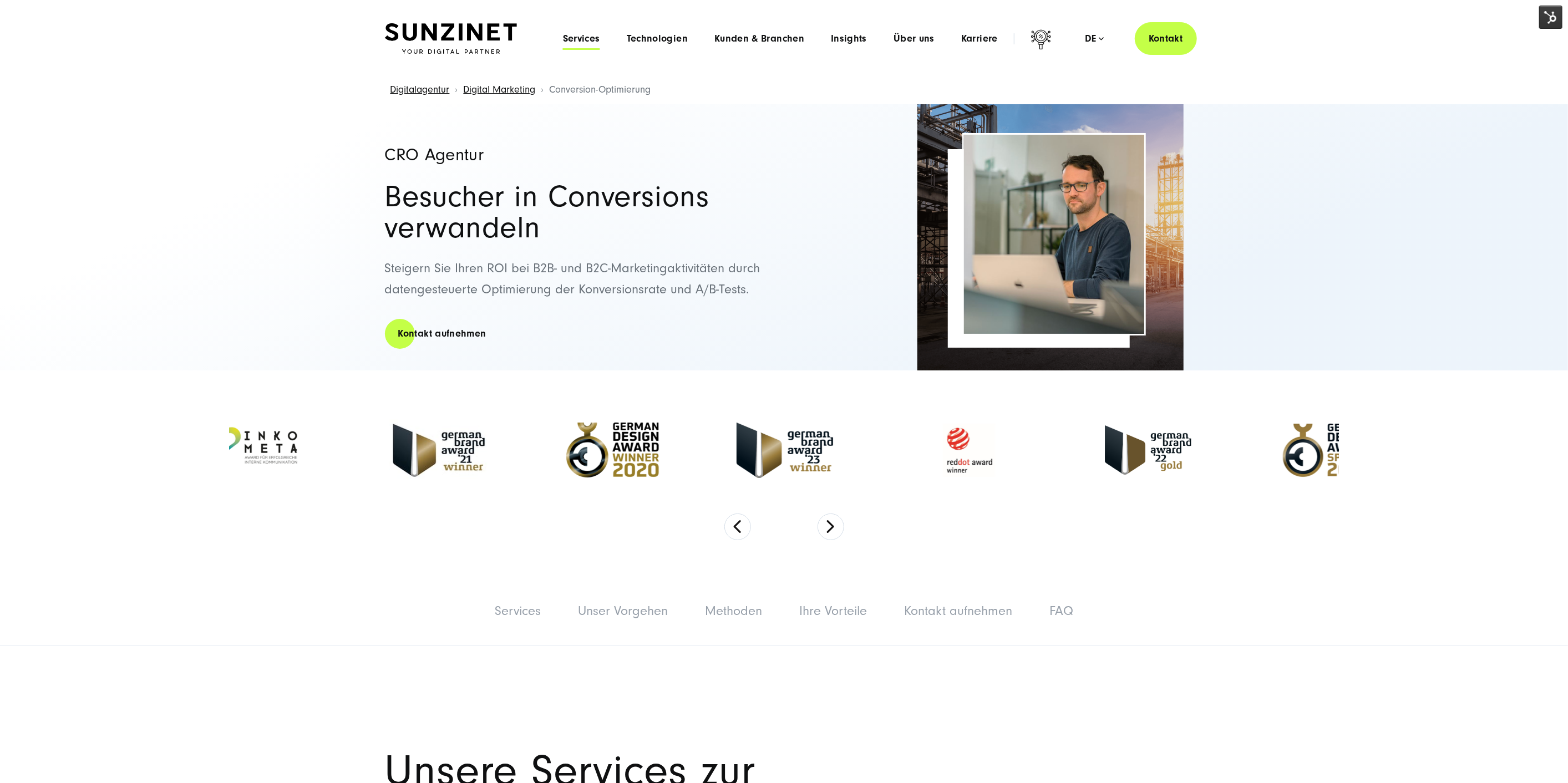
click at [582, 34] on span "Services" at bounding box center [582, 39] width 38 height 11
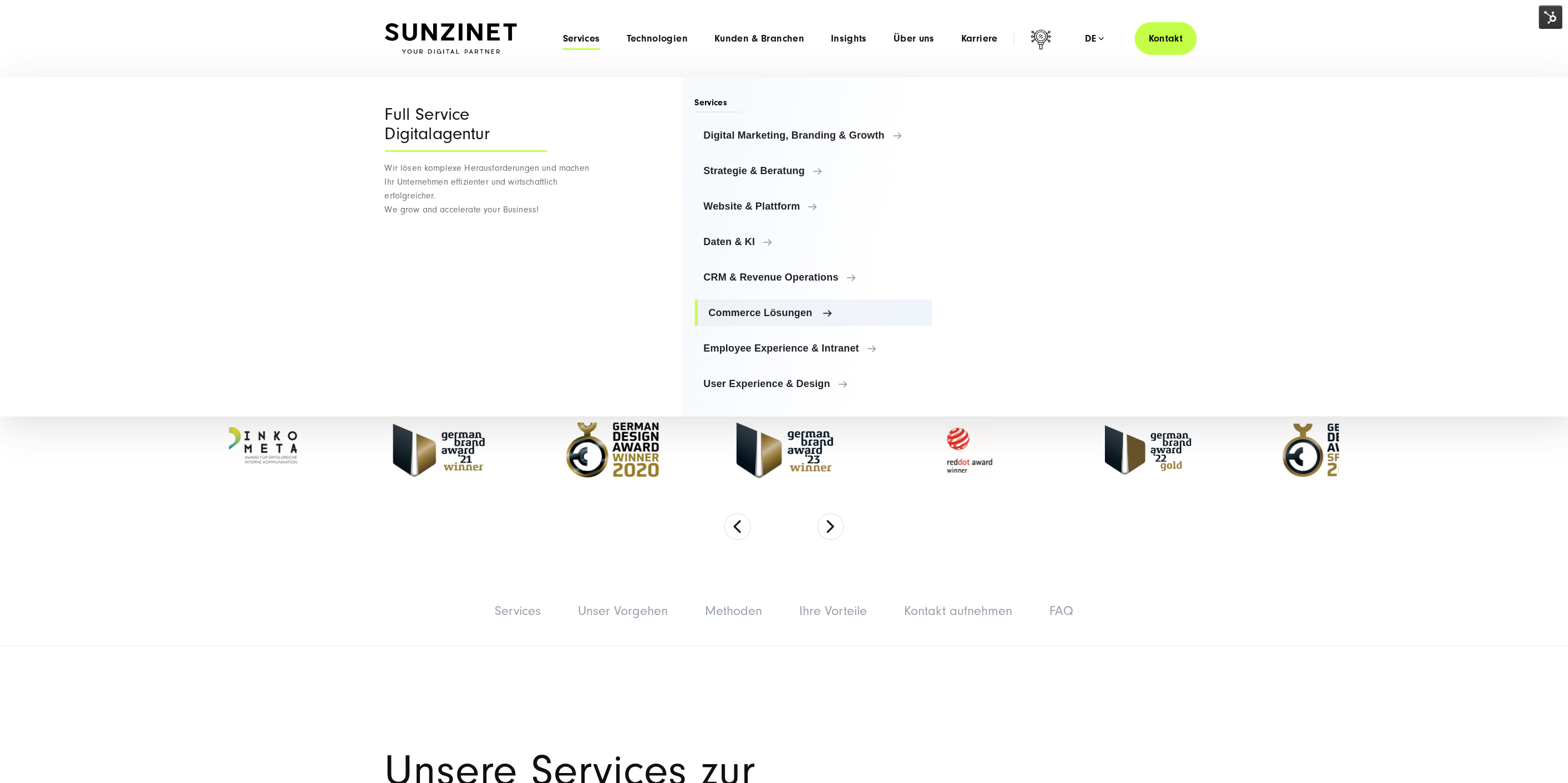
click at [745, 300] on link "Commerce Lösungen" at bounding box center [814, 312] width 238 height 27
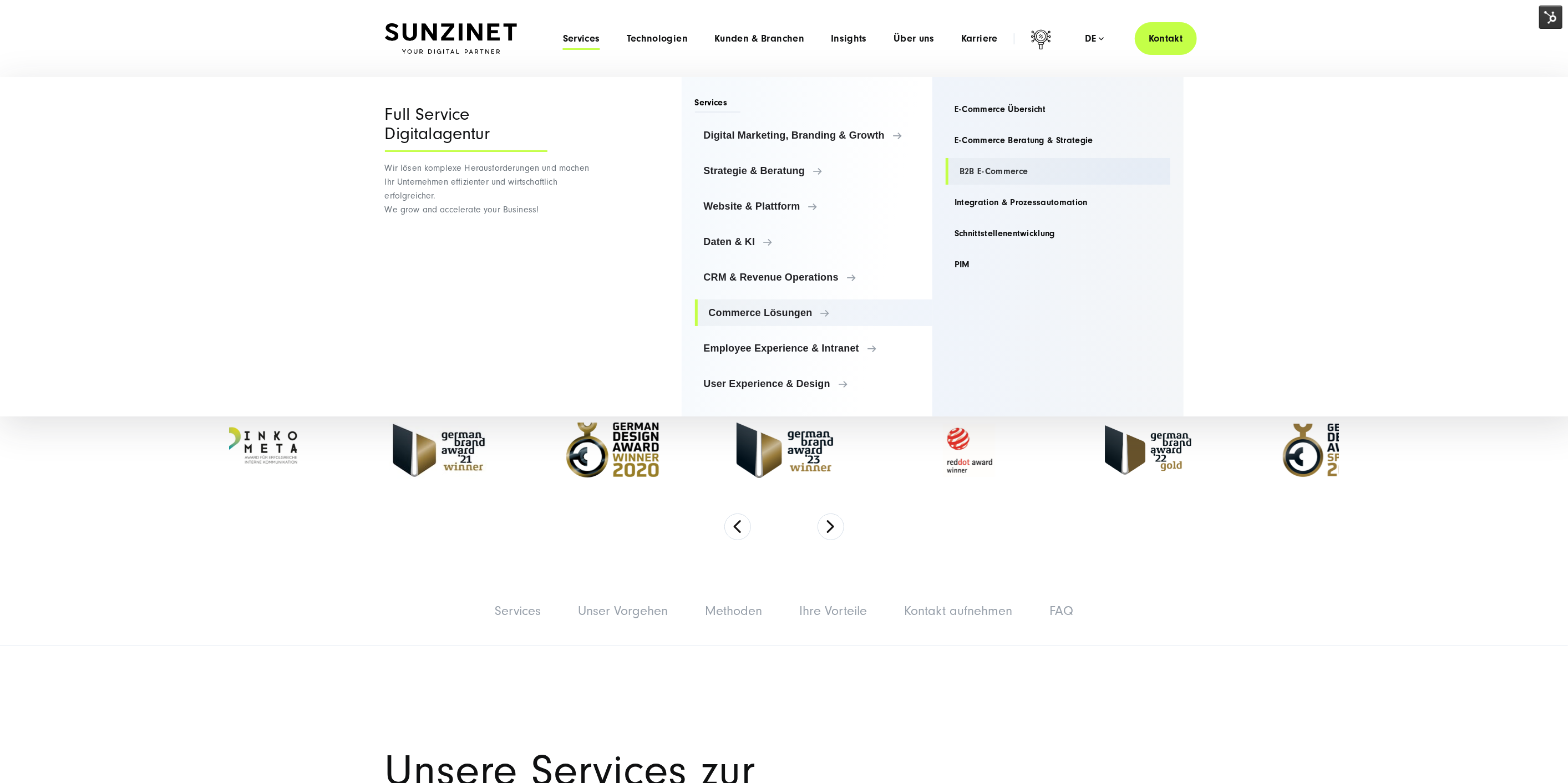
click at [993, 169] on link "B2B E-Commerce" at bounding box center [1058, 171] width 225 height 27
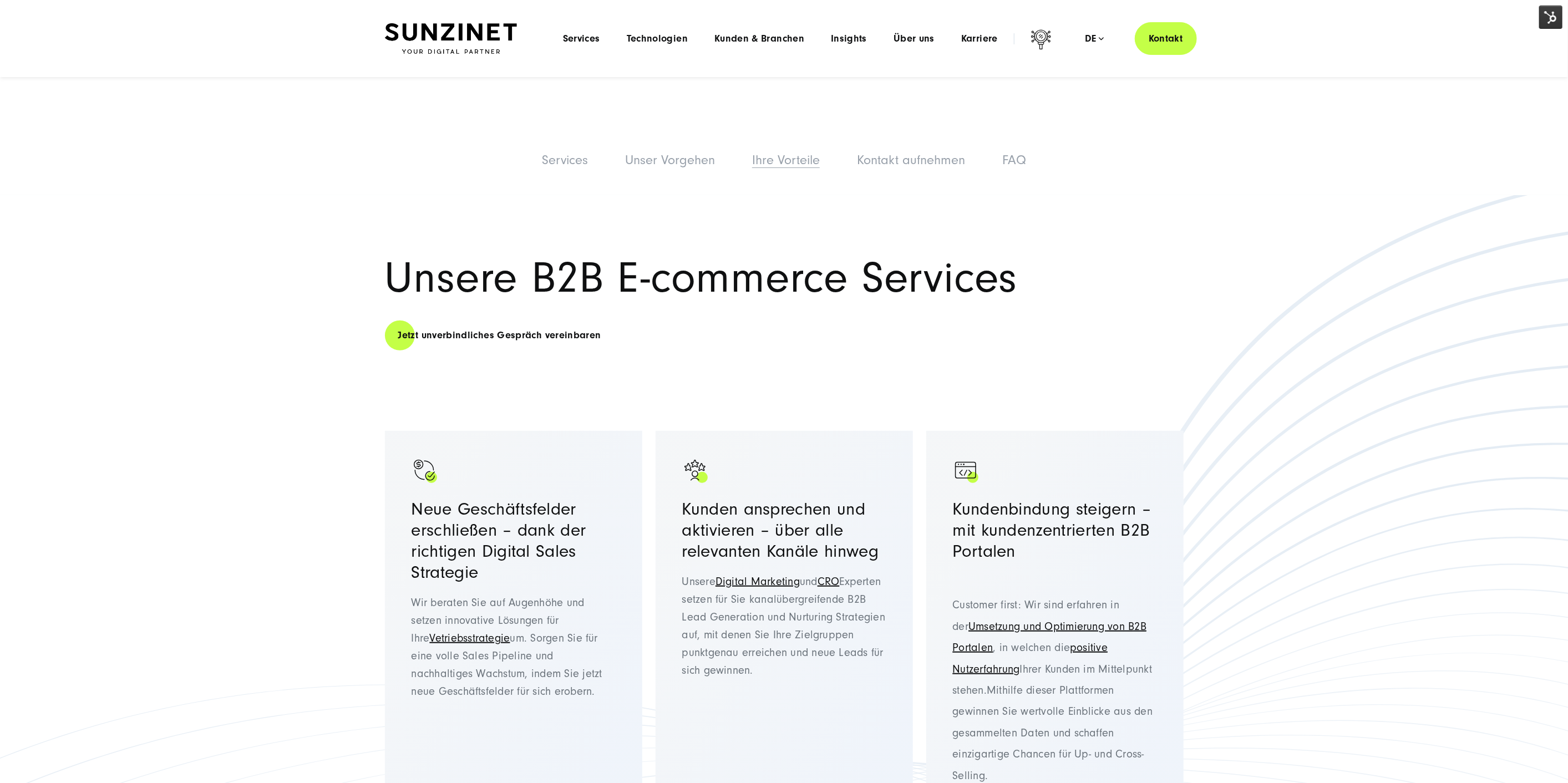
click at [805, 154] on link "Ihre Vorteile" at bounding box center [786, 159] width 68 height 15
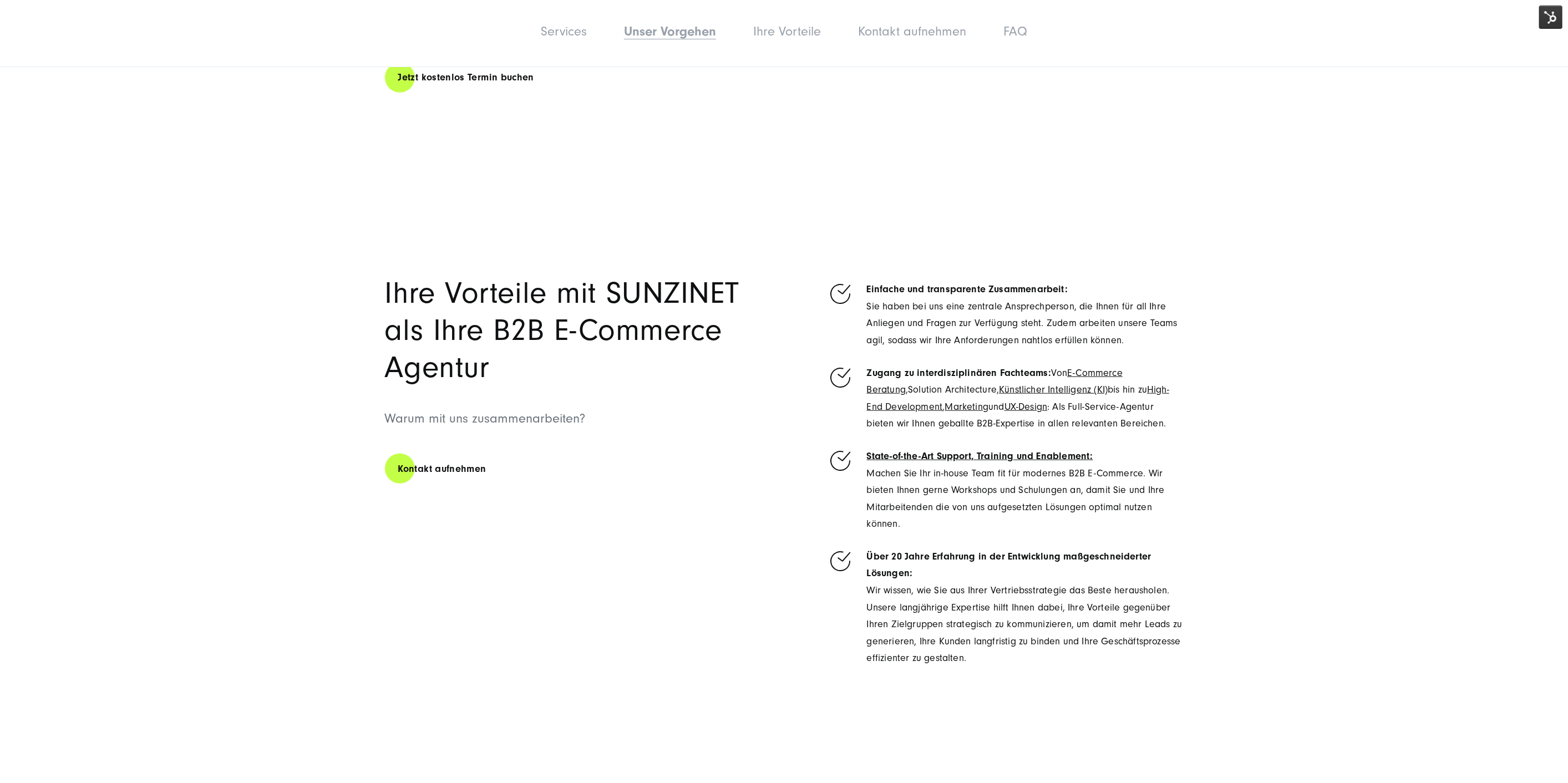
scroll to position [4675, 0]
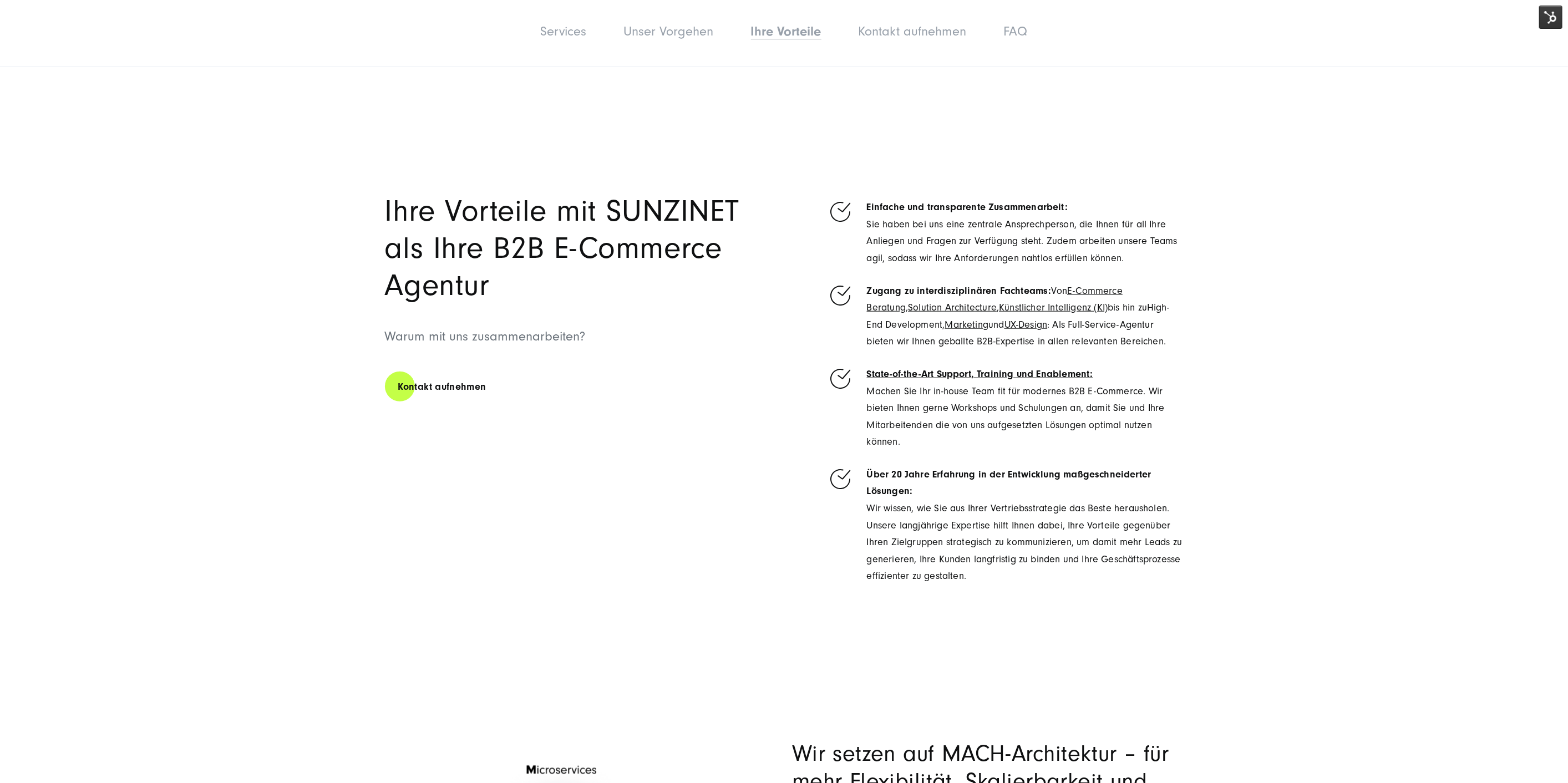
drag, startPoint x: 873, startPoint y: 306, endPoint x: 873, endPoint y: 312, distance: 6.0
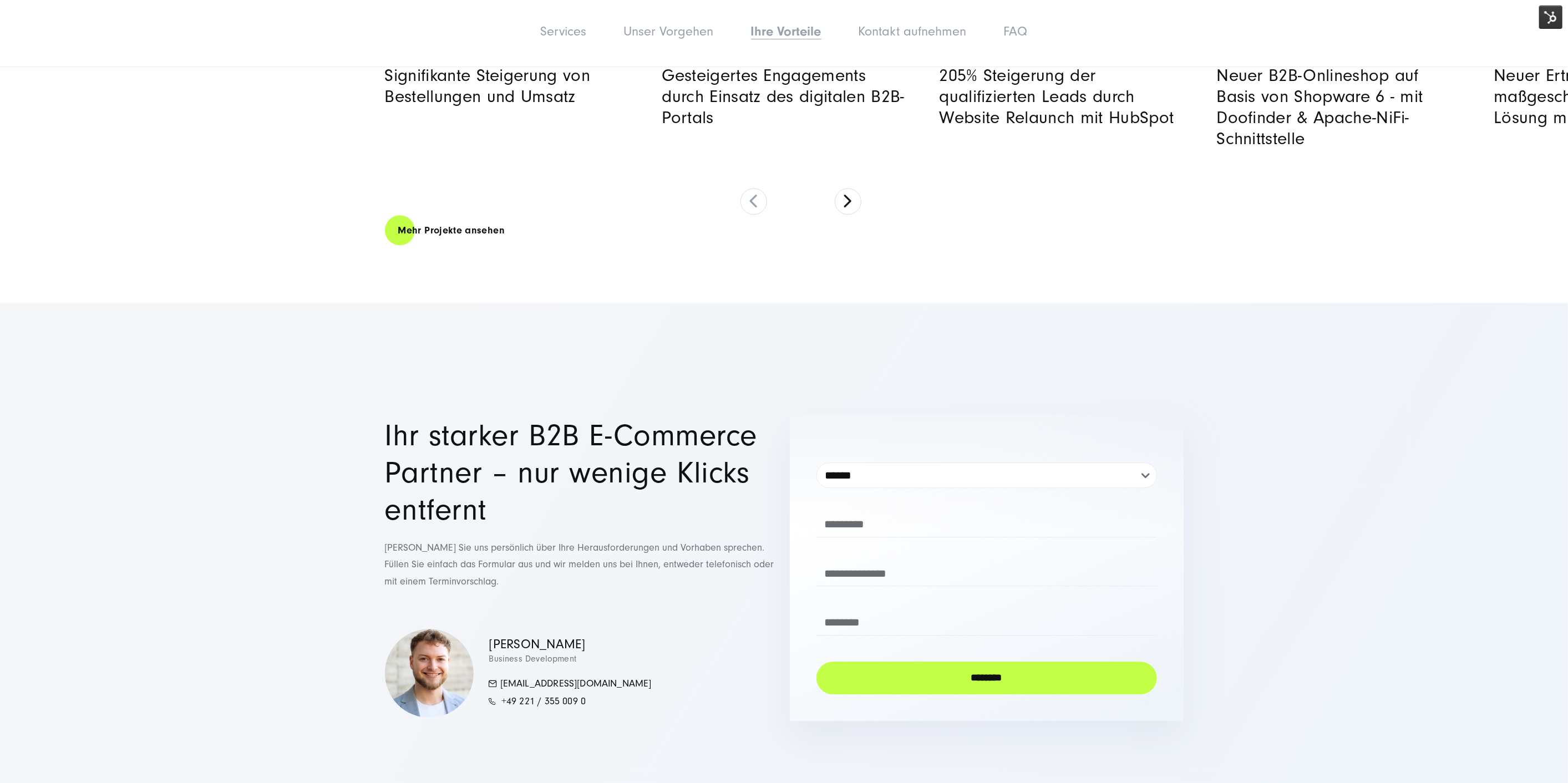
drag, startPoint x: 941, startPoint y: 353, endPoint x: 939, endPoint y: 343, distance: 10.2
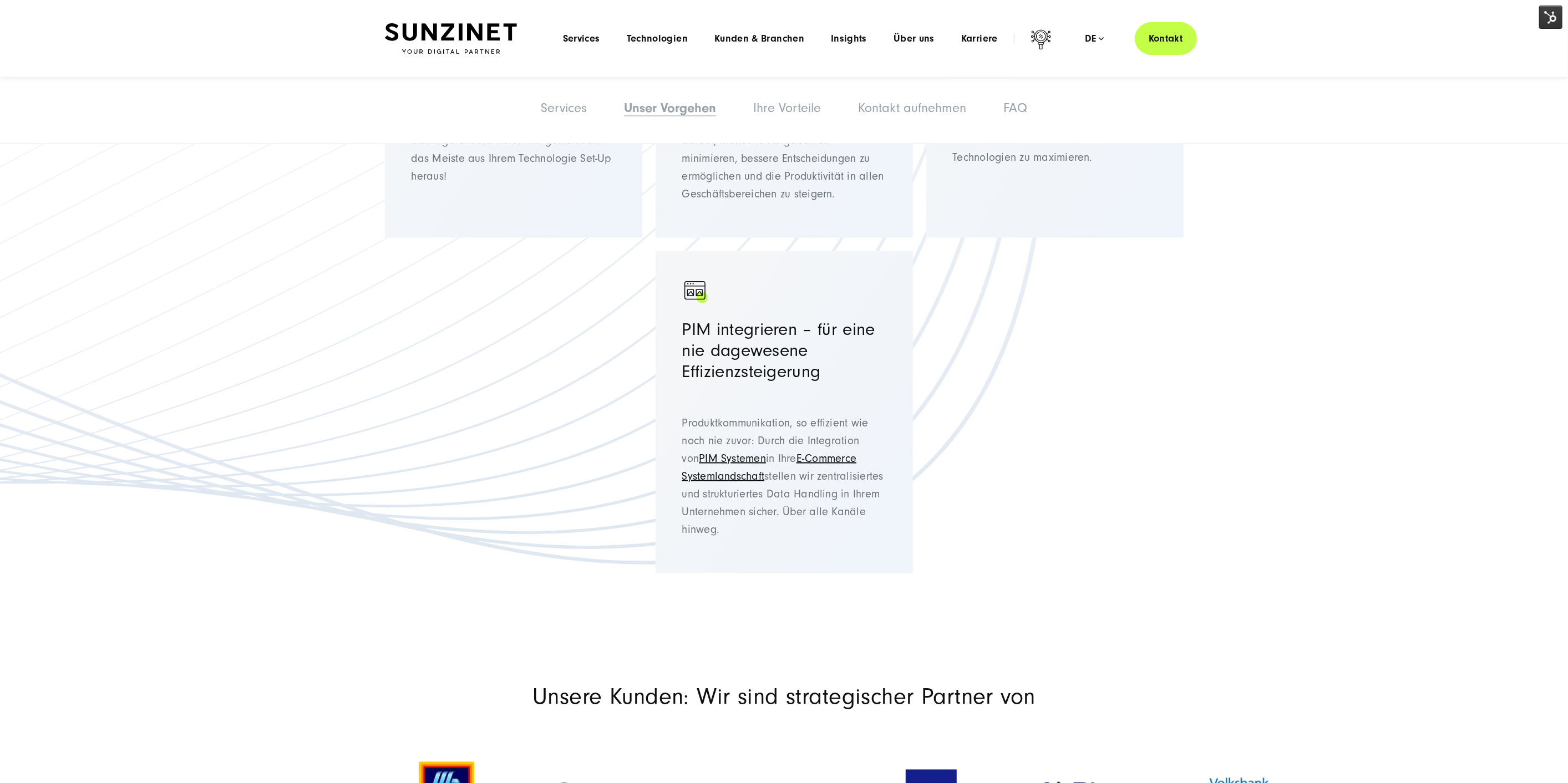
scroll to position [0, 0]
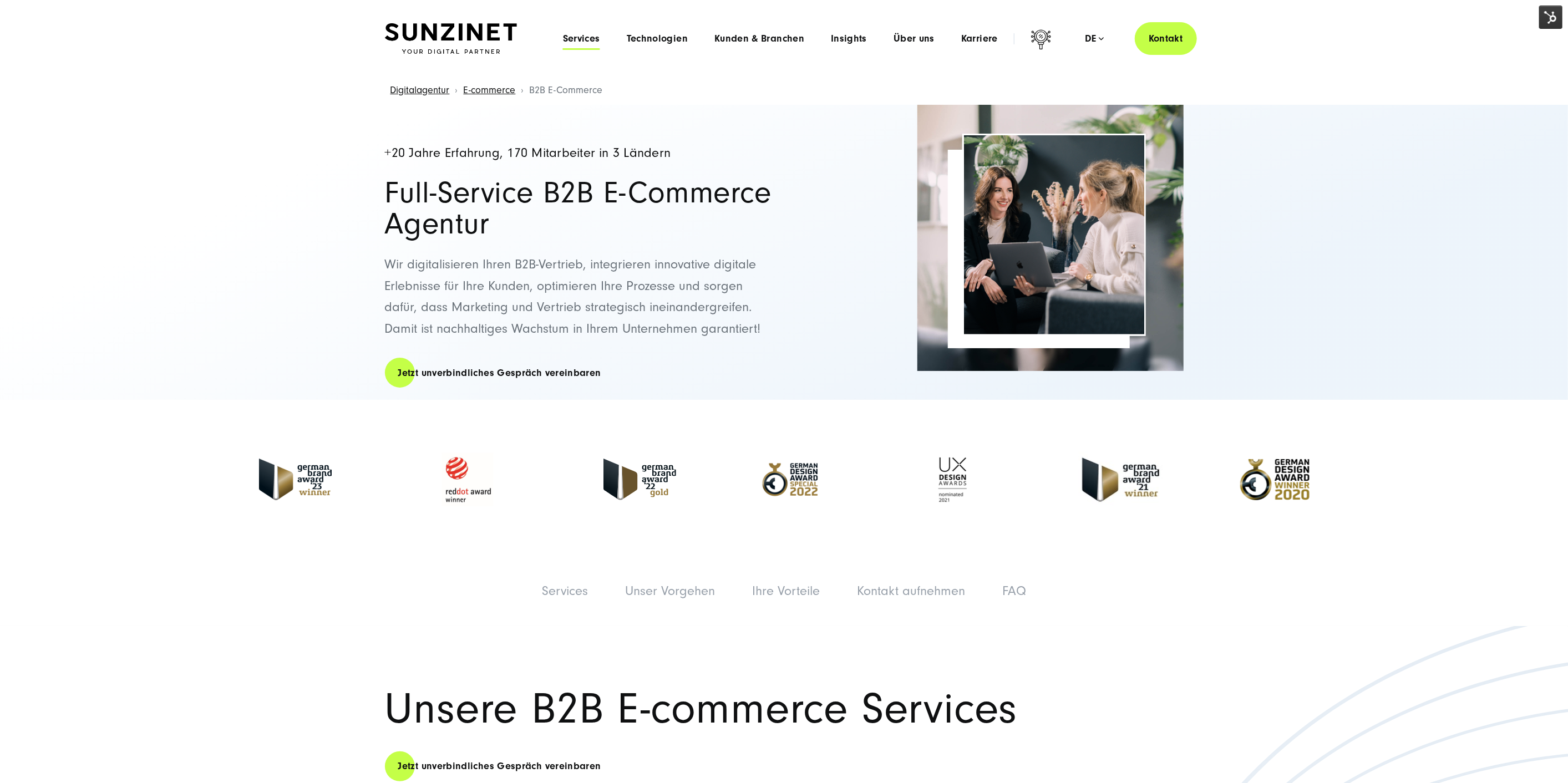
click at [587, 41] on span "Services" at bounding box center [582, 39] width 38 height 11
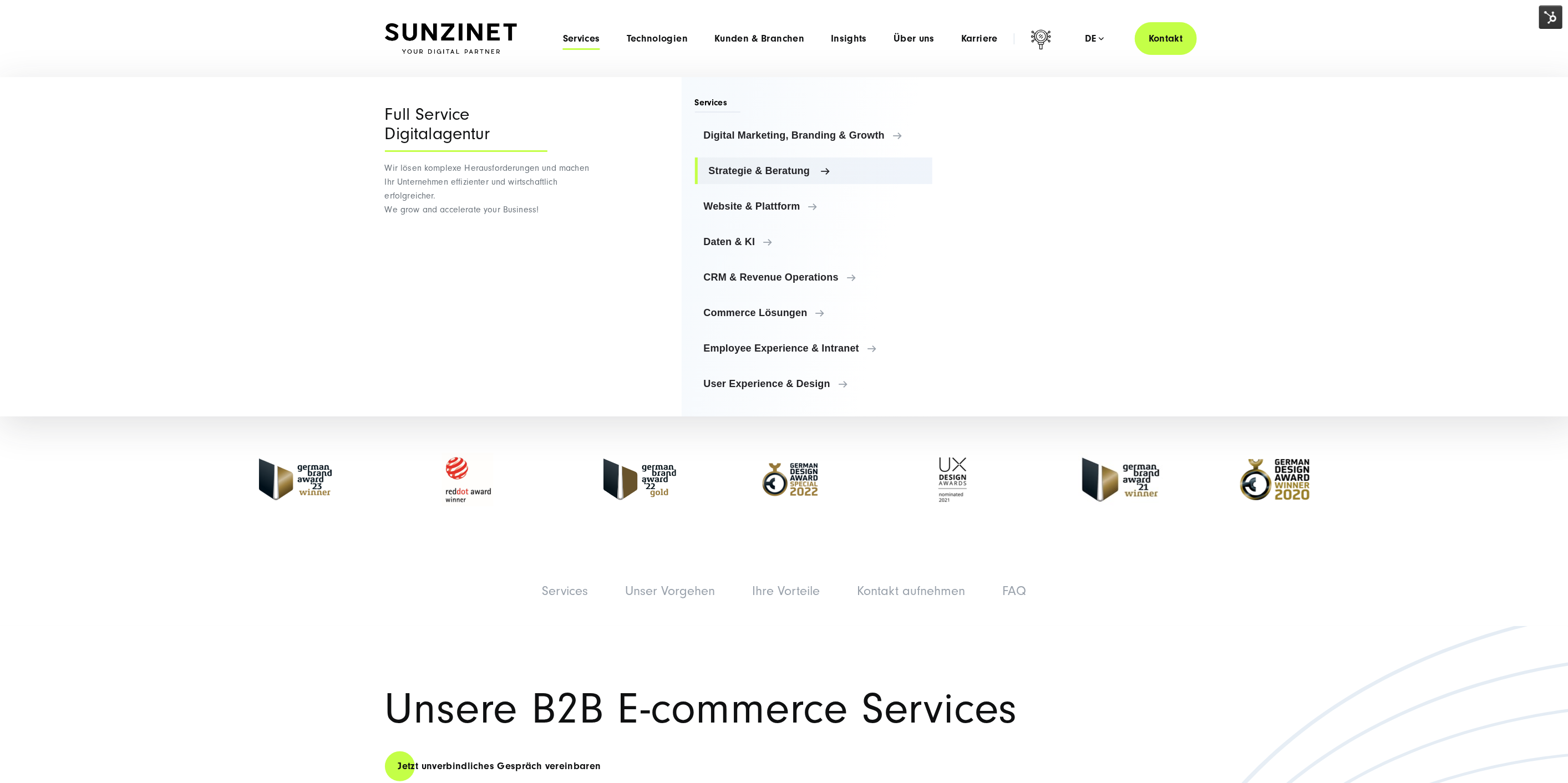
click at [762, 177] on link "Strategie & Beratung" at bounding box center [814, 171] width 238 height 27
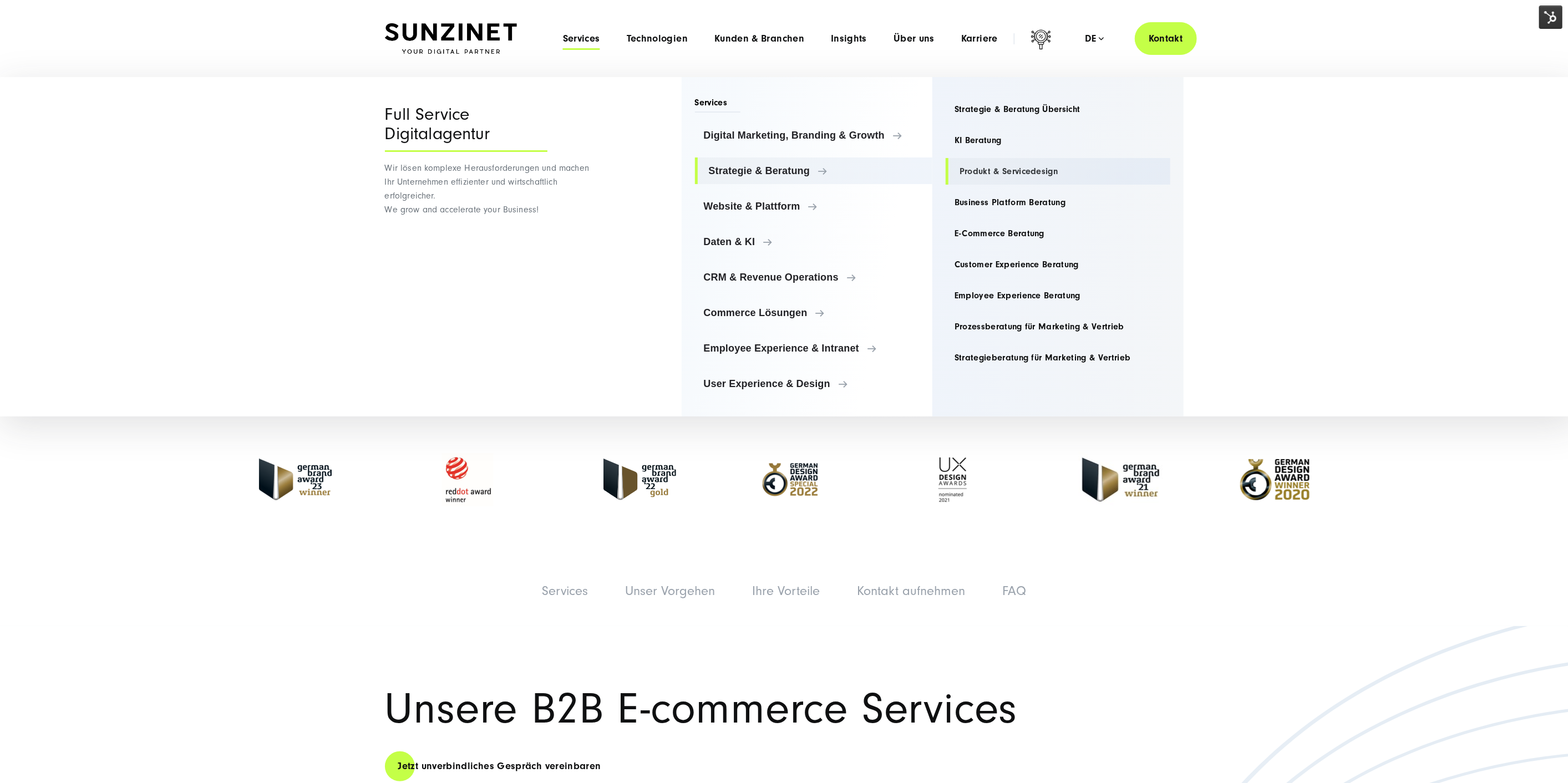
click at [997, 160] on link "Produkt & Servicedesign" at bounding box center [1058, 171] width 225 height 27
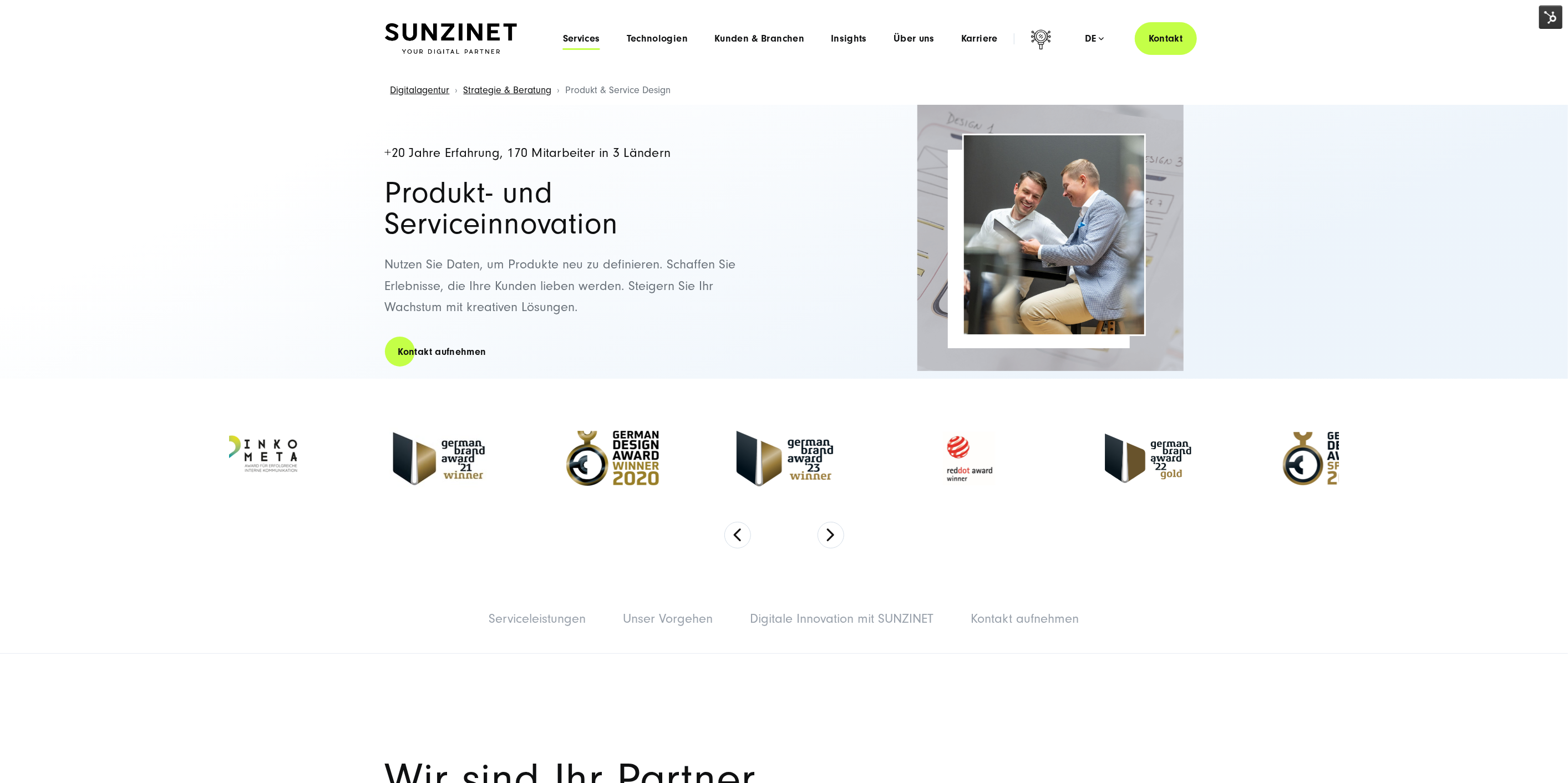
click at [570, 36] on span "Services" at bounding box center [582, 39] width 38 height 11
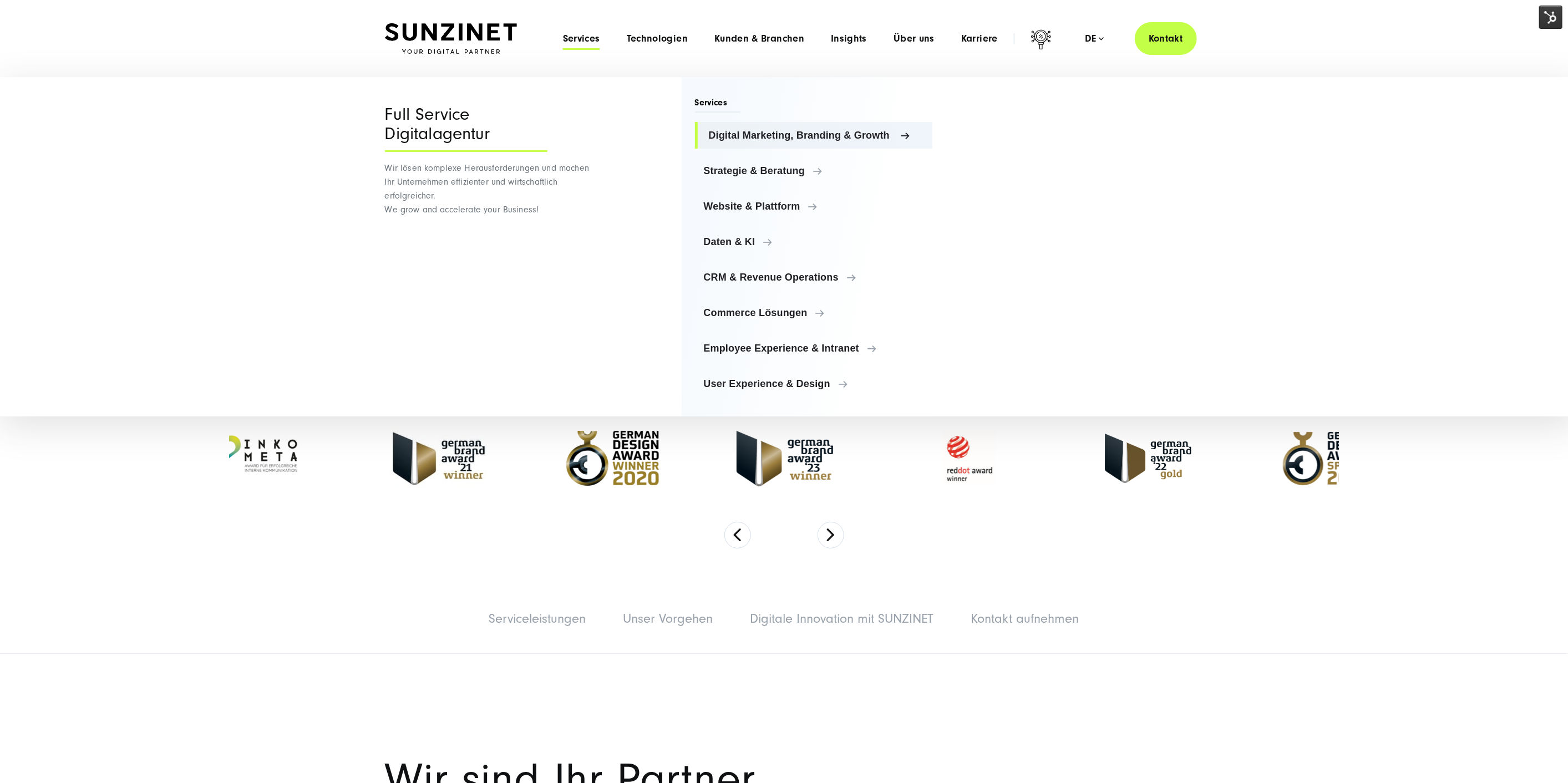
click at [702, 133] on link "Digital Marketing, Branding & Growth" at bounding box center [814, 135] width 238 height 27
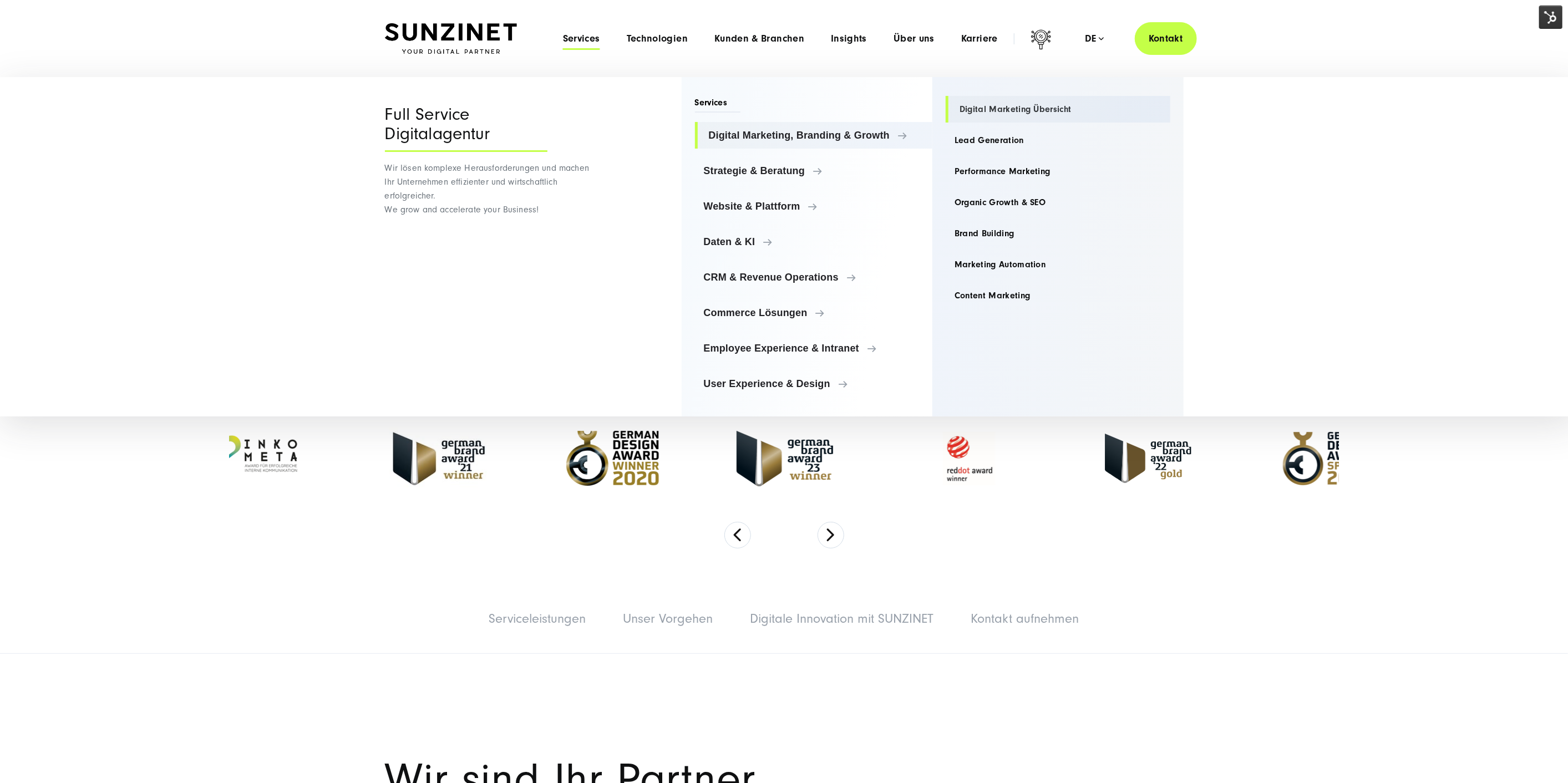
click at [990, 107] on link "Digital Marketing Übersicht" at bounding box center [1058, 109] width 225 height 27
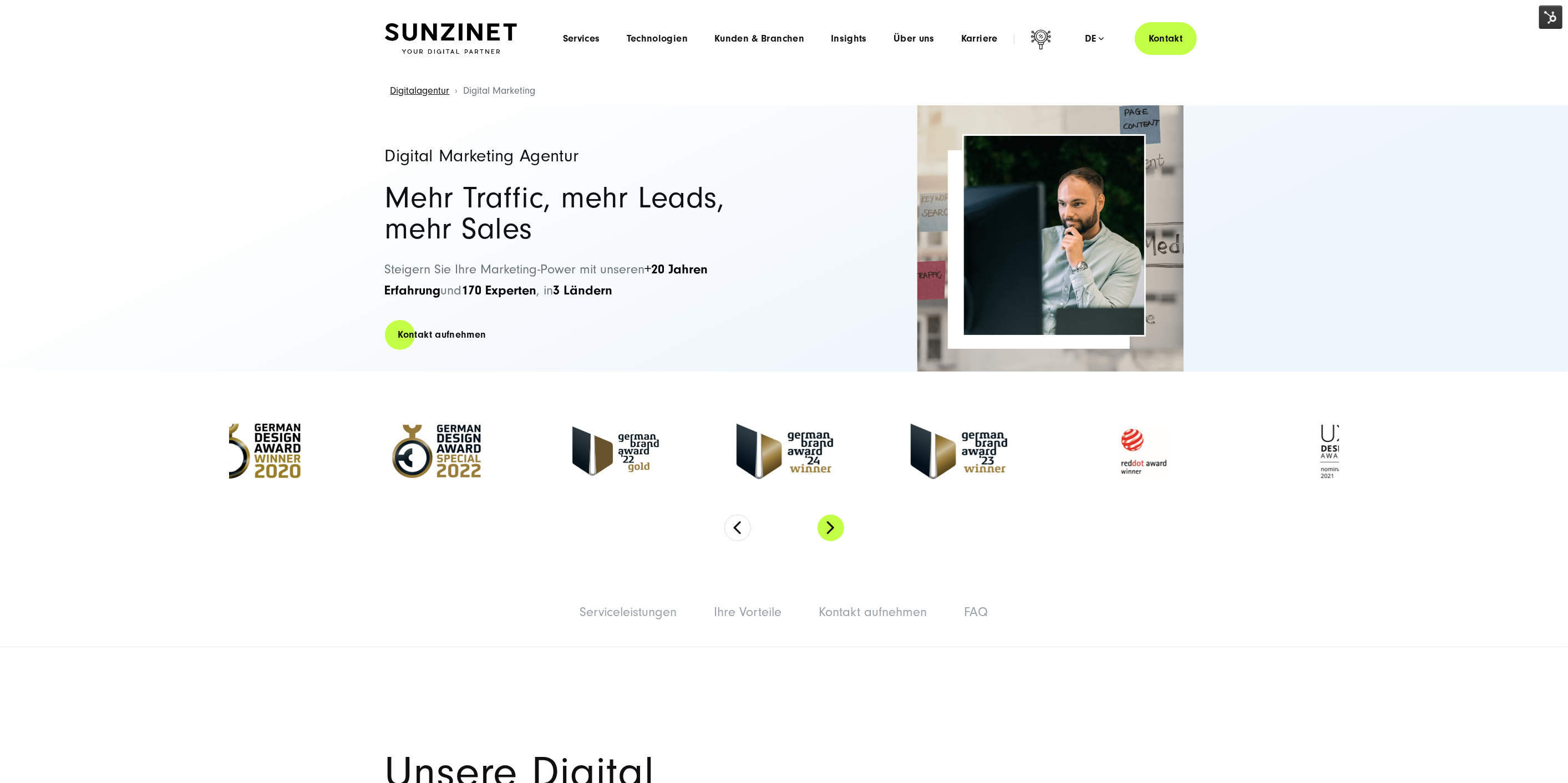
click at [830, 528] on button "Next" at bounding box center [830, 527] width 27 height 27
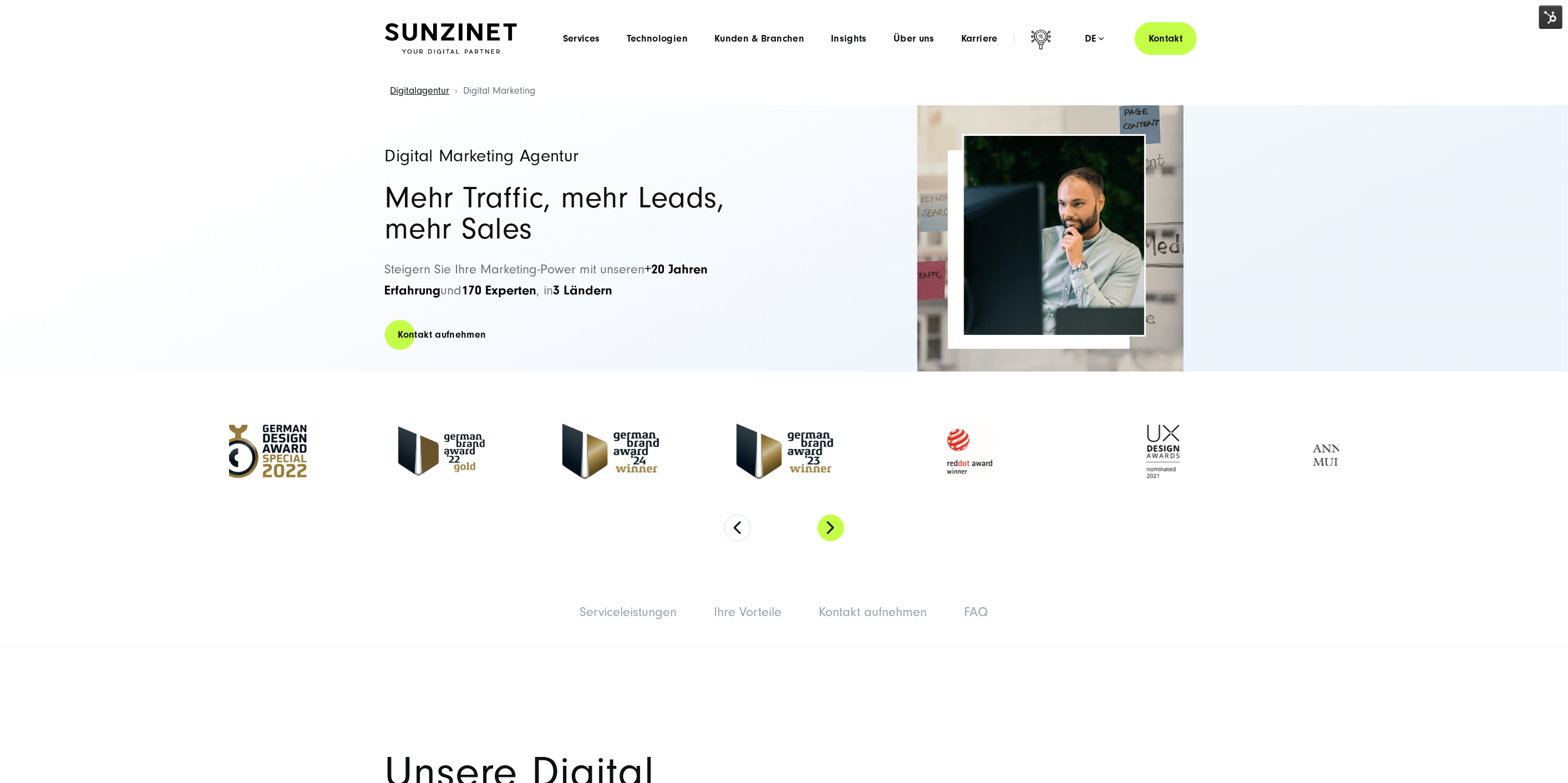
click at [830, 528] on button "Next" at bounding box center [830, 527] width 27 height 27
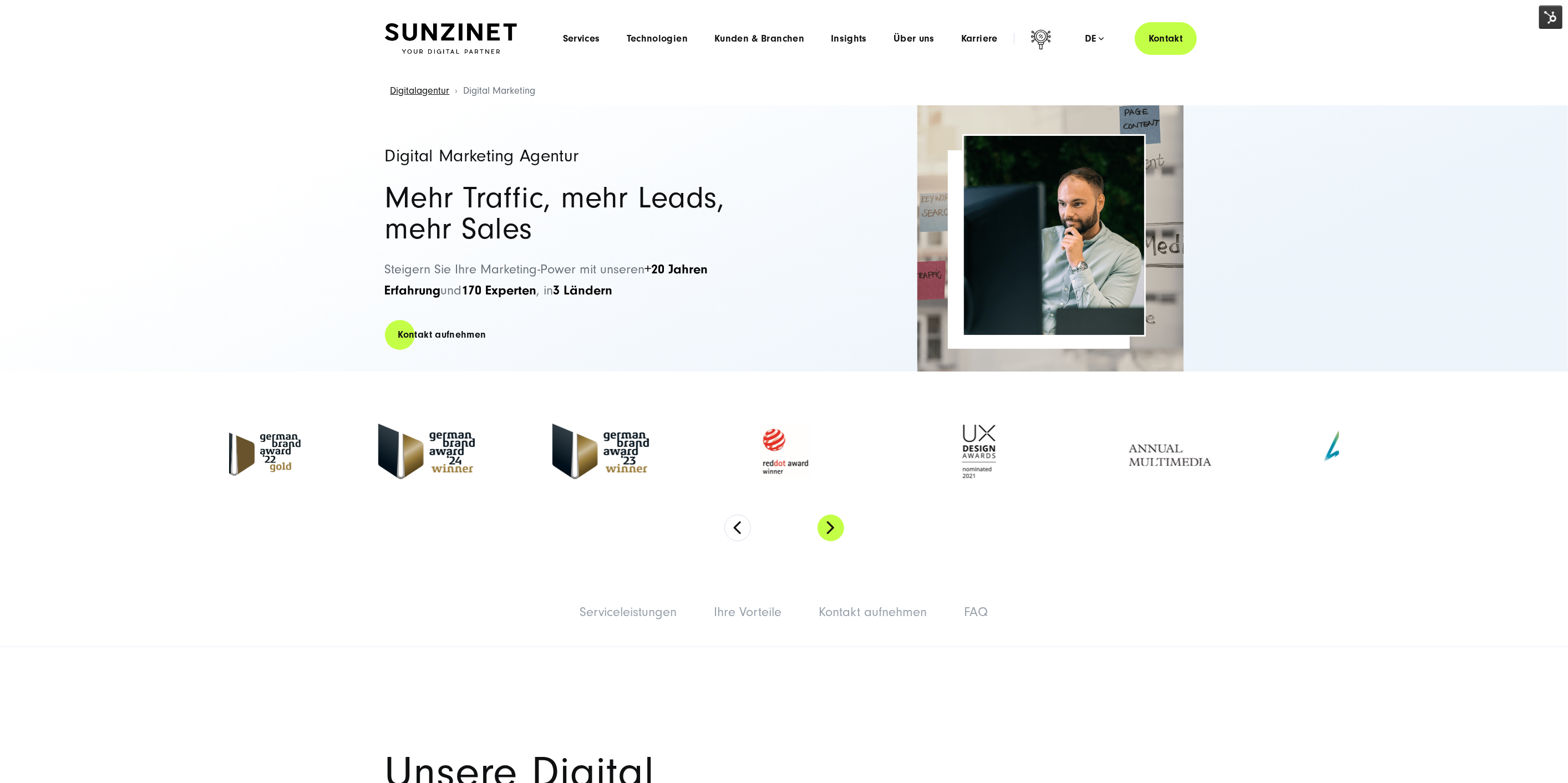
click at [830, 528] on button "Next" at bounding box center [830, 527] width 27 height 27
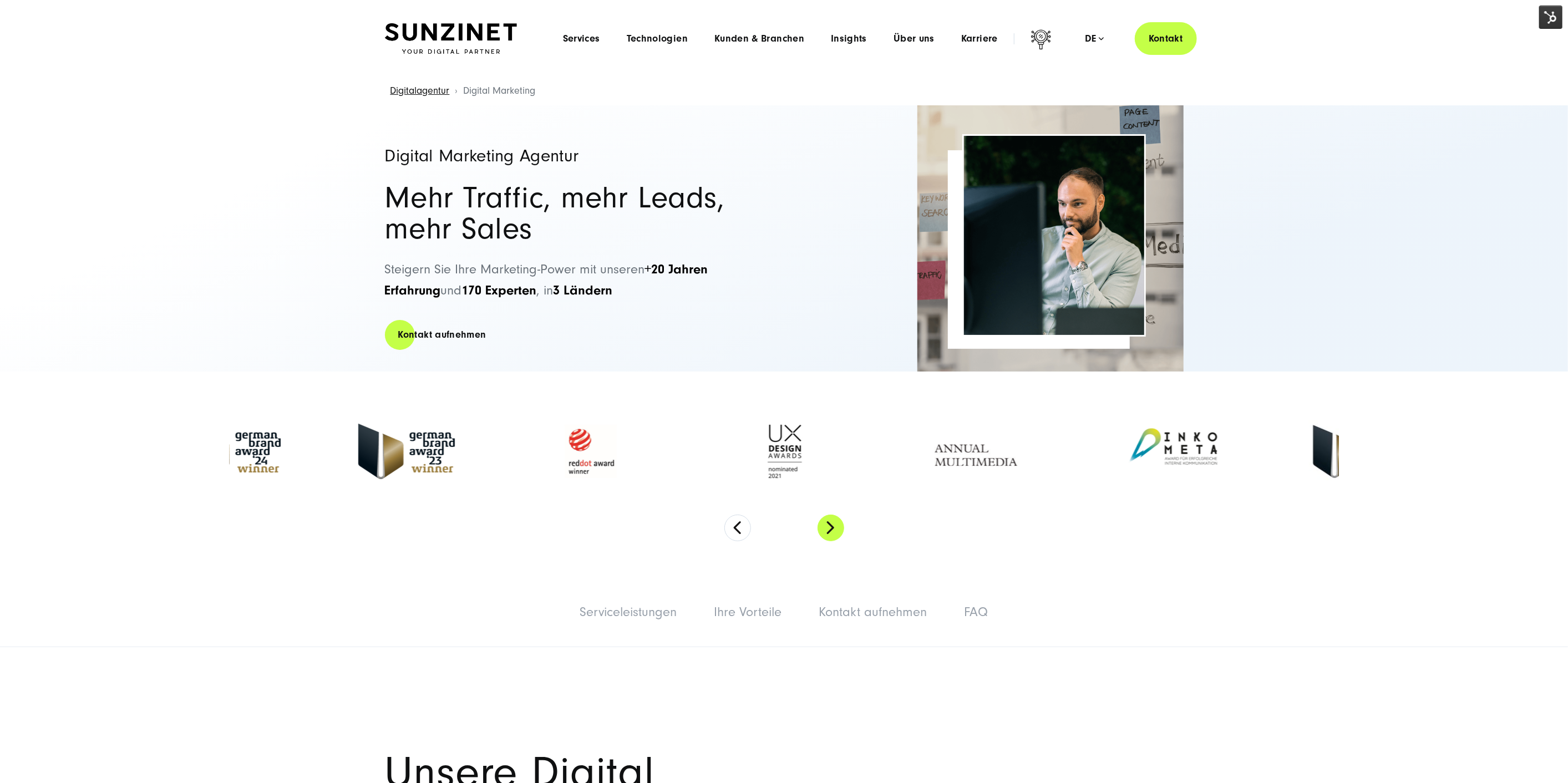
click at [830, 528] on button "Next" at bounding box center [830, 527] width 27 height 27
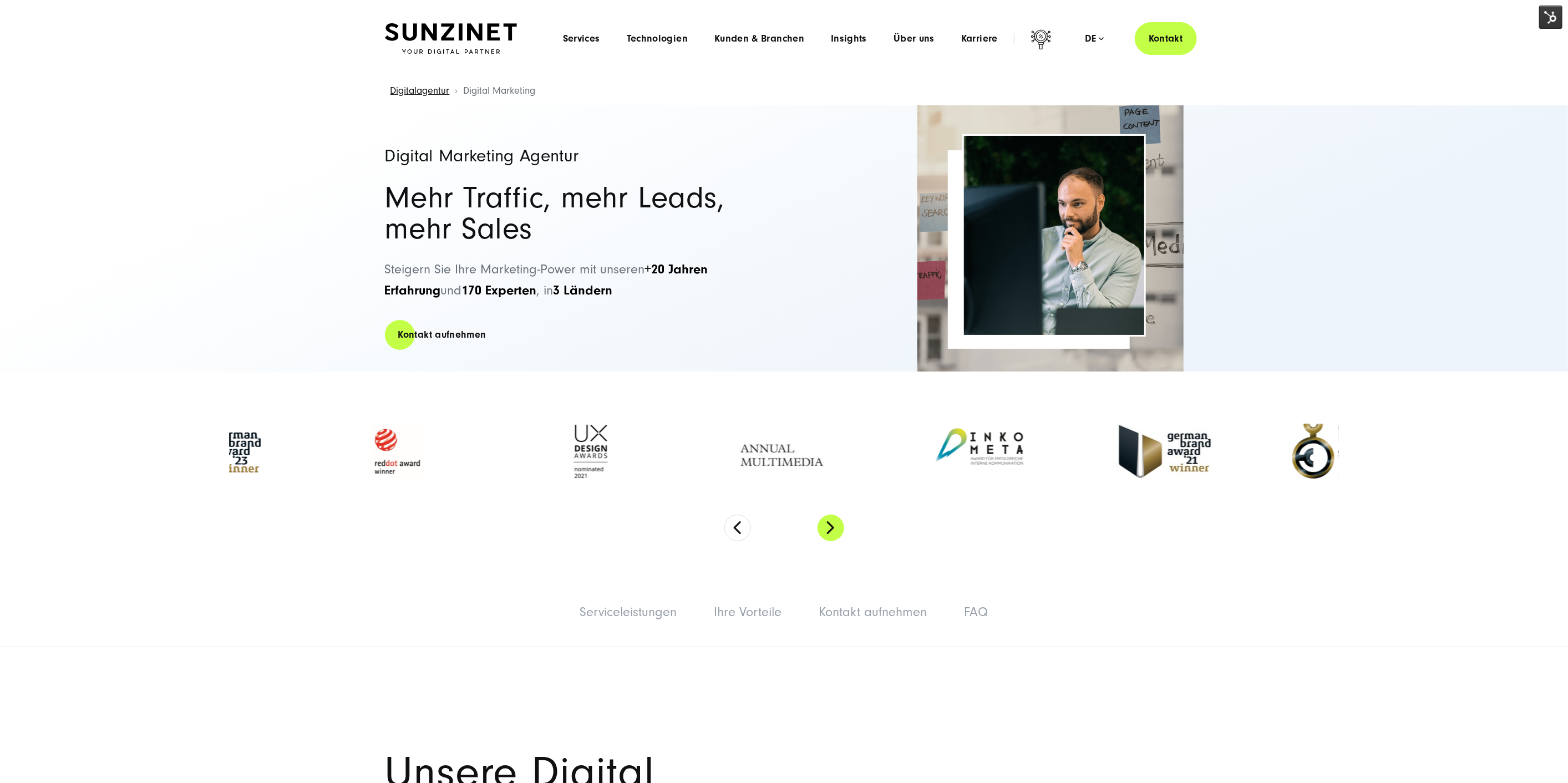
click at [830, 528] on button "Next" at bounding box center [830, 527] width 27 height 27
click at [831, 528] on button "Next" at bounding box center [830, 527] width 27 height 27
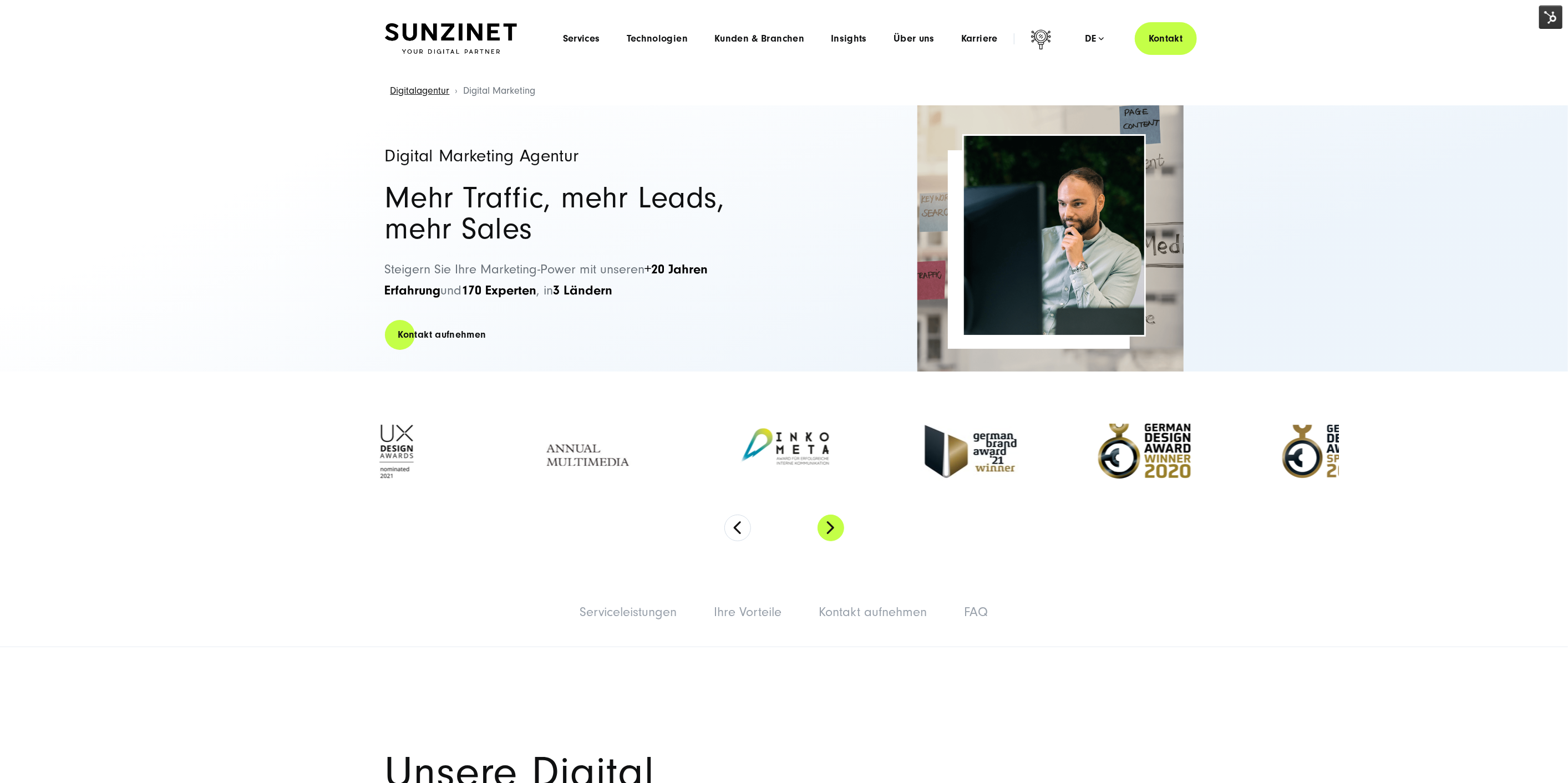
click at [831, 528] on button "Next" at bounding box center [830, 527] width 27 height 27
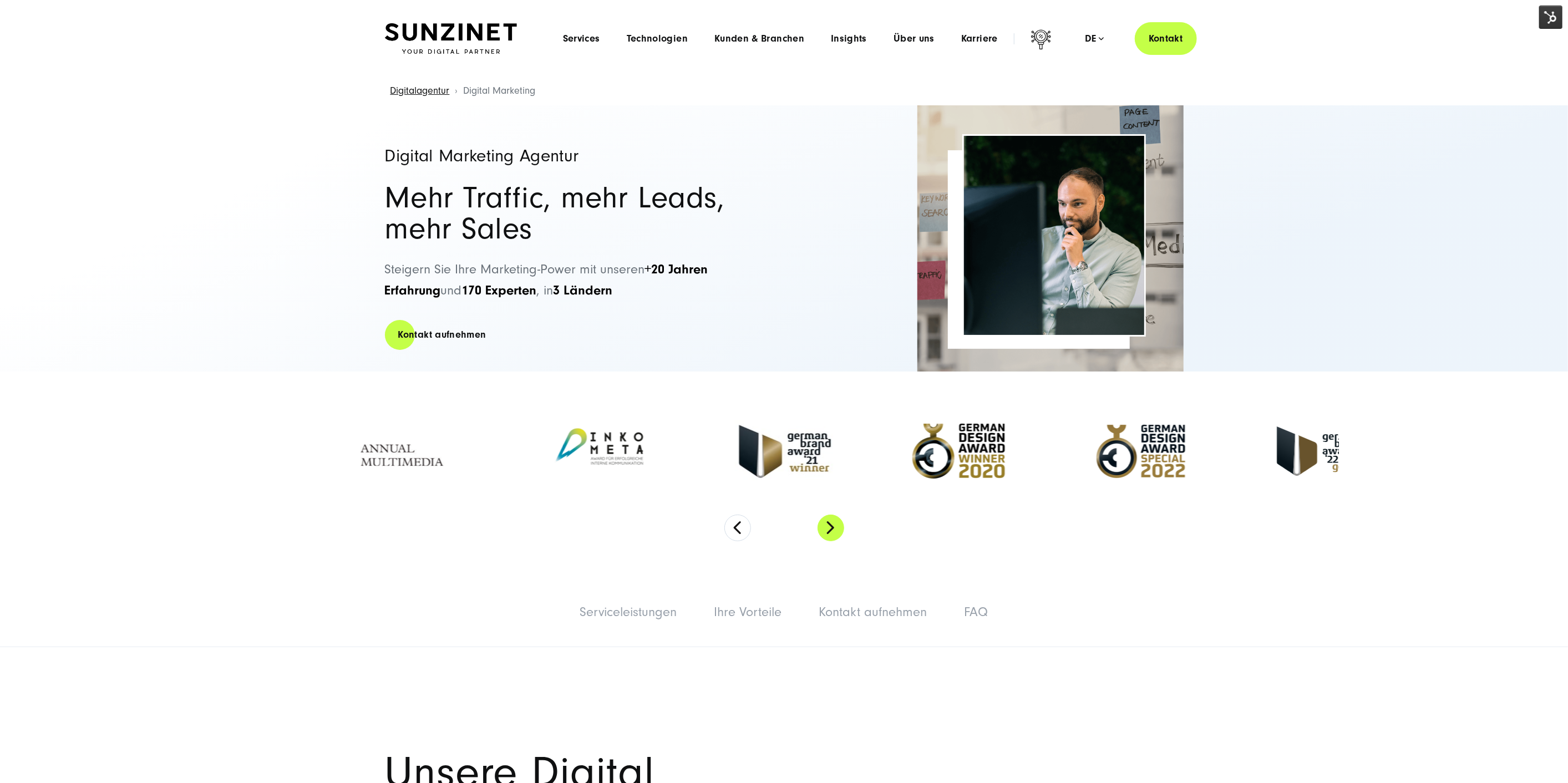
click at [831, 528] on button "Next" at bounding box center [830, 527] width 27 height 27
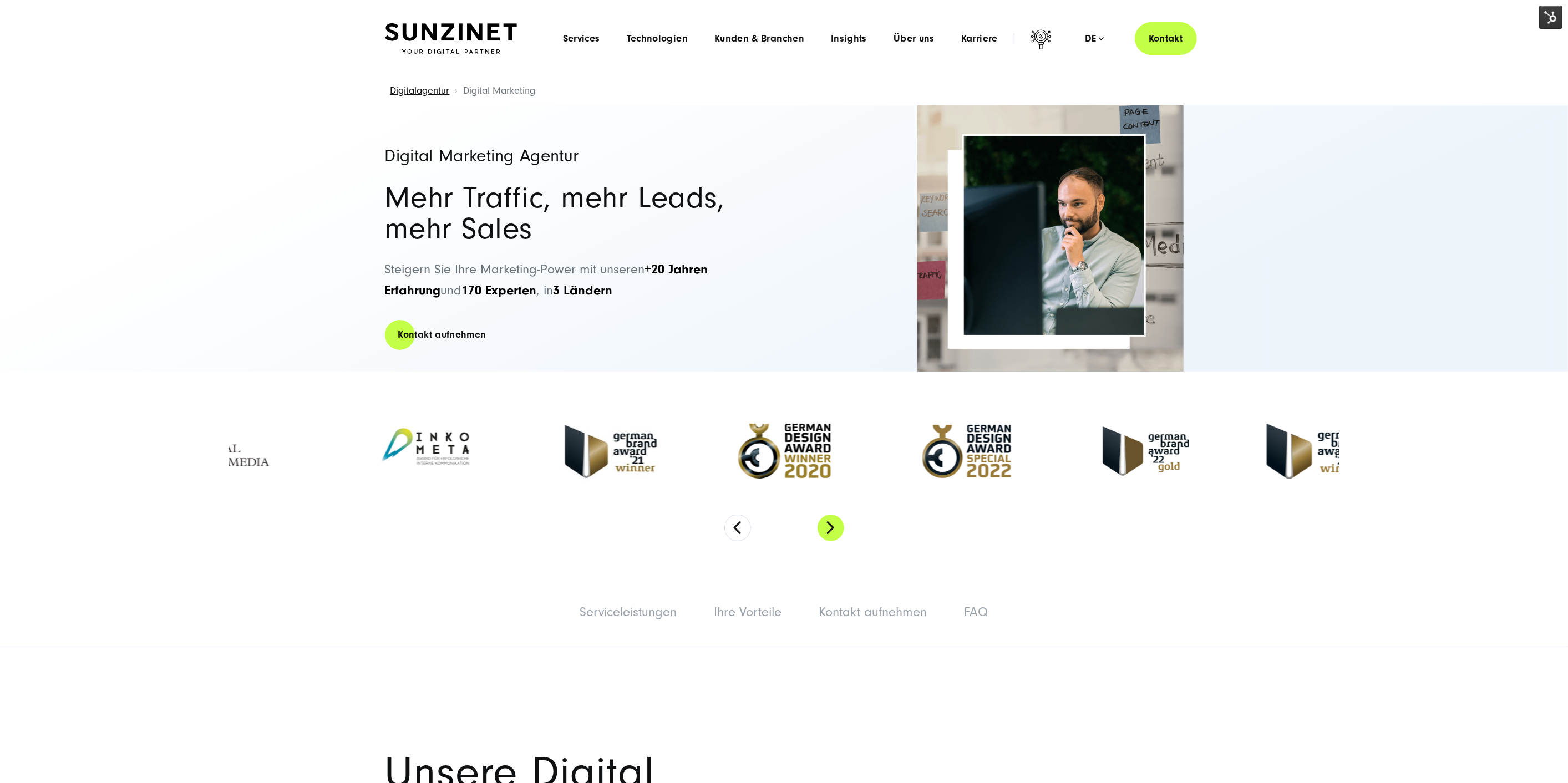
click at [831, 528] on button "Next" at bounding box center [830, 527] width 27 height 27
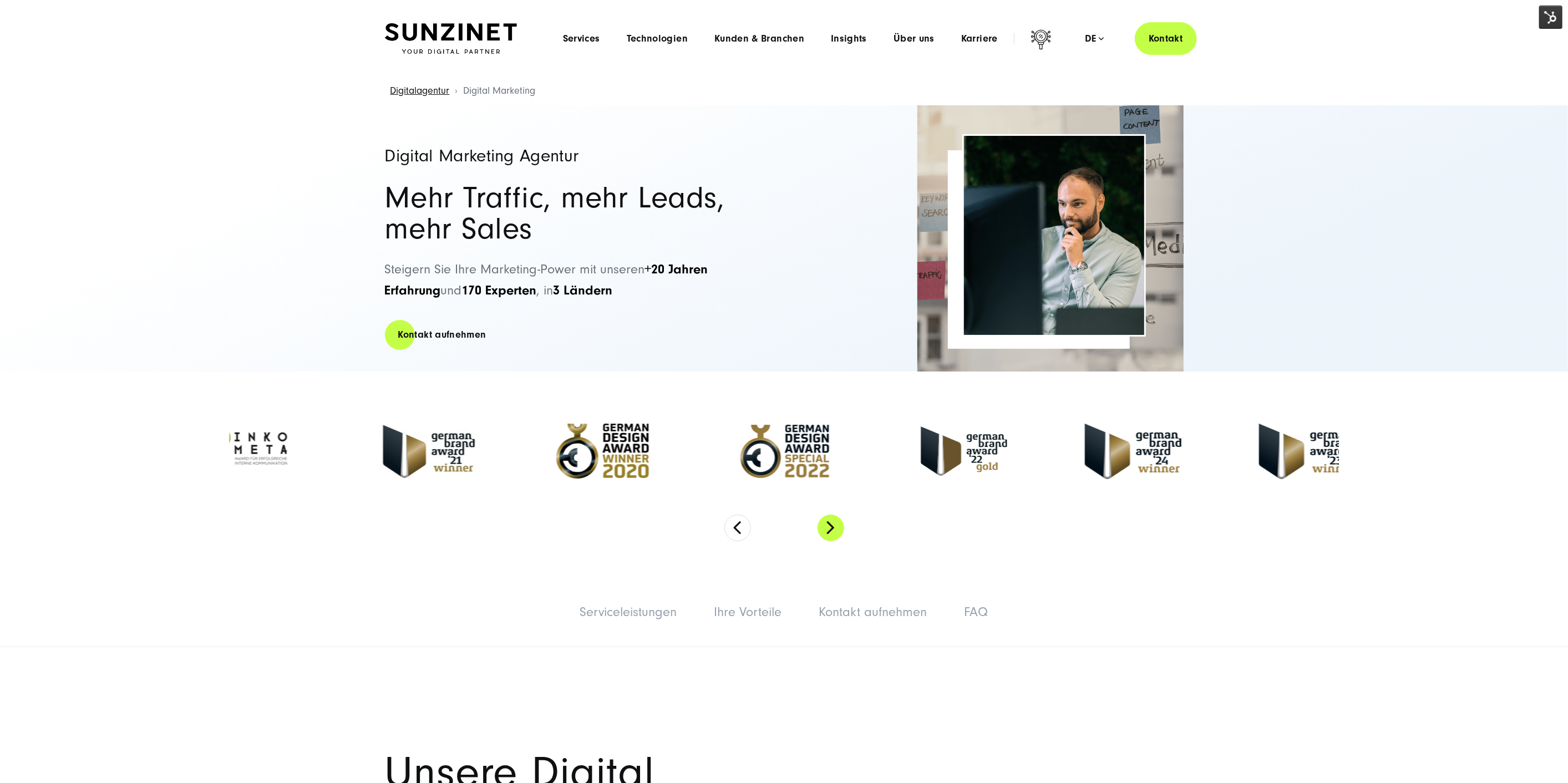
click at [831, 528] on button "Next" at bounding box center [830, 527] width 27 height 27
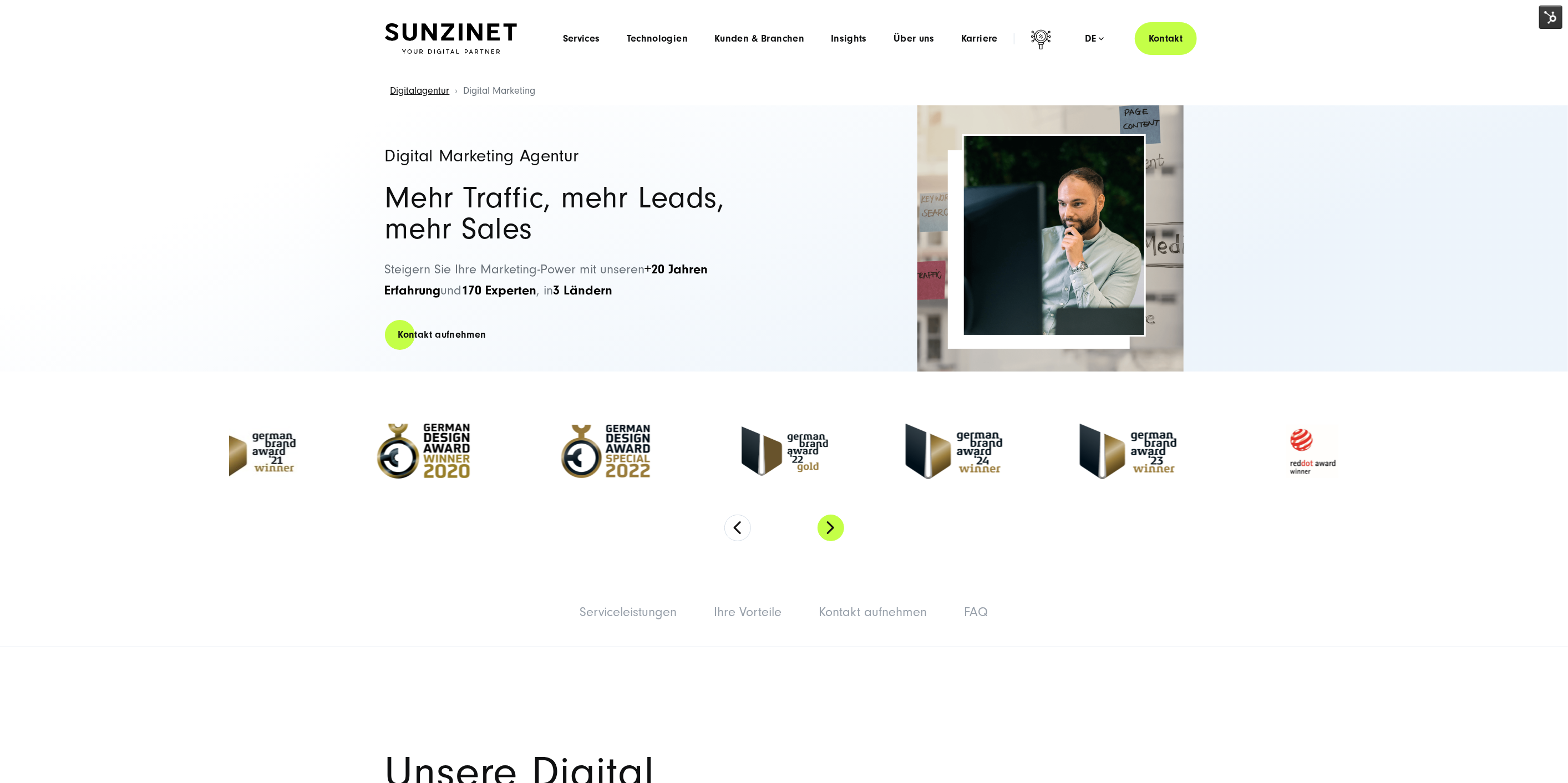
click at [831, 528] on button "Next" at bounding box center [830, 527] width 27 height 27
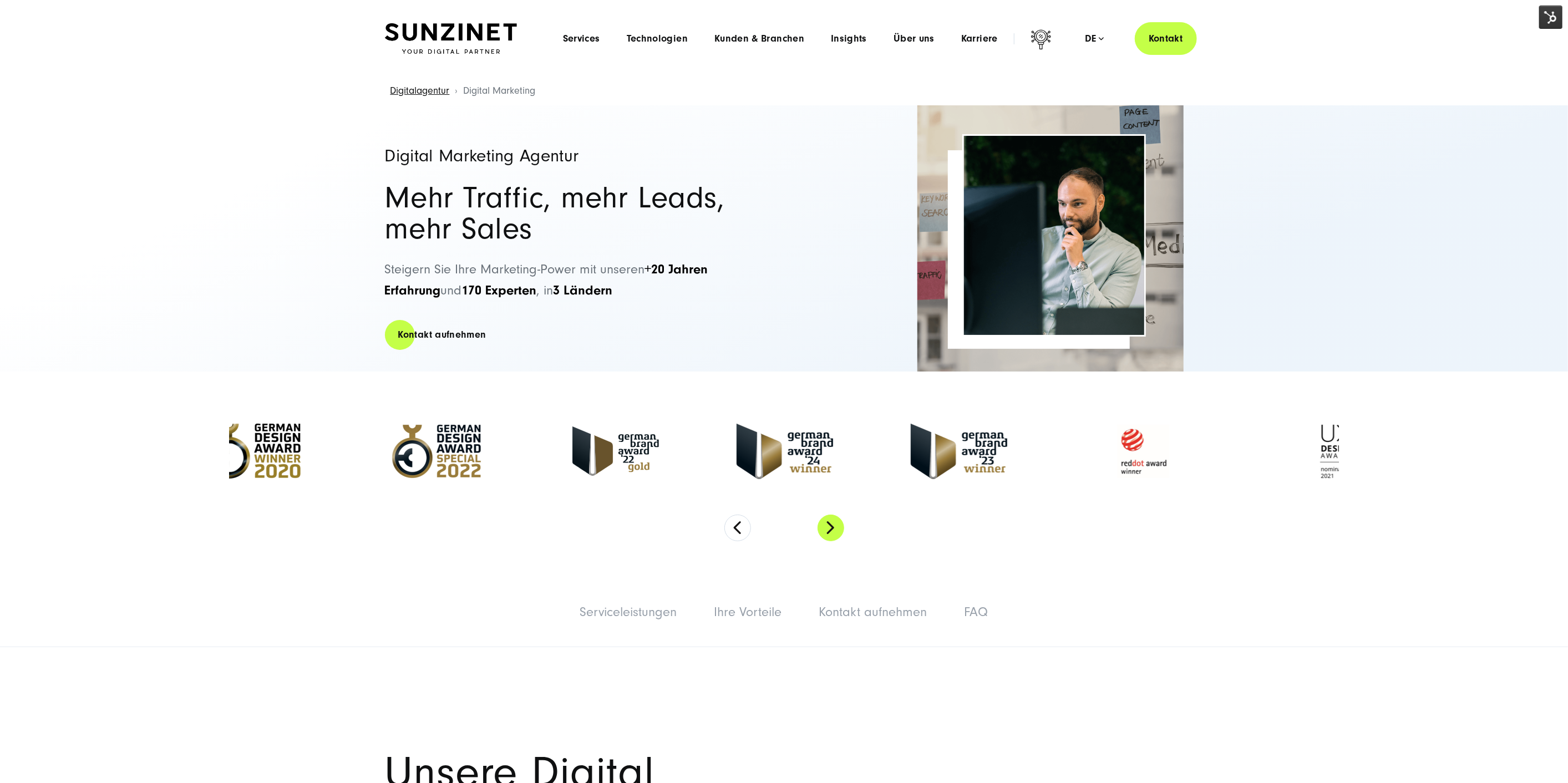
click at [831, 528] on button "Next" at bounding box center [830, 527] width 27 height 27
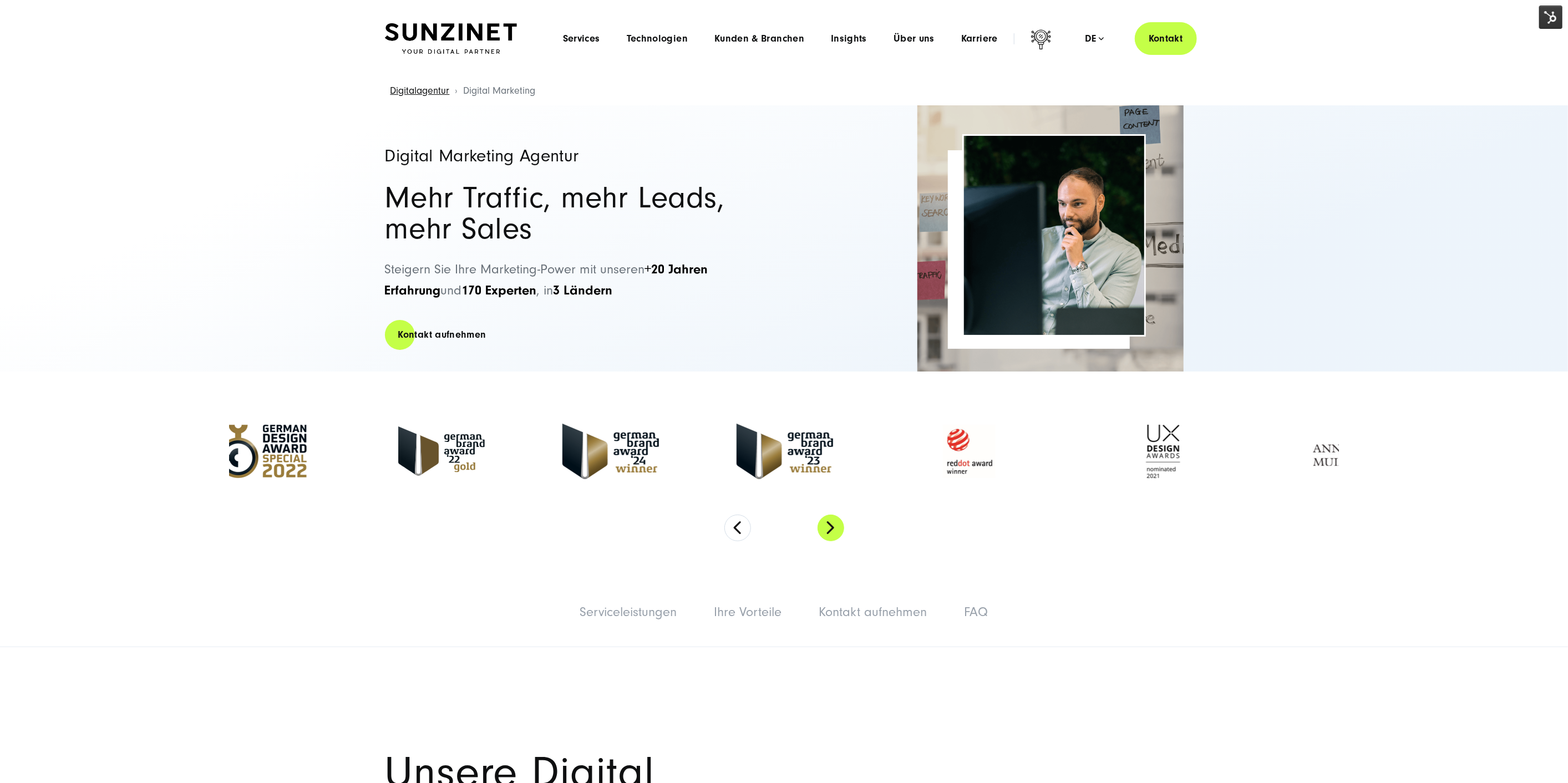
click at [831, 528] on button "Next" at bounding box center [830, 527] width 27 height 27
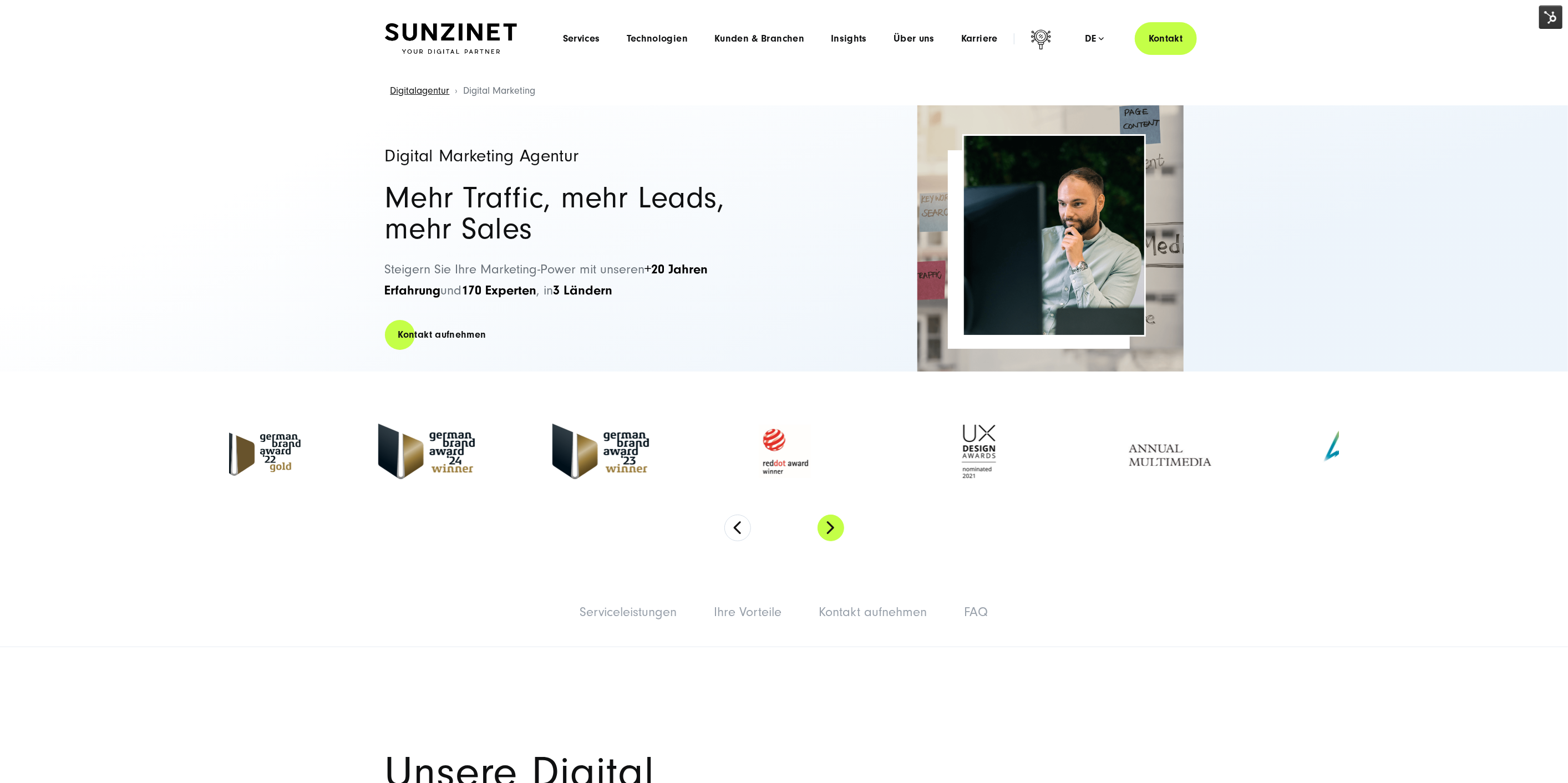
click at [831, 528] on button "Next" at bounding box center [830, 527] width 27 height 27
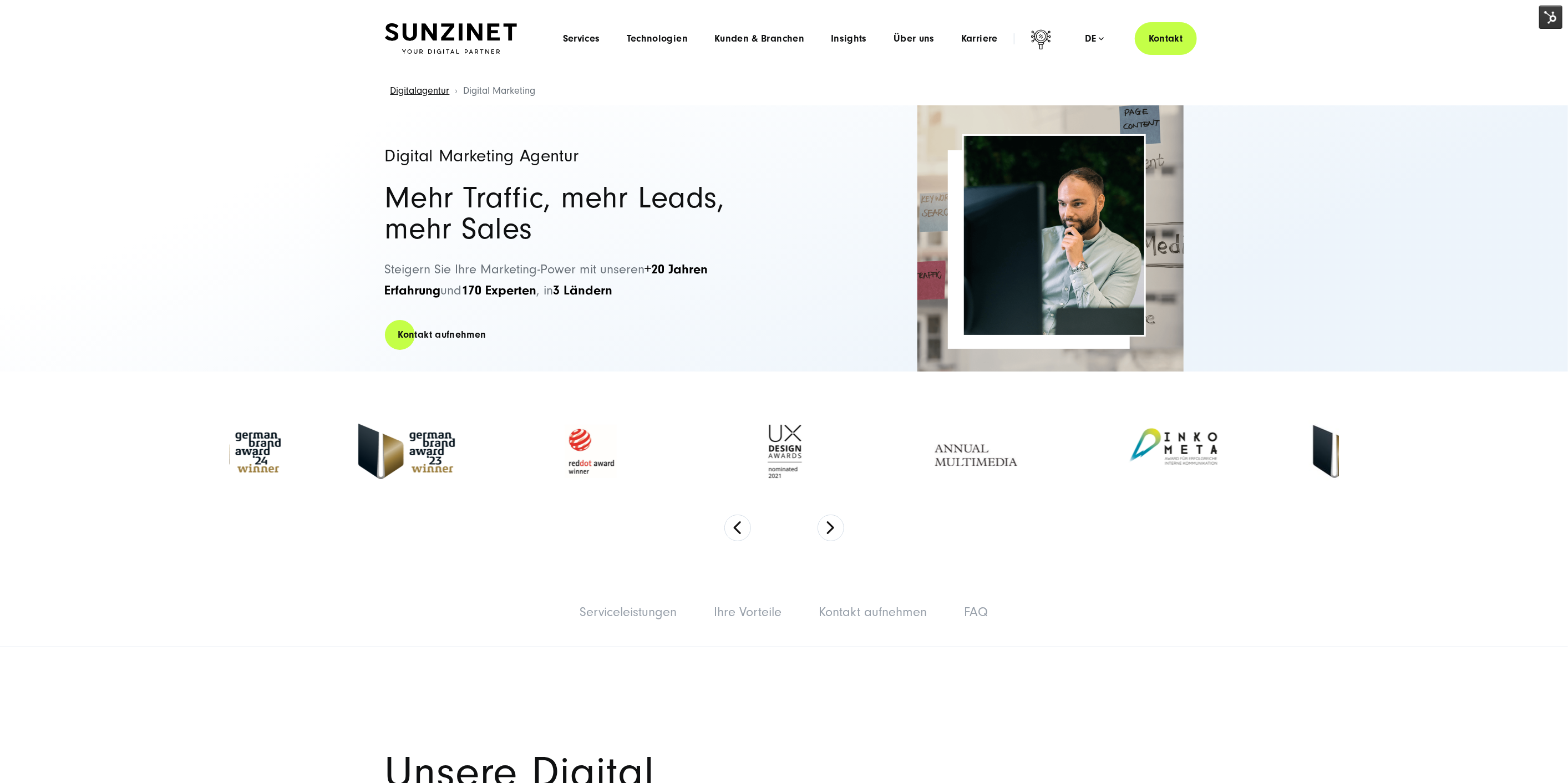
drag, startPoint x: 831, startPoint y: 528, endPoint x: 998, endPoint y: 576, distance: 173.8
click at [832, 528] on button "Next" at bounding box center [830, 527] width 27 height 27
click at [605, 38] on li "Services Menu Full Service Digitalagentur Wir lösen komplexe Herausforderungen …" at bounding box center [582, 39] width 64 height 12
click at [588, 35] on span "Services" at bounding box center [582, 39] width 38 height 11
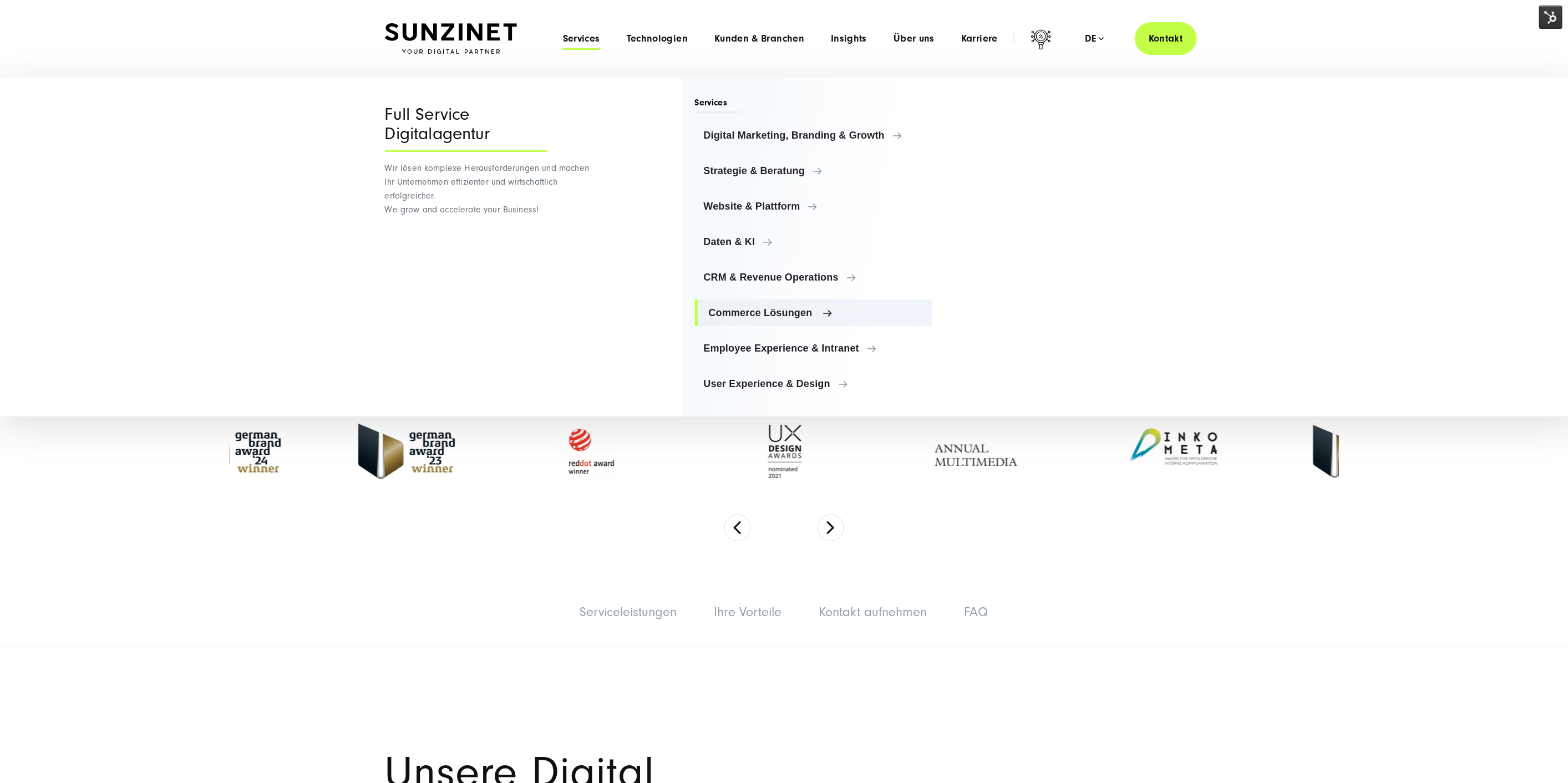
click at [775, 309] on span "Commerce Lösungen" at bounding box center [817, 312] width 215 height 11
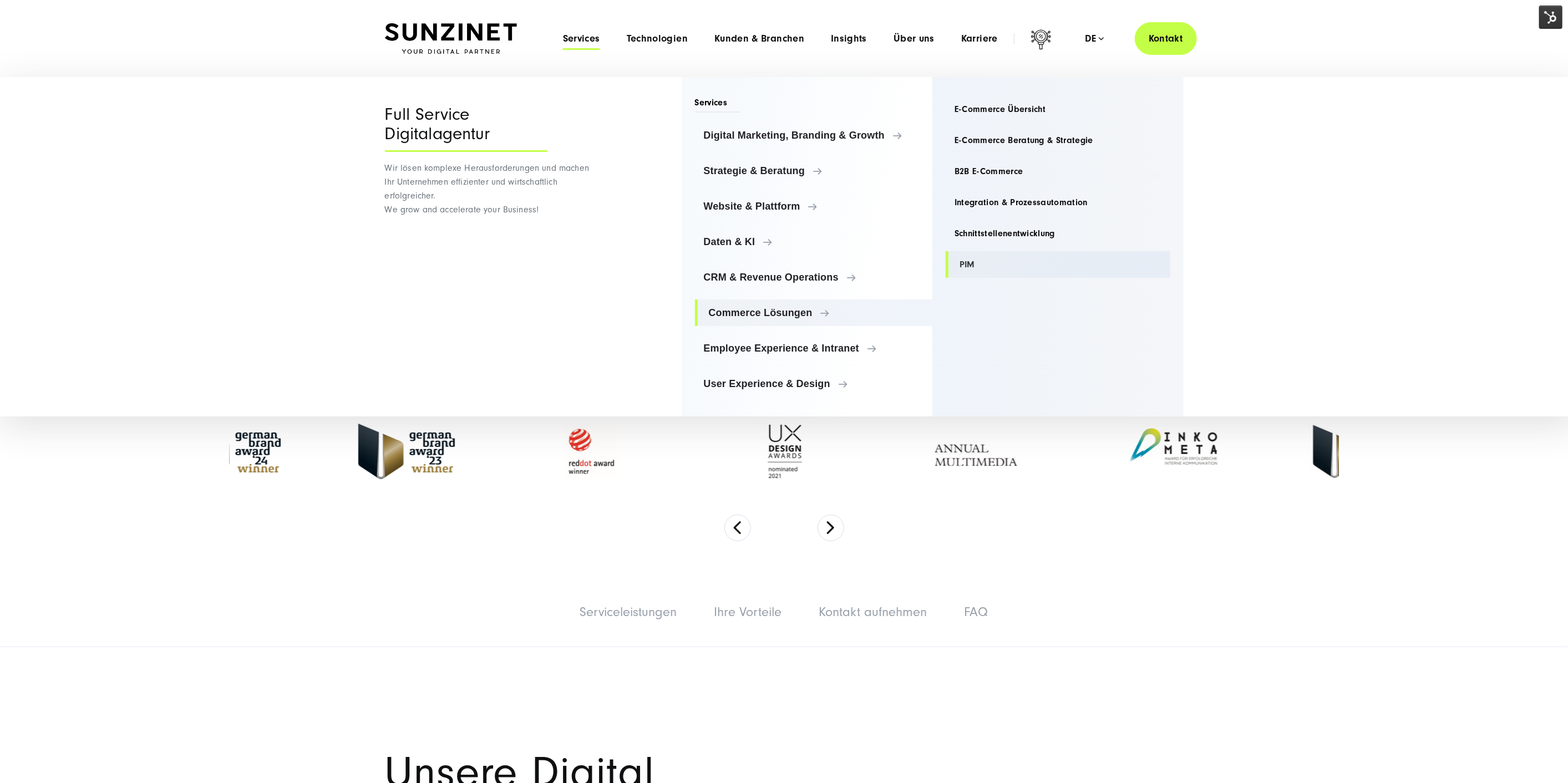
click at [985, 253] on link "PIM" at bounding box center [1058, 264] width 225 height 27
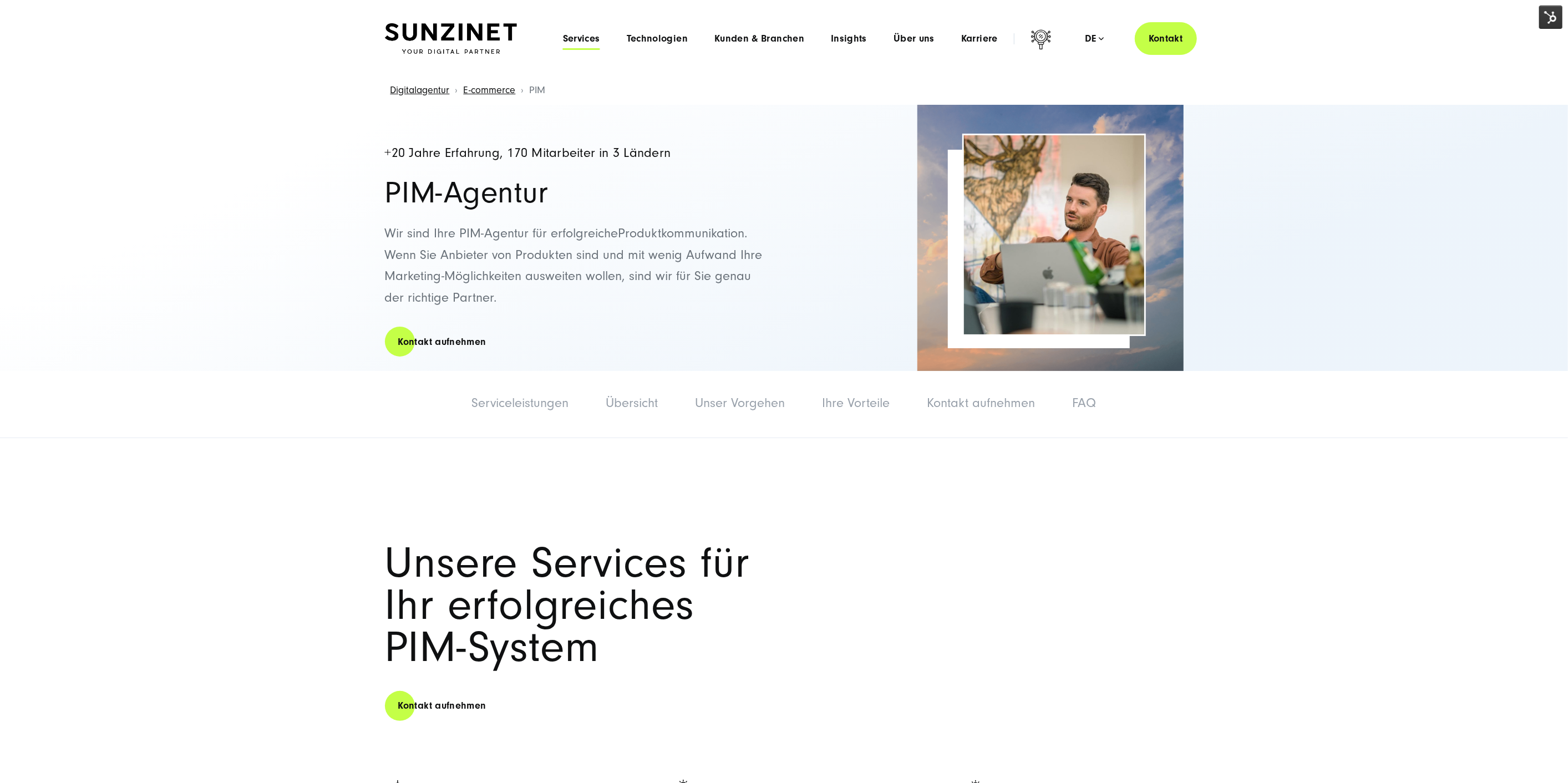
click at [567, 43] on span "Services" at bounding box center [582, 39] width 38 height 11
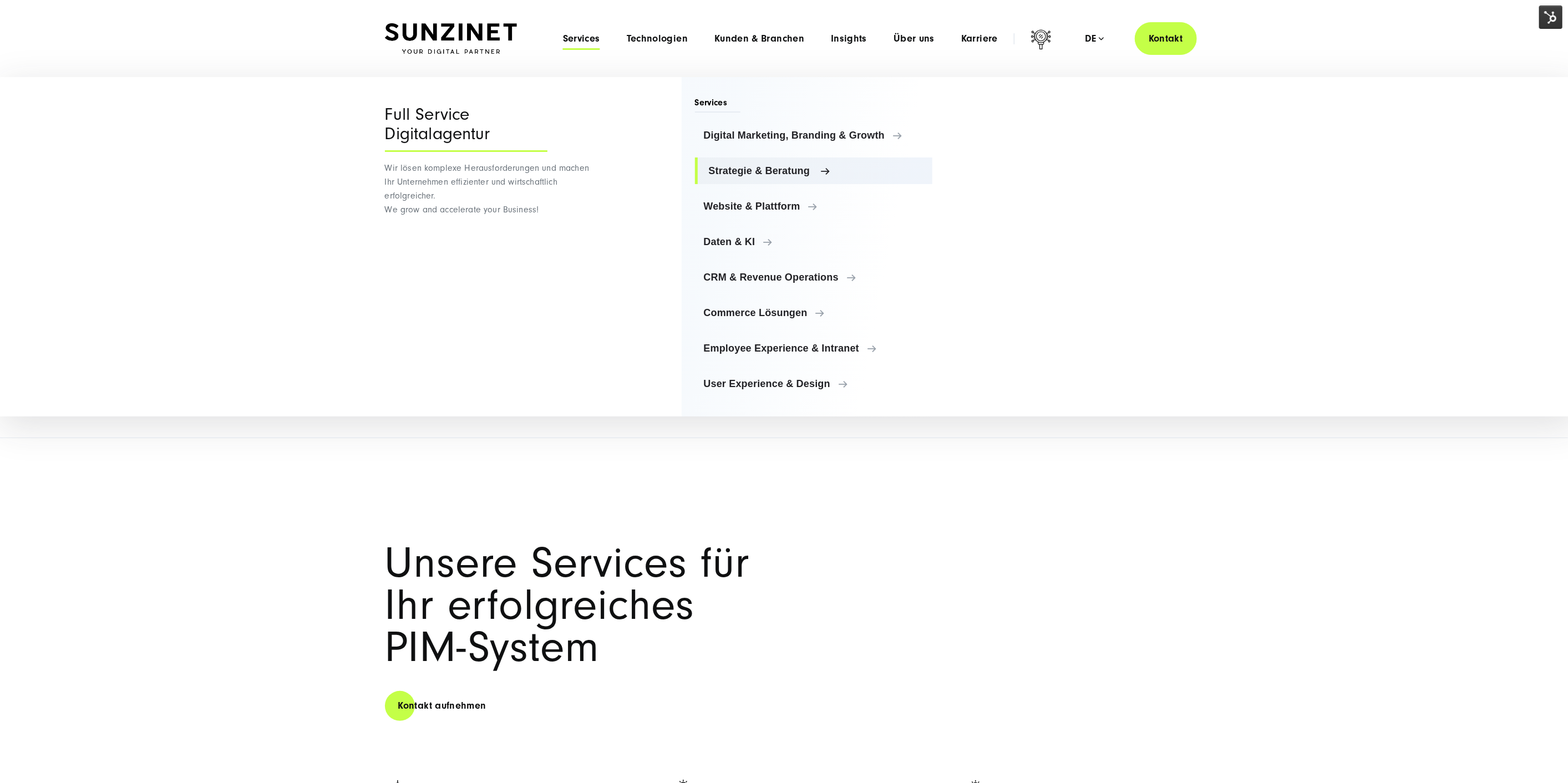
click at [750, 166] on span "Strategie & Beratung" at bounding box center [817, 170] width 215 height 11
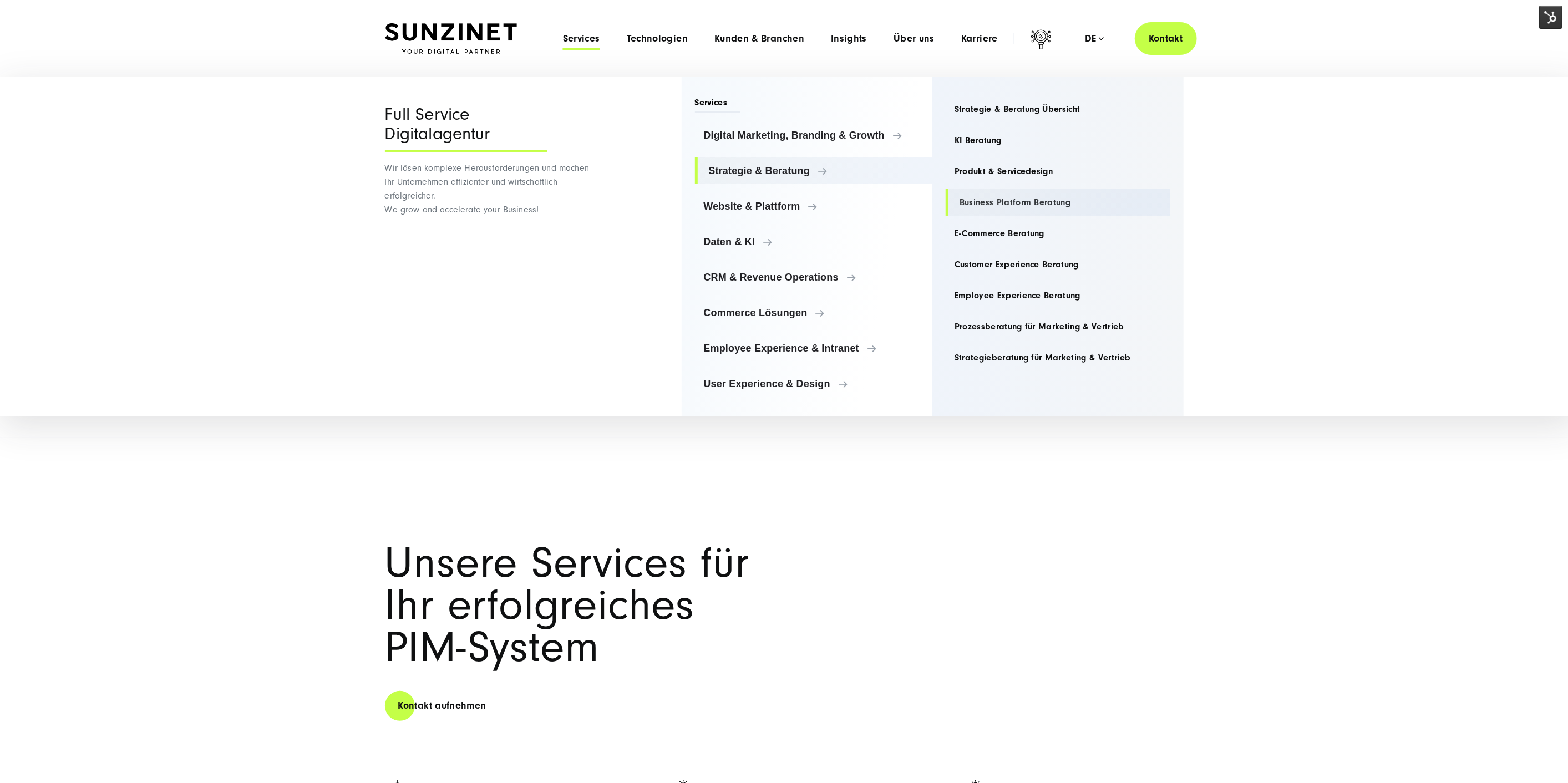
click at [1018, 204] on link "Business Platform Beratung" at bounding box center [1058, 202] width 225 height 27
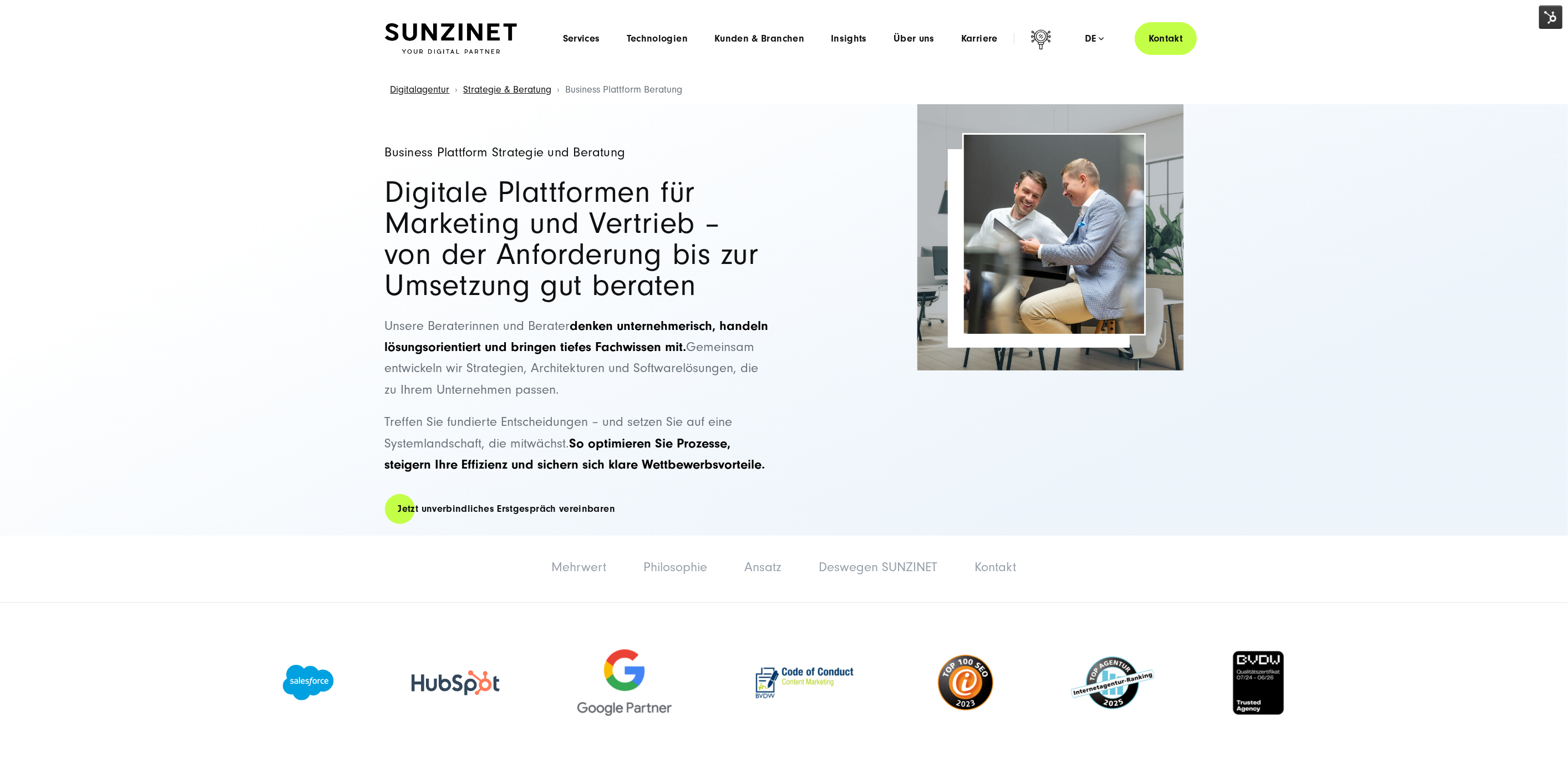
click at [622, 38] on li "Technologien Menu Maßgeschneiderte Technologielösungen Mit unserem Technologies…" at bounding box center [657, 39] width 88 height 12
click at [581, 31] on div "Menu Services Menu Full Service Digitalagentur Wir lösen komplexe Herausforderu…" at bounding box center [874, 38] width 648 height 33
click at [771, 39] on span "Kunden & Branchen" at bounding box center [759, 39] width 90 height 11
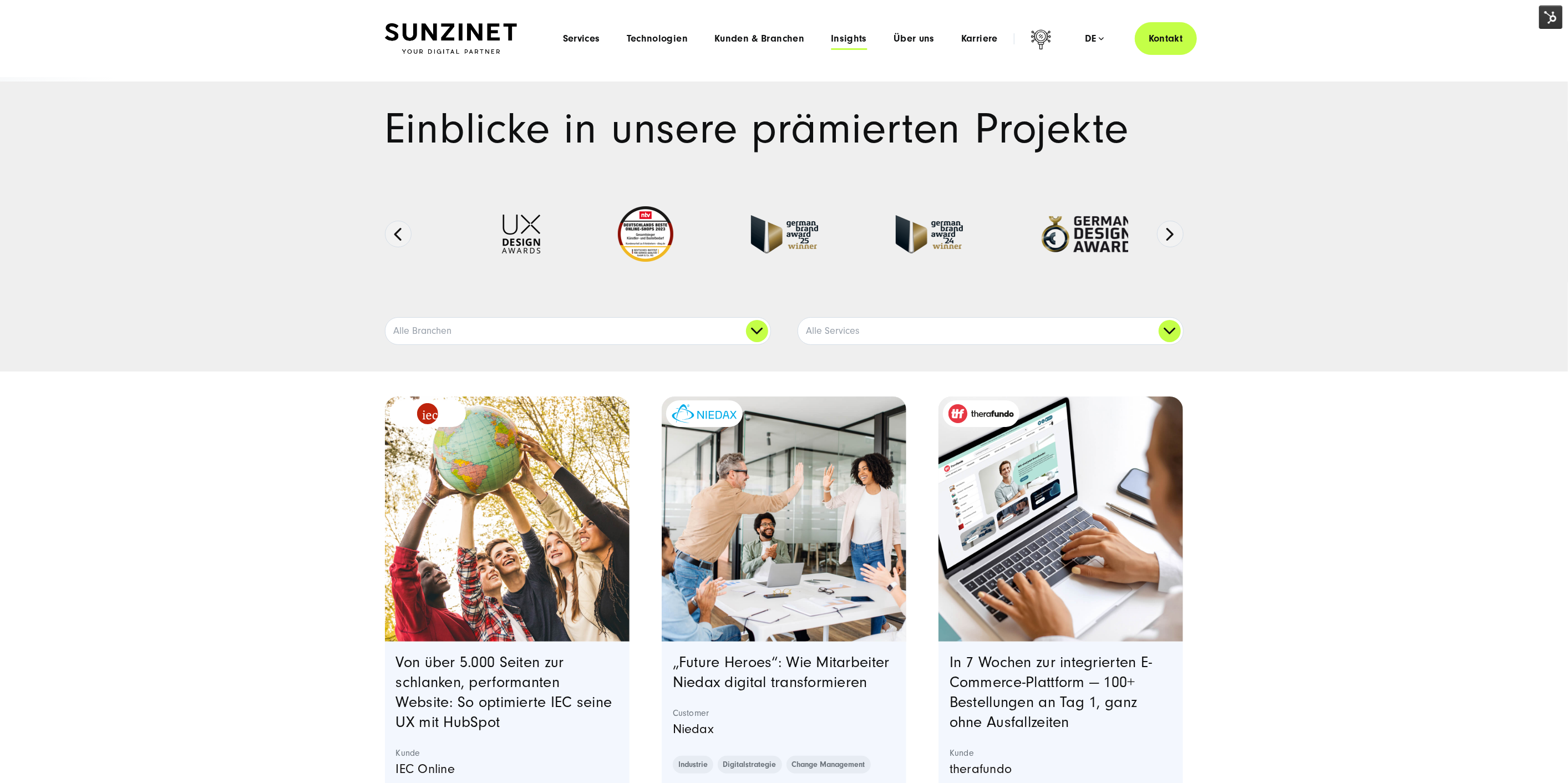
click at [837, 39] on span "Insights" at bounding box center [849, 39] width 37 height 11
click at [777, 37] on span "Kunden & Branchen" at bounding box center [759, 39] width 90 height 11
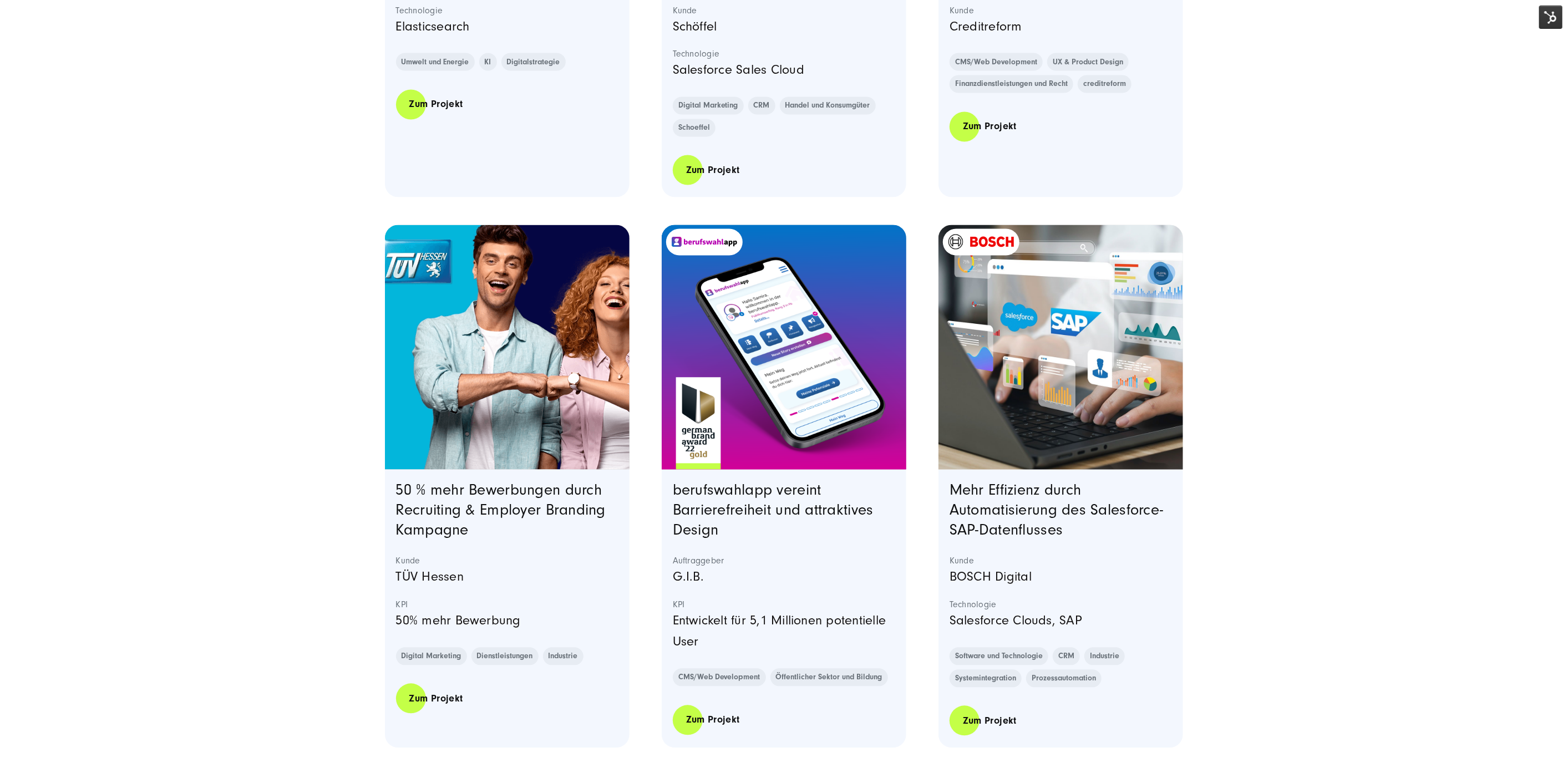
scroll to position [1848, 0]
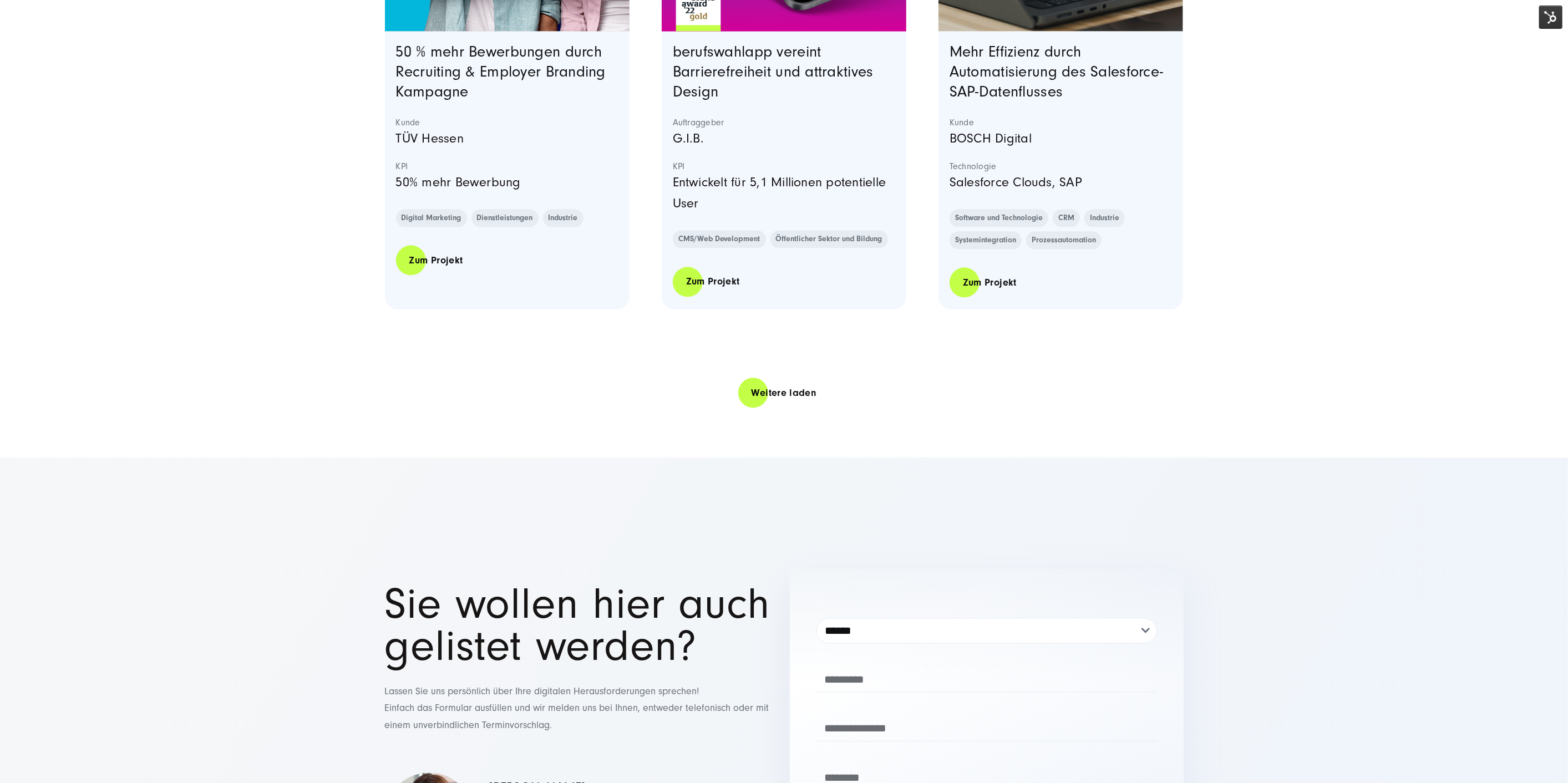
drag, startPoint x: 1217, startPoint y: 356, endPoint x: 1211, endPoint y: 327, distance: 29.6
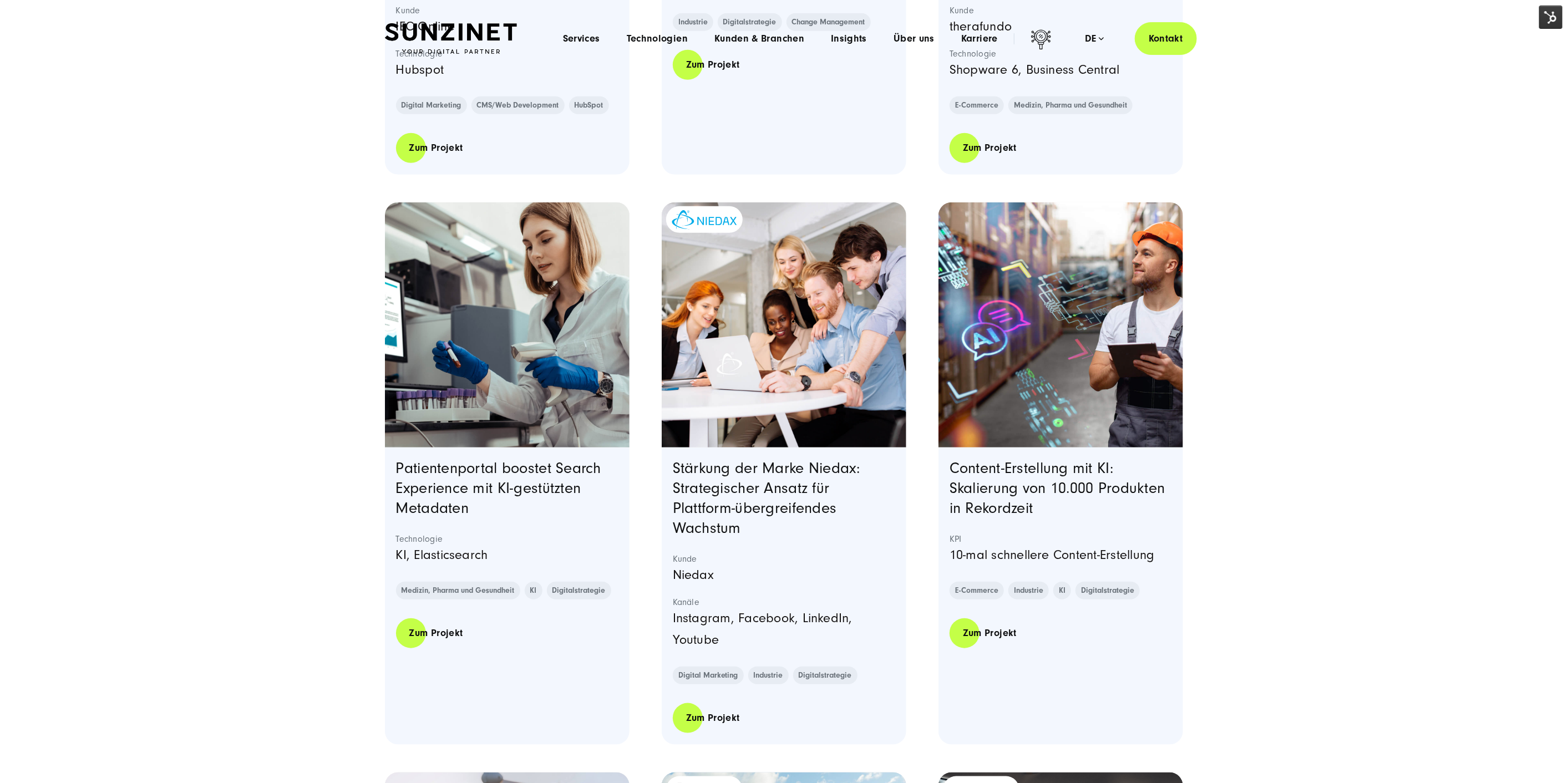
scroll to position [0, 0]
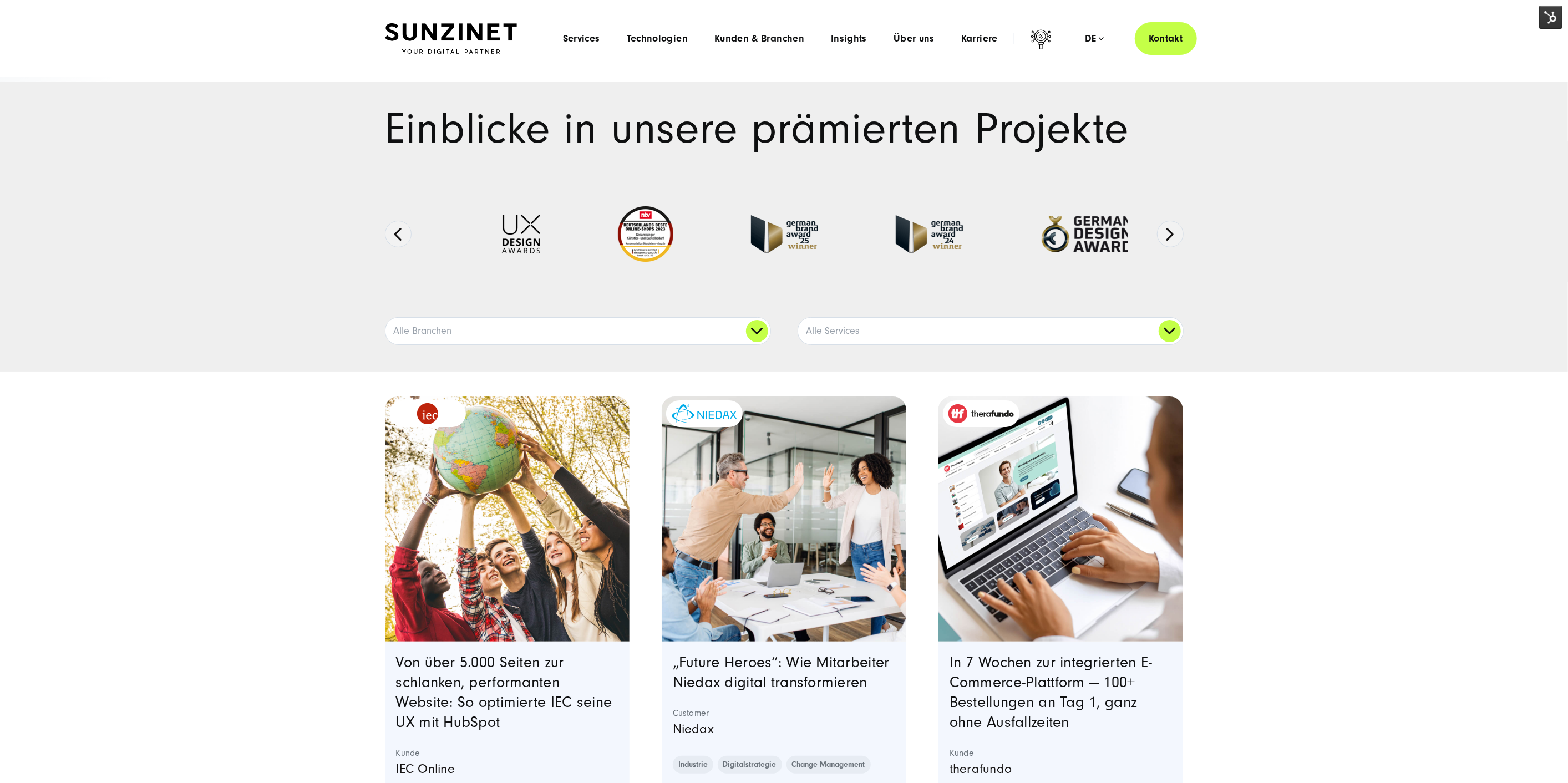
click at [870, 38] on li "Insights Menu Expertenwissen Wir teilen unser Expertenwissen zu den neuesten Tr…" at bounding box center [848, 39] width 62 height 12
click at [1180, 237] on button "Next" at bounding box center [1170, 234] width 27 height 27
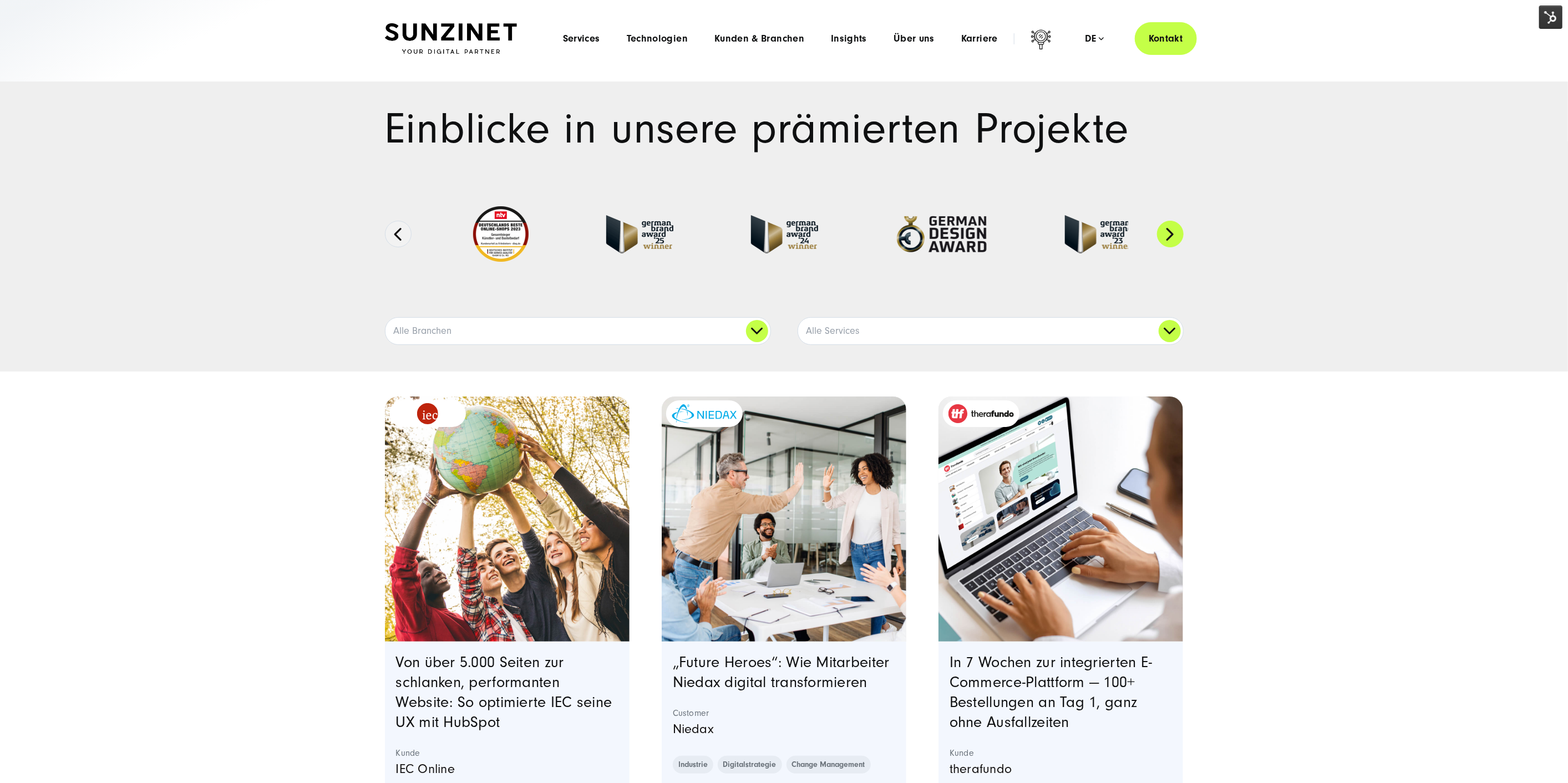
click at [1180, 237] on button "Next" at bounding box center [1170, 234] width 27 height 27
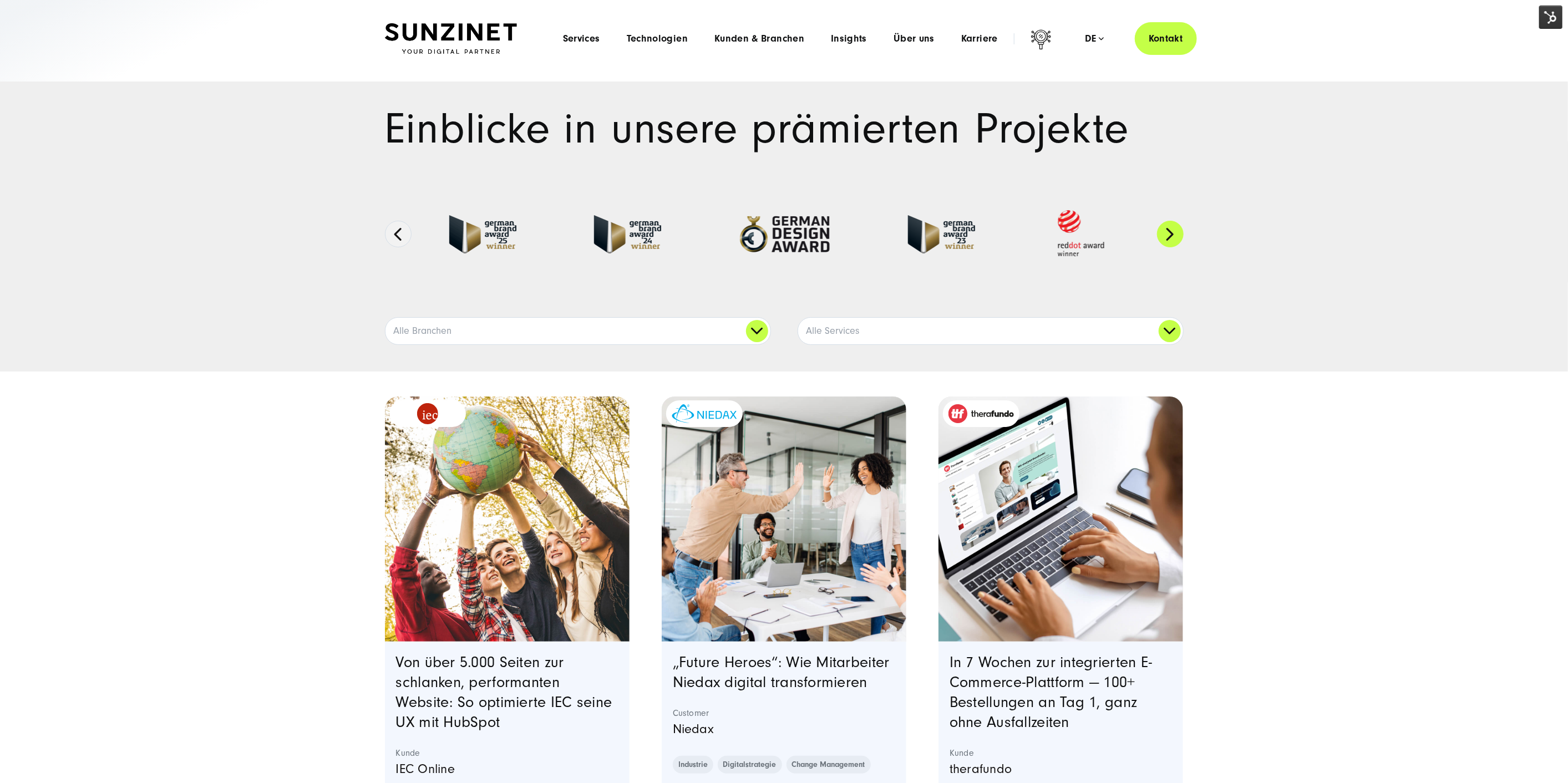
click at [1180, 237] on button "Next" at bounding box center [1170, 234] width 27 height 27
click at [1154, 227] on section at bounding box center [784, 234] width 799 height 111
click at [1166, 228] on button "Next" at bounding box center [1170, 234] width 27 height 27
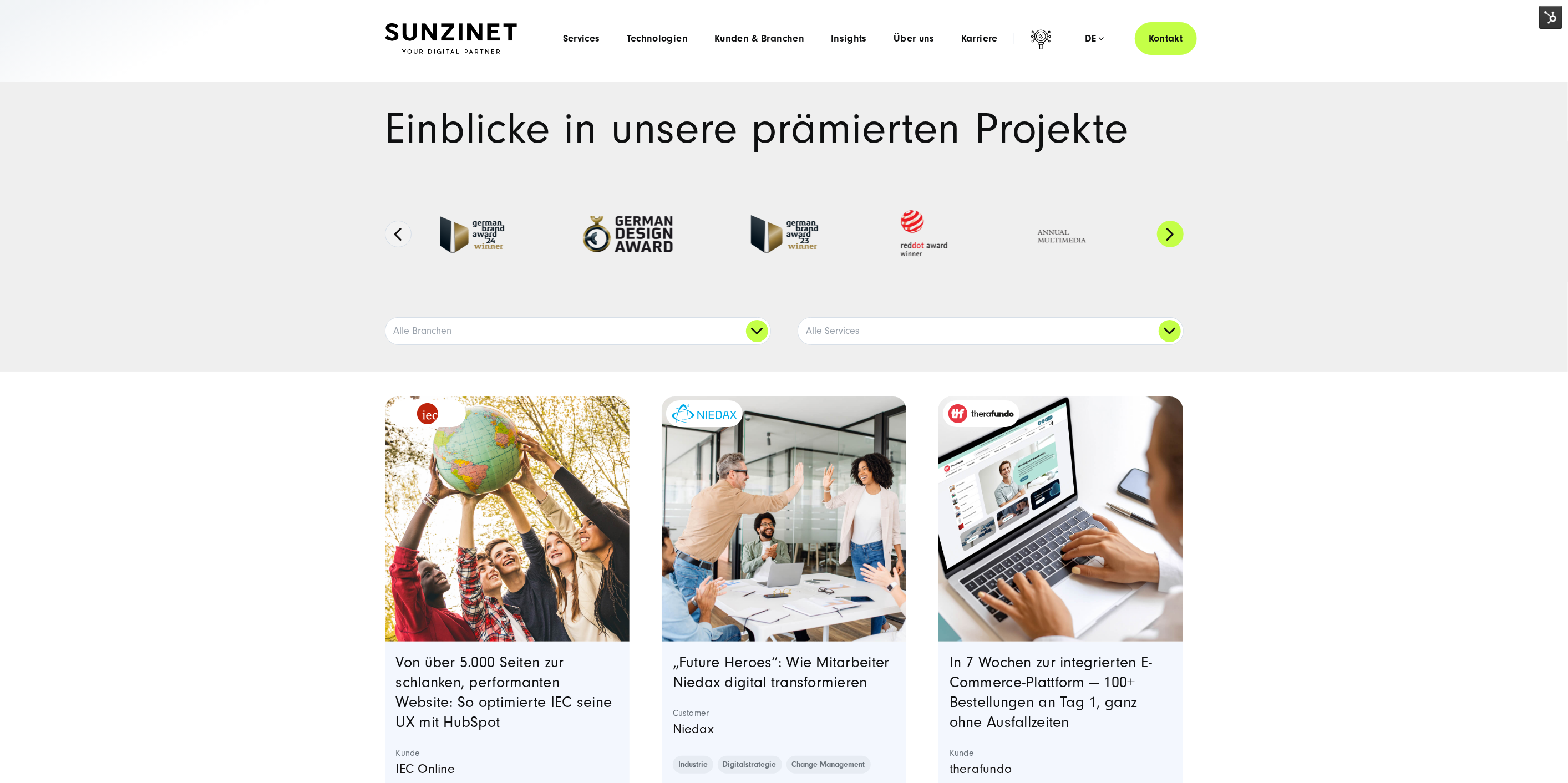
click at [1166, 228] on button "Next" at bounding box center [1170, 234] width 27 height 27
click at [1166, 227] on button "Next" at bounding box center [1170, 234] width 27 height 27
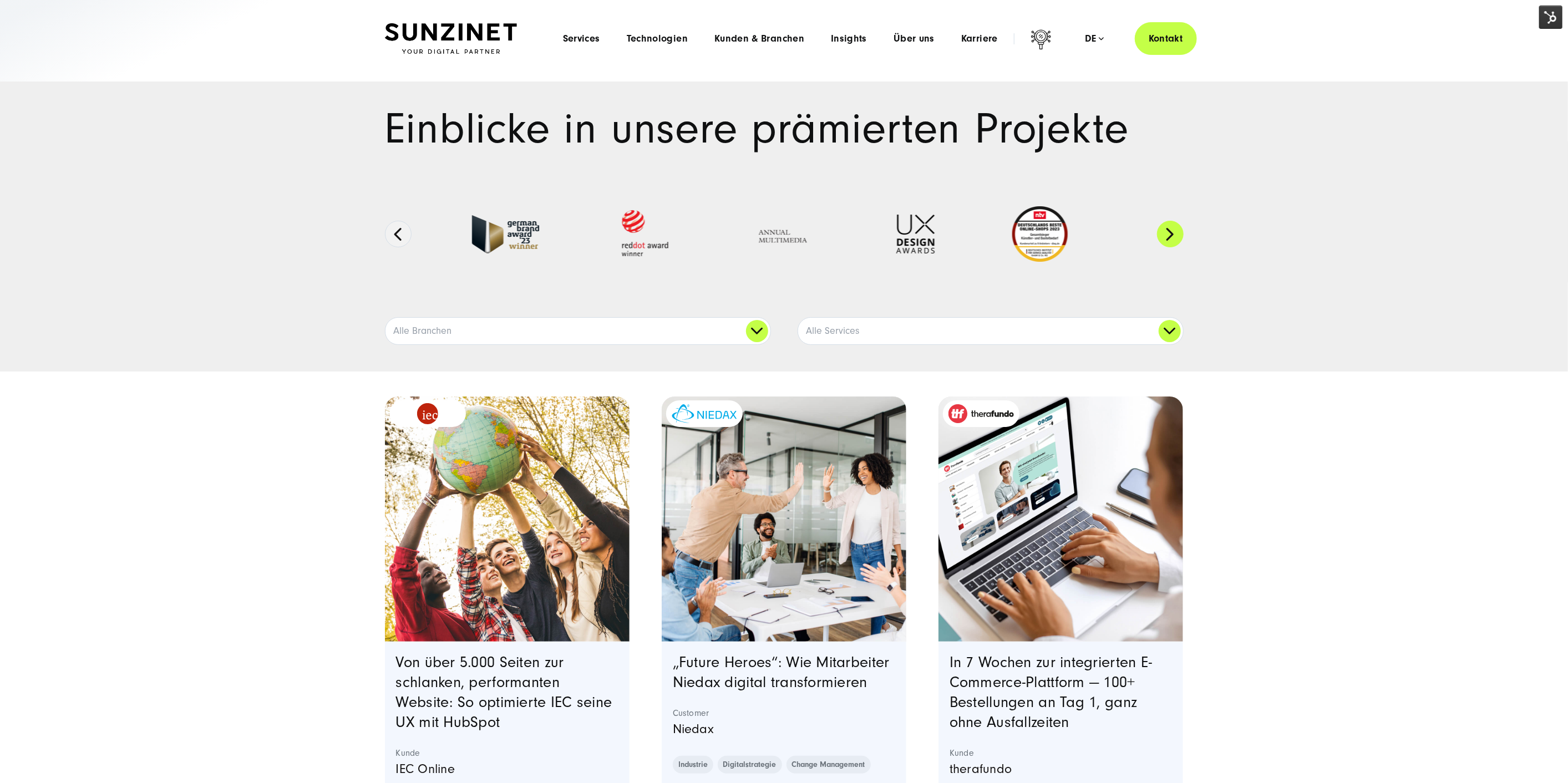
click at [1166, 227] on button "Next" at bounding box center [1170, 234] width 27 height 27
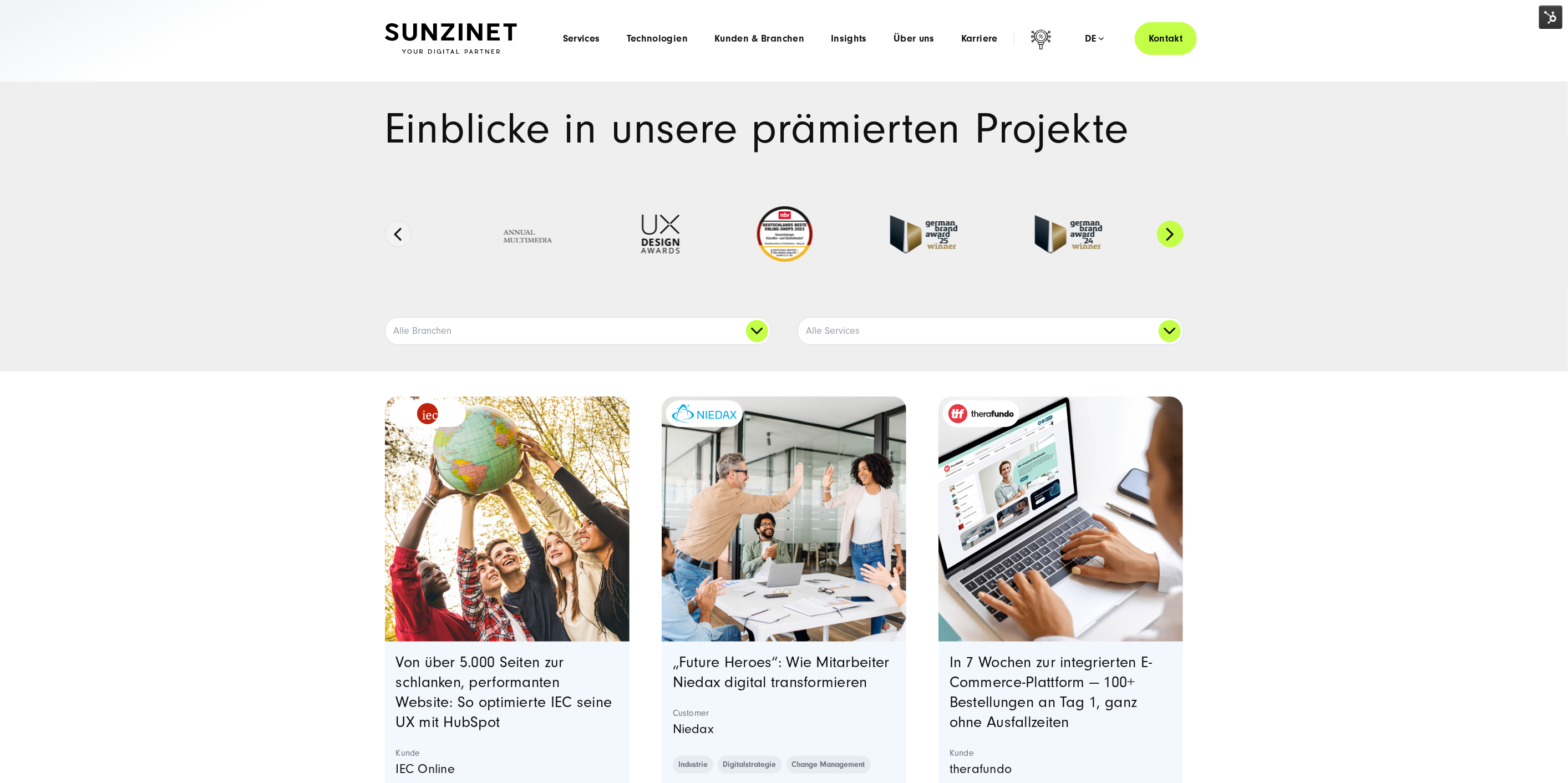
click at [1166, 227] on button "Next" at bounding box center [1170, 234] width 27 height 27
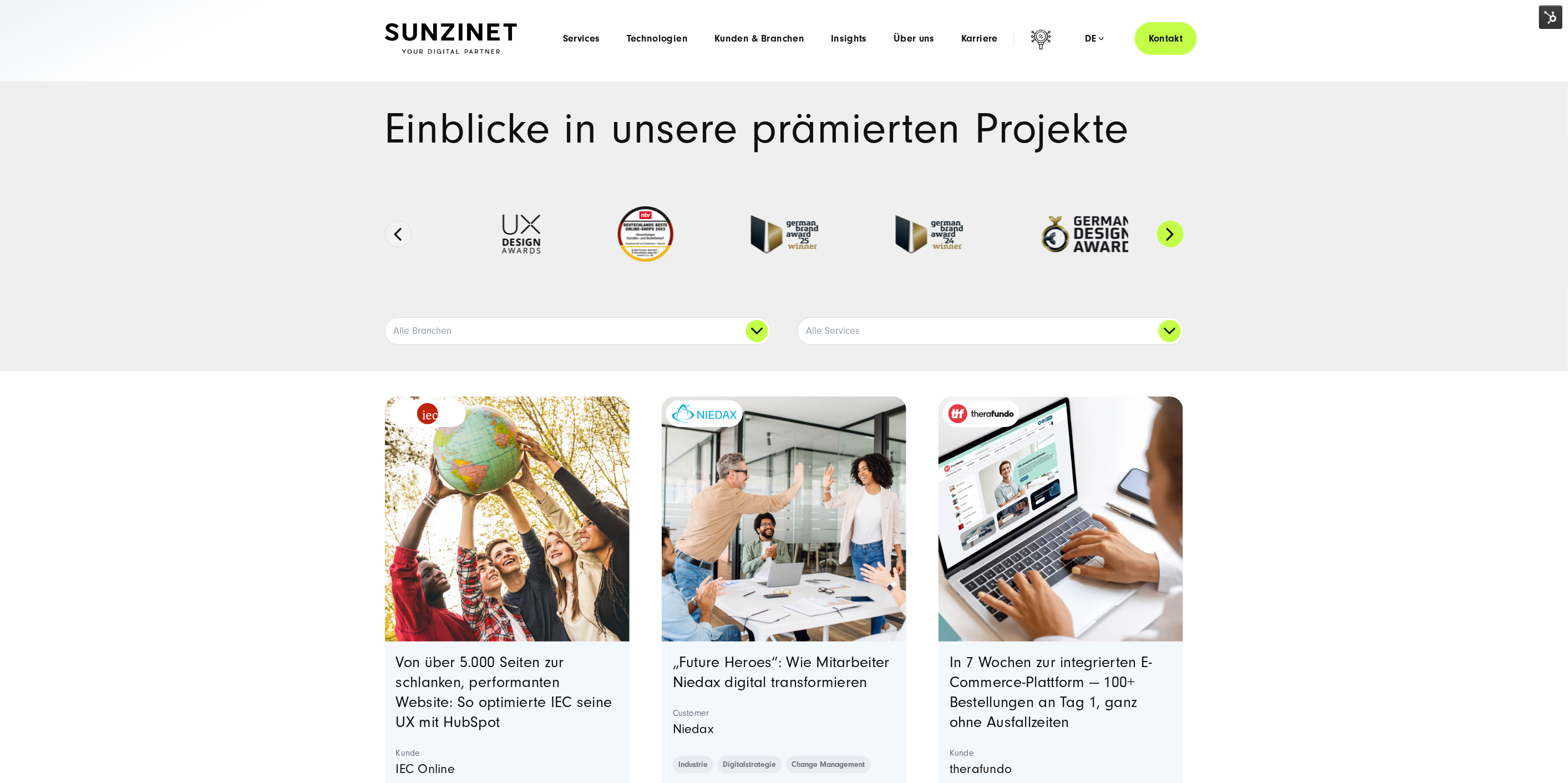
click at [1166, 227] on button "Next" at bounding box center [1170, 234] width 27 height 27
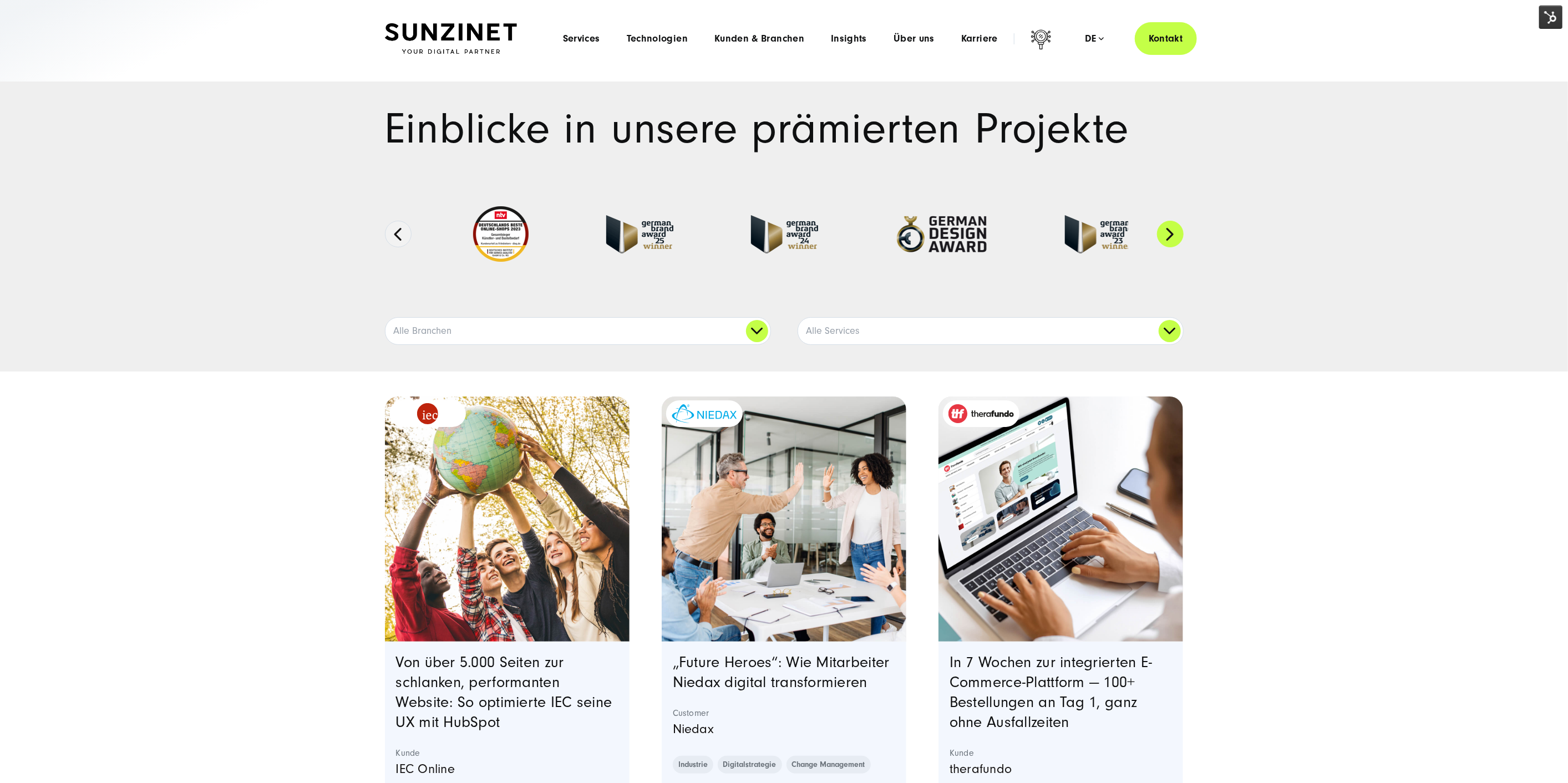
click at [1166, 227] on button "Next" at bounding box center [1170, 234] width 27 height 27
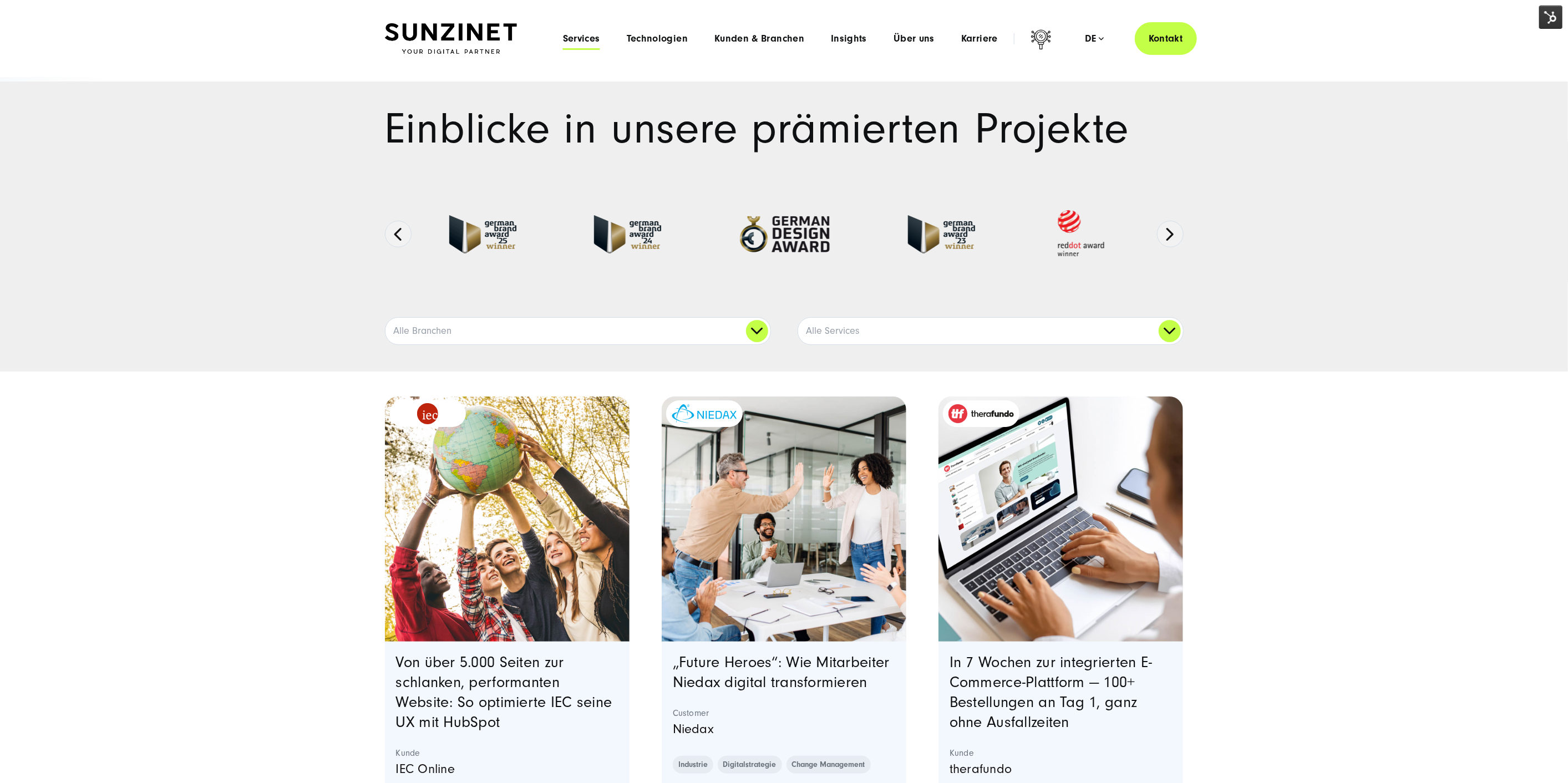
click at [599, 41] on span "Services" at bounding box center [582, 39] width 38 height 11
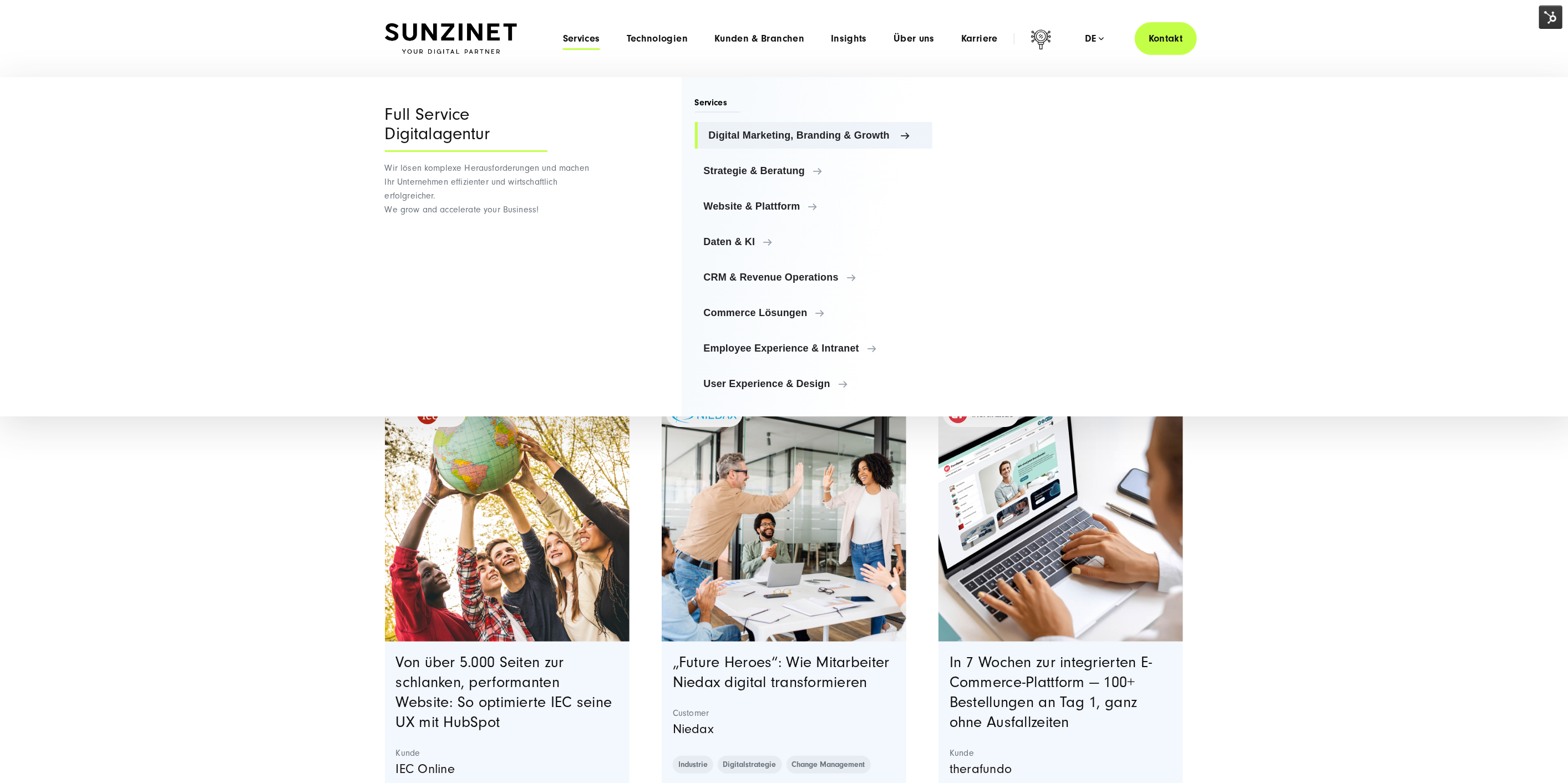
click at [750, 143] on link "Digital Marketing, Branding & Growth" at bounding box center [814, 135] width 238 height 27
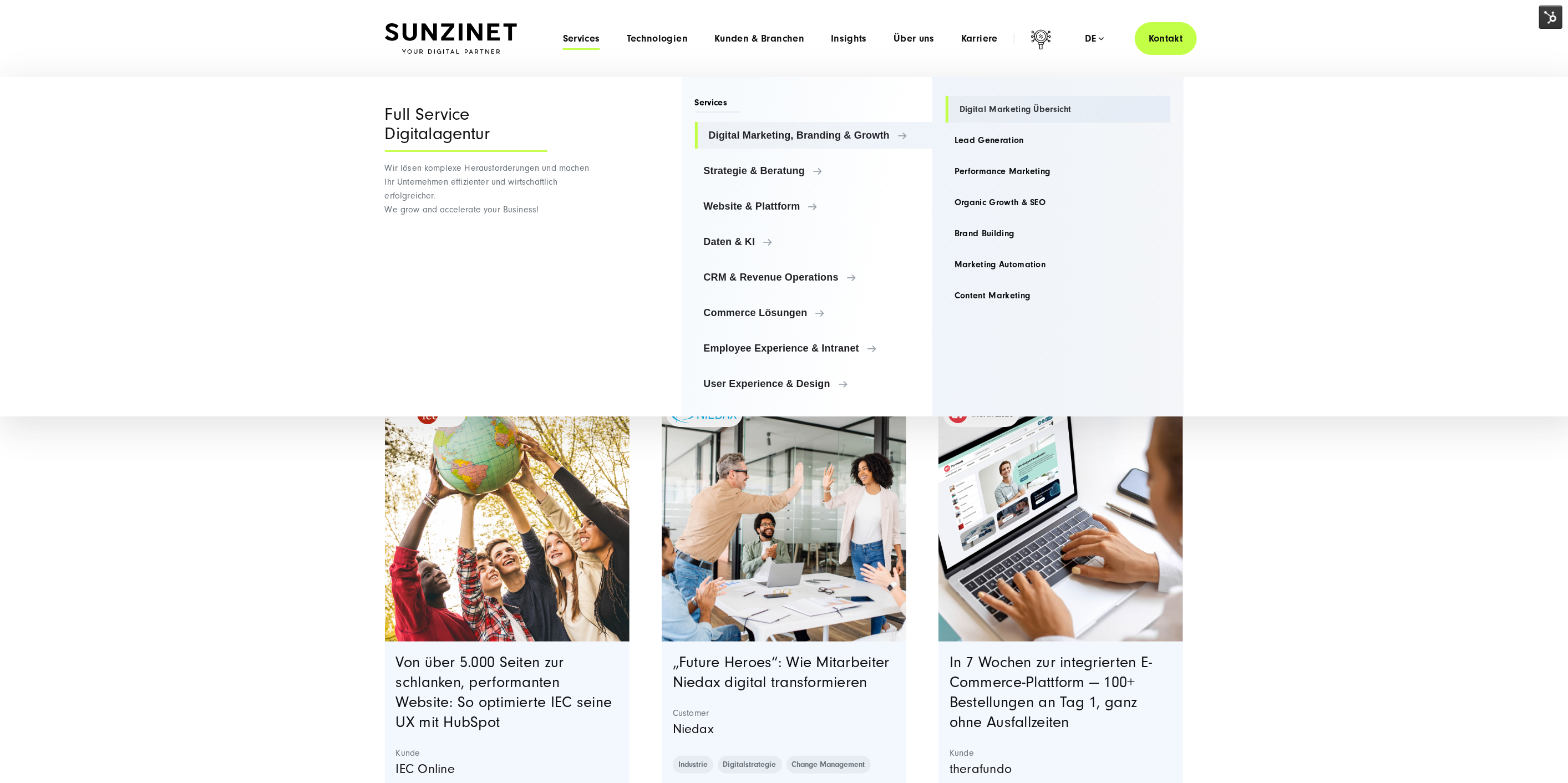
click at [1036, 110] on link "Digital Marketing Übersicht" at bounding box center [1058, 109] width 225 height 27
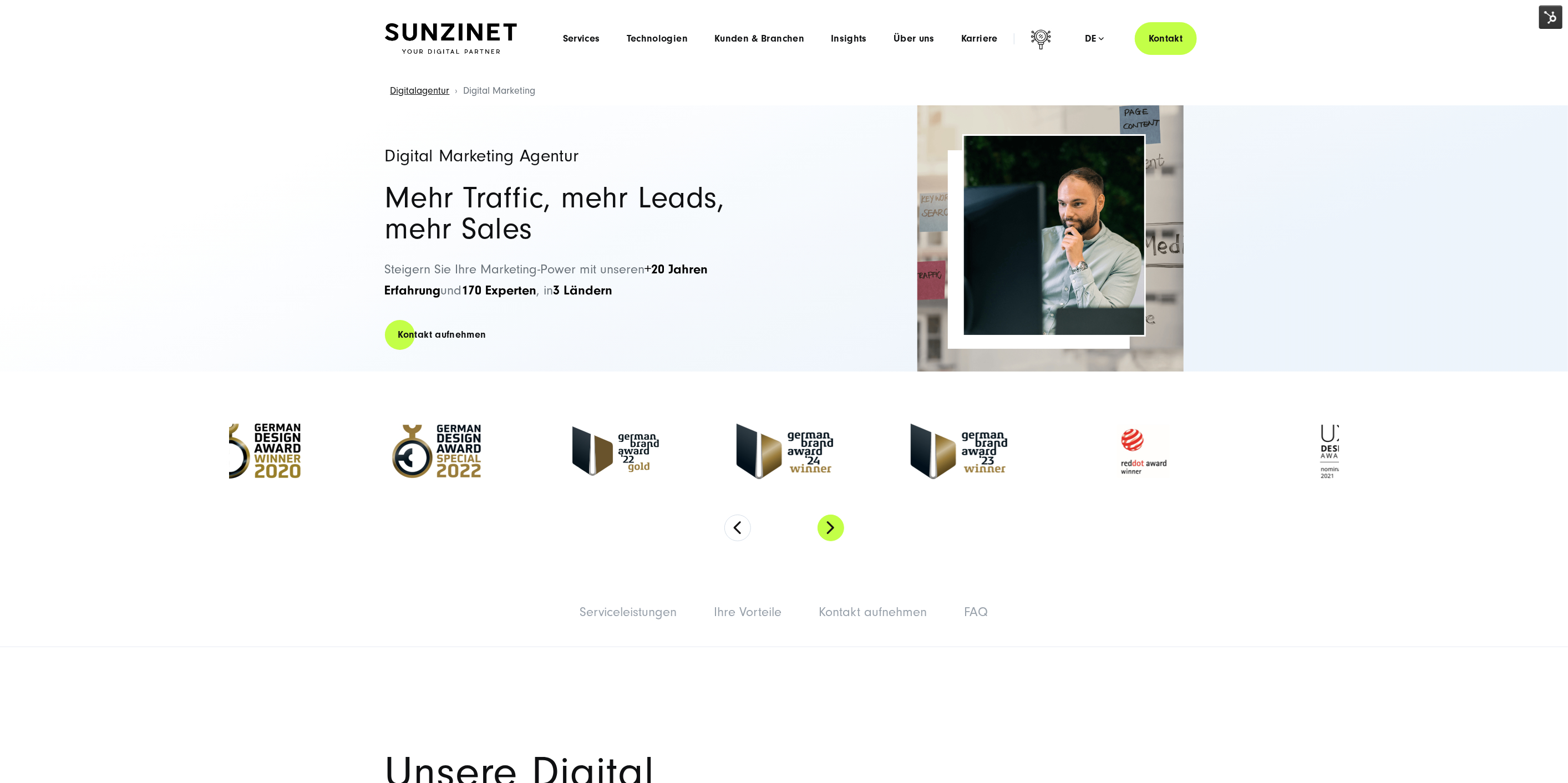
click at [823, 526] on button "Next" at bounding box center [830, 527] width 27 height 27
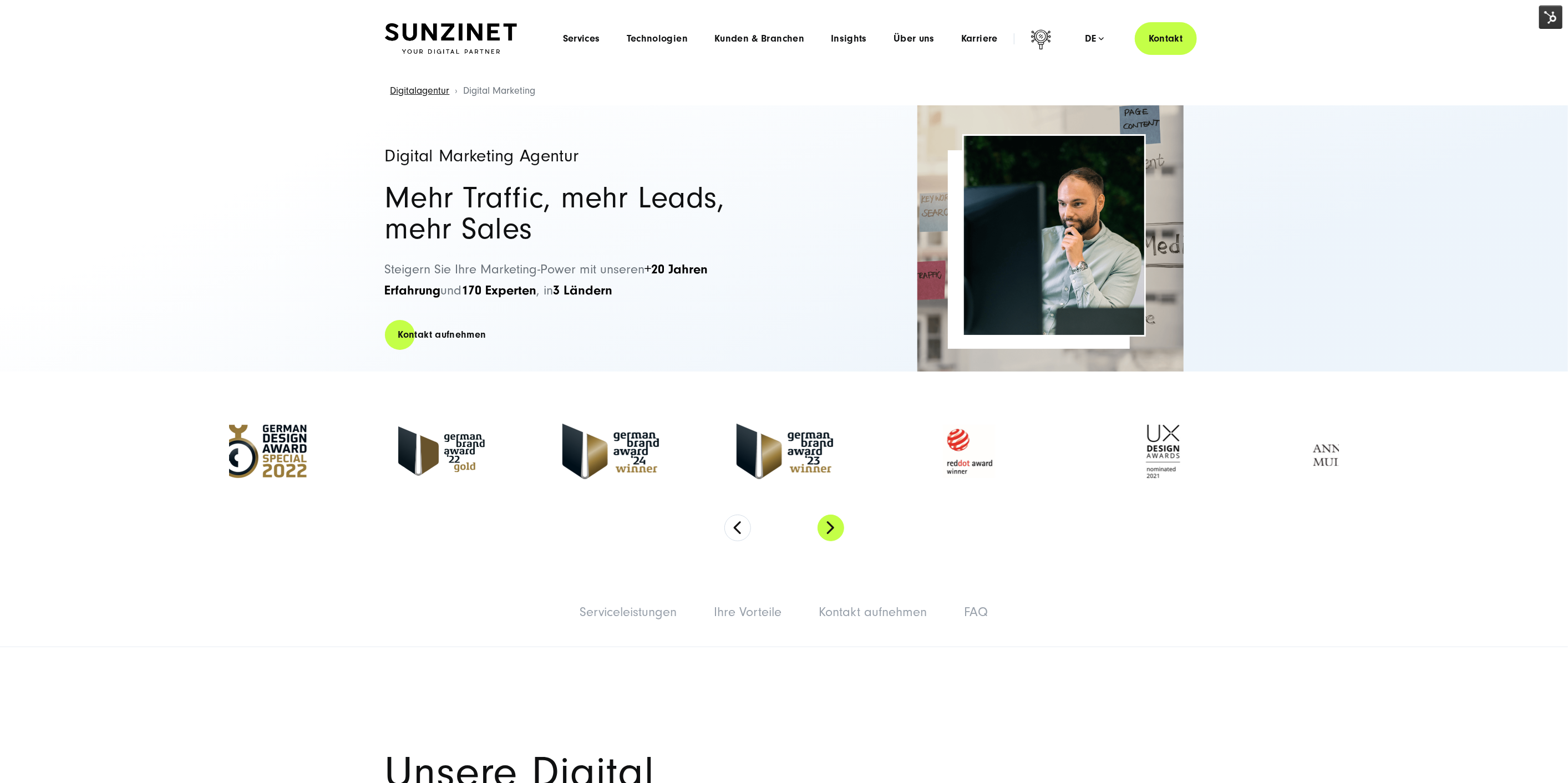
click at [823, 526] on button "Next" at bounding box center [830, 527] width 27 height 27
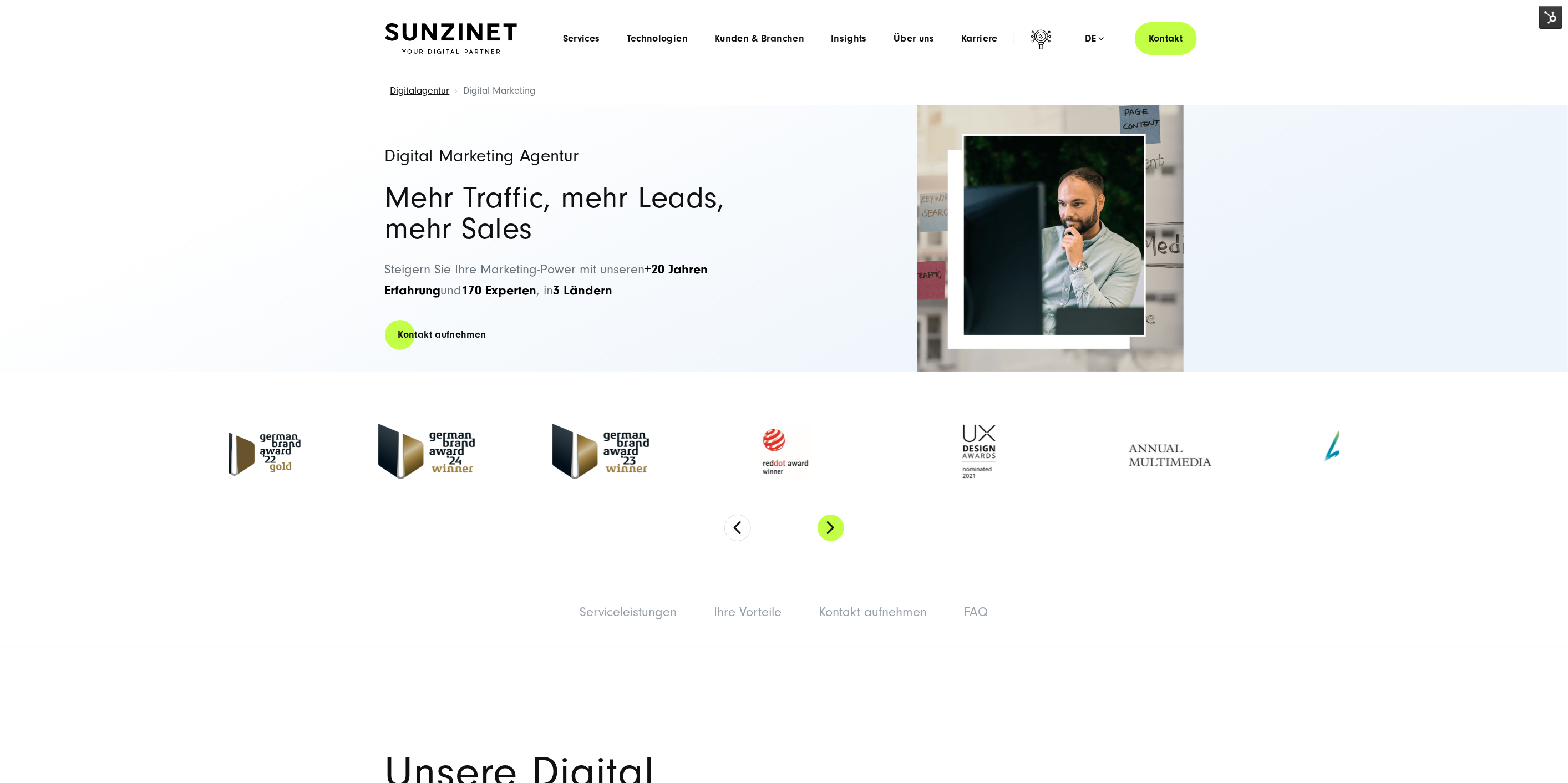
click at [823, 526] on button "Next" at bounding box center [830, 527] width 27 height 27
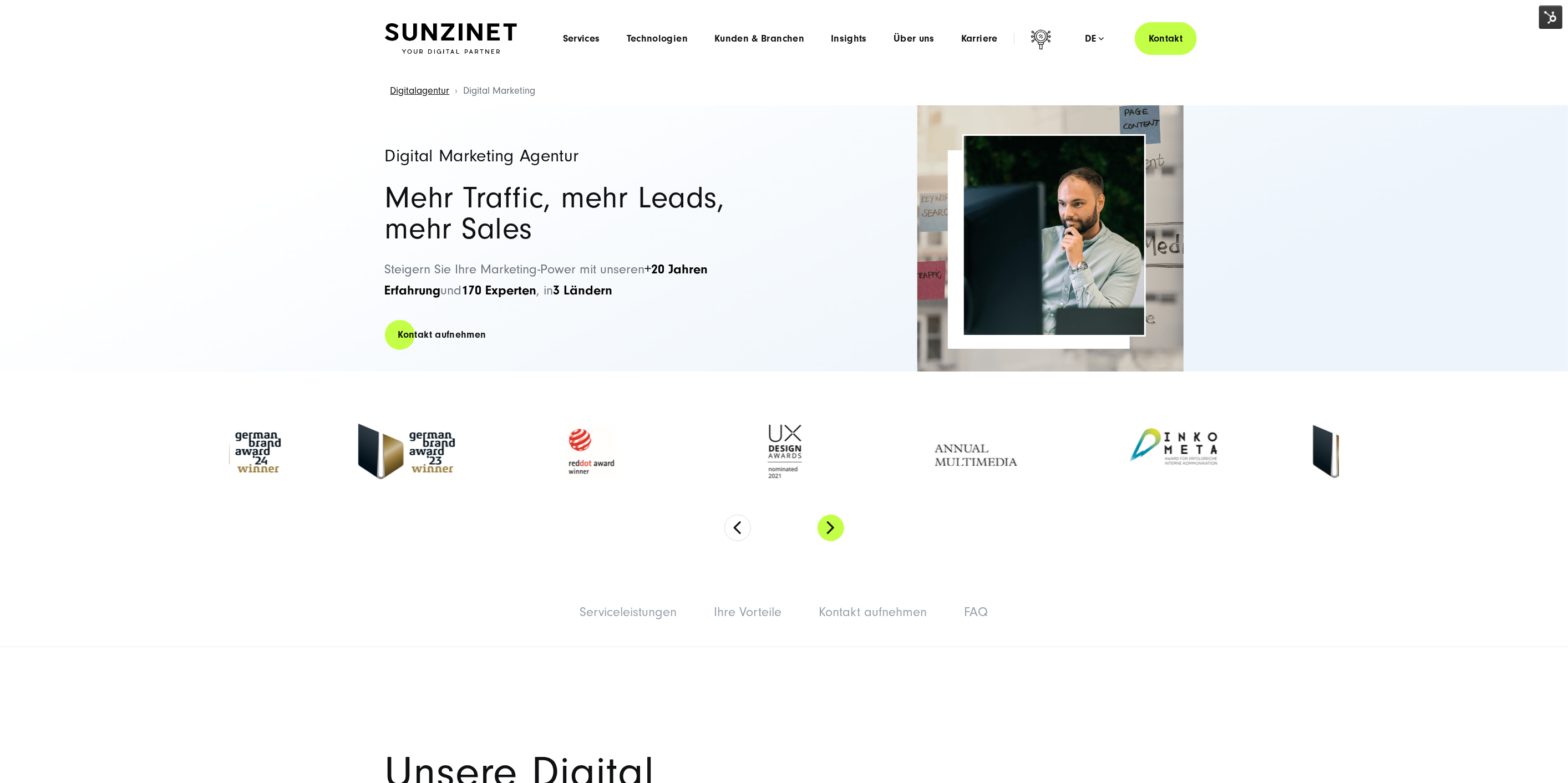
click at [823, 526] on button "Next" at bounding box center [830, 527] width 27 height 27
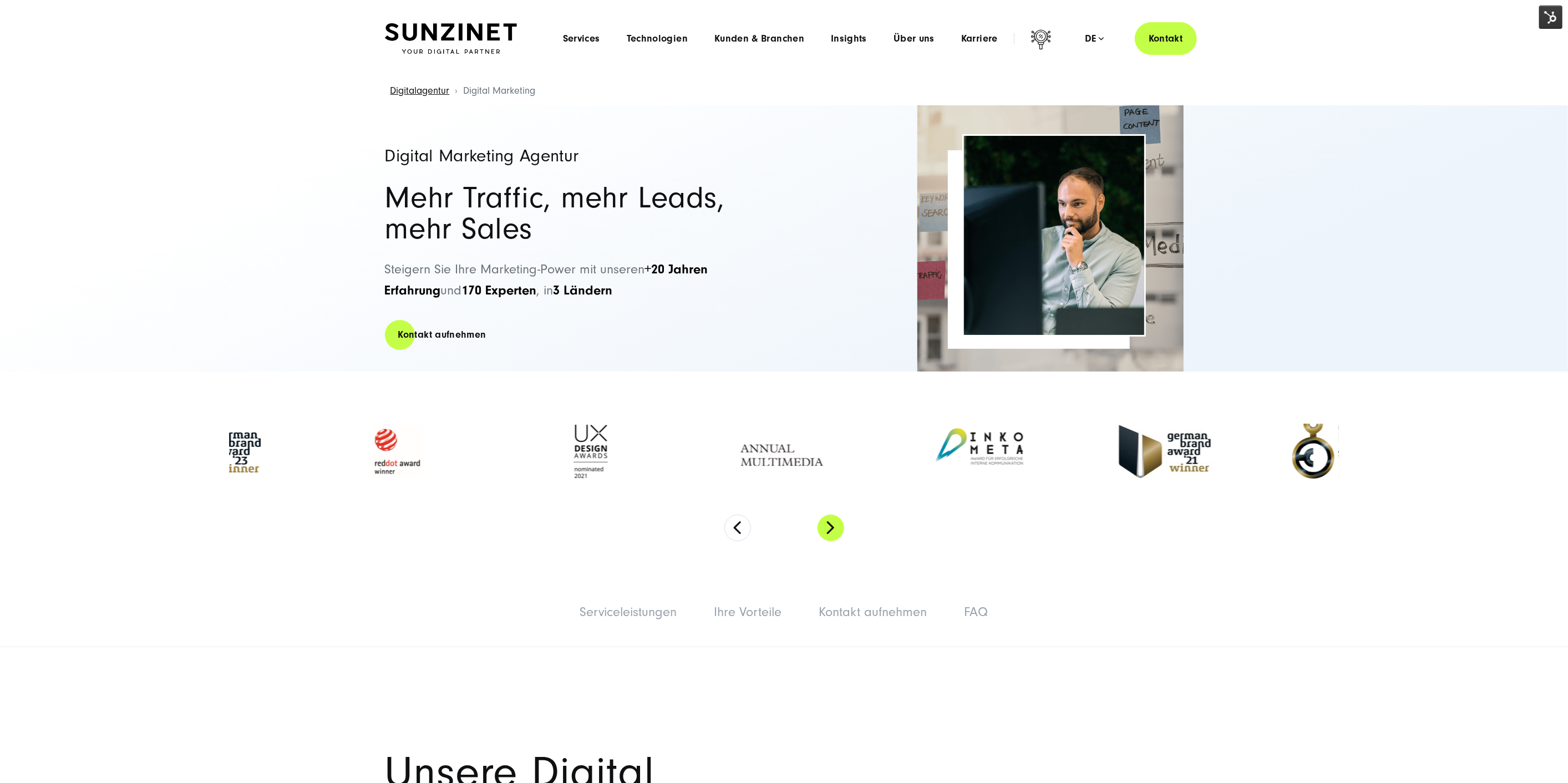
click at [823, 526] on button "Next" at bounding box center [830, 527] width 27 height 27
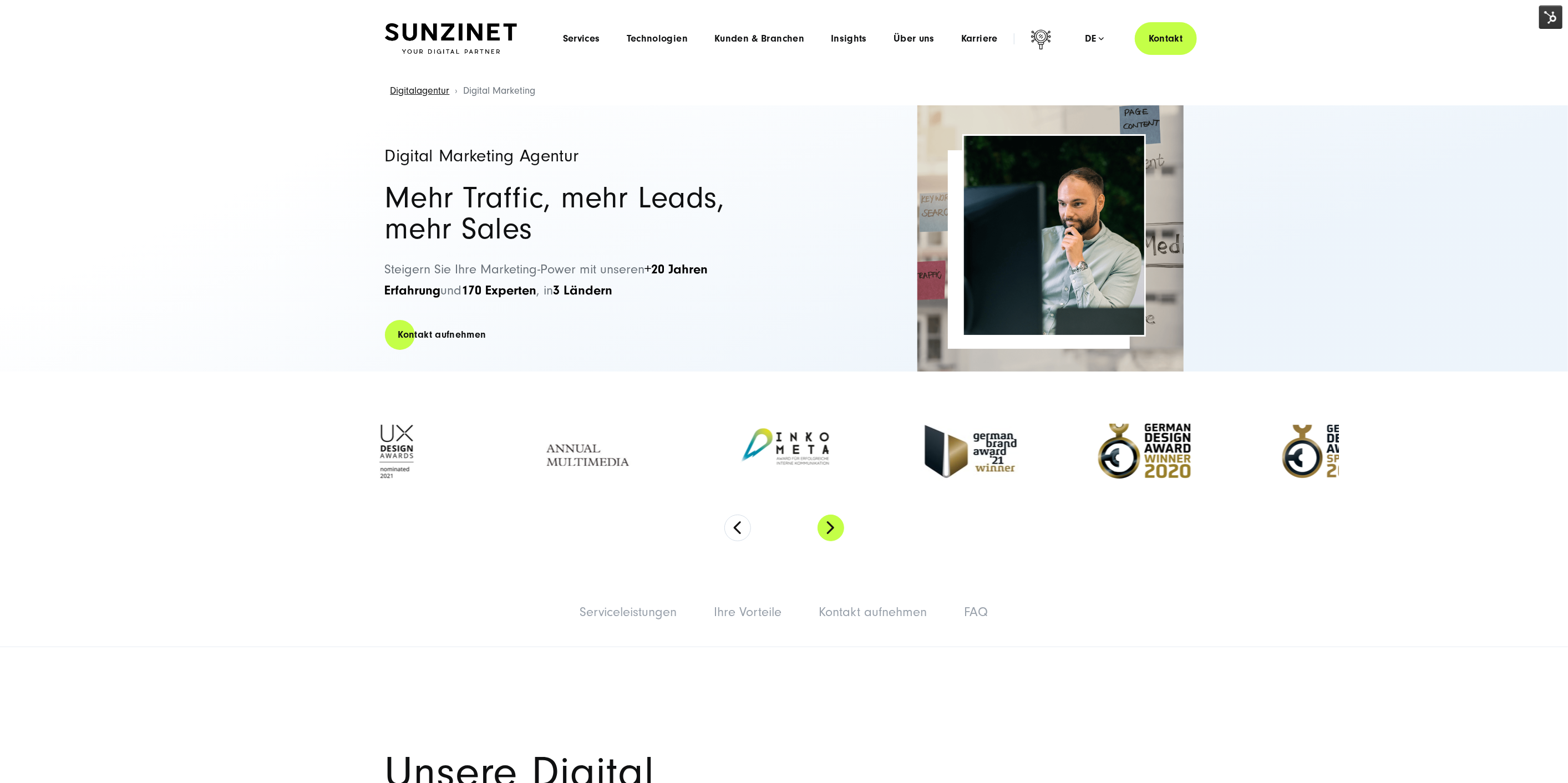
click at [823, 526] on button "Next" at bounding box center [830, 527] width 27 height 27
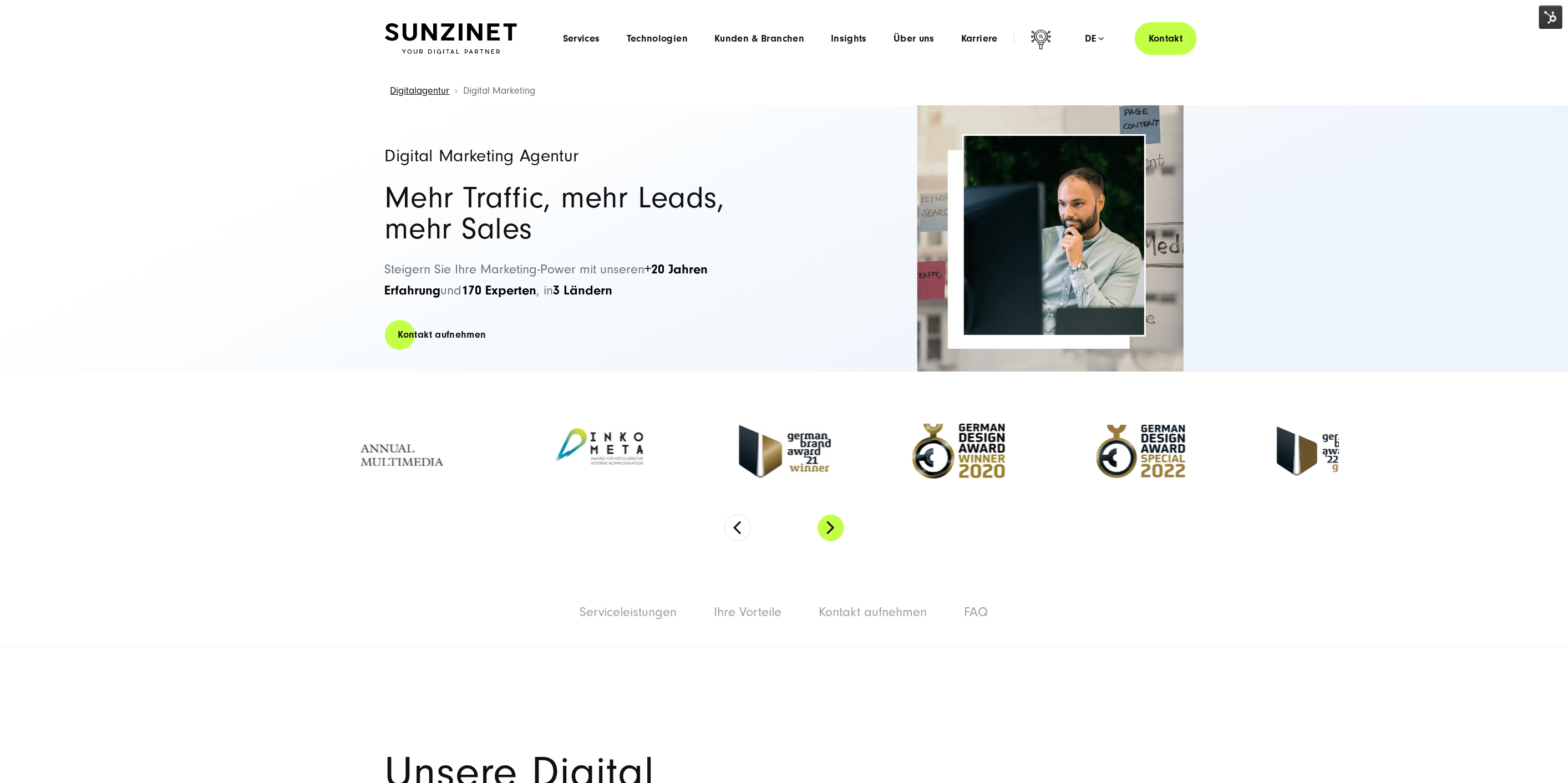
click at [823, 526] on button "Next" at bounding box center [830, 527] width 27 height 27
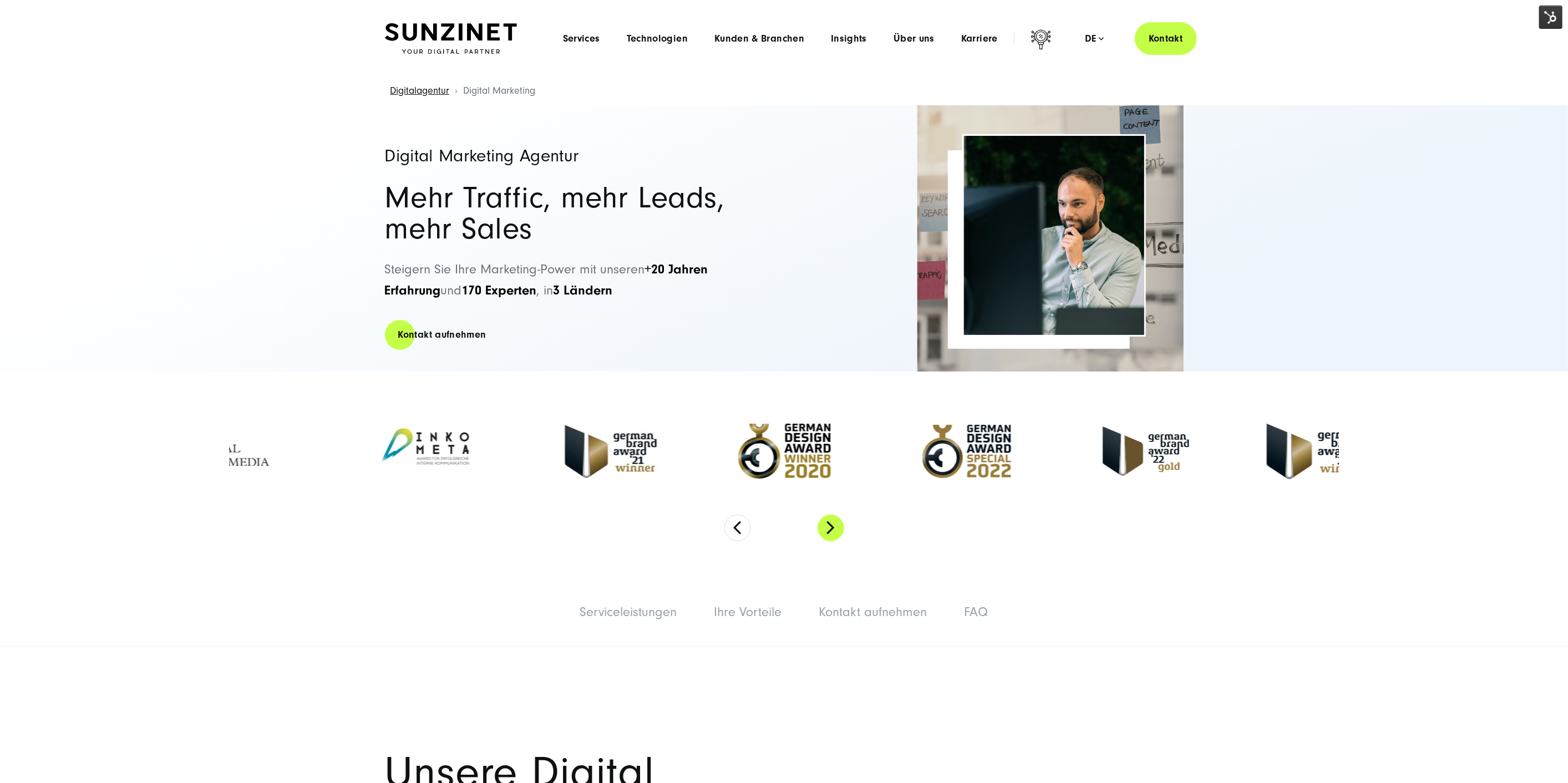
click at [823, 525] on button "Next" at bounding box center [830, 527] width 27 height 27
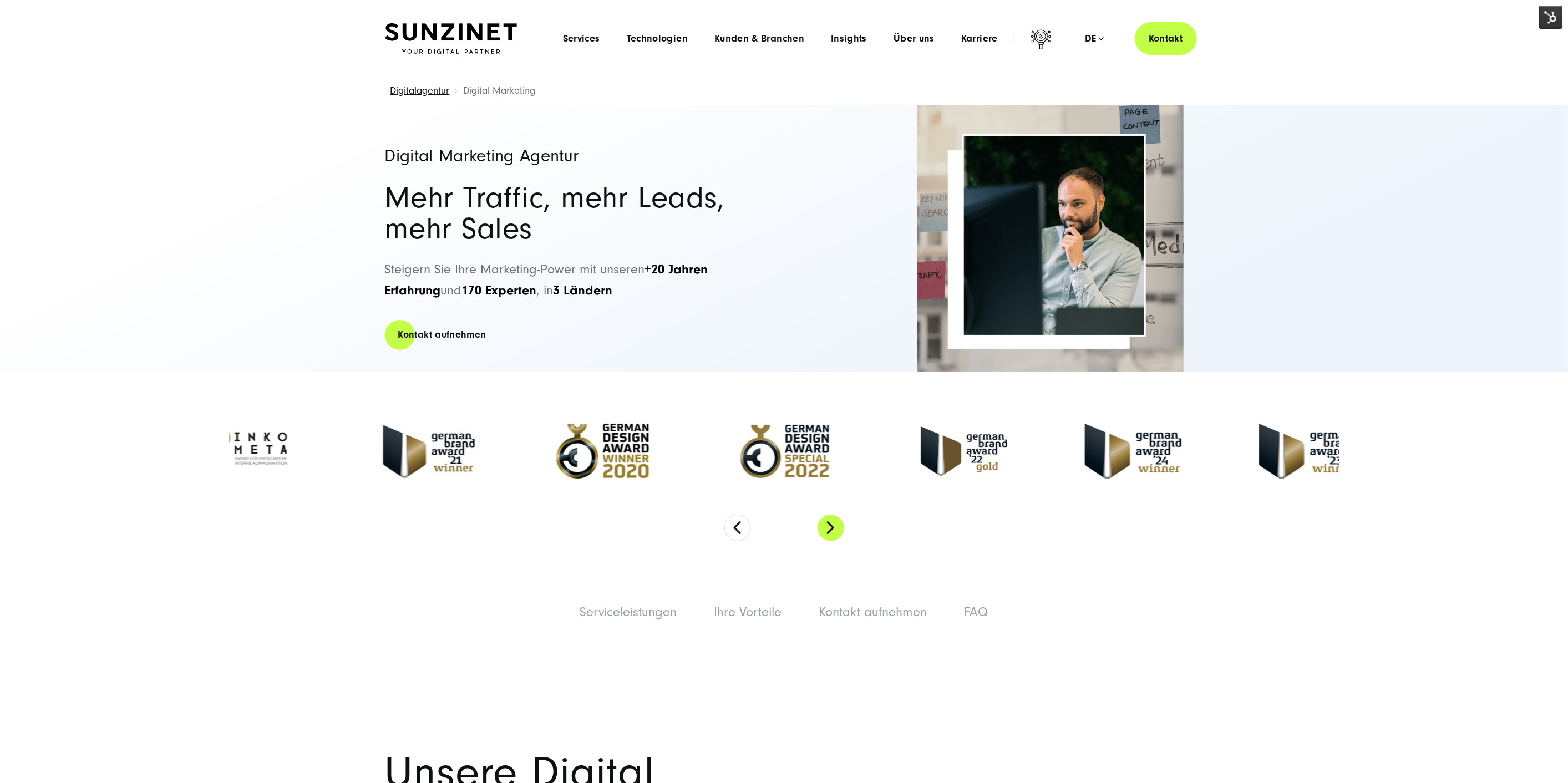
click at [823, 525] on button "Next" at bounding box center [830, 527] width 27 height 27
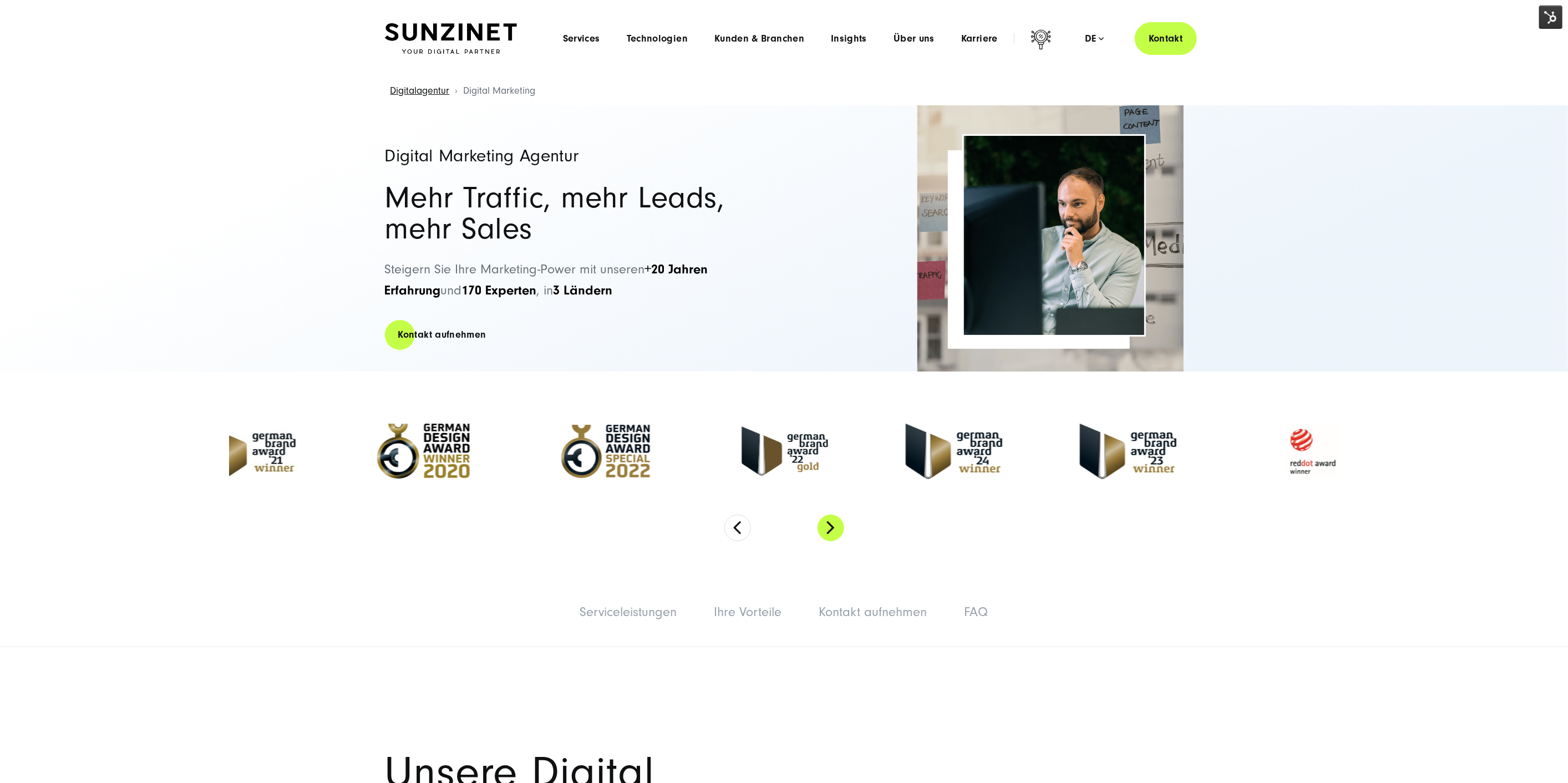
click at [823, 525] on button "Next" at bounding box center [830, 527] width 27 height 27
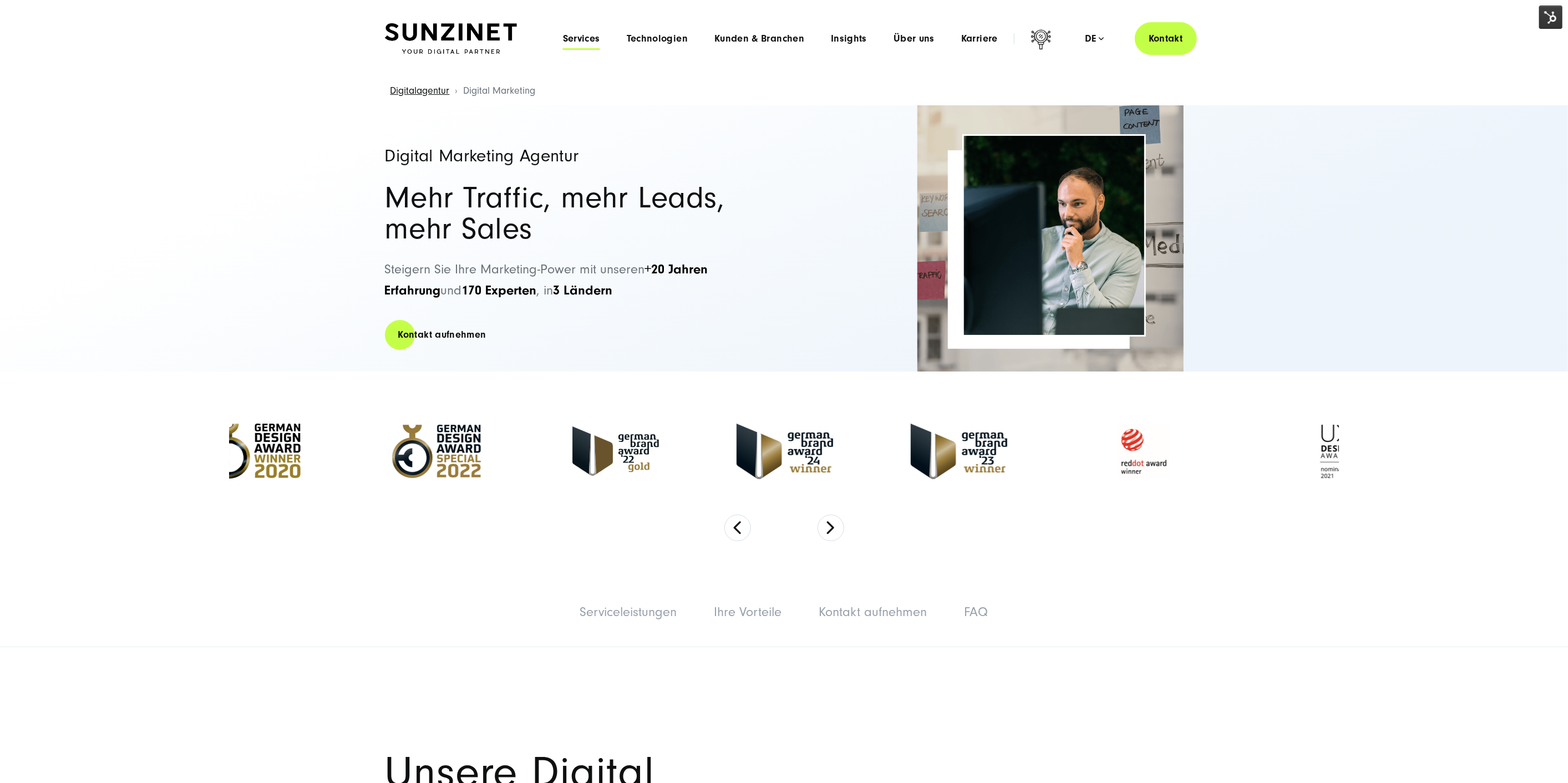
click at [592, 37] on span "Services" at bounding box center [582, 39] width 38 height 11
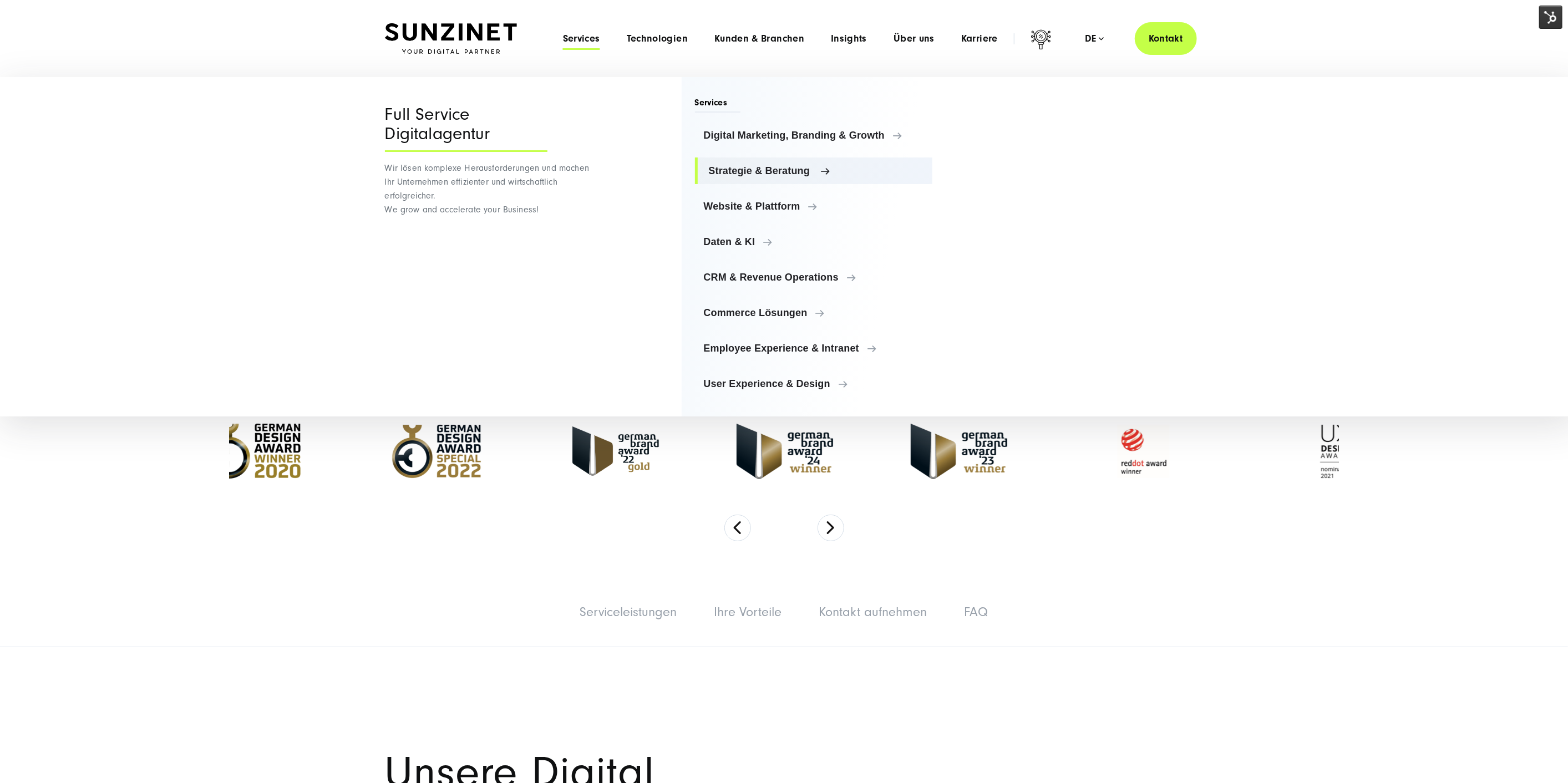
click at [788, 175] on span "Strategie & Beratung" at bounding box center [817, 170] width 215 height 11
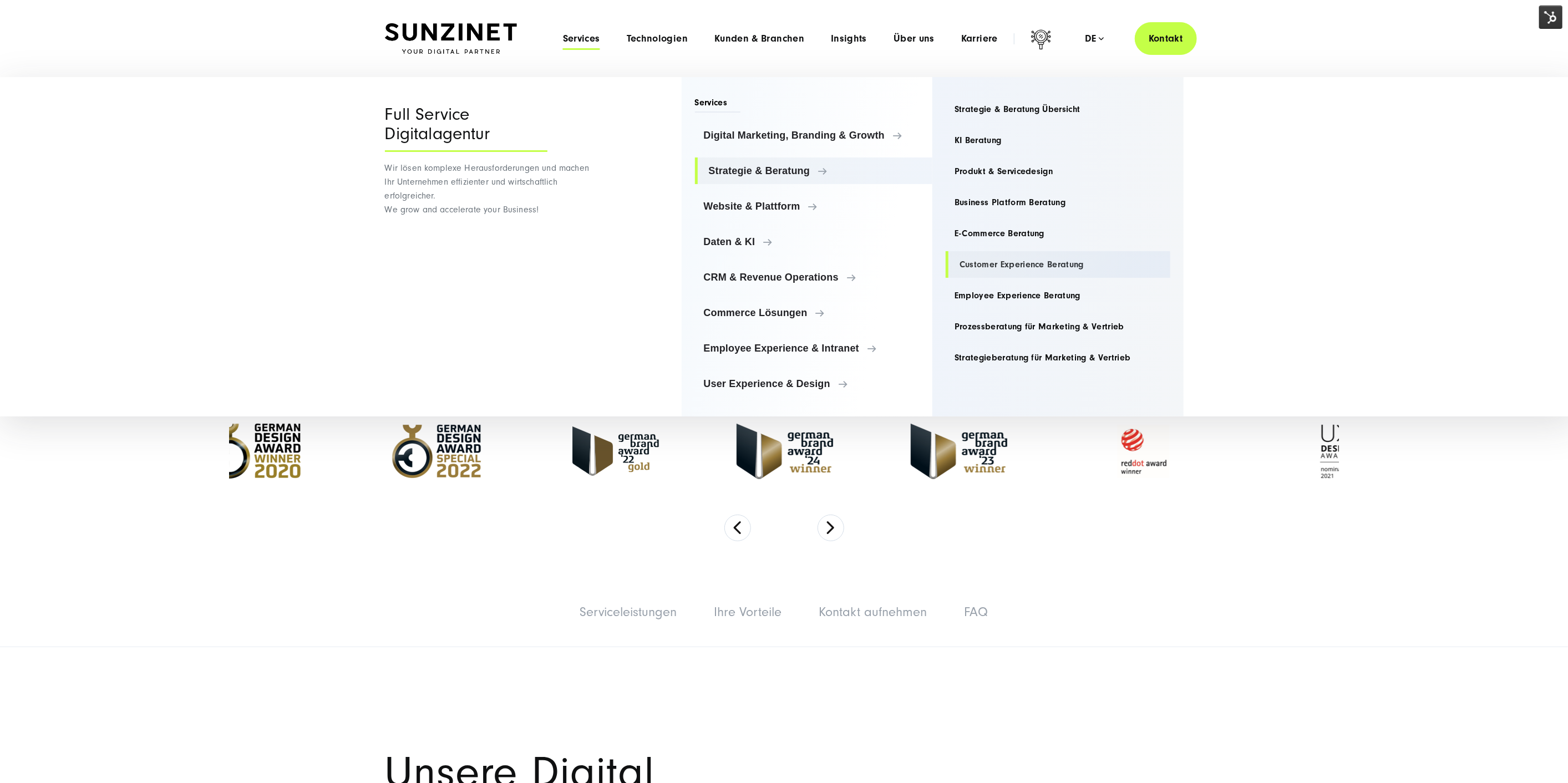
click at [1002, 262] on link "Customer Experience Beratung" at bounding box center [1058, 264] width 225 height 27
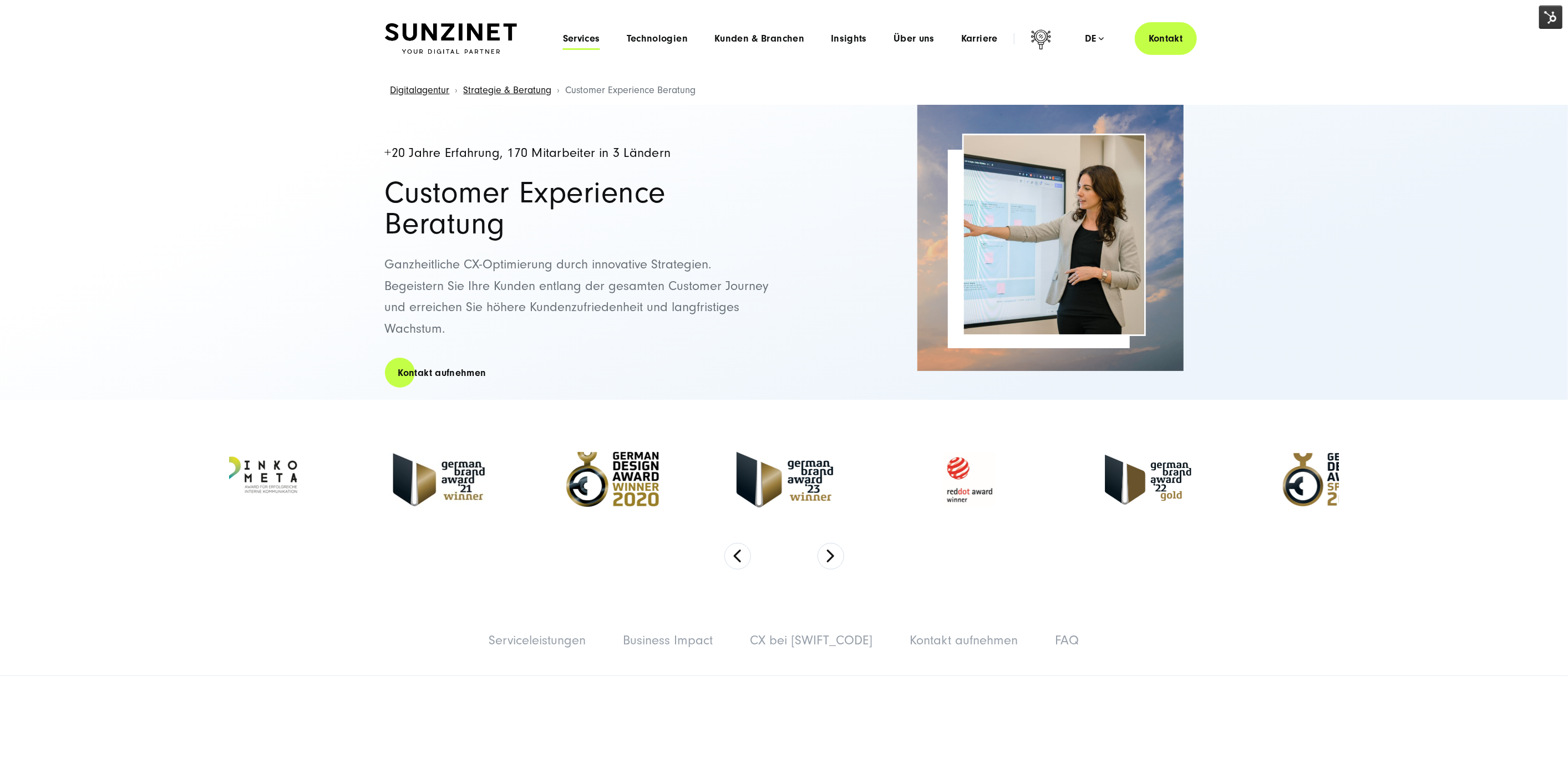
click at [600, 36] on span "Services" at bounding box center [582, 39] width 38 height 11
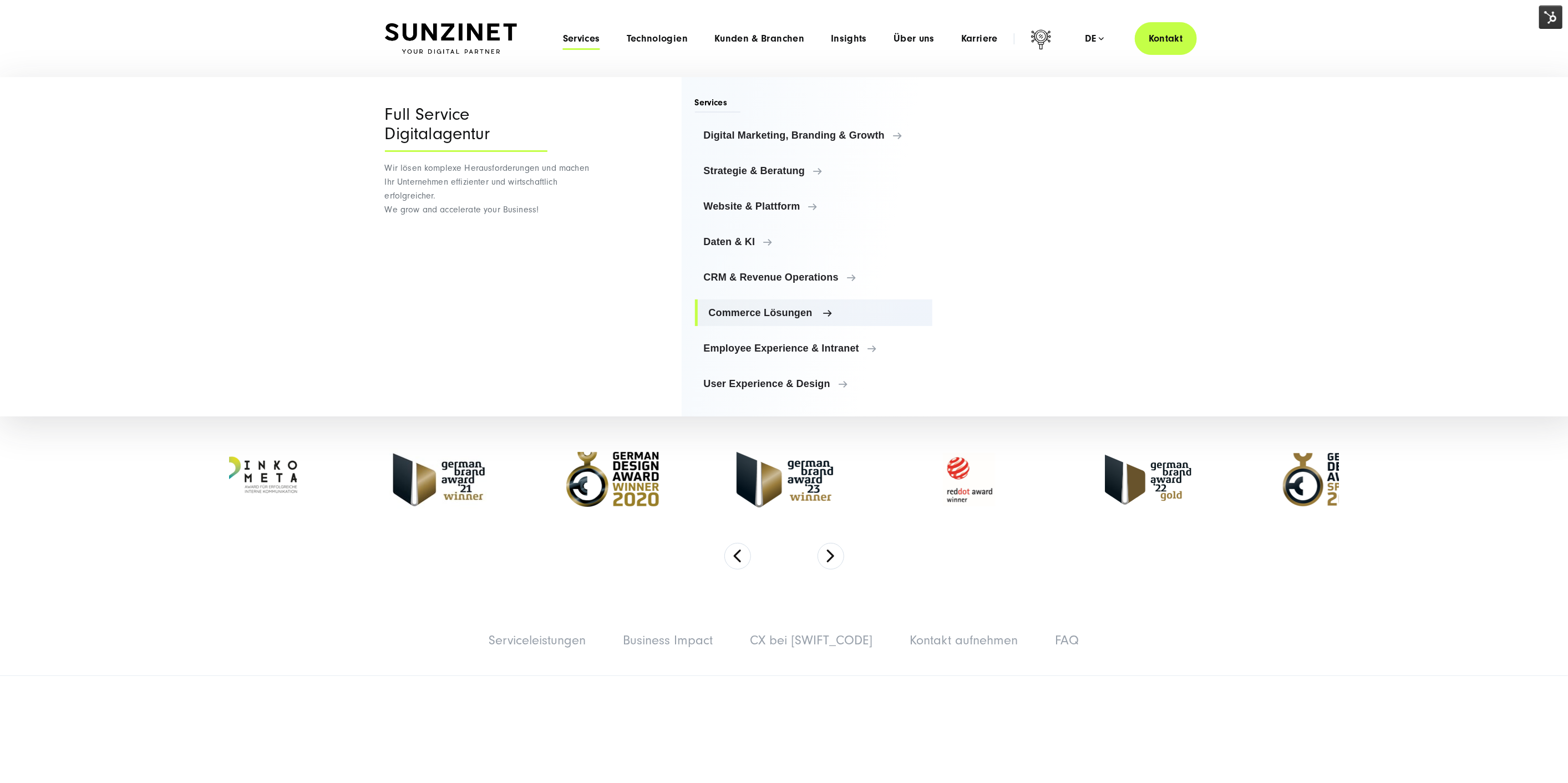
click at [787, 316] on span "Commerce Lösungen" at bounding box center [817, 312] width 215 height 11
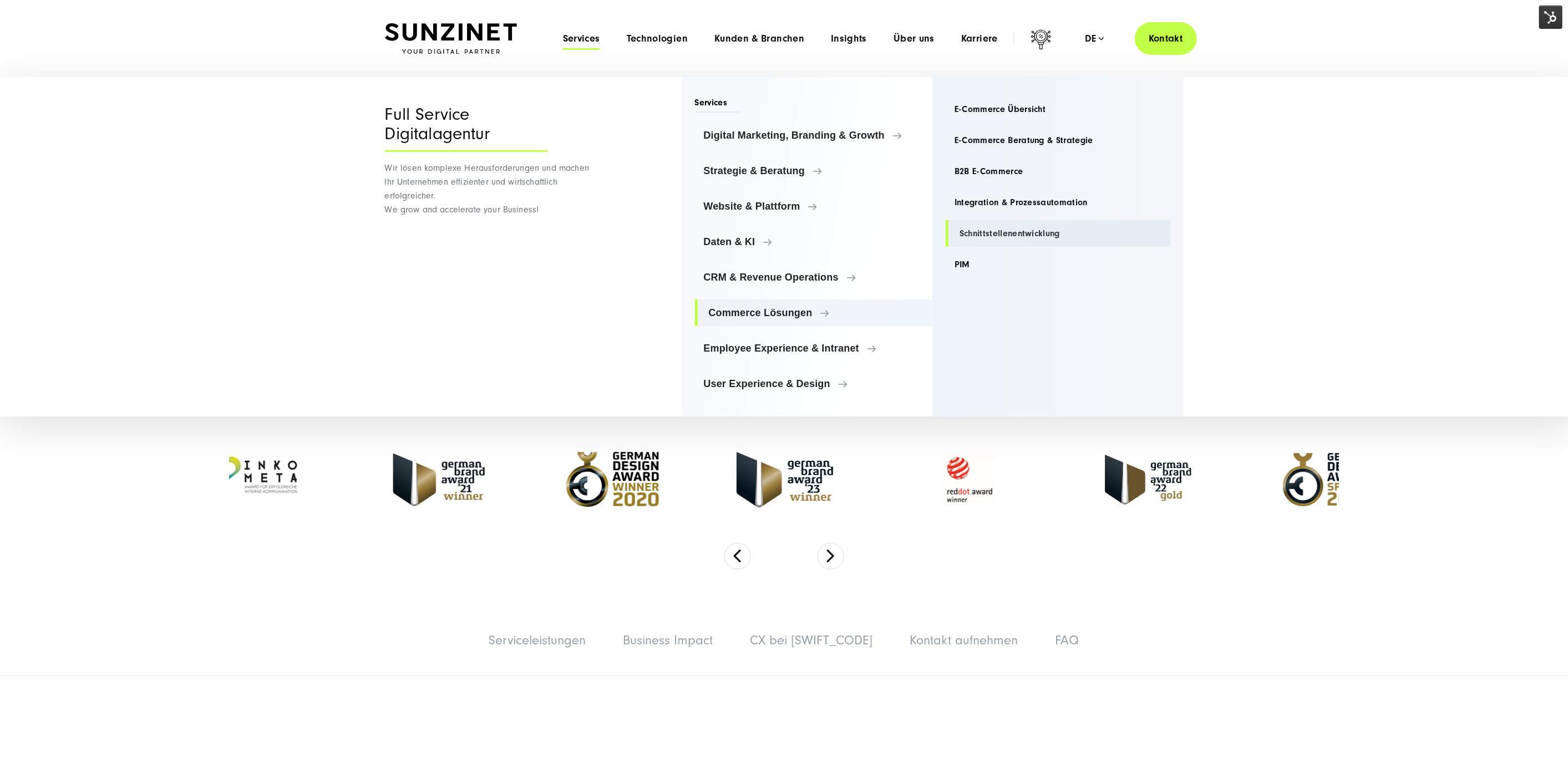
click at [1016, 237] on link "Schnittstellenentwicklung" at bounding box center [1058, 233] width 225 height 27
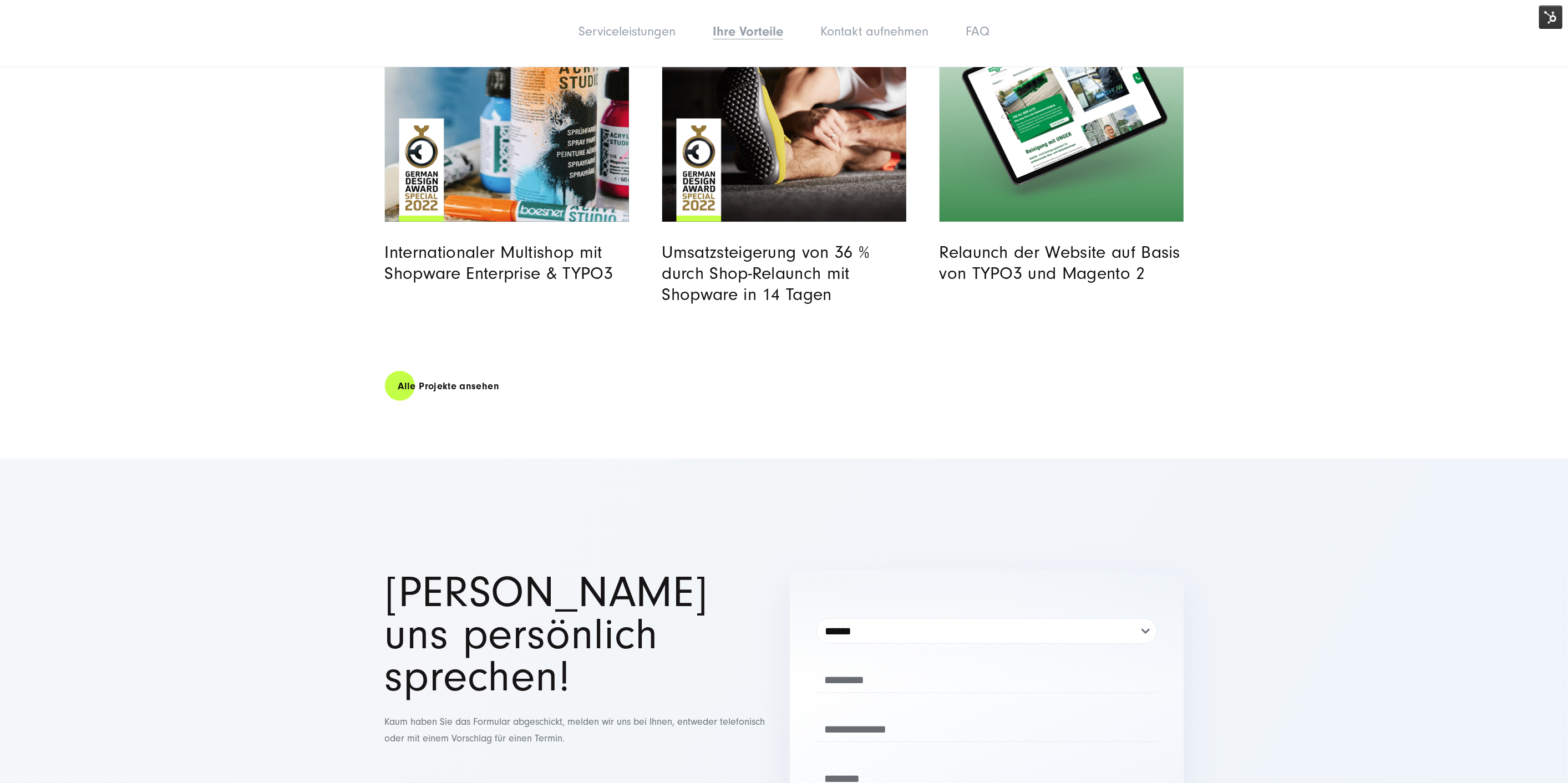
drag, startPoint x: 982, startPoint y: 475, endPoint x: 937, endPoint y: 289, distance: 191.4
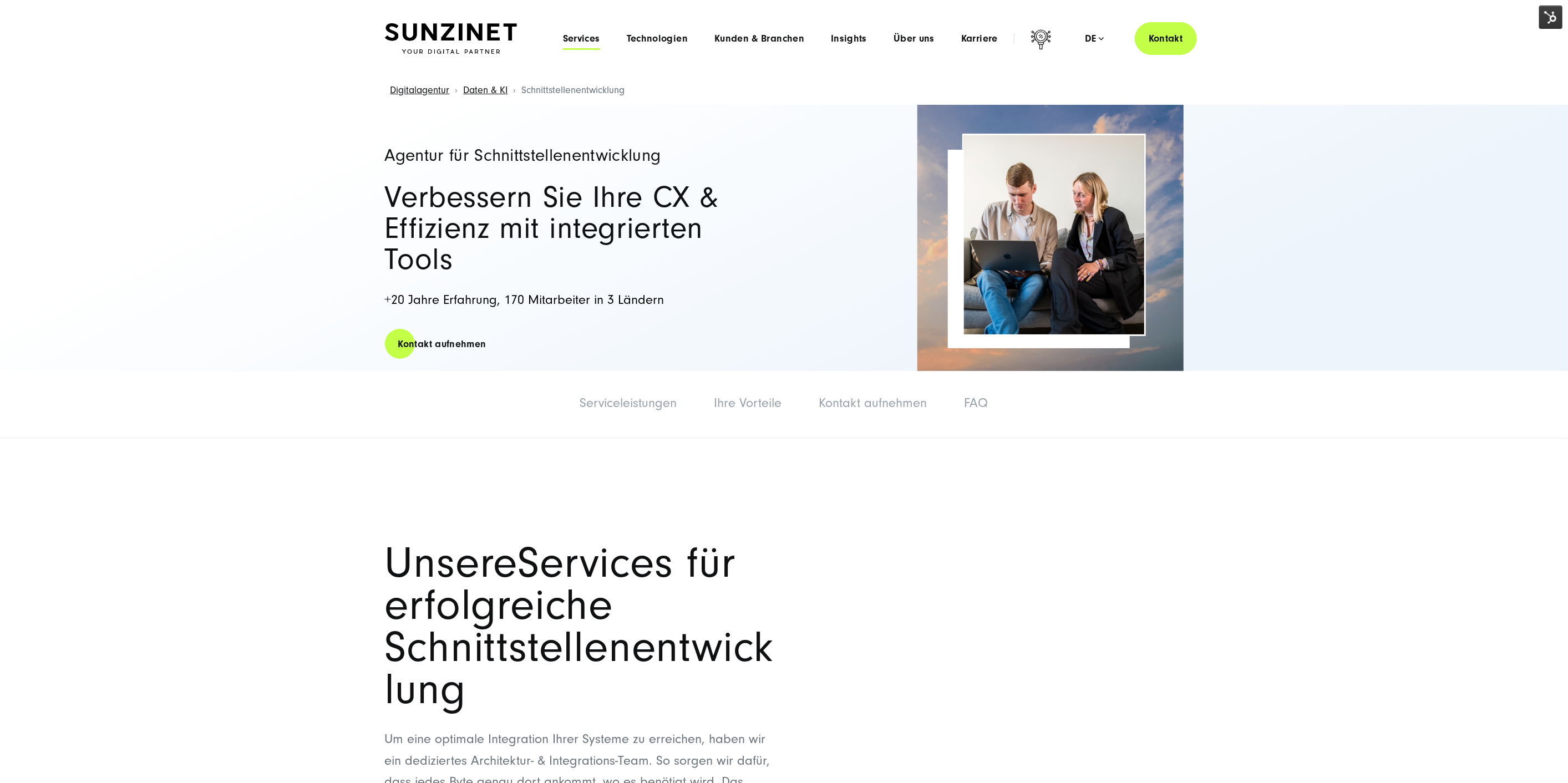
click at [590, 41] on span "Services" at bounding box center [582, 39] width 38 height 11
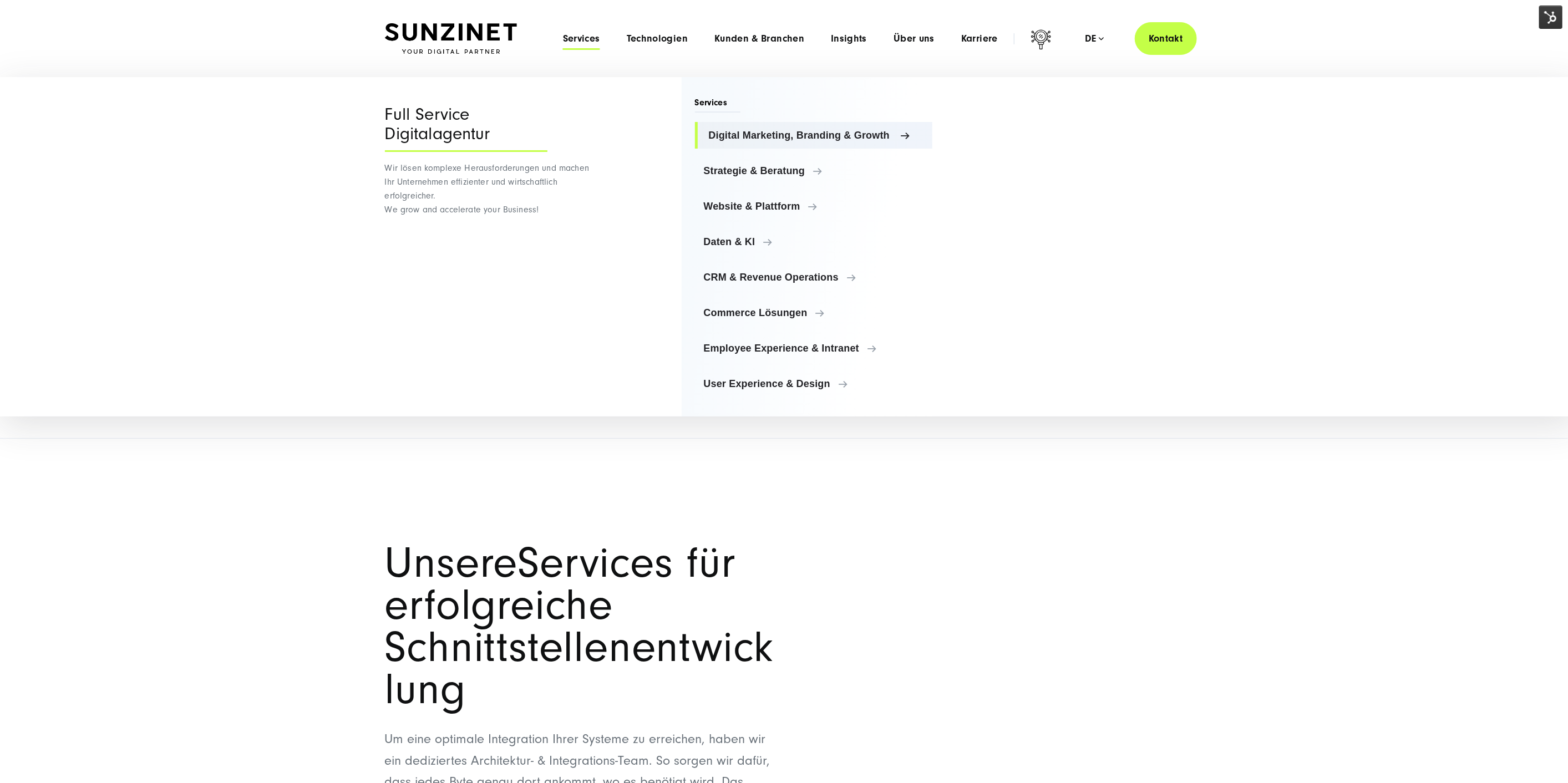
drag, startPoint x: 781, startPoint y: 127, endPoint x: 800, endPoint y: 127, distance: 19.0
click at [782, 127] on link "Digital Marketing, Branding & Growth" at bounding box center [814, 135] width 238 height 27
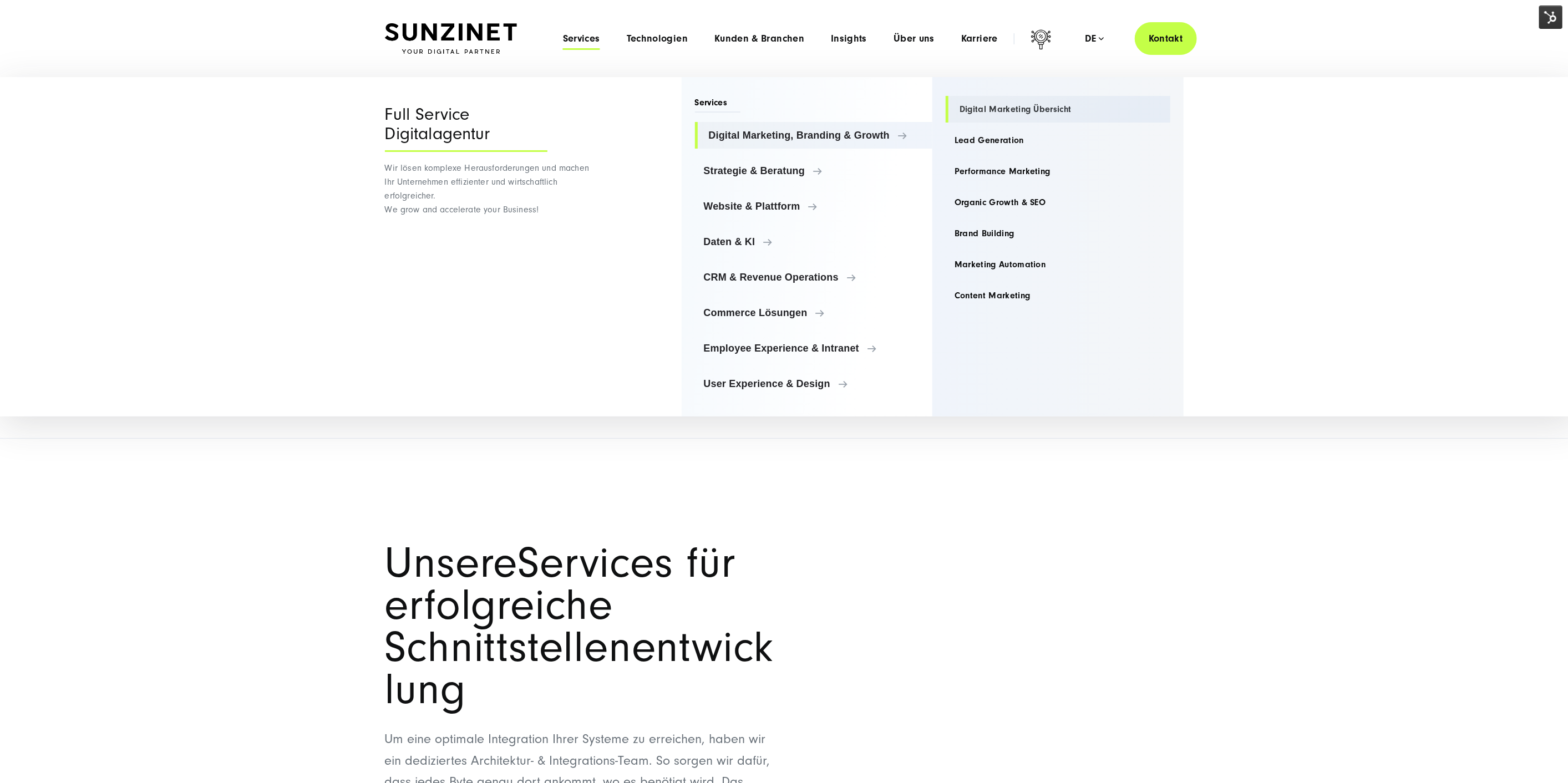
click at [1026, 104] on link "Digital Marketing Übersicht" at bounding box center [1058, 109] width 225 height 27
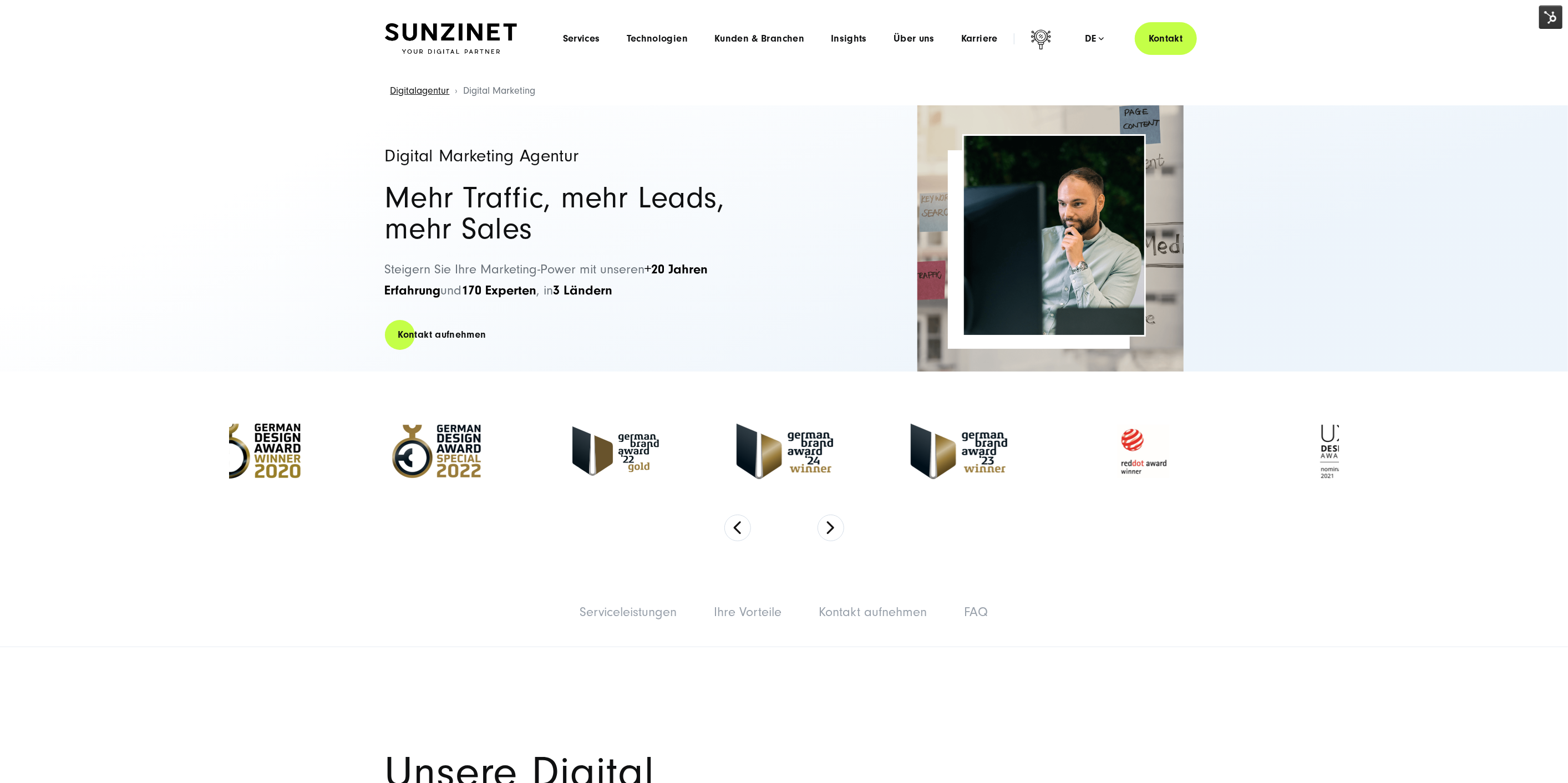
click at [669, 32] on div "Menu Services Menu Full Service Digitalagentur Wir lösen komplexe Herausforderu…" at bounding box center [874, 38] width 648 height 33
click at [674, 43] on span "Technologien" at bounding box center [658, 39] width 61 height 11
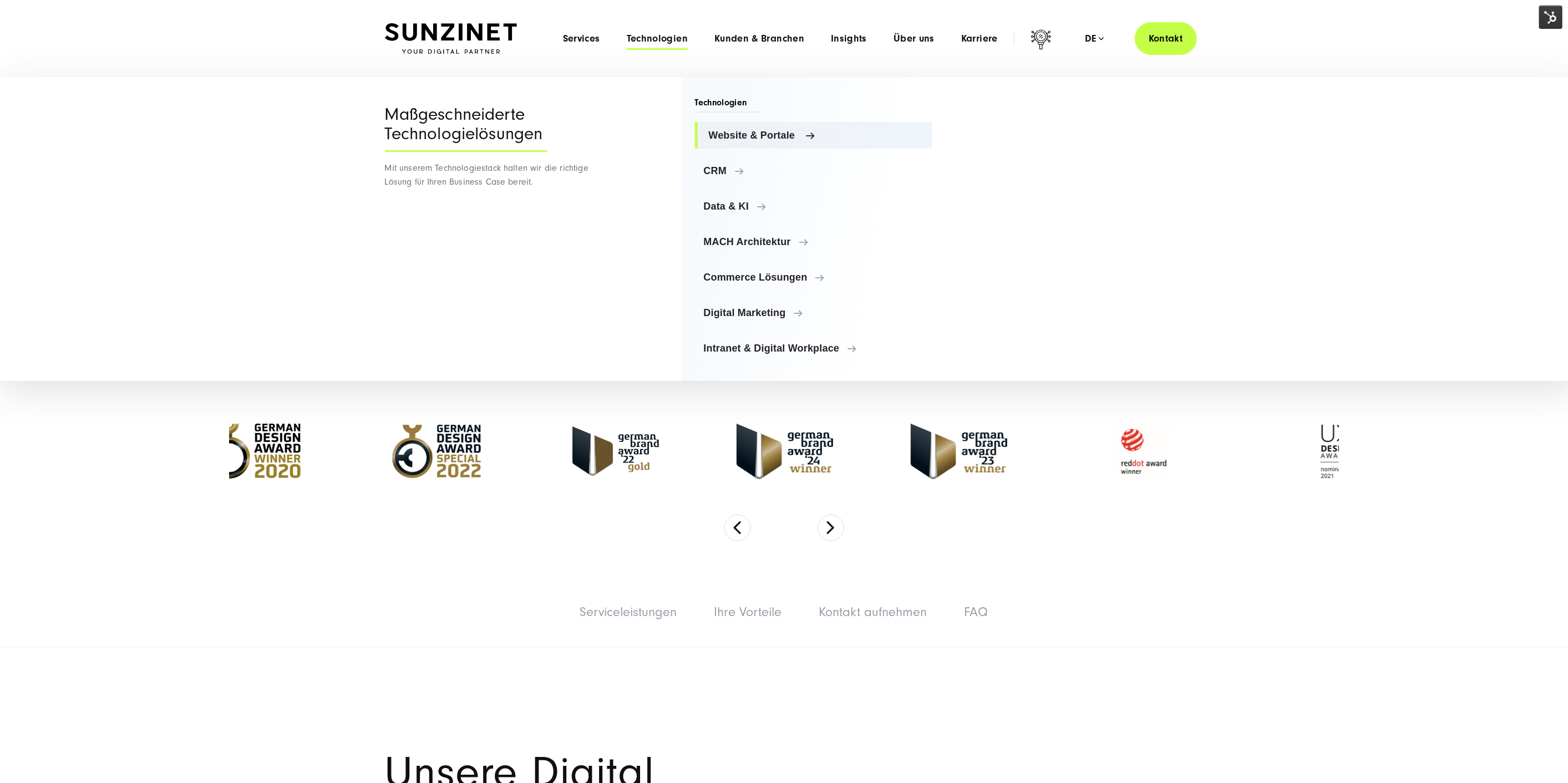
click at [768, 129] on span "Website & Portale" at bounding box center [817, 134] width 215 height 11
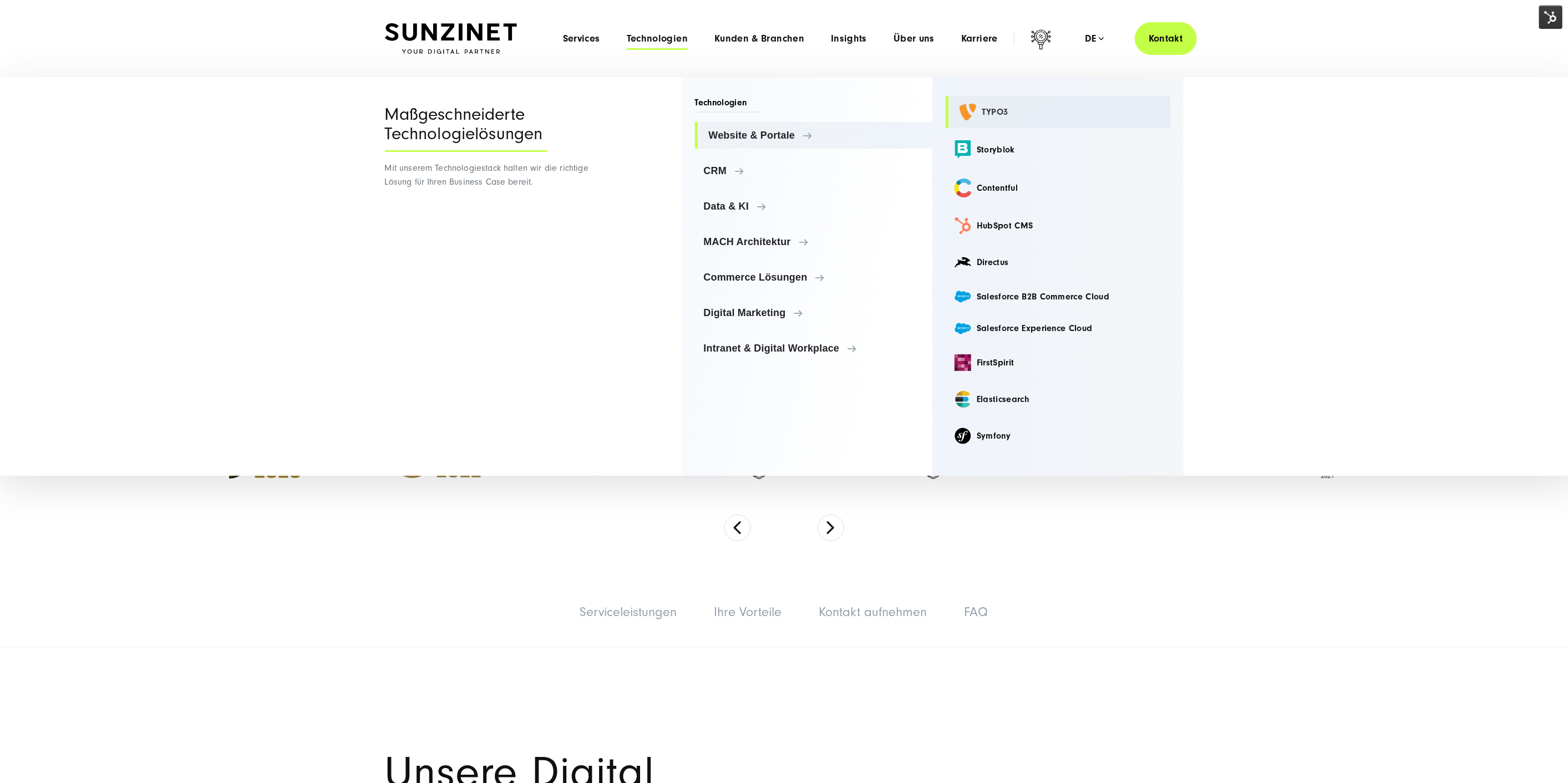
click at [995, 112] on link "TYPO3" at bounding box center [1058, 112] width 225 height 33
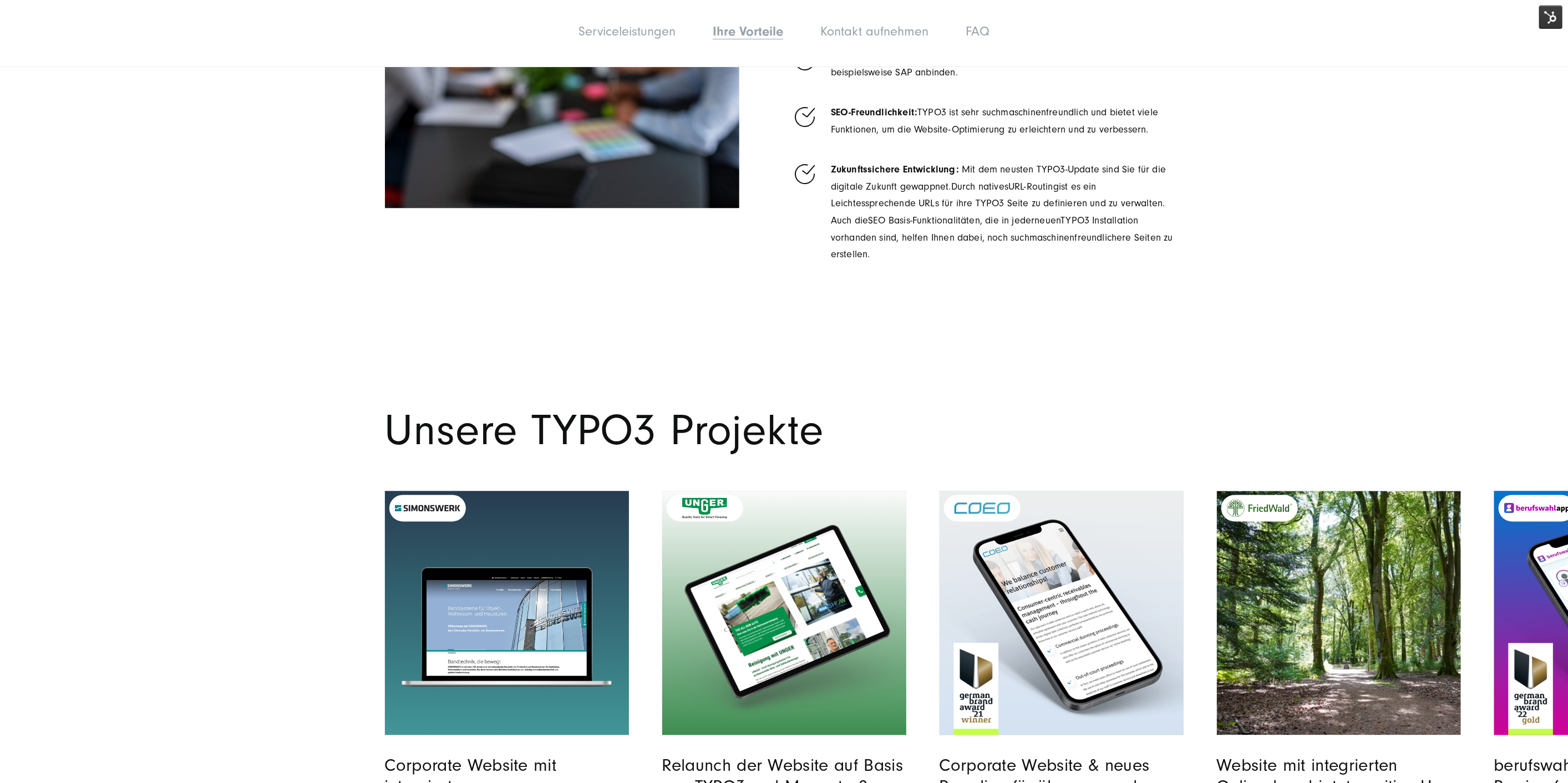
scroll to position [5854, 0]
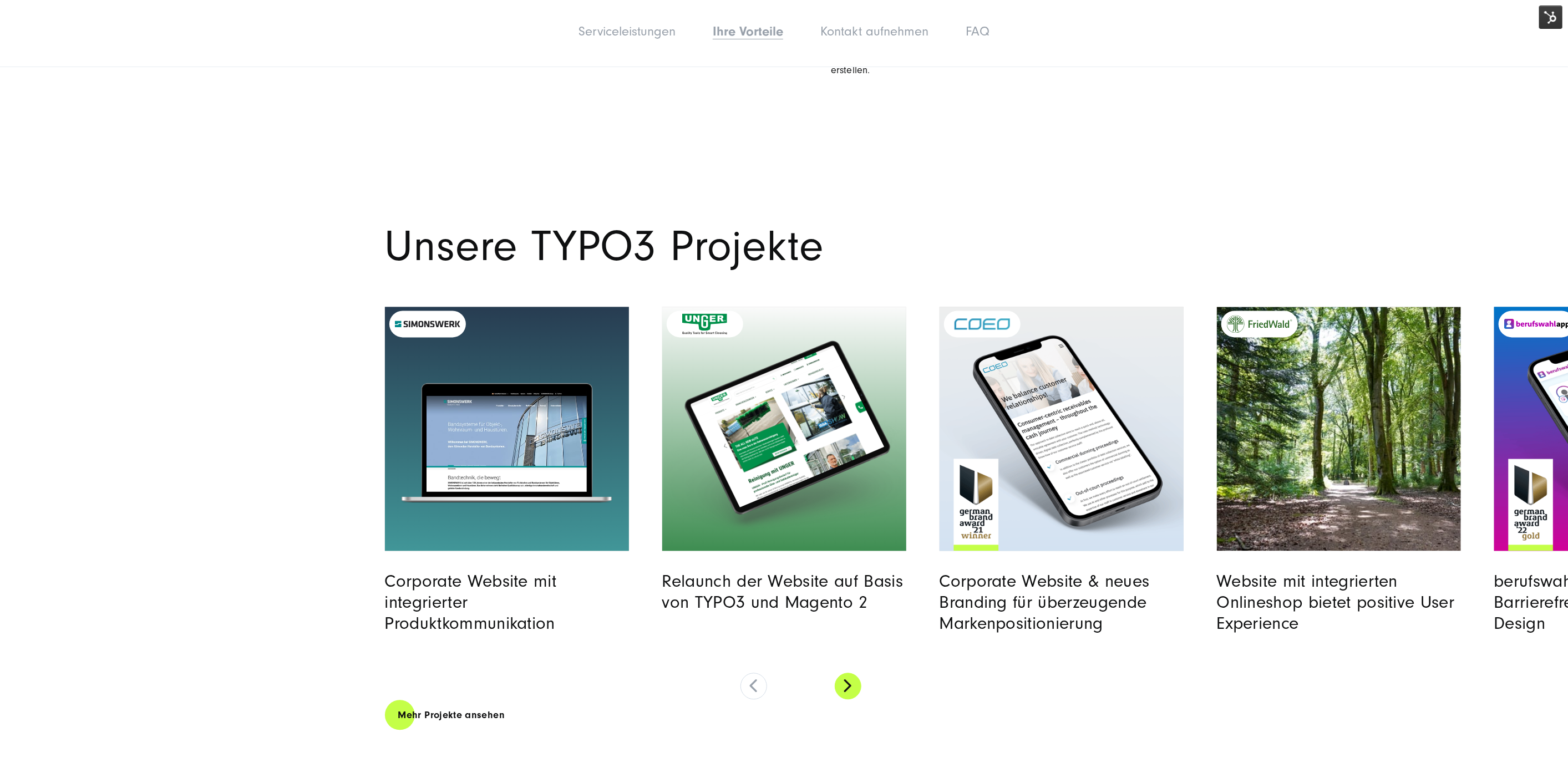
drag, startPoint x: 862, startPoint y: 663, endPoint x: 855, endPoint y: 662, distance: 7.1
click at [860, 662] on div "Corporate Website mit integrierter Produktkommunikation" at bounding box center [801, 504] width 832 height 393
click at [850, 672] on button at bounding box center [848, 685] width 27 height 27
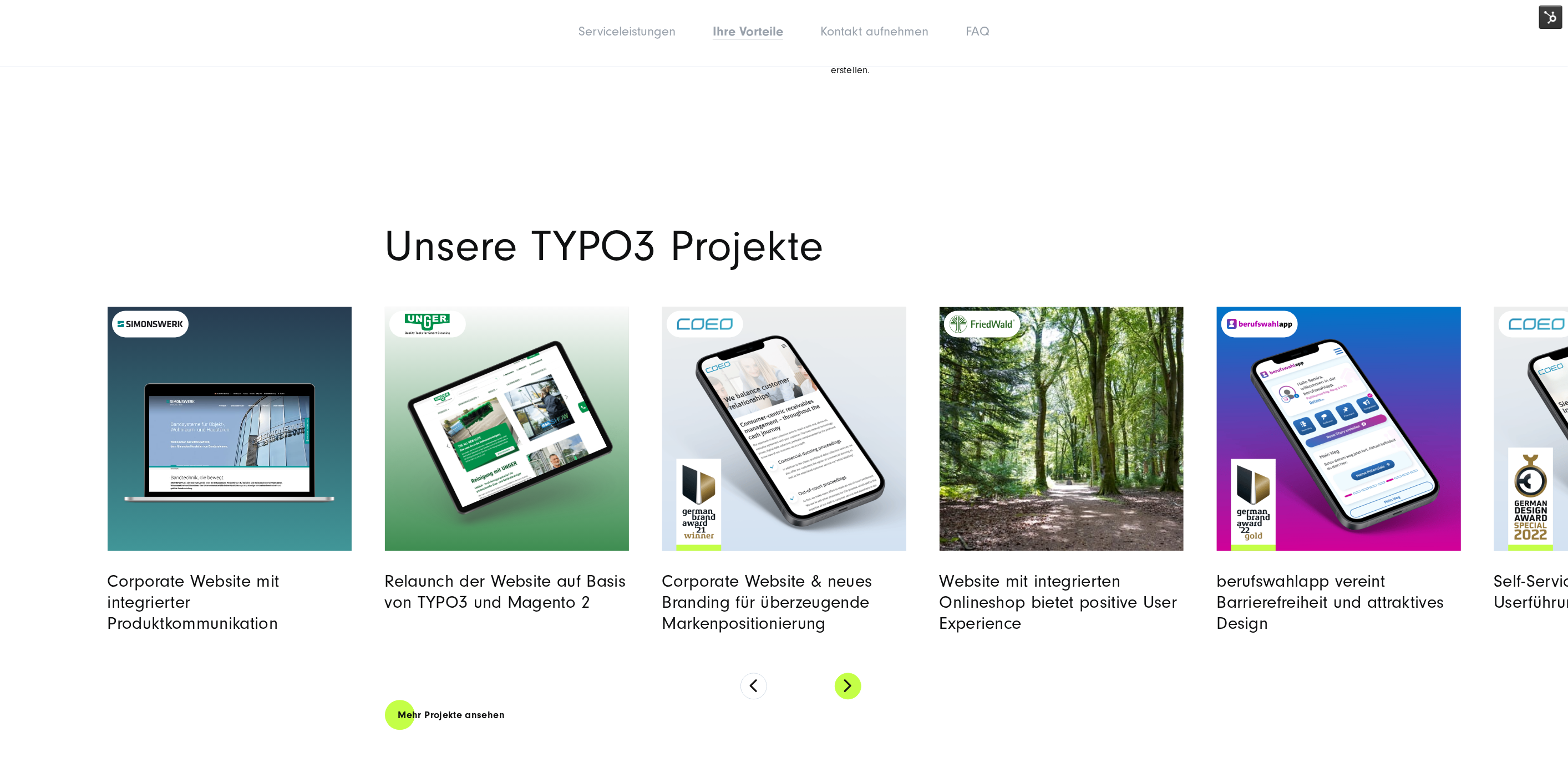
click at [850, 672] on button at bounding box center [848, 685] width 27 height 27
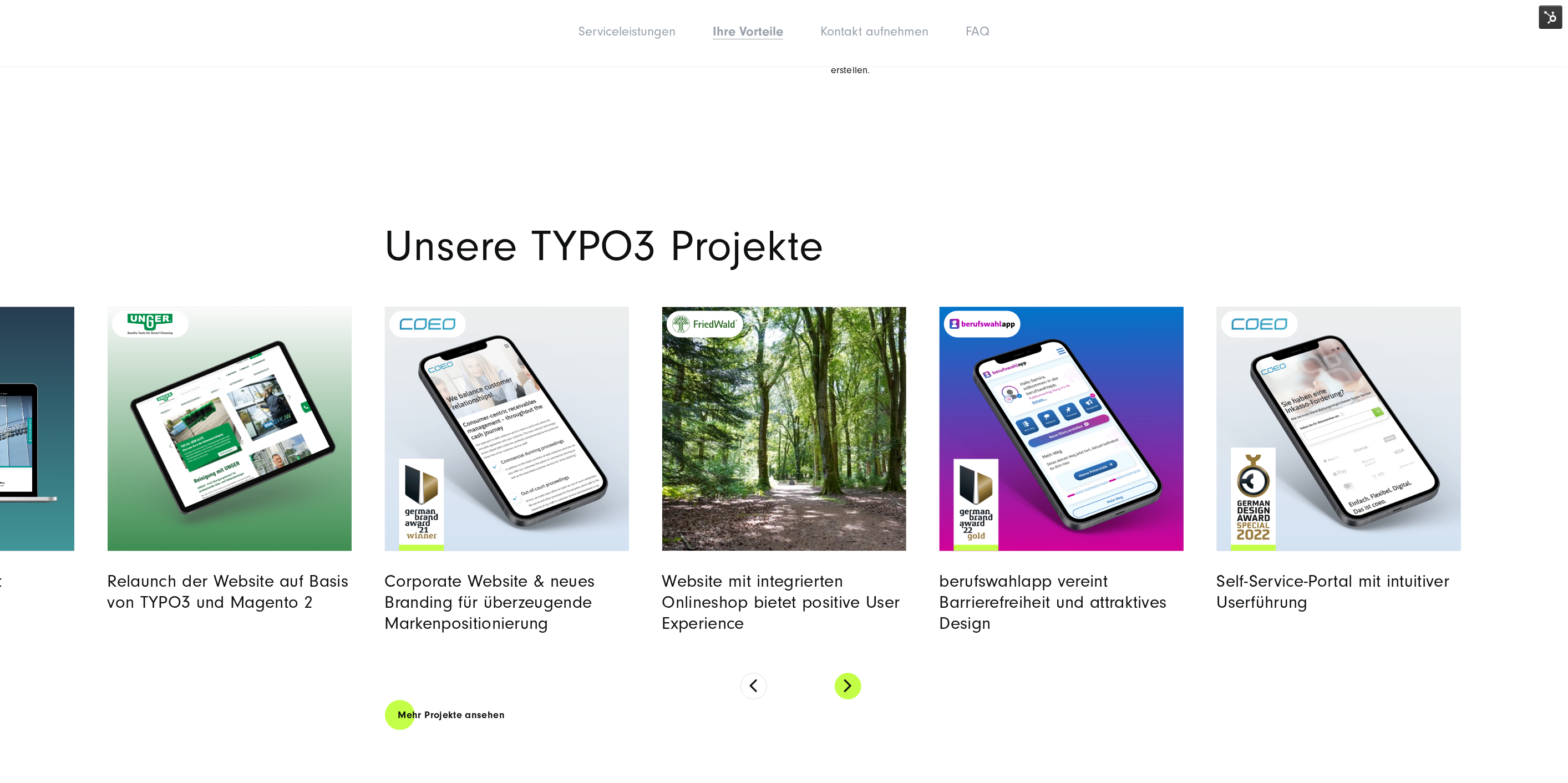
click at [850, 672] on button at bounding box center [848, 685] width 27 height 27
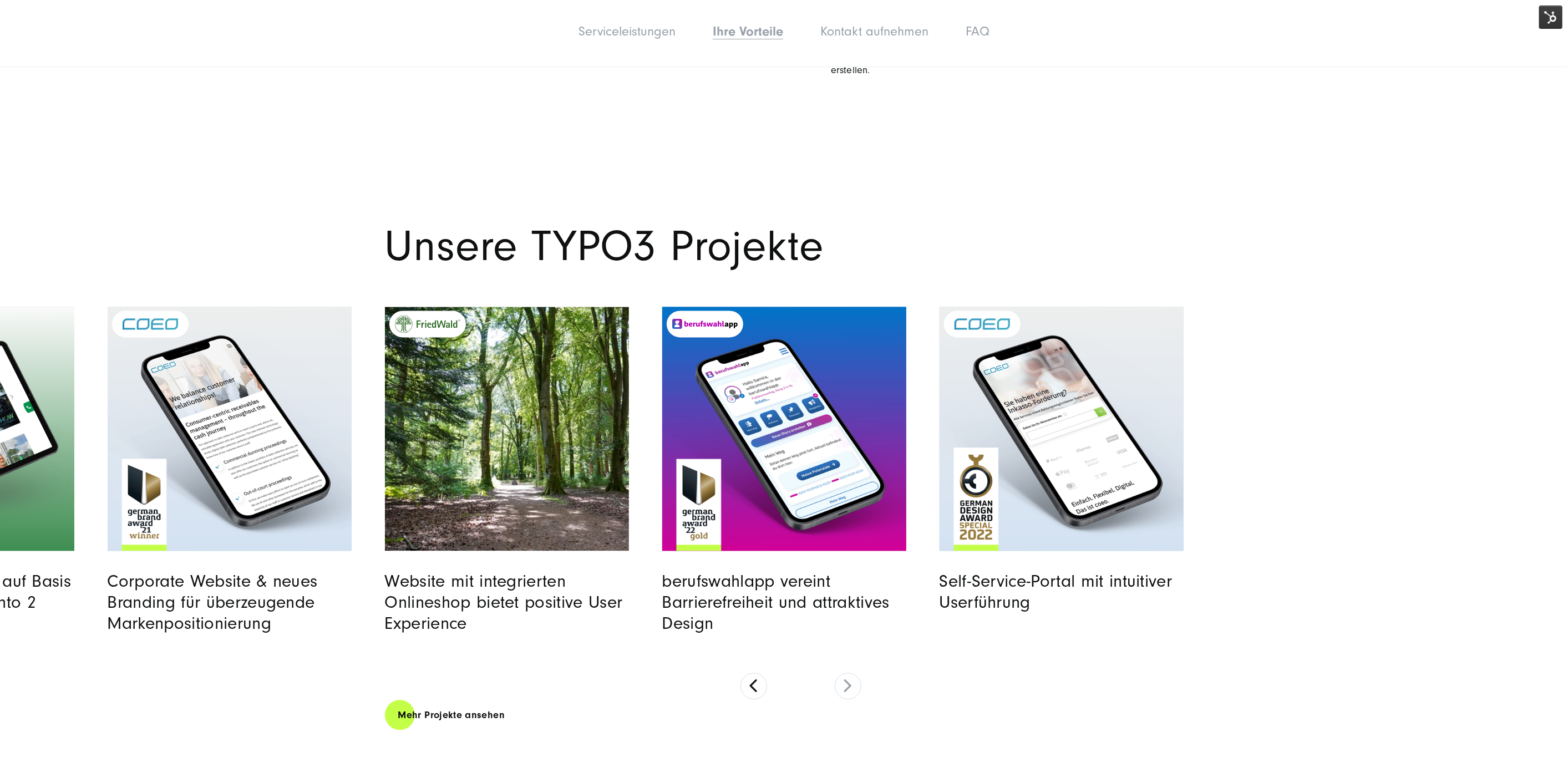
drag, startPoint x: 1049, startPoint y: 733, endPoint x: 1046, endPoint y: 726, distance: 7.6
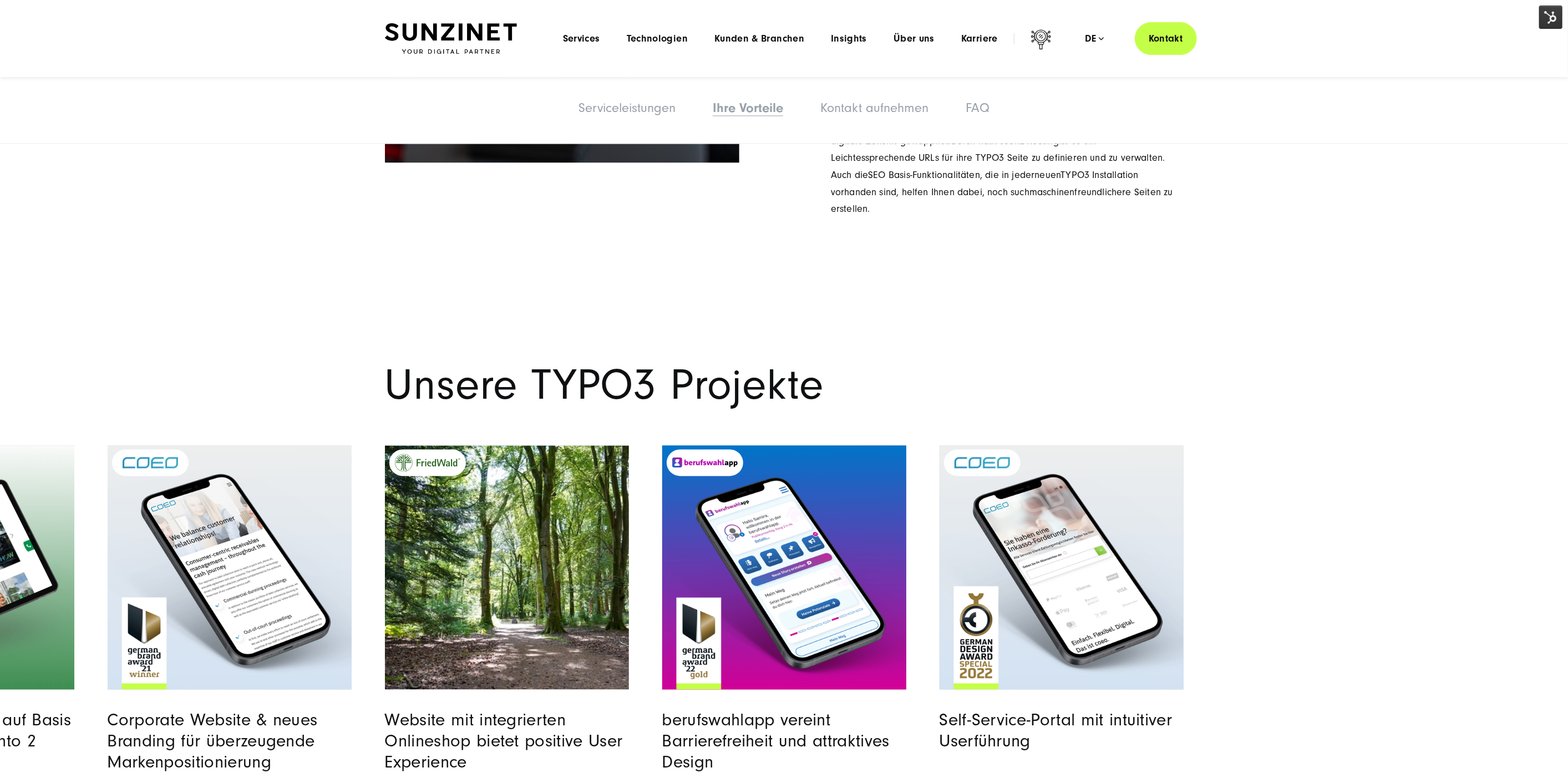
scroll to position [0, 0]
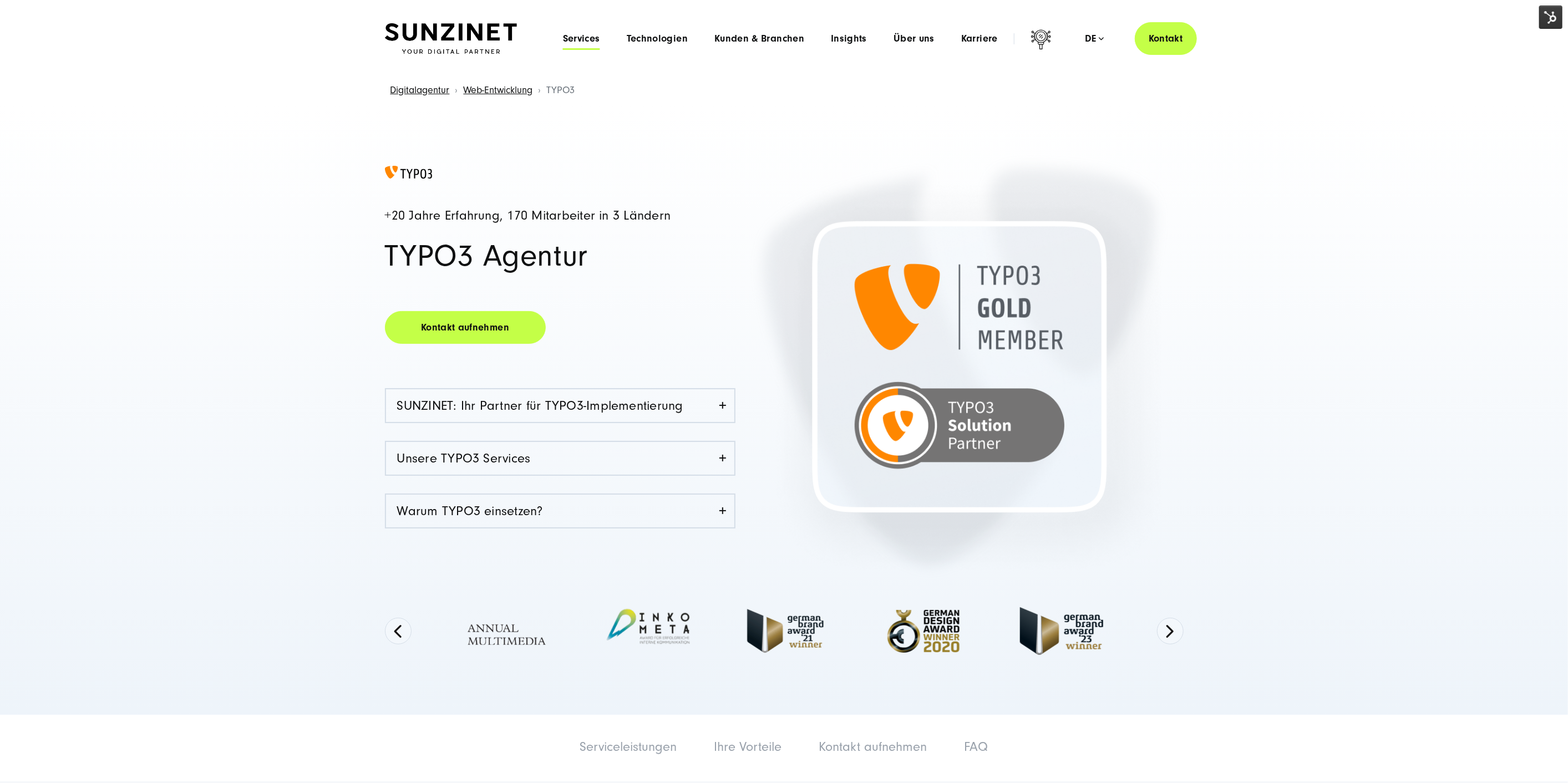
click at [578, 35] on span "Services" at bounding box center [582, 39] width 38 height 11
click at [874, 29] on div "Menu Services Menu Full Service Digitalagentur Wir lösen komplexe Herausforderu…" at bounding box center [874, 38] width 648 height 33
click at [859, 36] on span "Insights" at bounding box center [849, 39] width 37 height 11
click at [898, 37] on span "Über uns" at bounding box center [914, 39] width 41 height 11
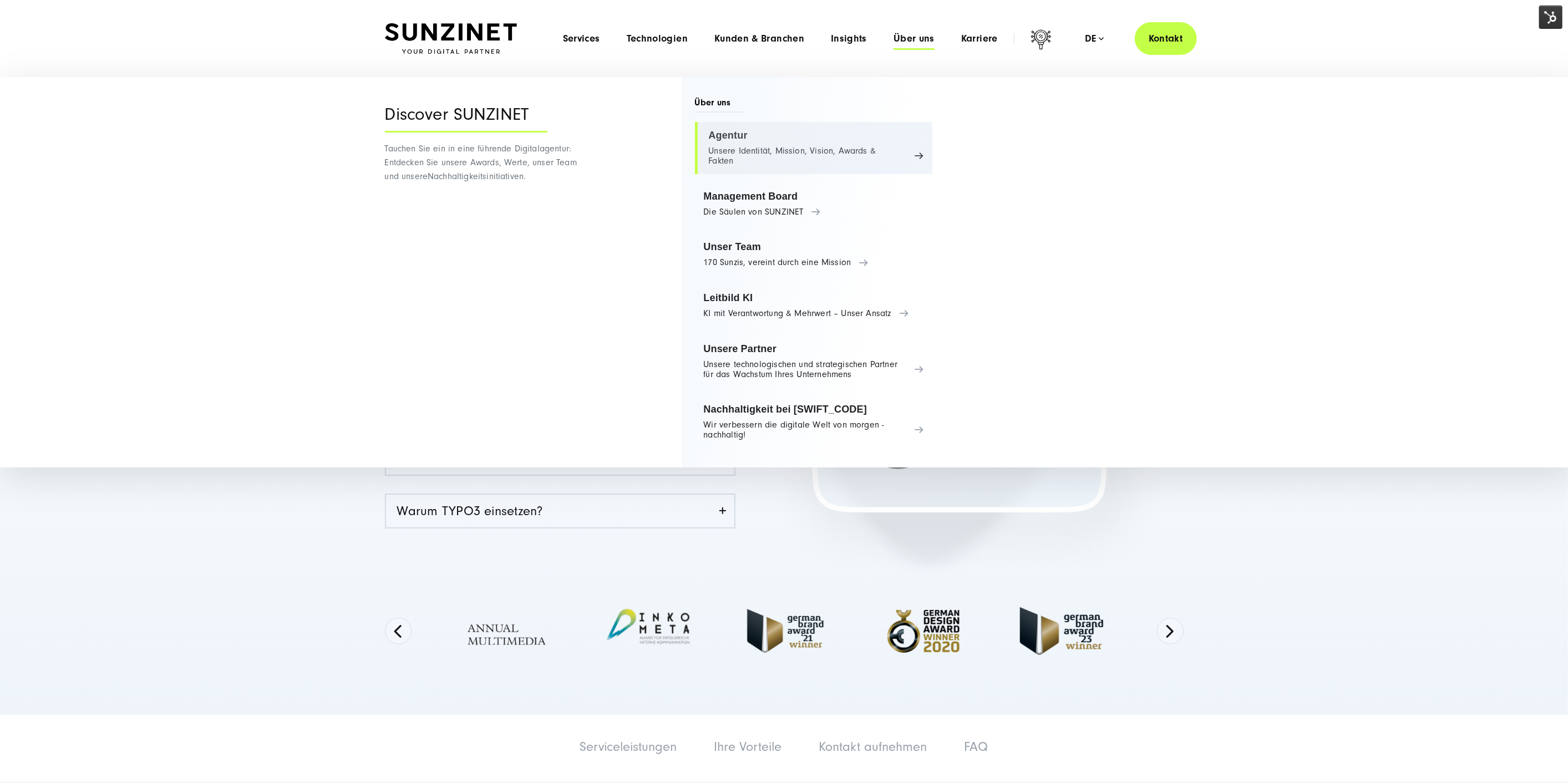
click at [741, 140] on link "Agentur Unsere Identität, Mission, Vision, Awards & Fakten" at bounding box center [814, 148] width 238 height 52
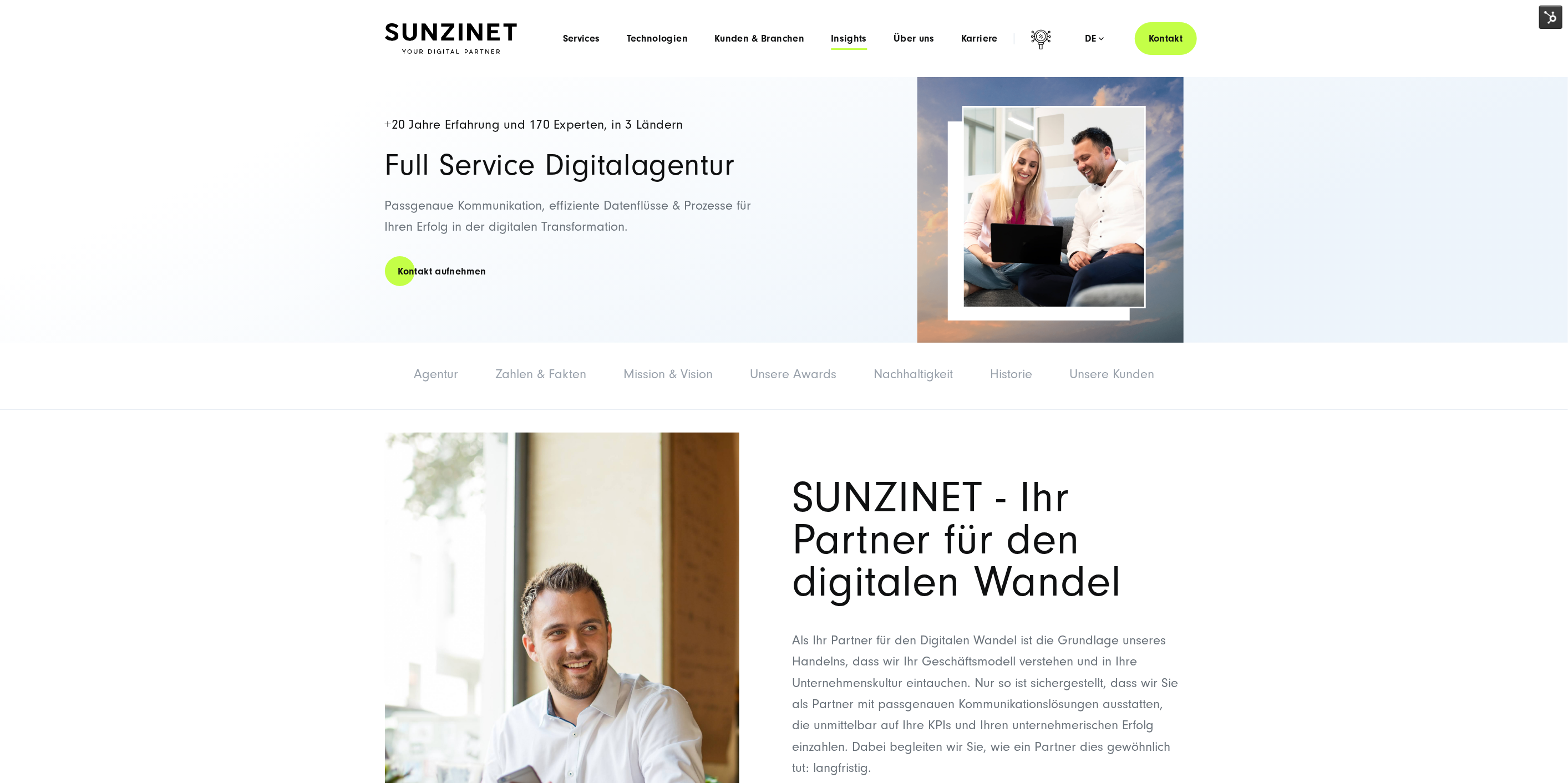
click at [848, 35] on span "Insights" at bounding box center [849, 39] width 37 height 11
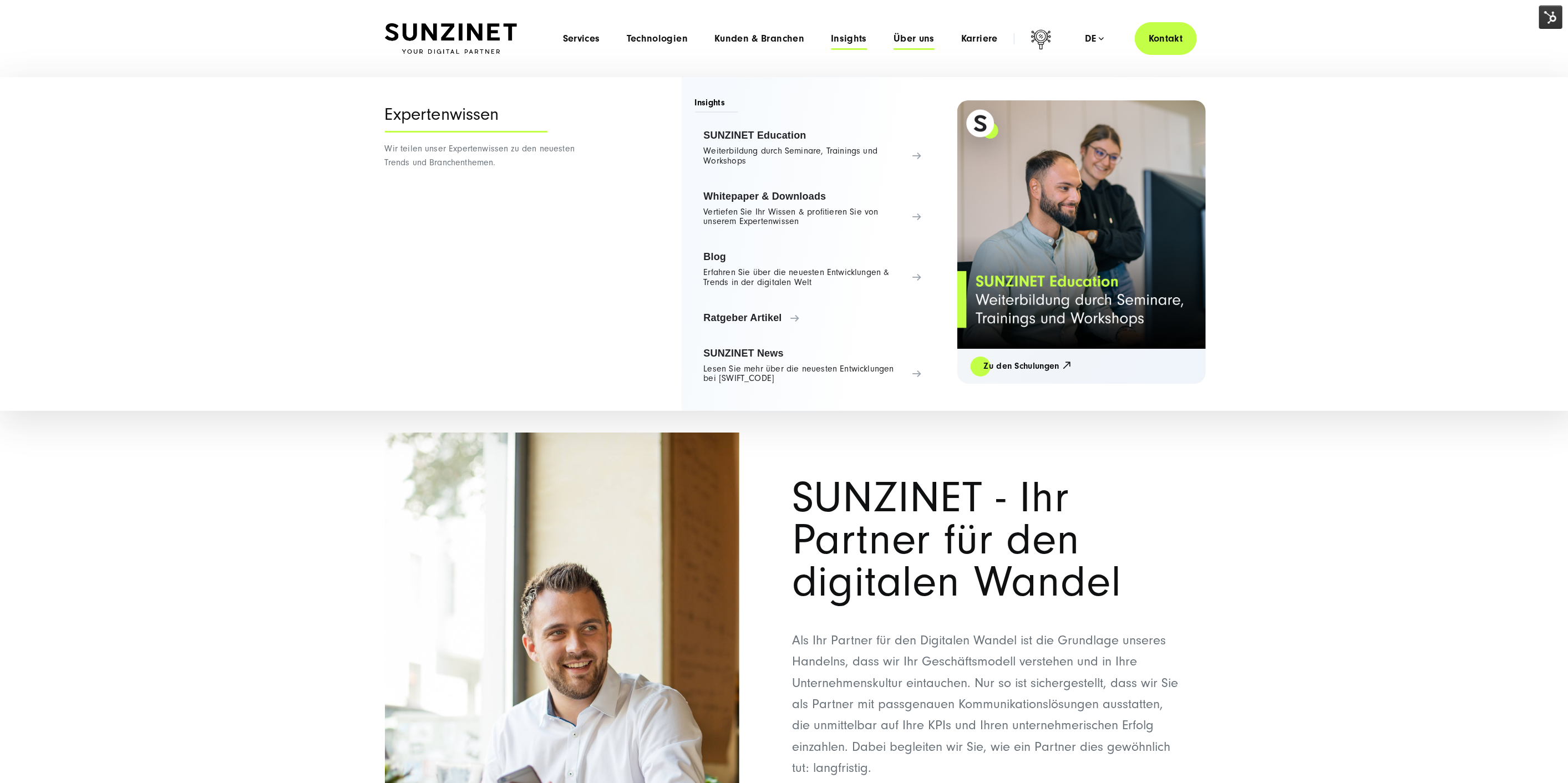
click at [930, 36] on span "Über uns" at bounding box center [914, 39] width 41 height 11
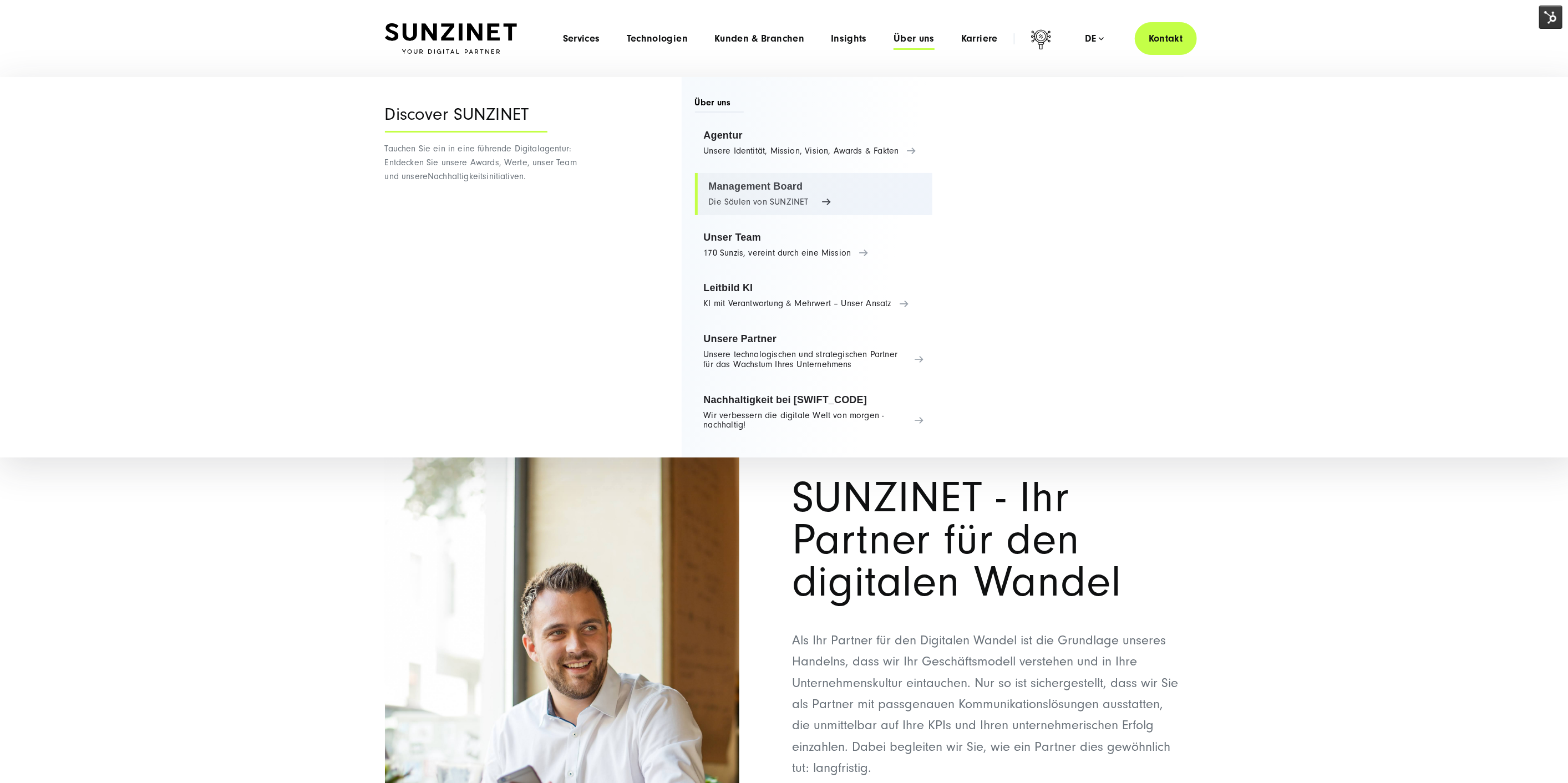
click at [784, 199] on link "Management Board Die Säulen von SUNZINET" at bounding box center [814, 194] width 238 height 42
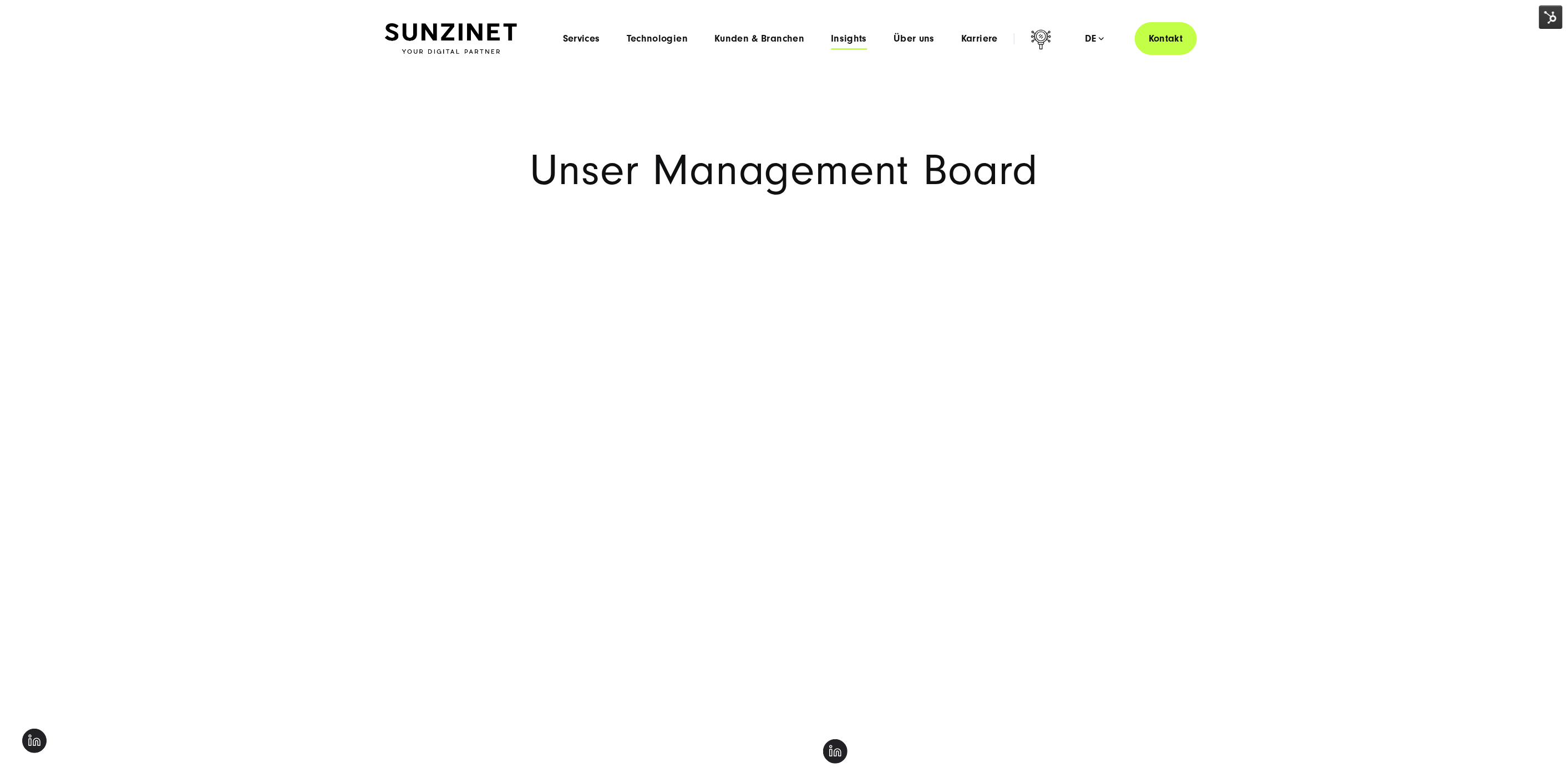
click at [852, 37] on span "Insights" at bounding box center [849, 39] width 37 height 11
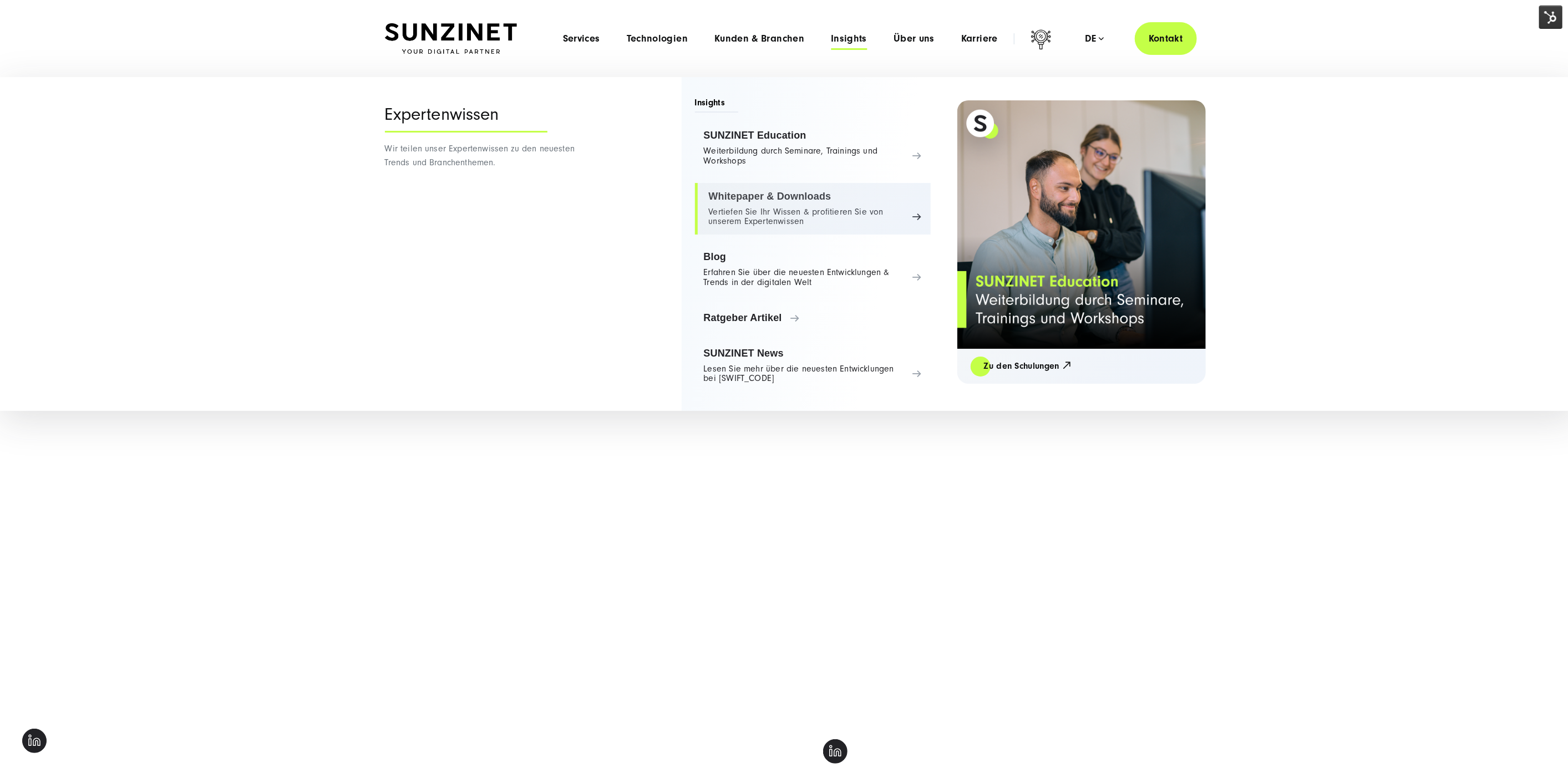
click at [816, 203] on link "Whitepaper & Downloads Vertiefen Sie Ihr Wissen & profitieren Sie von unserem E…" at bounding box center [813, 208] width 236 height 52
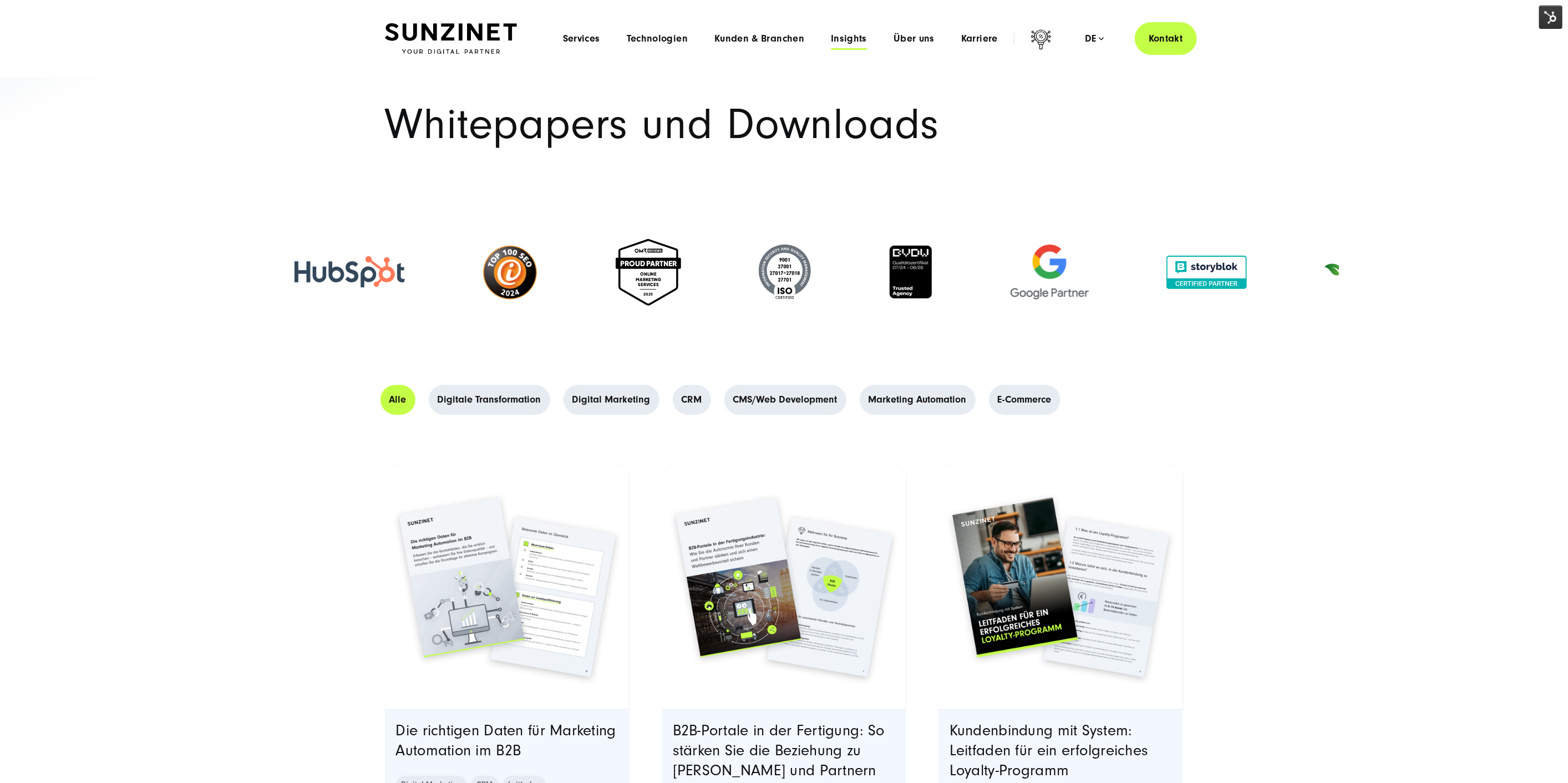
click at [860, 39] on span "Insights" at bounding box center [849, 39] width 37 height 11
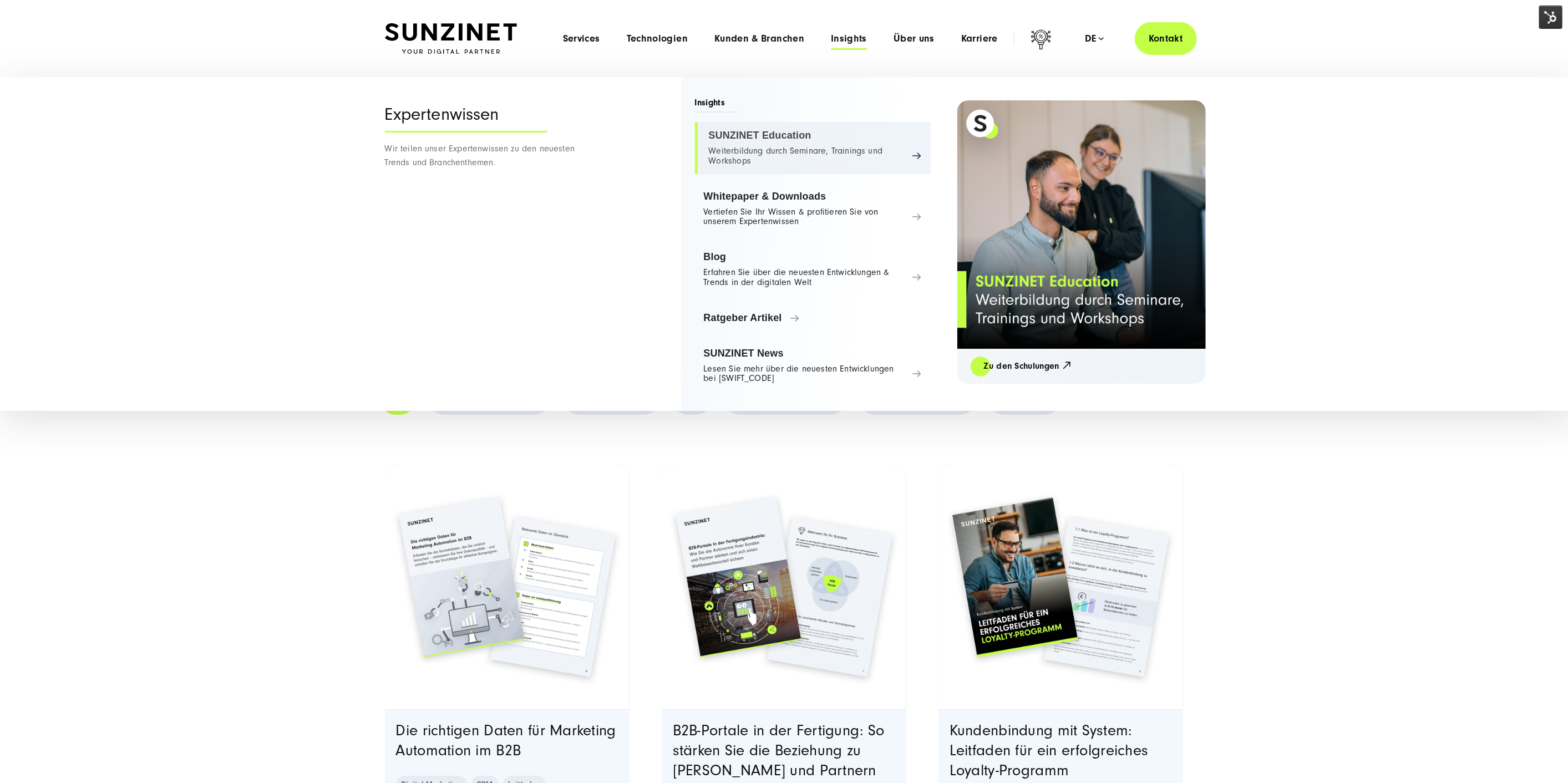
click at [838, 137] on link "SUNZINET Education Weiterbildung durch Seminare, Trainings und Workshops" at bounding box center [813, 148] width 236 height 52
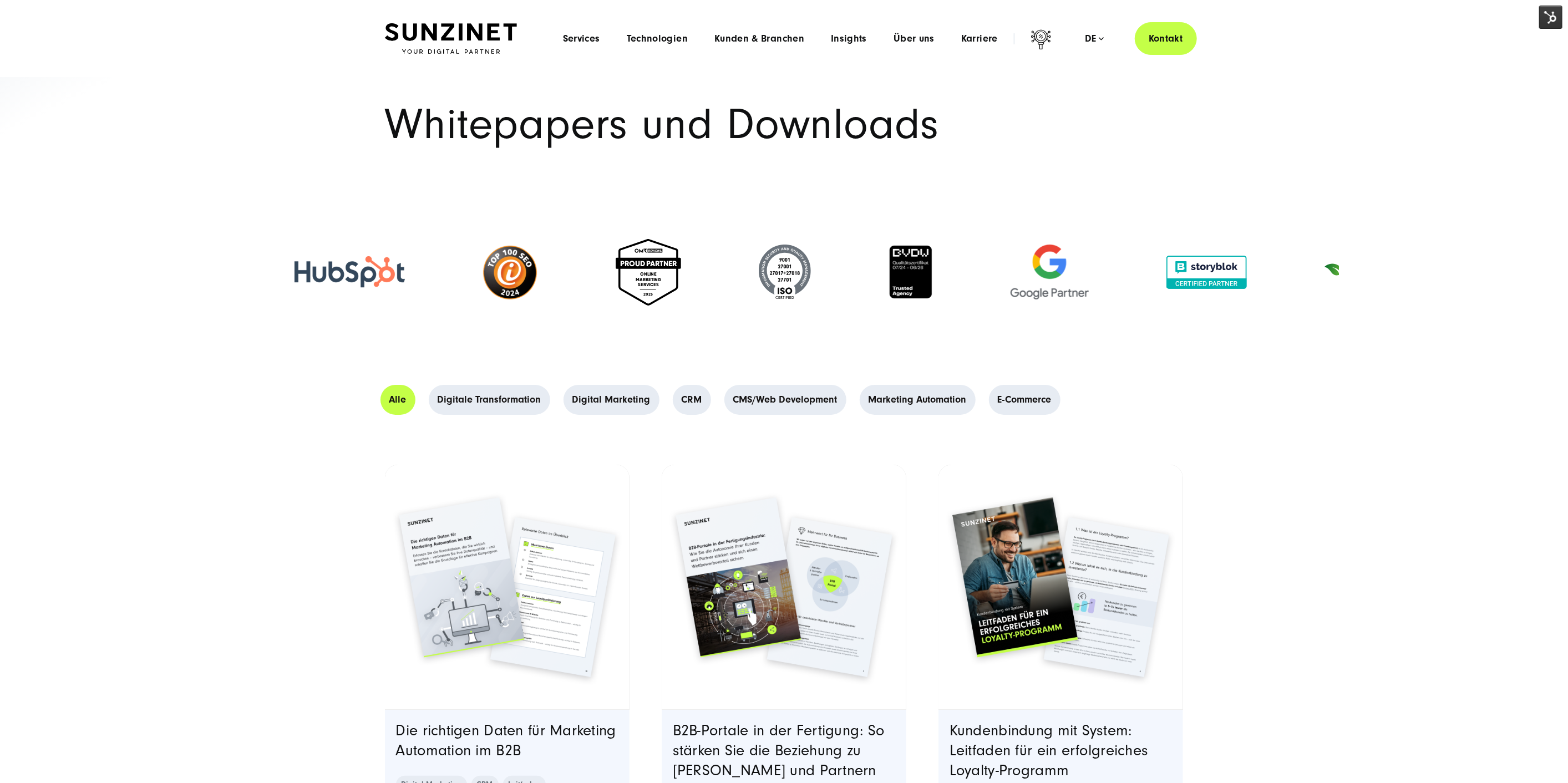
drag, startPoint x: 857, startPoint y: 128, endPoint x: 854, endPoint y: 60, distance: 68.1
click at [859, 125] on h1 "Whitepapers und Downloads" at bounding box center [784, 124] width 799 height 42
click at [854, 38] on span "Insights" at bounding box center [849, 39] width 37 height 11
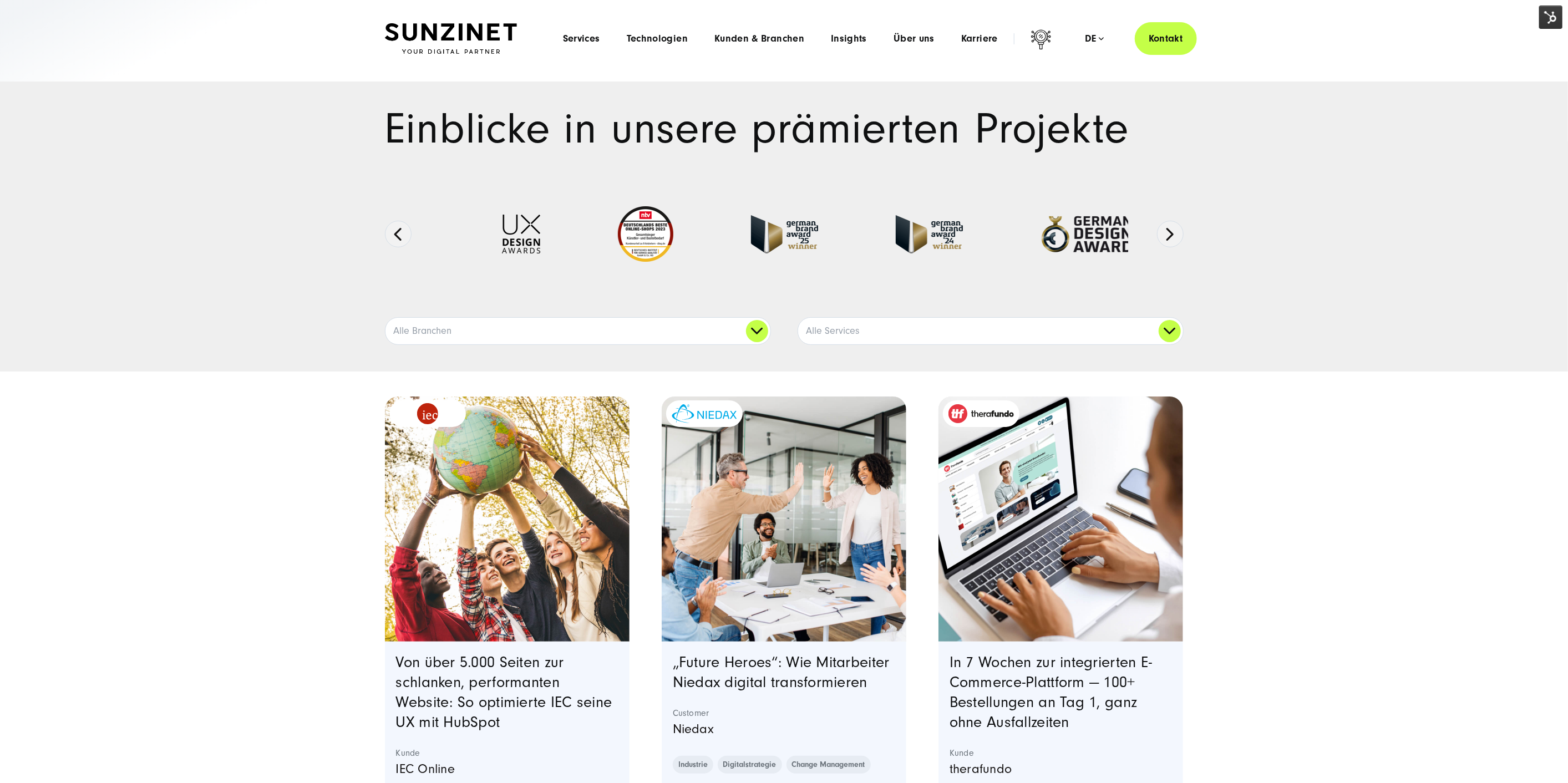
drag, startPoint x: 1394, startPoint y: 128, endPoint x: 1394, endPoint y: 120, distance: 8.0
click at [1394, 128] on div "Einblicke in unsere prämierten Projekte Ausgezeichnete Arbeiten:" at bounding box center [784, 227] width 1568 height 290
drag, startPoint x: 1442, startPoint y: 1, endPoint x: 1311, endPoint y: 39, distance: 136.4
click at [1314, 39] on header "Smart Search AI Hier können Sie eine konkrete Frage zu unserer Agentur und unse…" at bounding box center [784, 39] width 1568 height 77
